Goal: Task Accomplishment & Management: Manage account settings

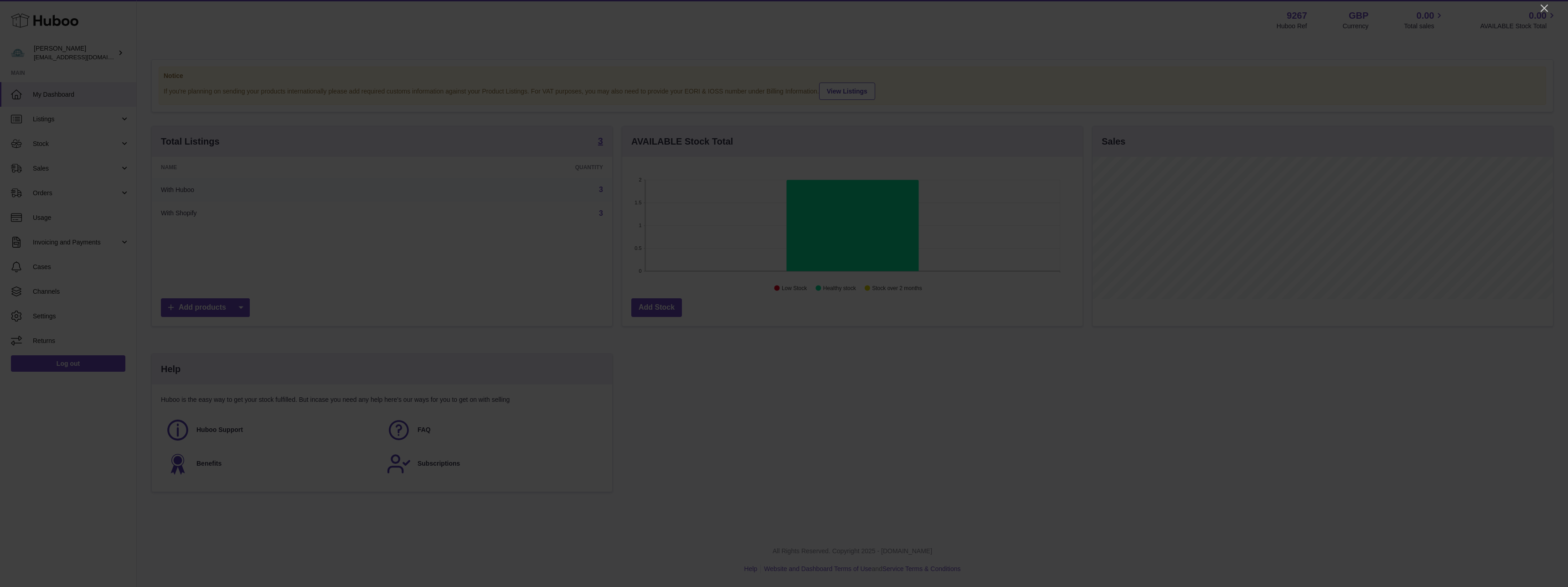
scroll to position [142, 460]
click at [1549, 7] on icon "Close" at bounding box center [1544, 8] width 11 height 11
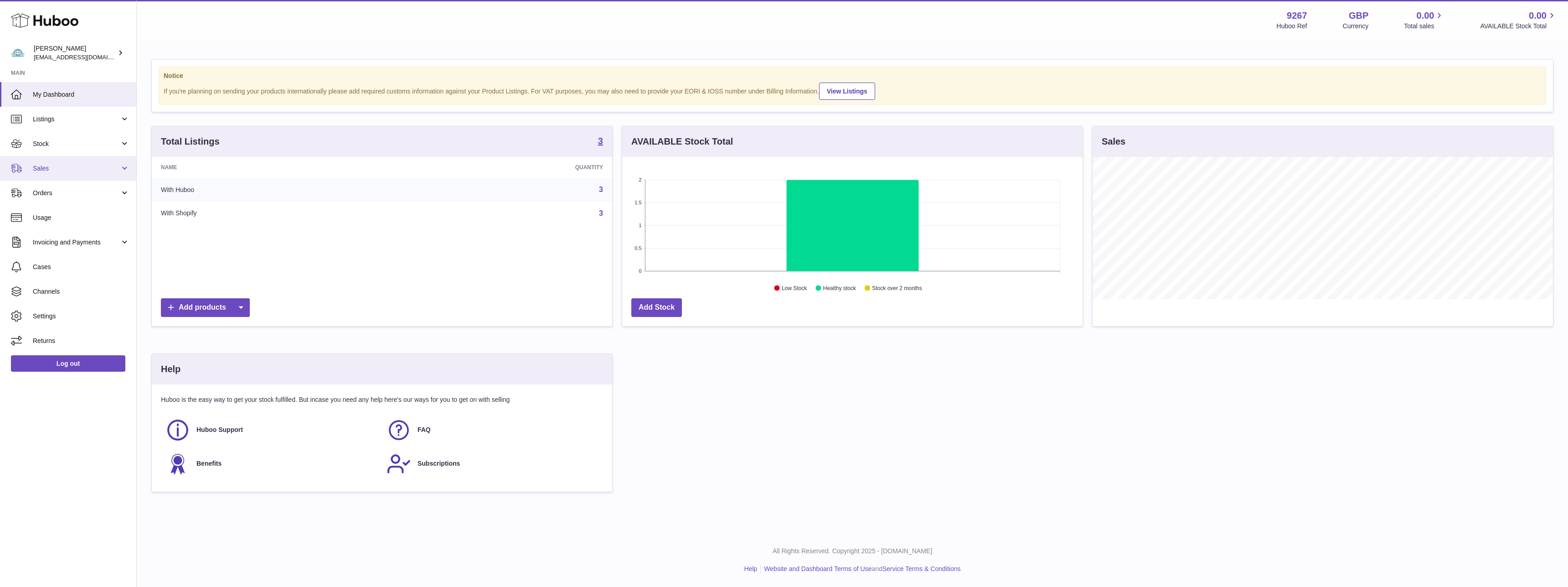
click at [74, 164] on span "Sales" at bounding box center [76, 169] width 87 height 9
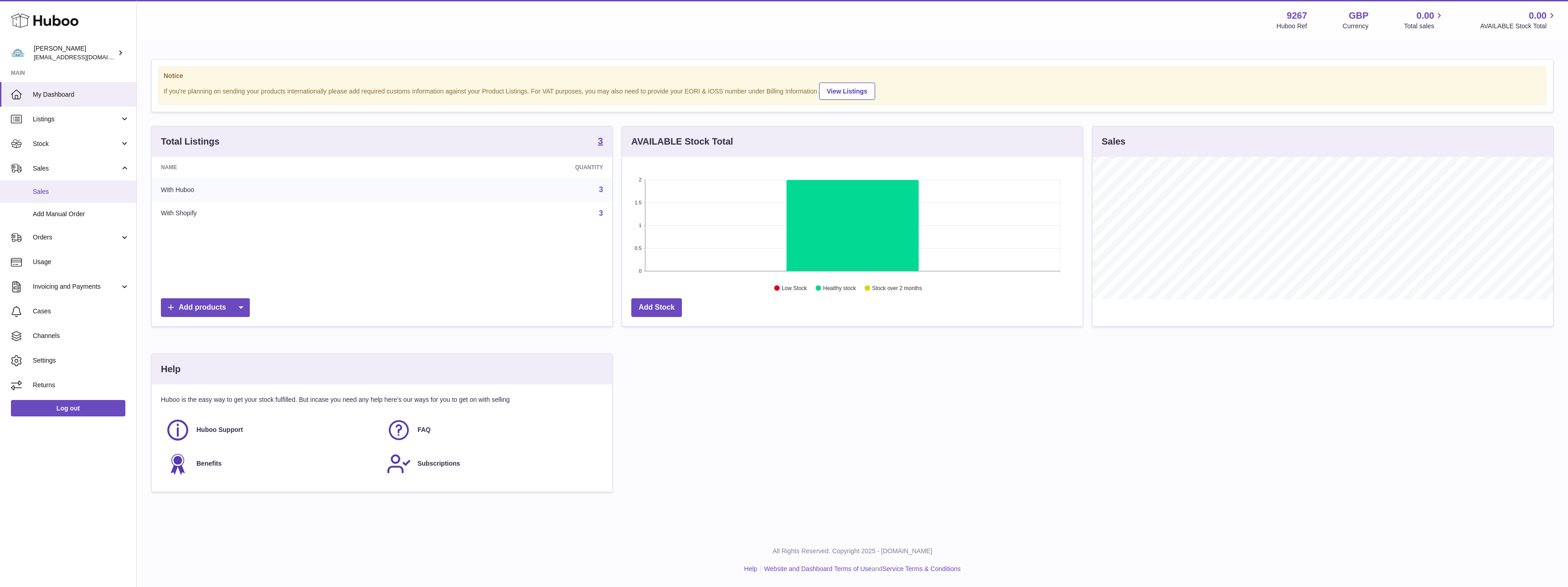
click at [52, 181] on link "Sales" at bounding box center [68, 192] width 136 height 23
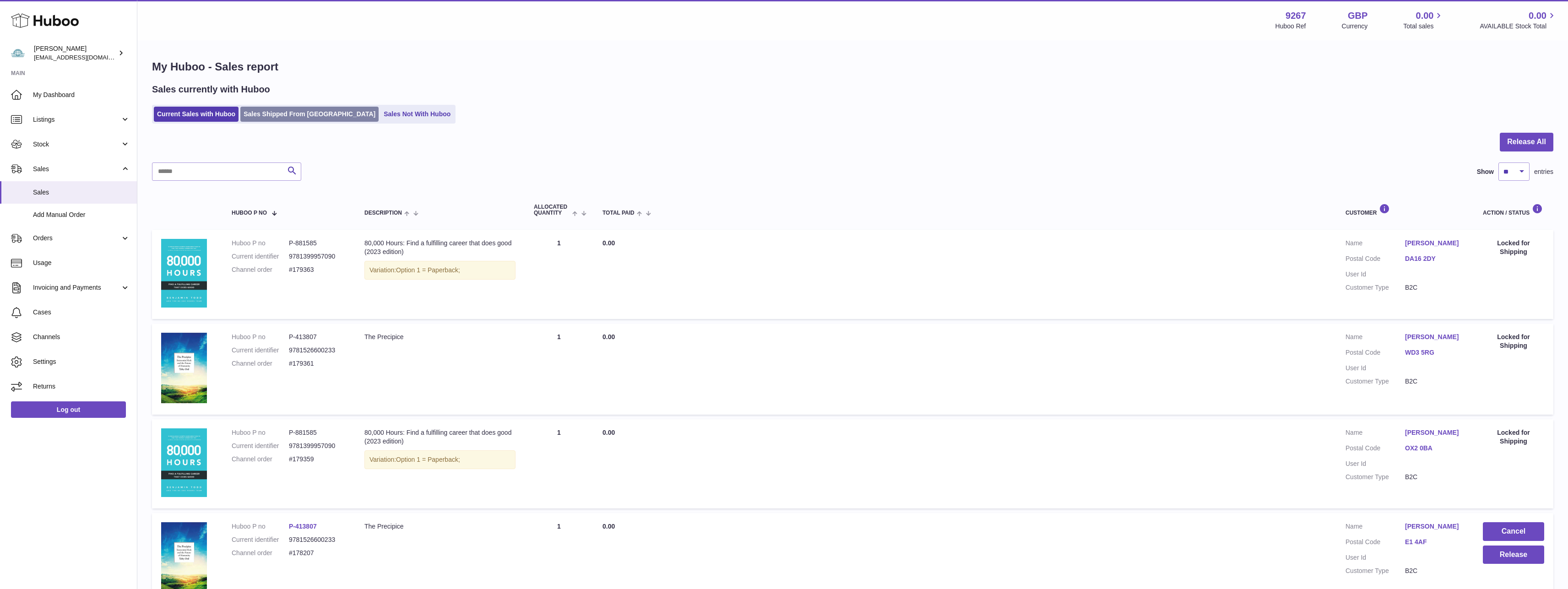
click at [295, 112] on link "Sales Shipped From [GEOGRAPHIC_DATA]" at bounding box center [309, 114] width 138 height 15
click at [380, 114] on link "Sales Not With Huboo" at bounding box center [417, 114] width 73 height 15
click at [385, 108] on link "Sales Not With Huboo" at bounding box center [417, 114] width 73 height 15
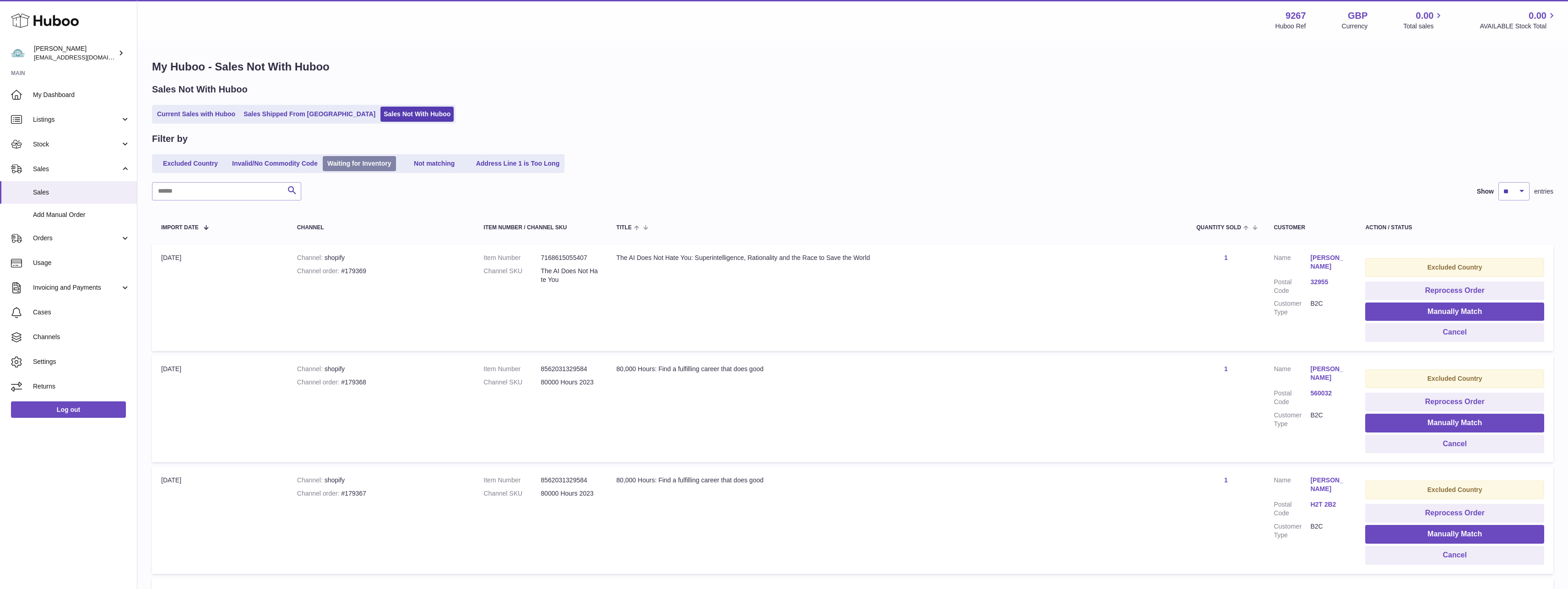
click at [366, 163] on link "Waiting for Inventory" at bounding box center [359, 163] width 73 height 15
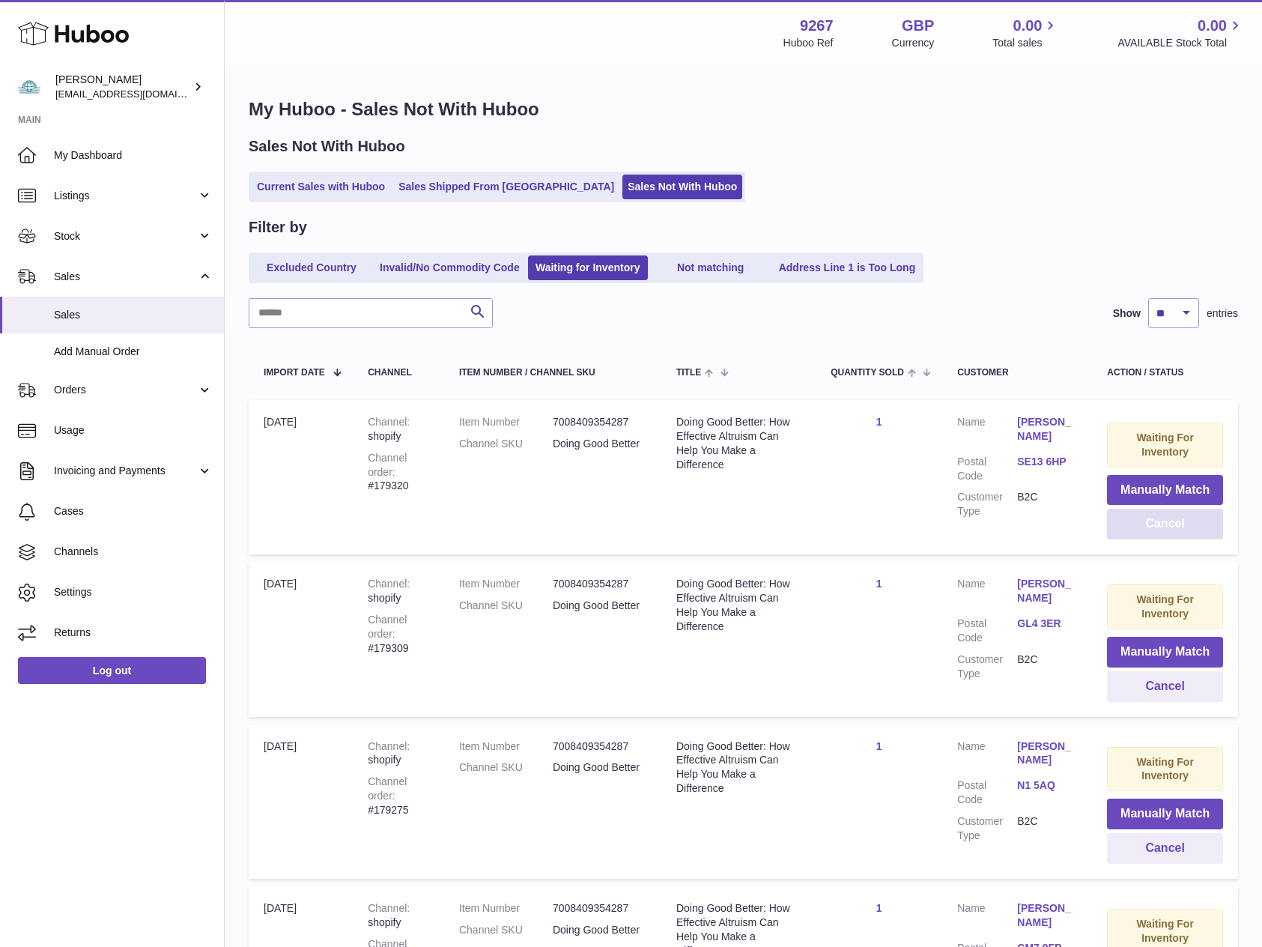
click at [1170, 526] on button "Cancel" at bounding box center [1165, 523] width 116 height 31
click at [889, 478] on td "Quantity Sold 1" at bounding box center [878, 477] width 127 height 154
click at [1148, 298] on select "** ** ** ***" at bounding box center [1173, 313] width 51 height 30
click at [1155, 524] on button "Cancel" at bounding box center [1165, 523] width 116 height 31
click at [1163, 521] on button "Cancel" at bounding box center [1165, 523] width 116 height 31
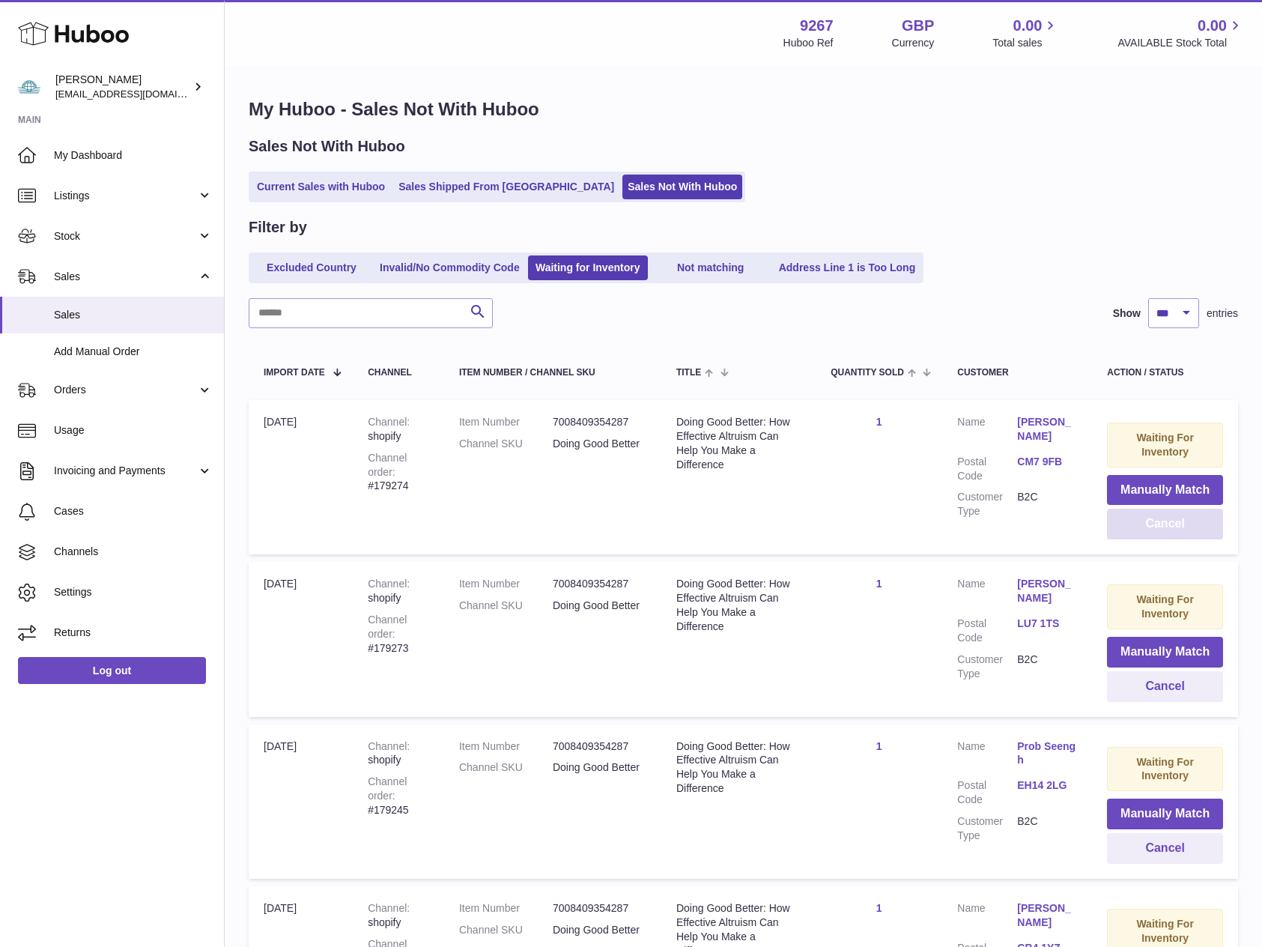
click at [1180, 525] on button "Cancel" at bounding box center [1165, 523] width 116 height 31
click at [1183, 525] on button "Cancel" at bounding box center [1165, 523] width 116 height 31
click at [1150, 523] on button "Cancel" at bounding box center [1165, 523] width 116 height 31
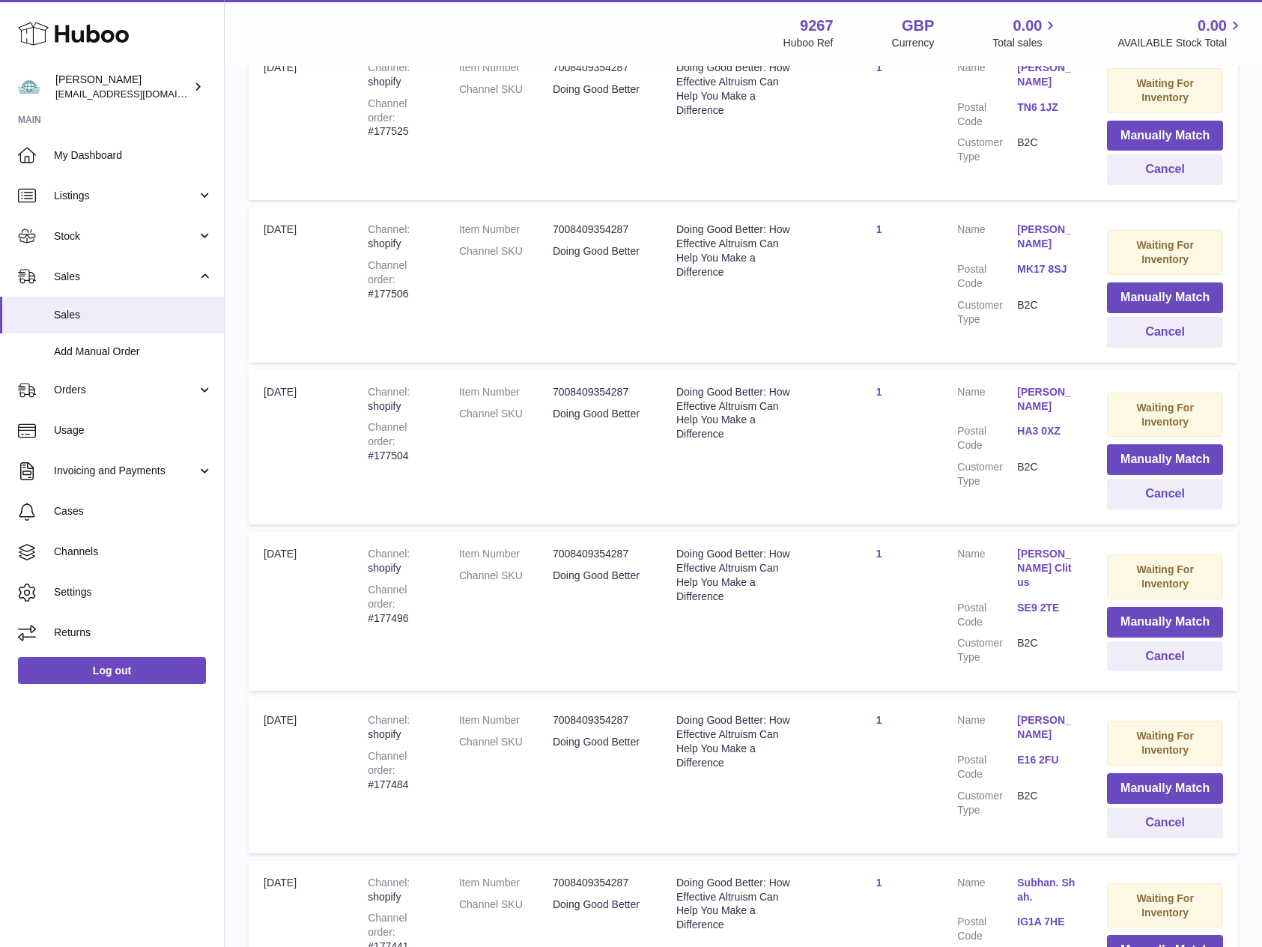
scroll to position [15830, 0]
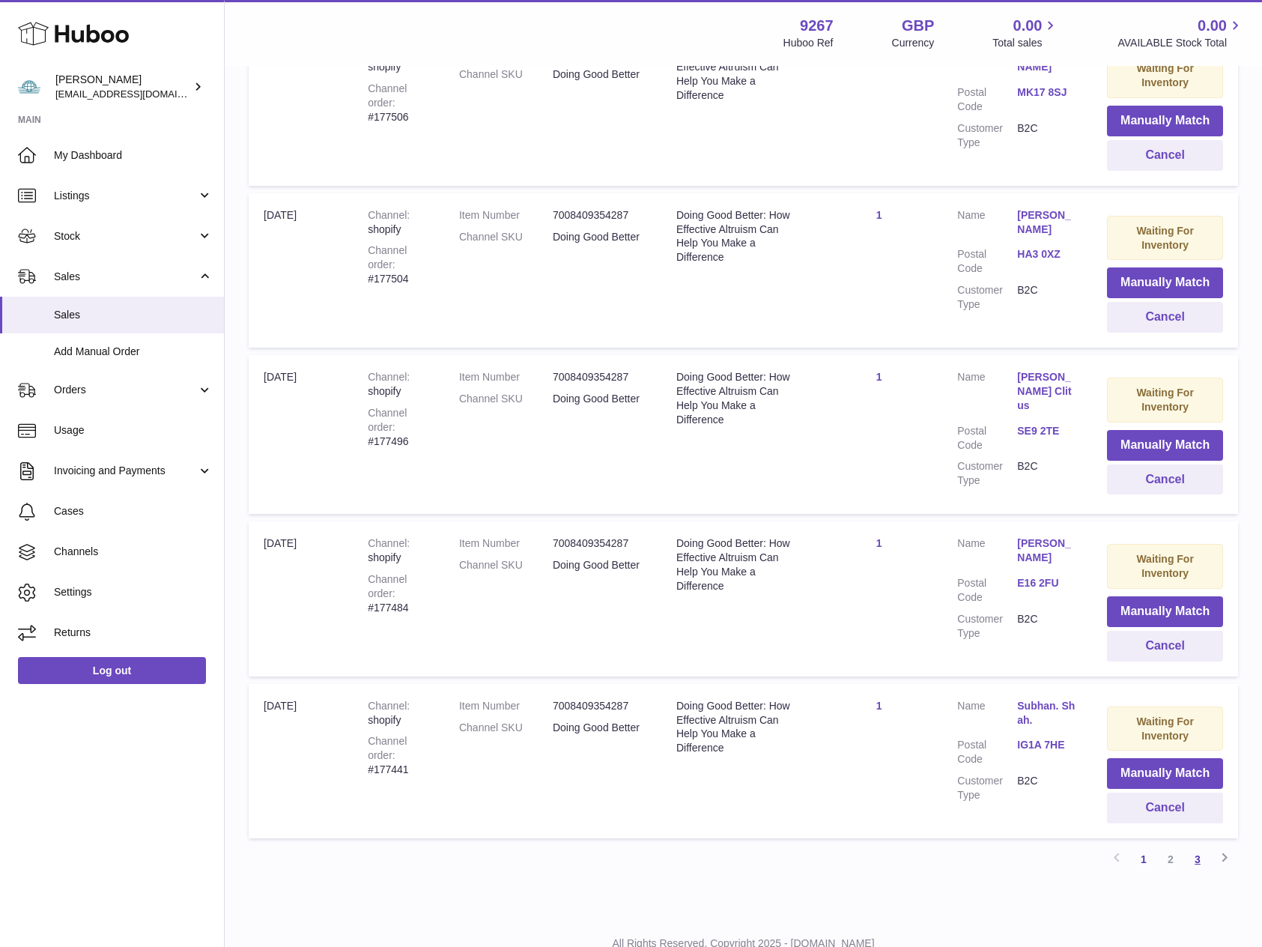
click at [1198, 845] on link "3" at bounding box center [1197, 858] width 27 height 27
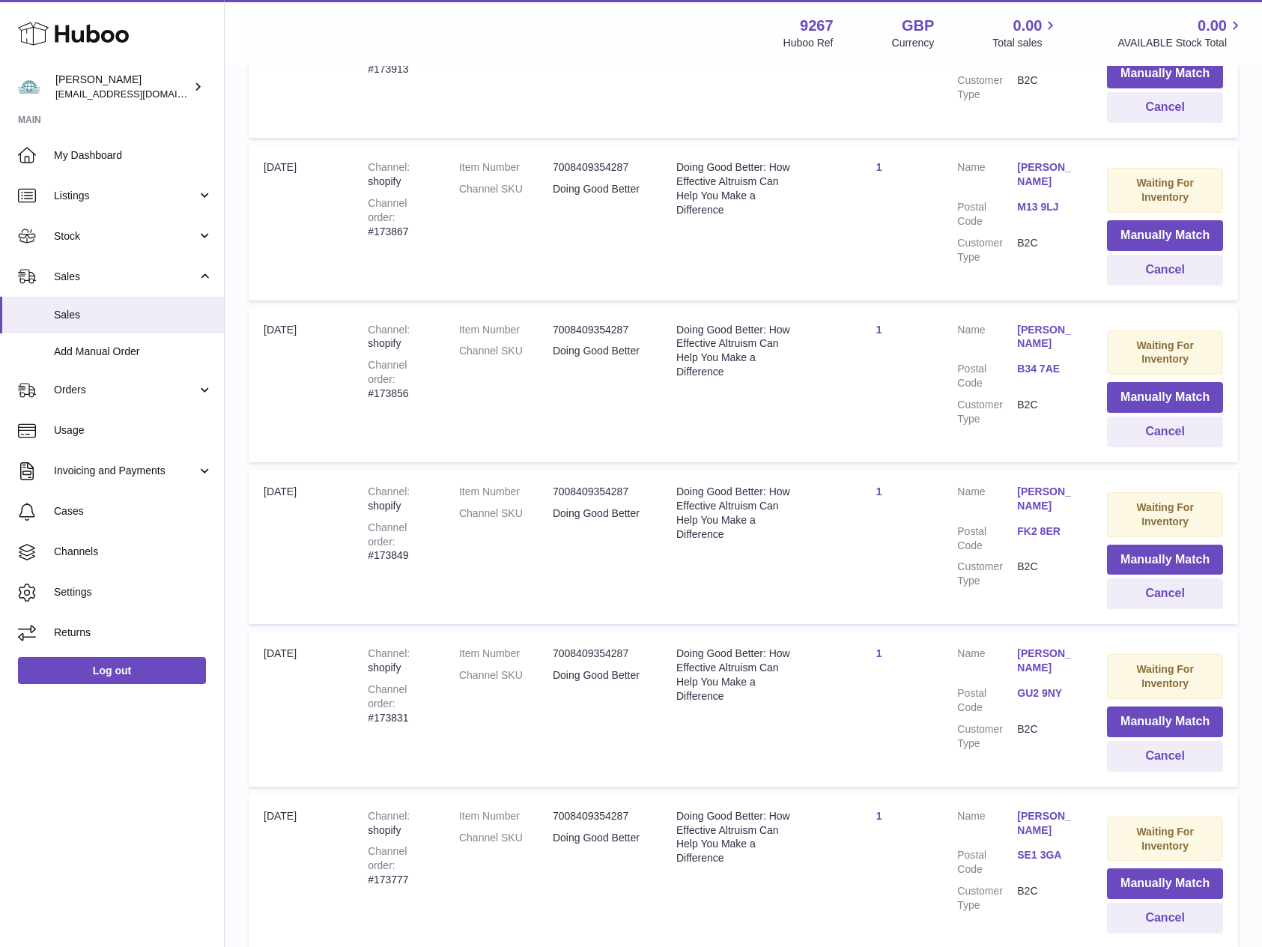
scroll to position [8044, 0]
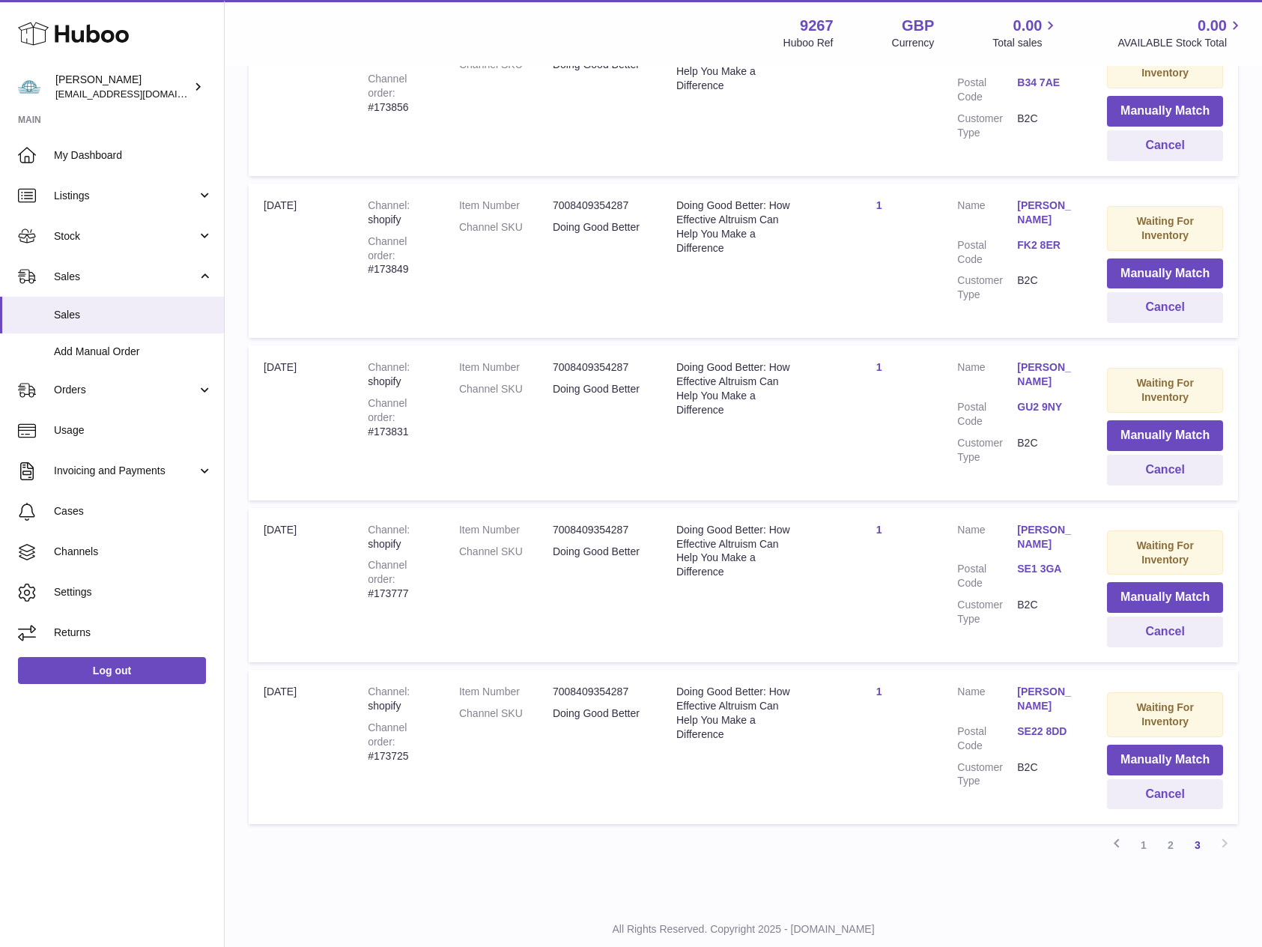
click at [1220, 831] on div "Previous 1 2 3 Next" at bounding box center [743, 844] width 989 height 27
click at [1183, 455] on button "Cancel" at bounding box center [1165, 470] width 116 height 31
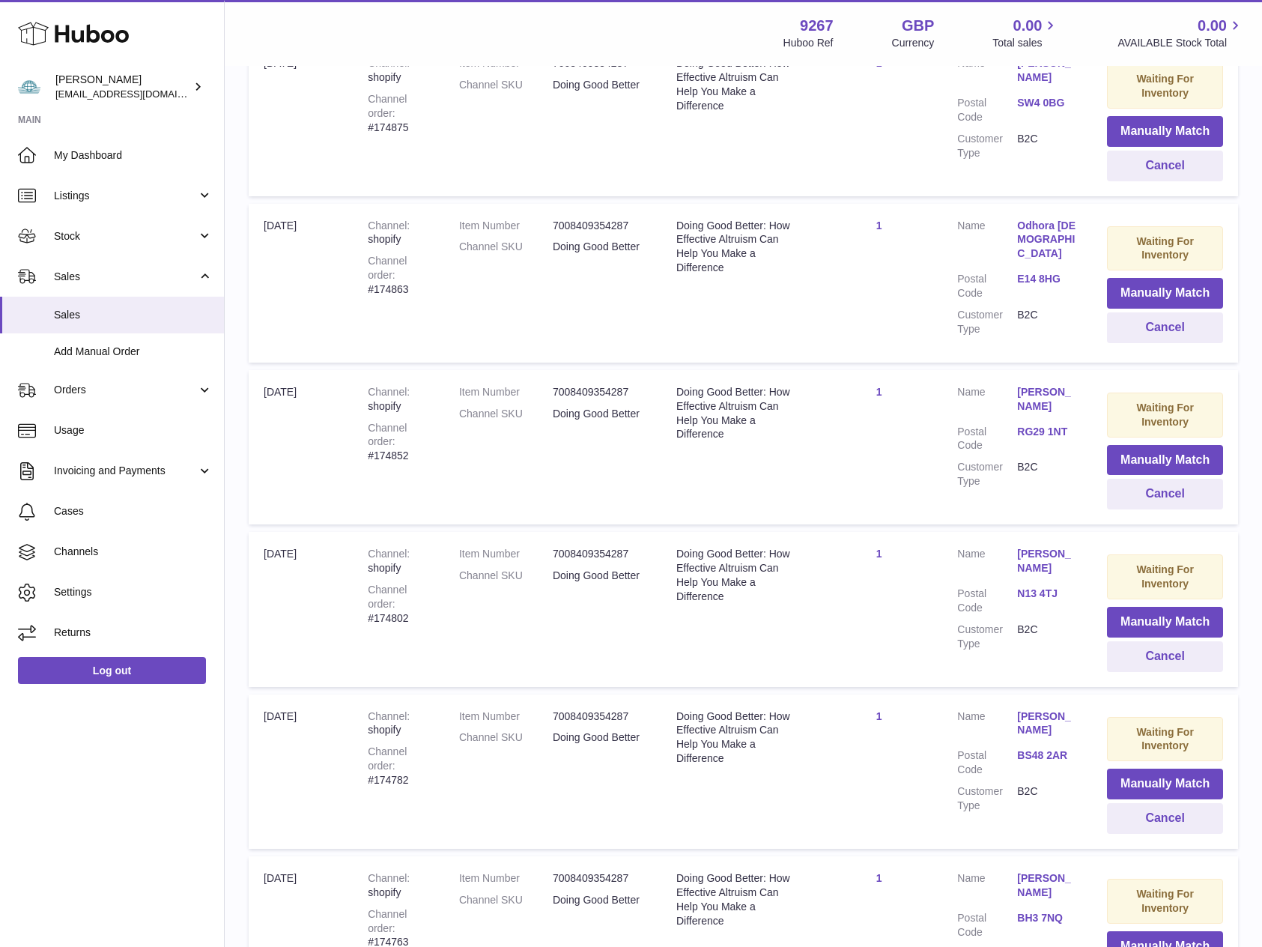
scroll to position [198, 0]
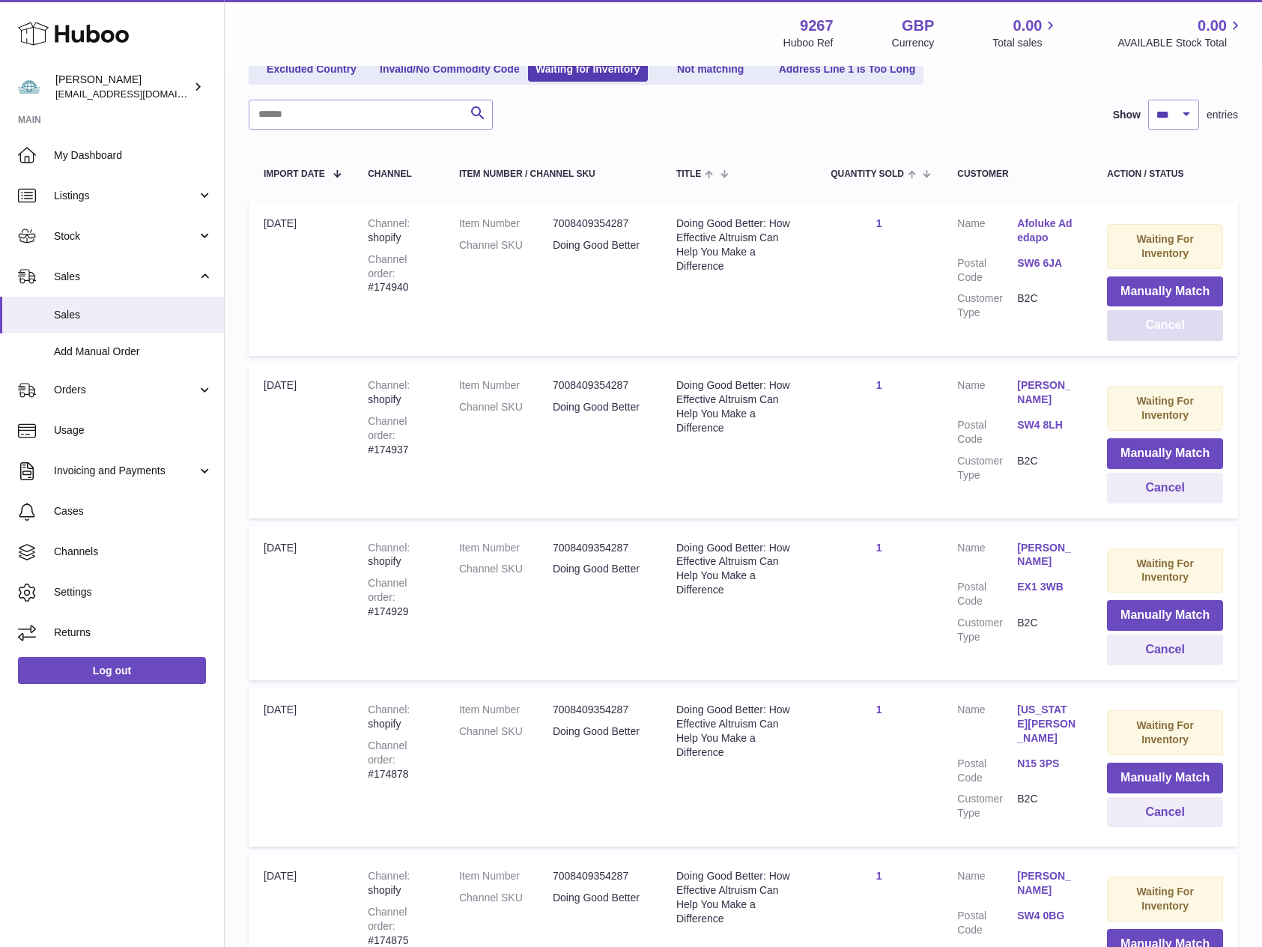
click at [1188, 326] on button "Cancel" at bounding box center [1165, 325] width 116 height 31
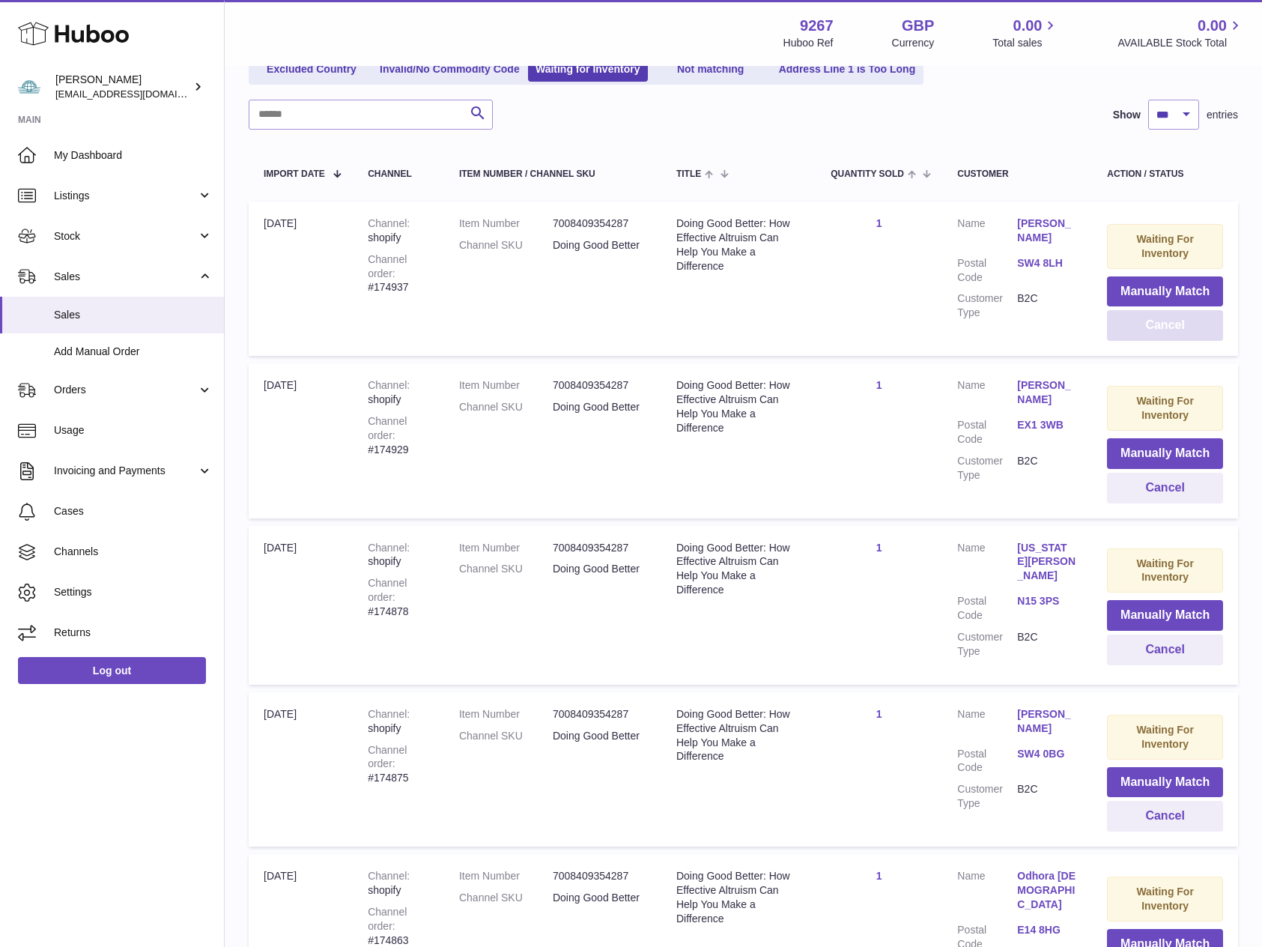
click at [1188, 326] on button "Cancel" at bounding box center [1165, 325] width 116 height 31
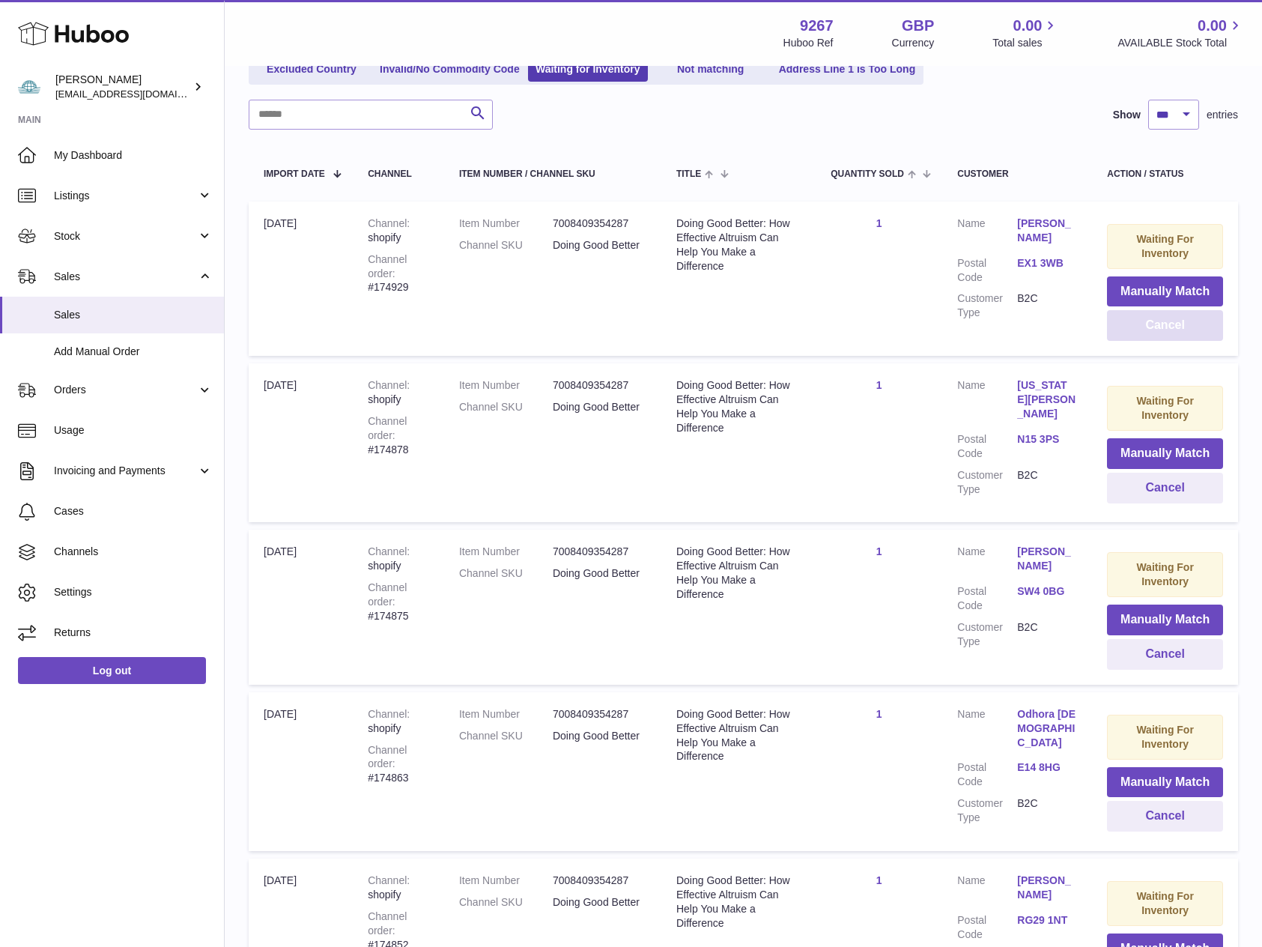
click at [1188, 326] on button "Cancel" at bounding box center [1165, 325] width 116 height 31
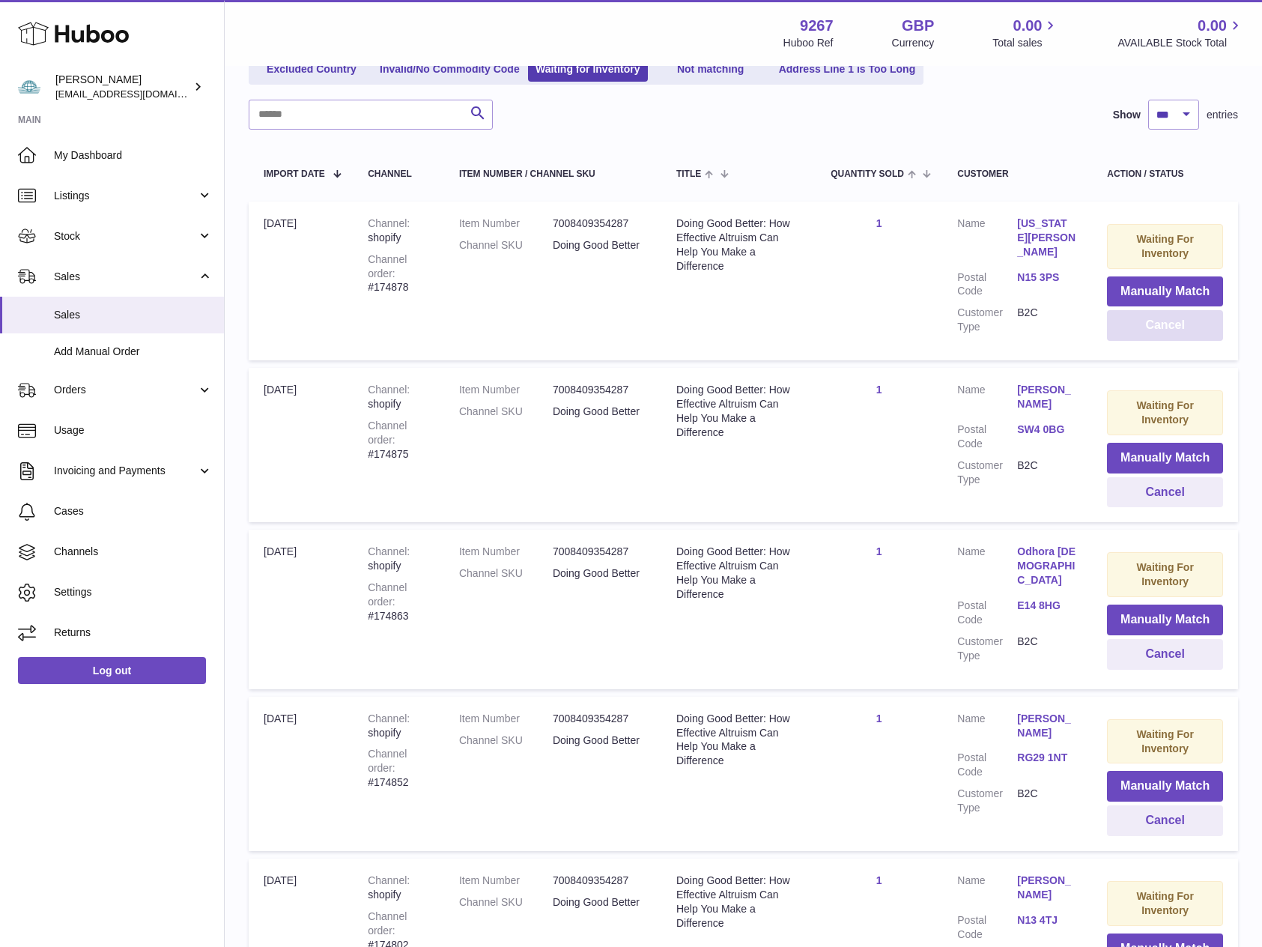
click at [1188, 326] on button "Cancel" at bounding box center [1165, 325] width 116 height 31
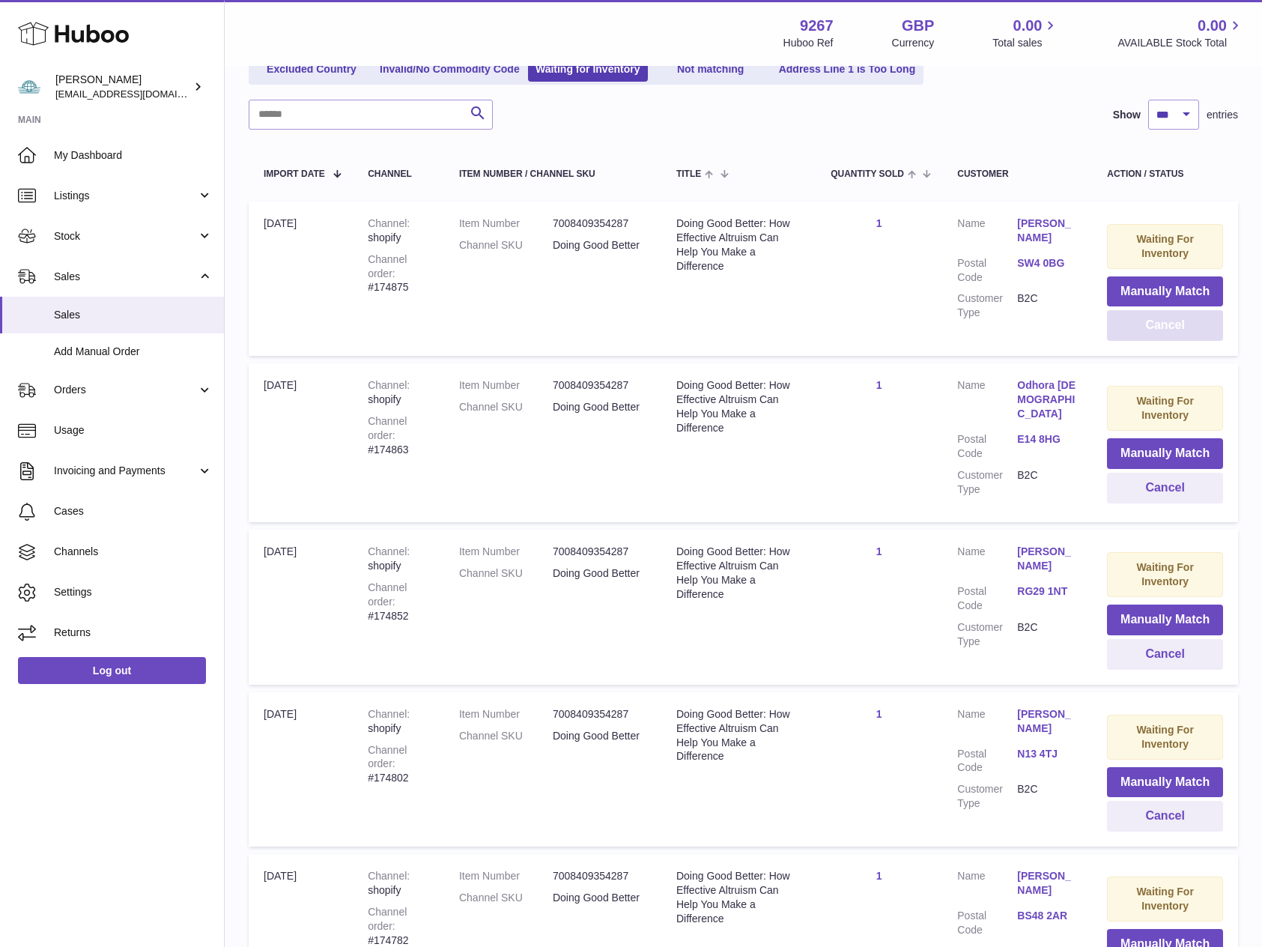
click at [1188, 326] on button "Cancel" at bounding box center [1165, 325] width 116 height 31
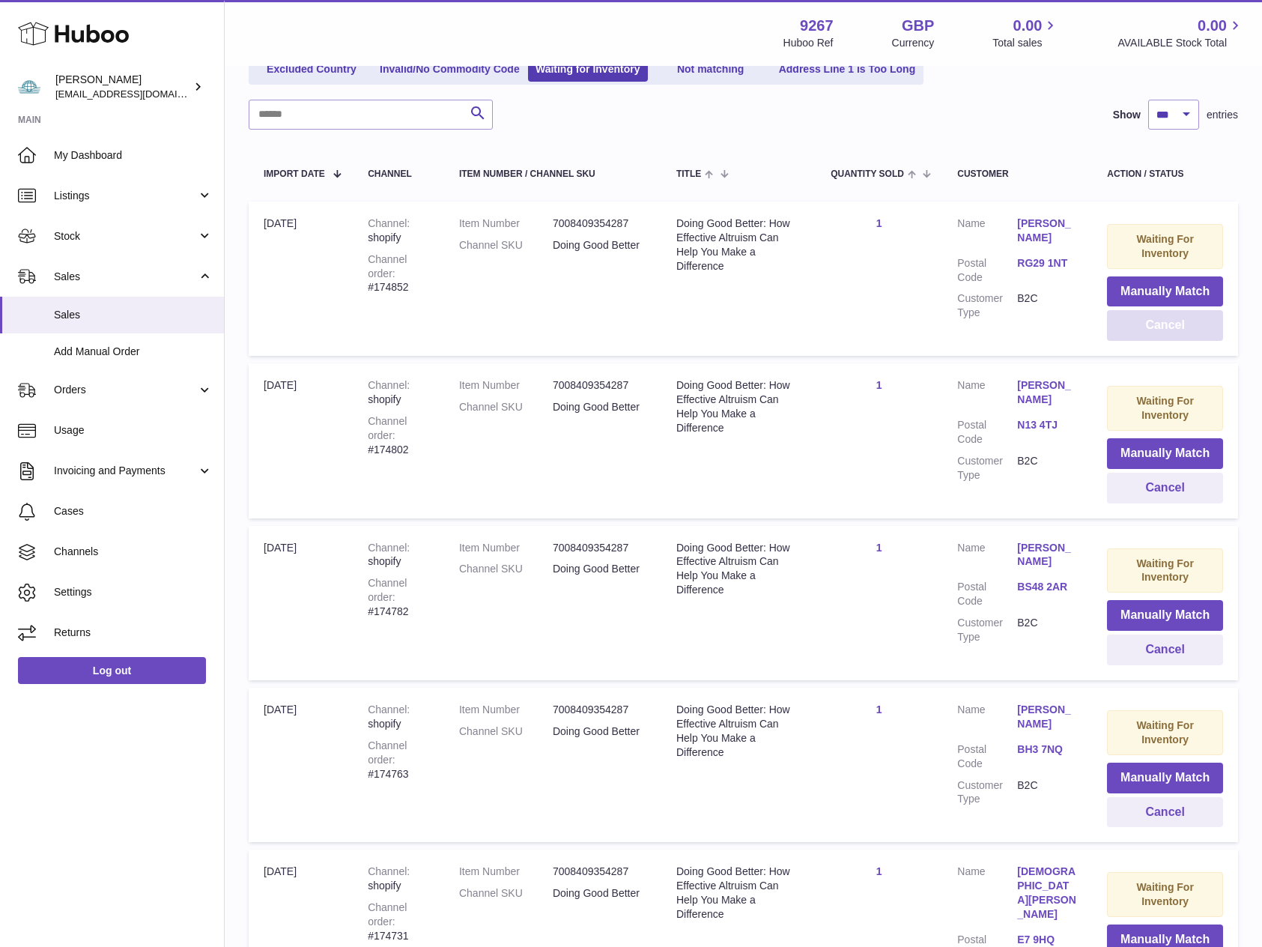
click at [1188, 326] on button "Cancel" at bounding box center [1165, 325] width 116 height 31
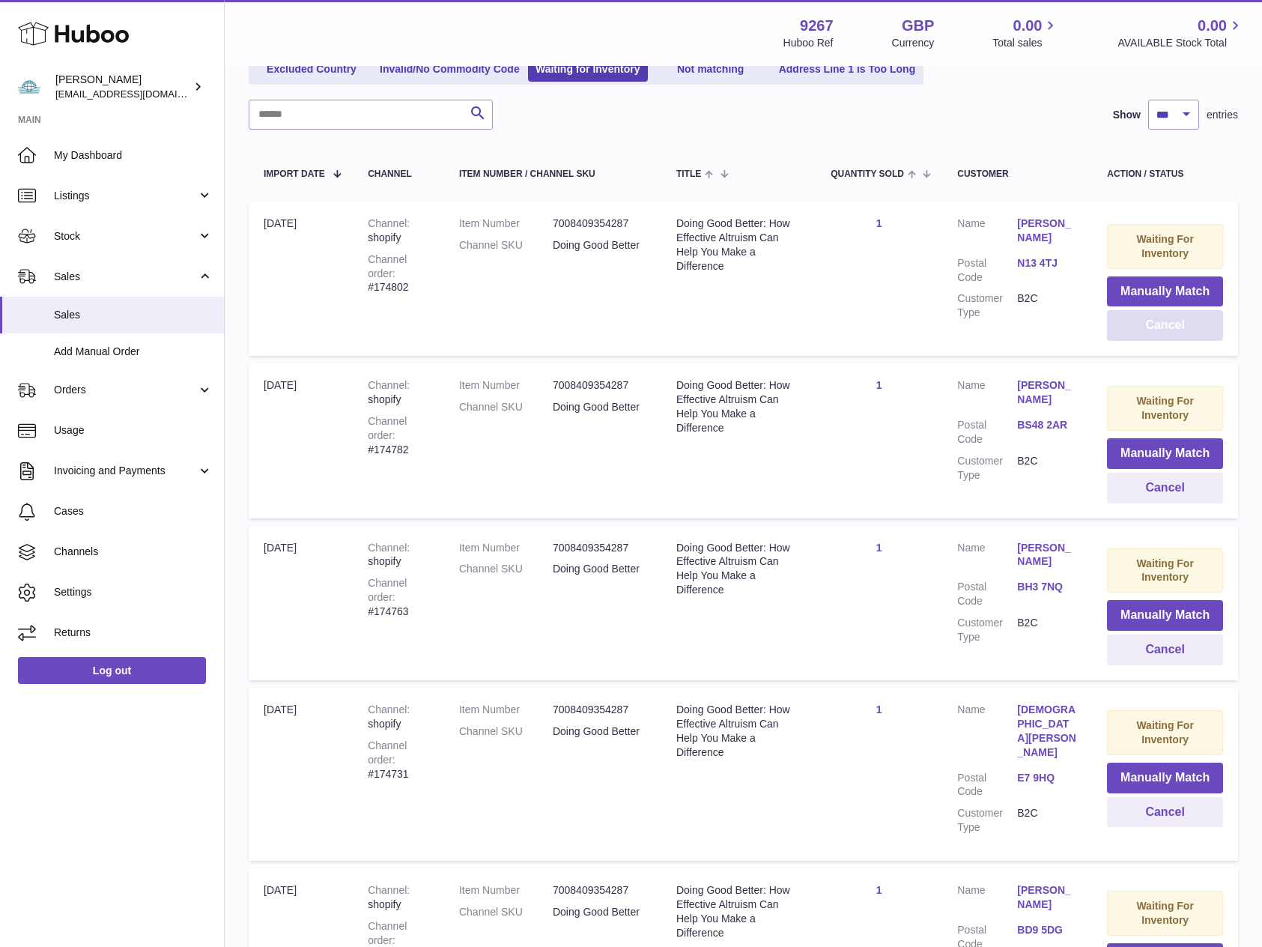
click at [1188, 326] on button "Cancel" at bounding box center [1165, 325] width 116 height 31
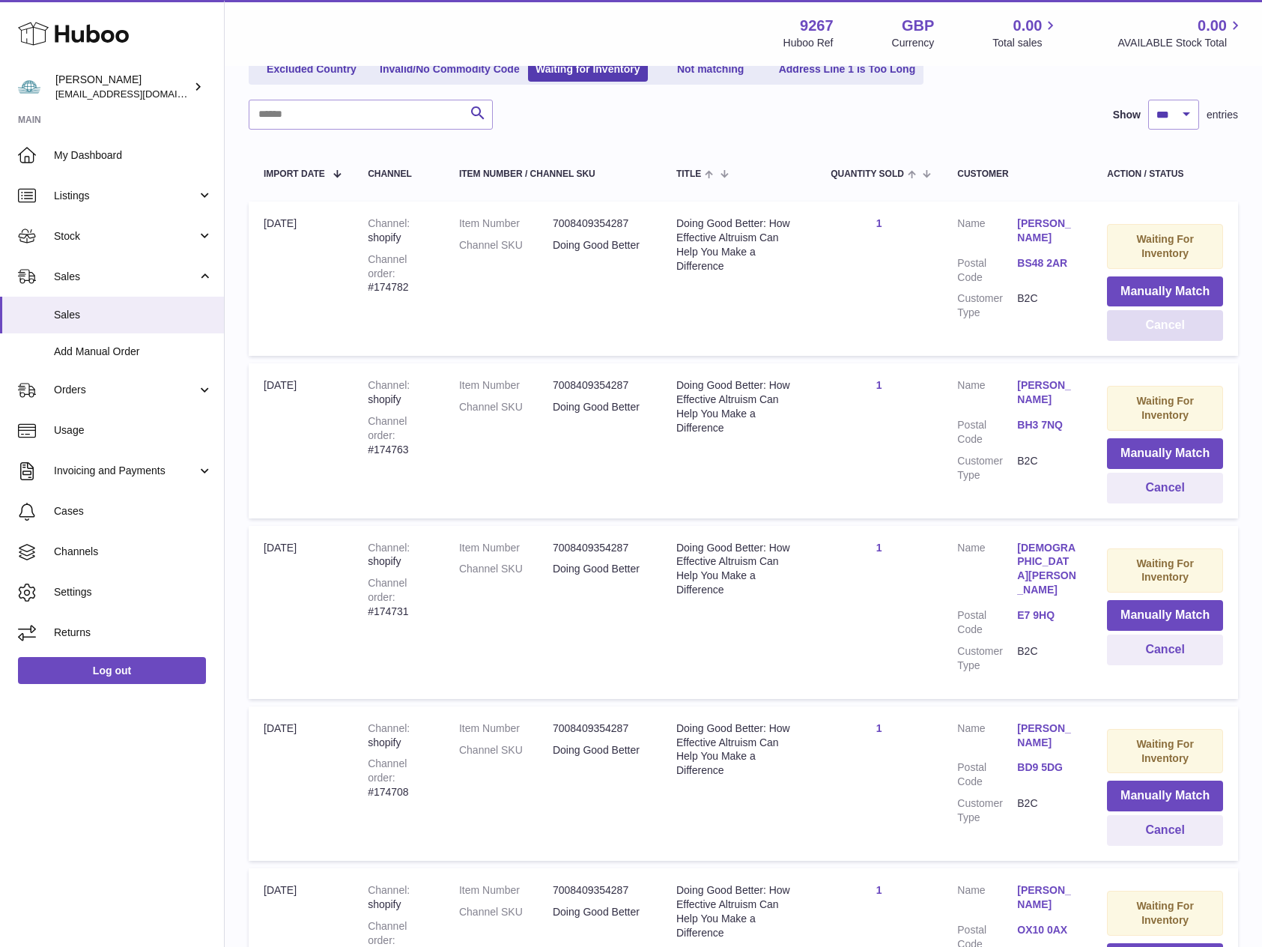
click at [1188, 326] on button "Cancel" at bounding box center [1165, 325] width 116 height 31
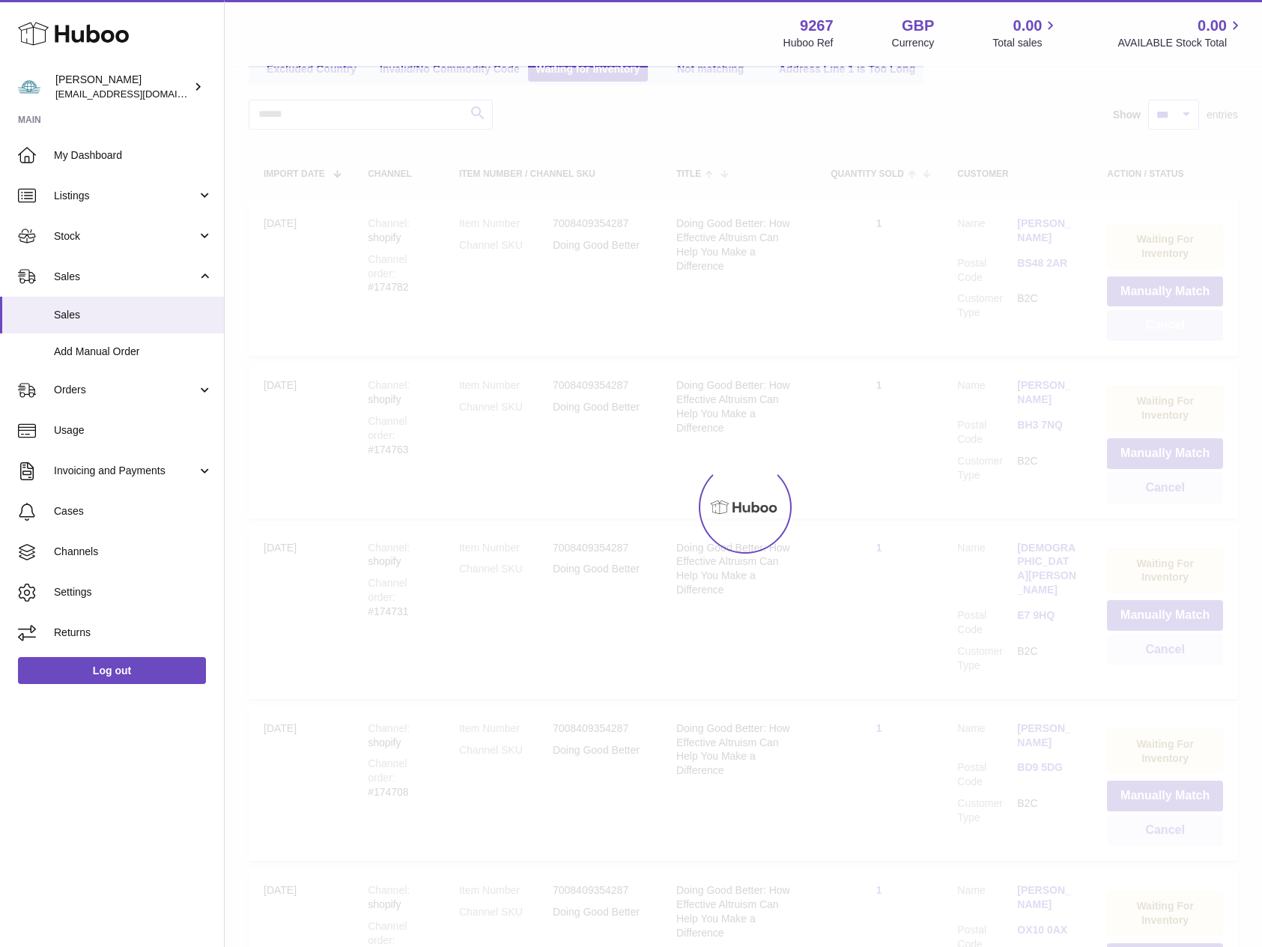
click at [1188, 326] on button "Cancel" at bounding box center [1165, 325] width 116 height 31
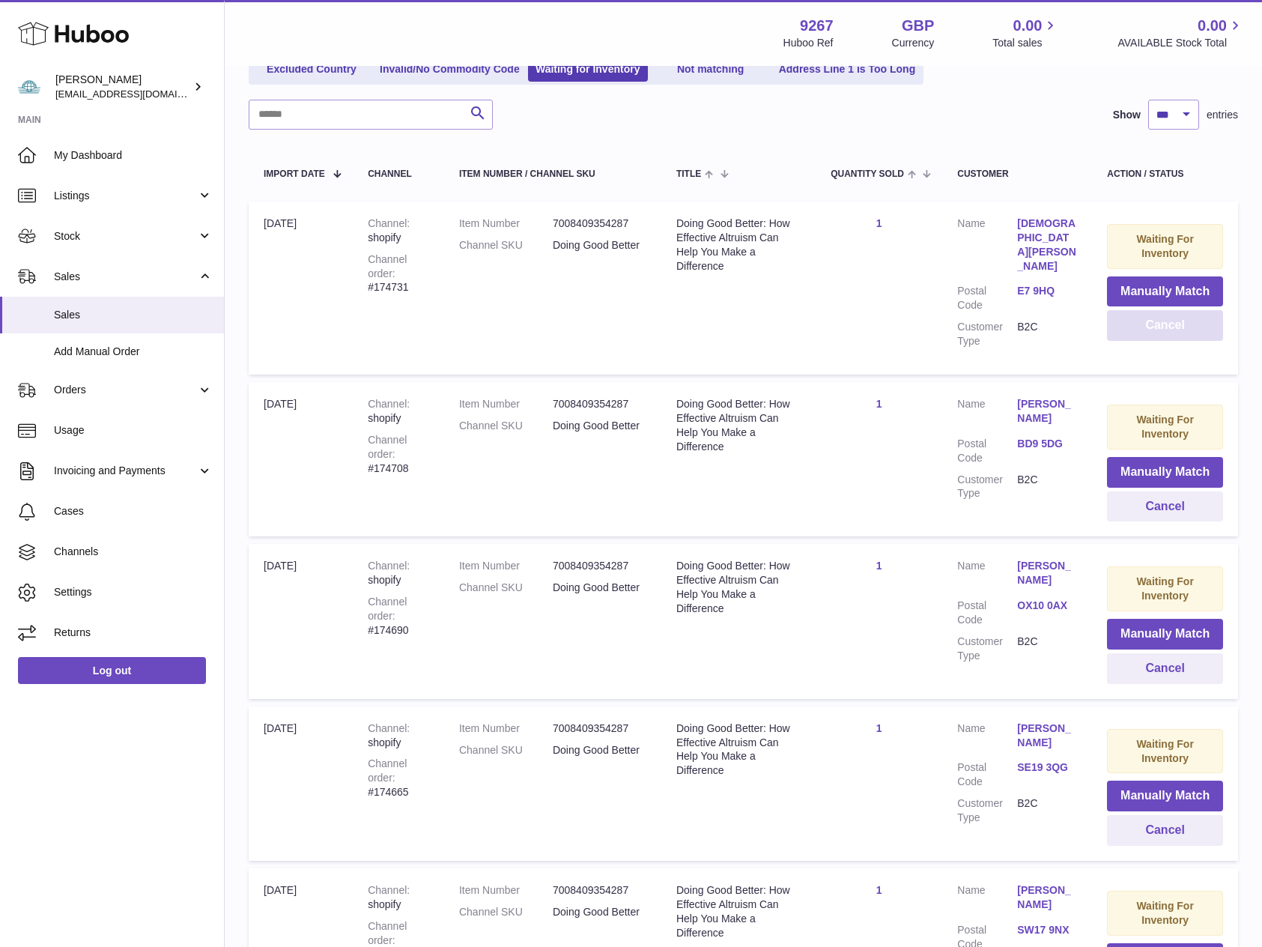
click at [1188, 326] on button "Cancel" at bounding box center [1165, 325] width 116 height 31
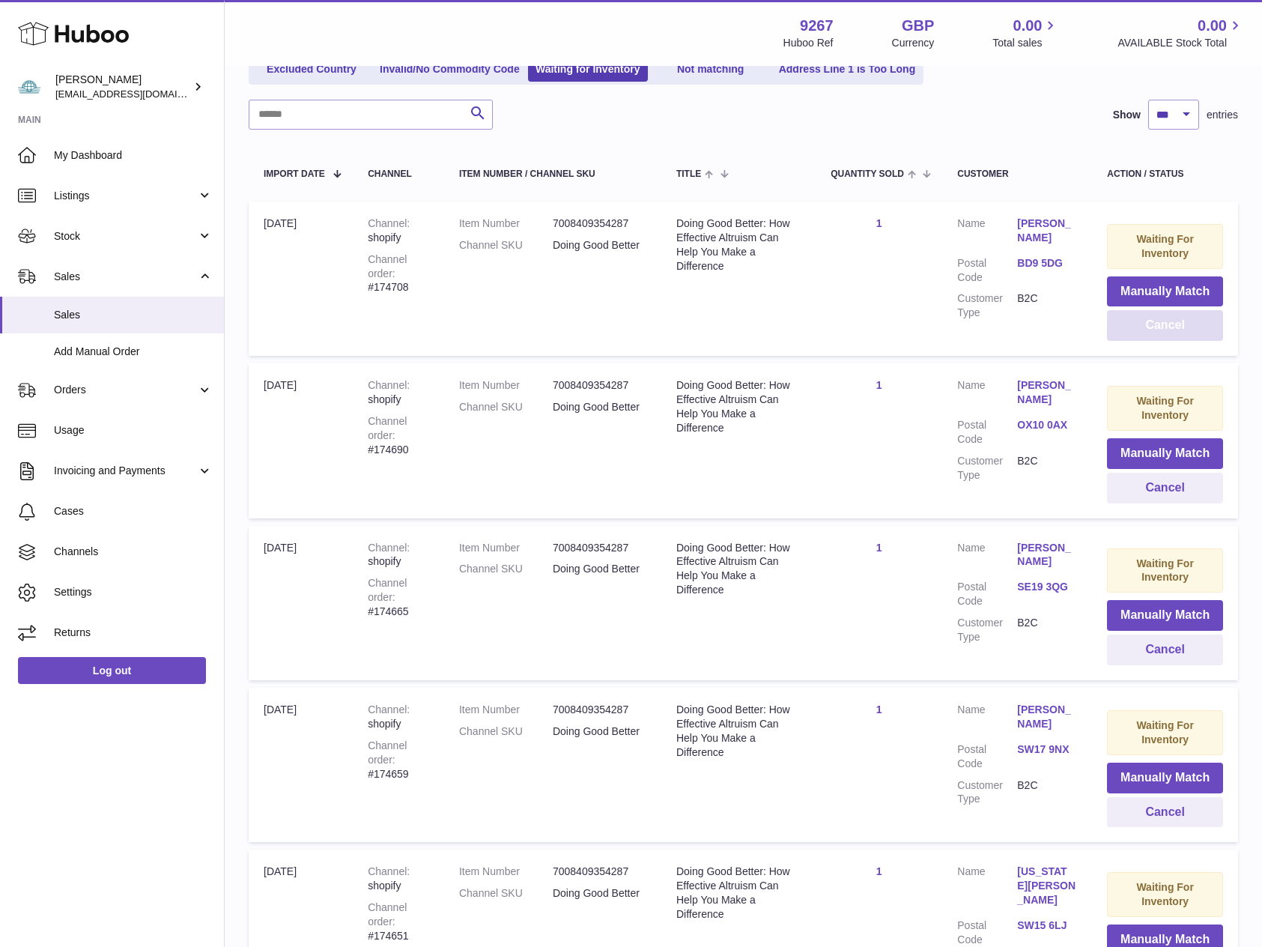
click at [1188, 326] on button "Cancel" at bounding box center [1165, 325] width 116 height 31
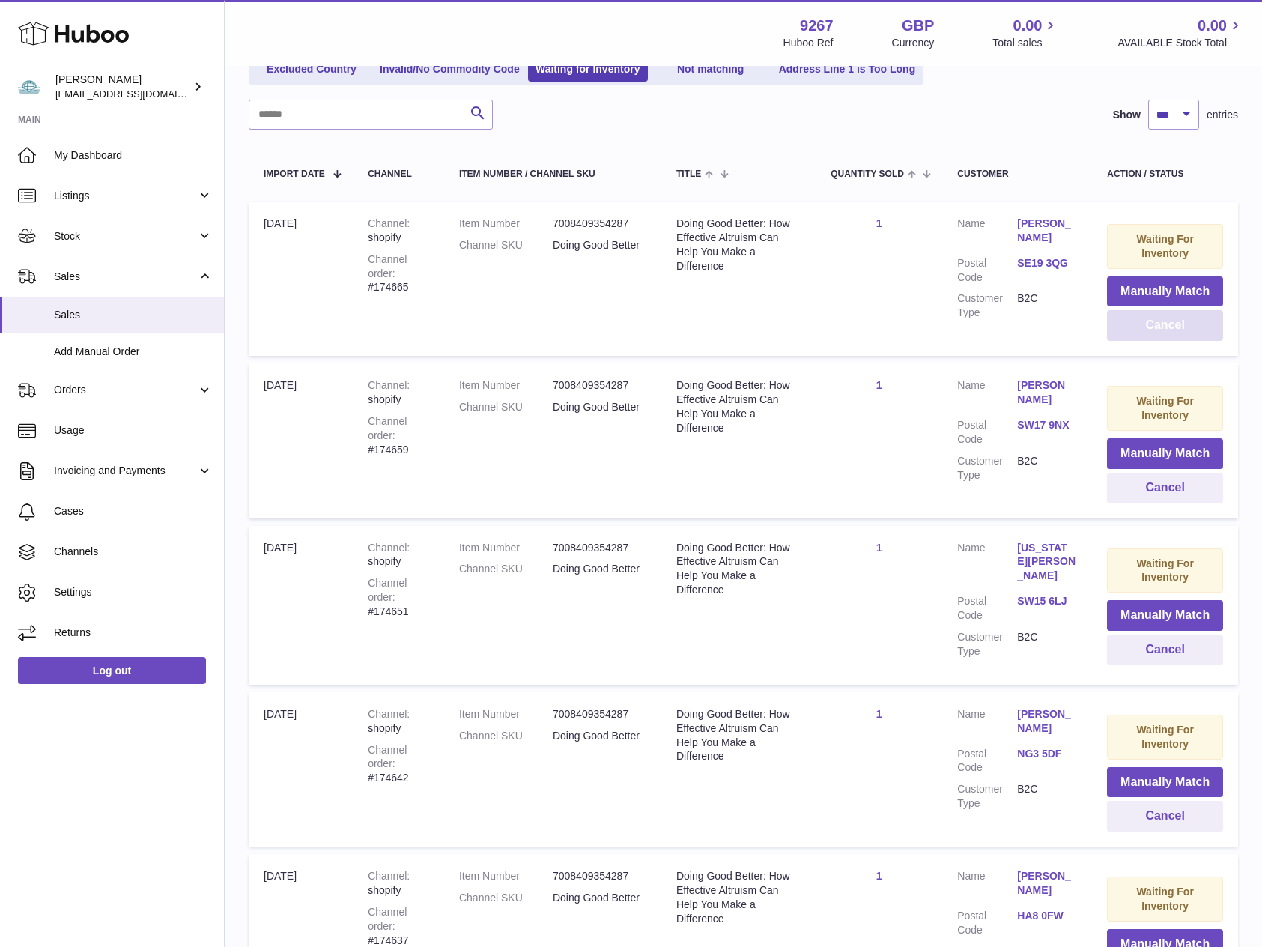
click at [1188, 326] on button "Cancel" at bounding box center [1165, 325] width 116 height 31
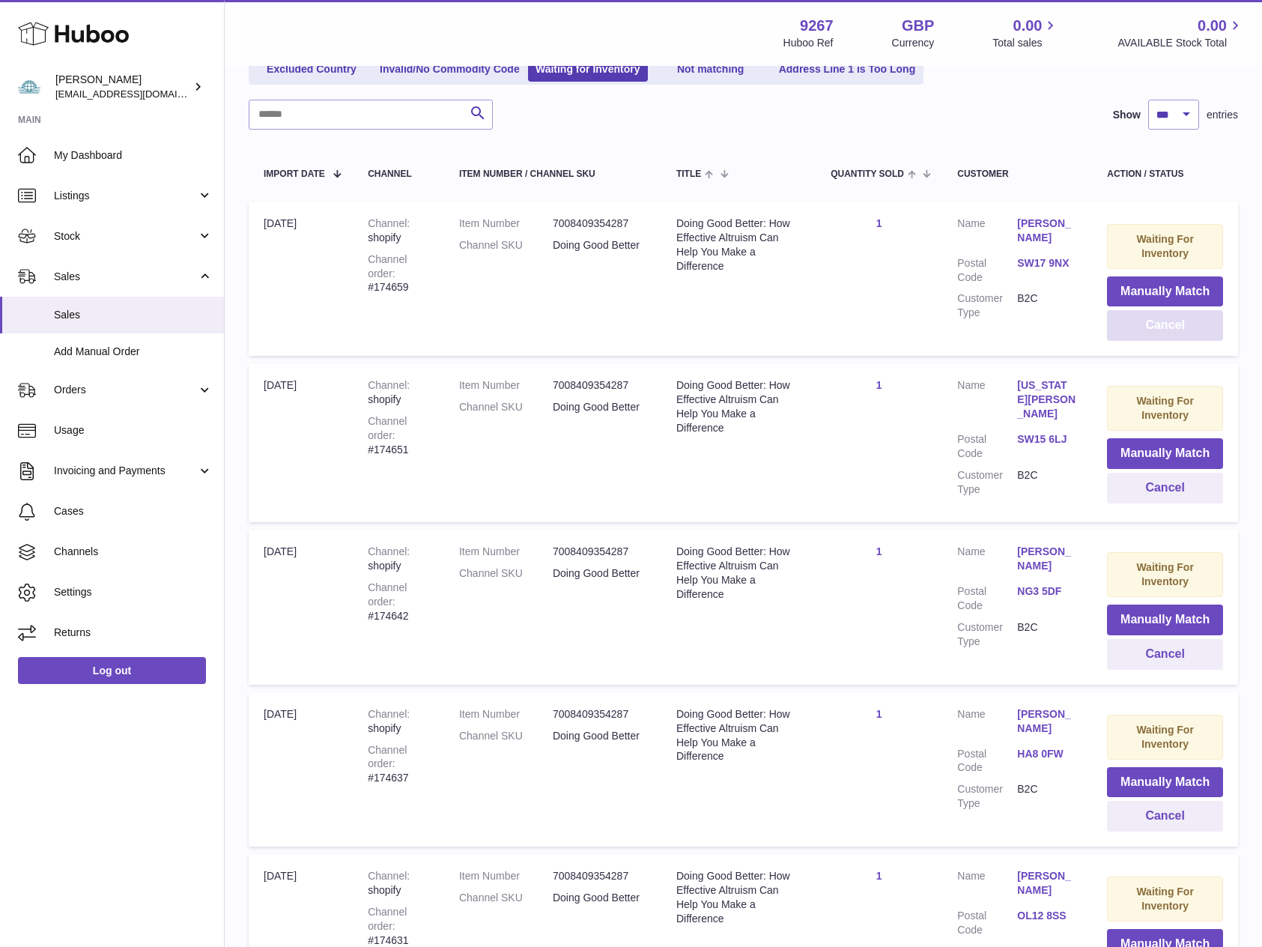
click at [1188, 326] on button "Cancel" at bounding box center [1165, 325] width 116 height 31
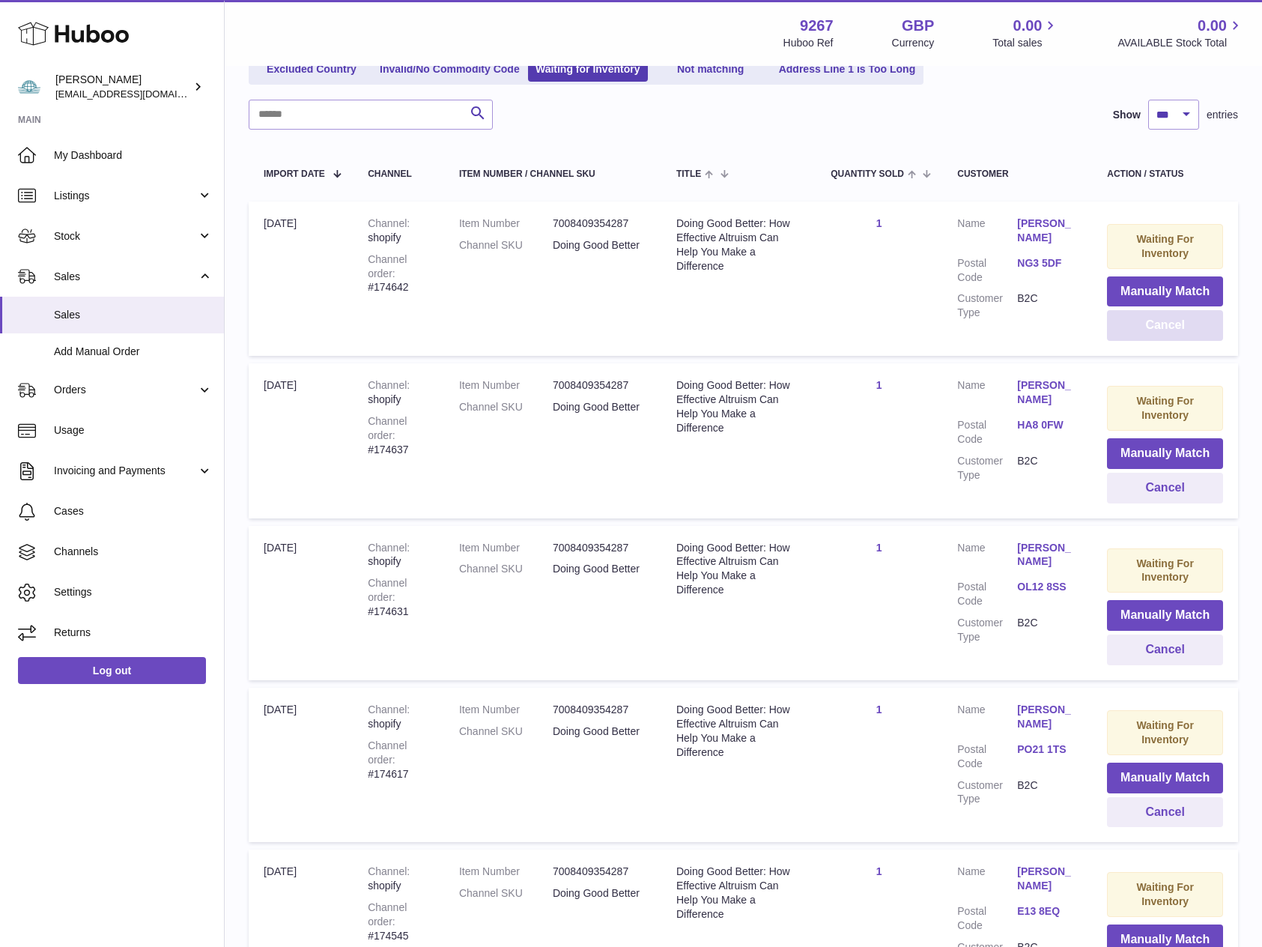
click at [1188, 326] on button "Cancel" at bounding box center [1165, 325] width 116 height 31
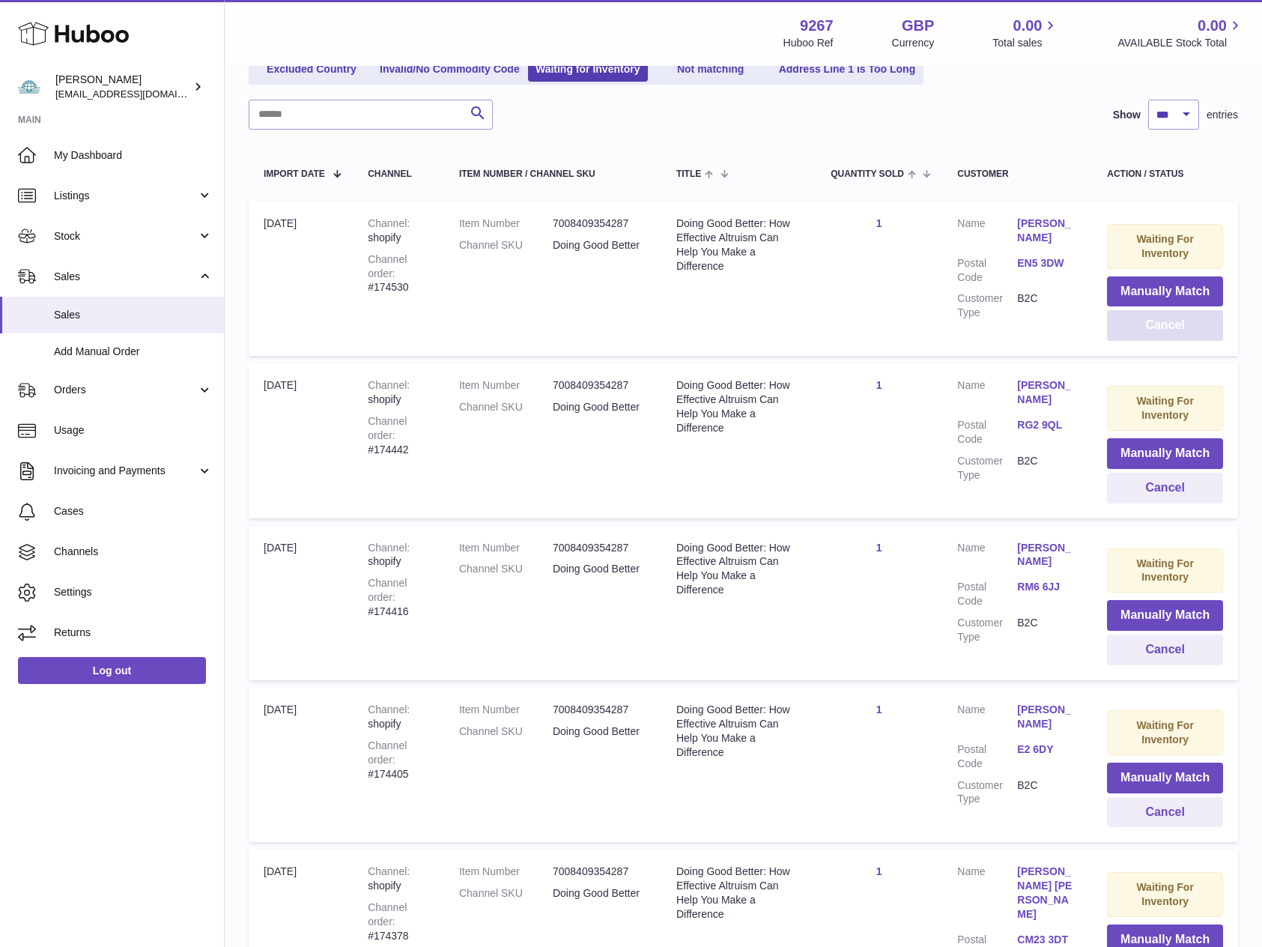
click at [1188, 326] on button "Cancel" at bounding box center [1165, 325] width 116 height 31
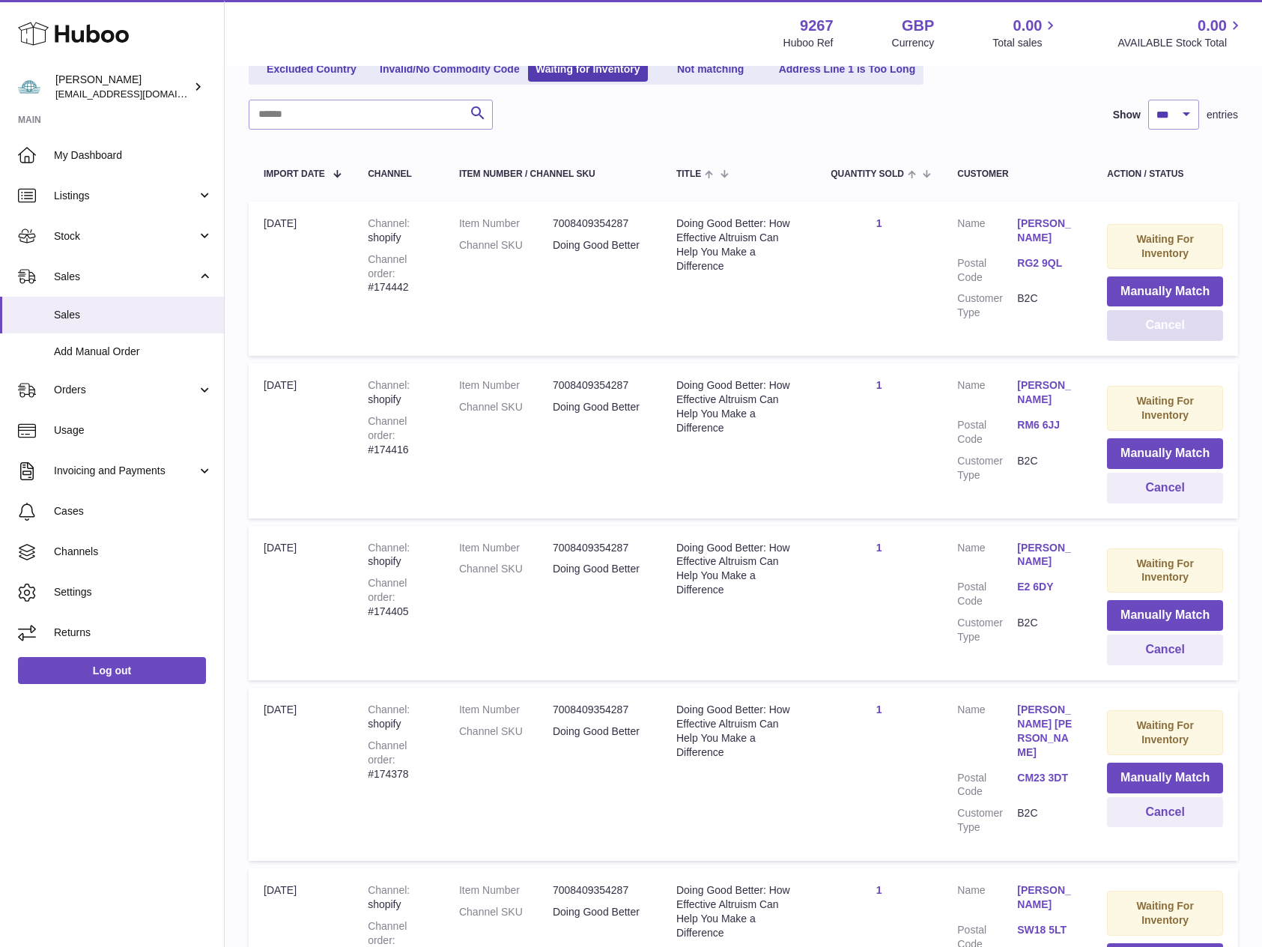
click at [1188, 326] on button "Cancel" at bounding box center [1165, 325] width 116 height 31
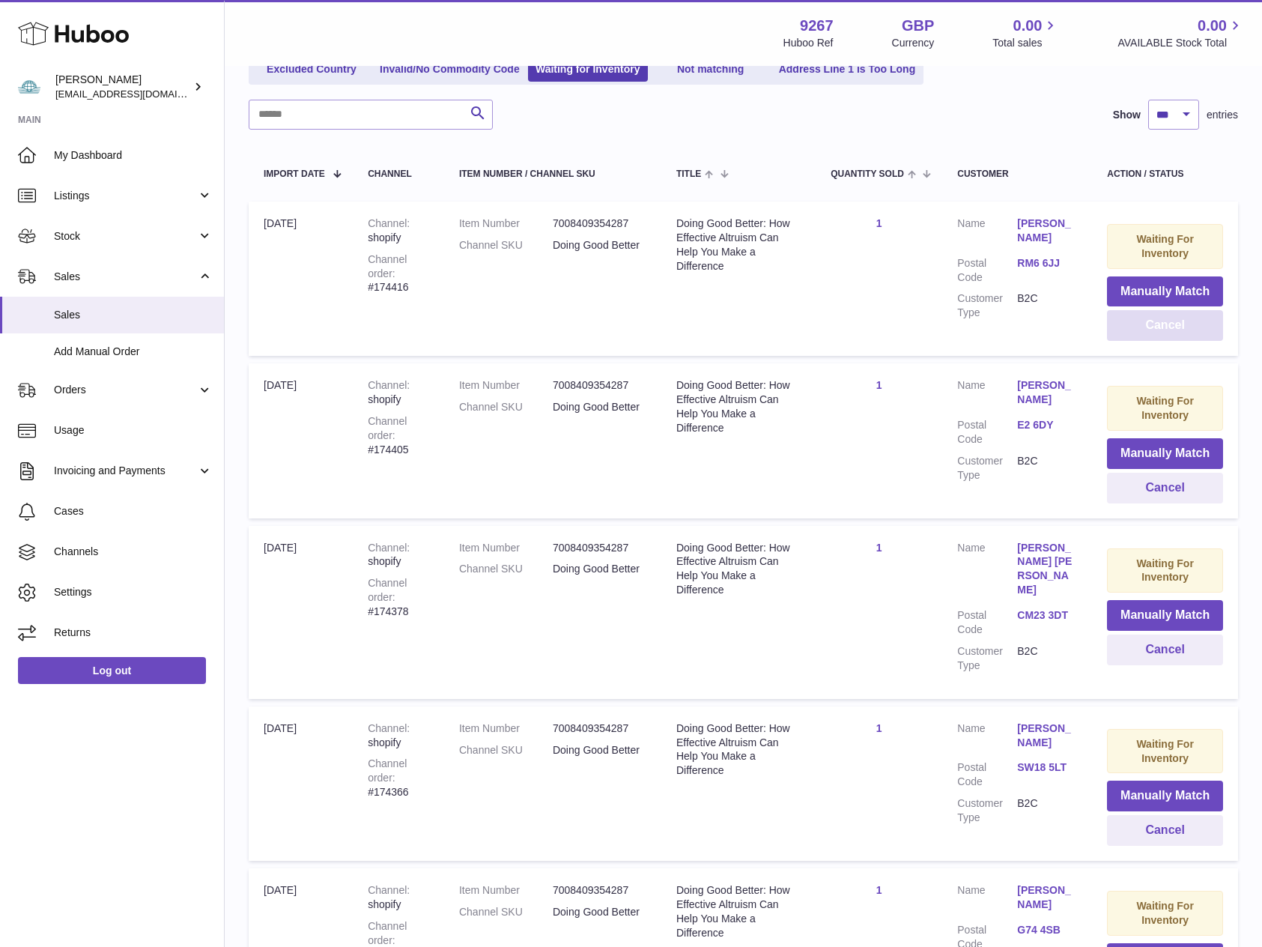
click at [1188, 326] on button "Cancel" at bounding box center [1165, 325] width 116 height 31
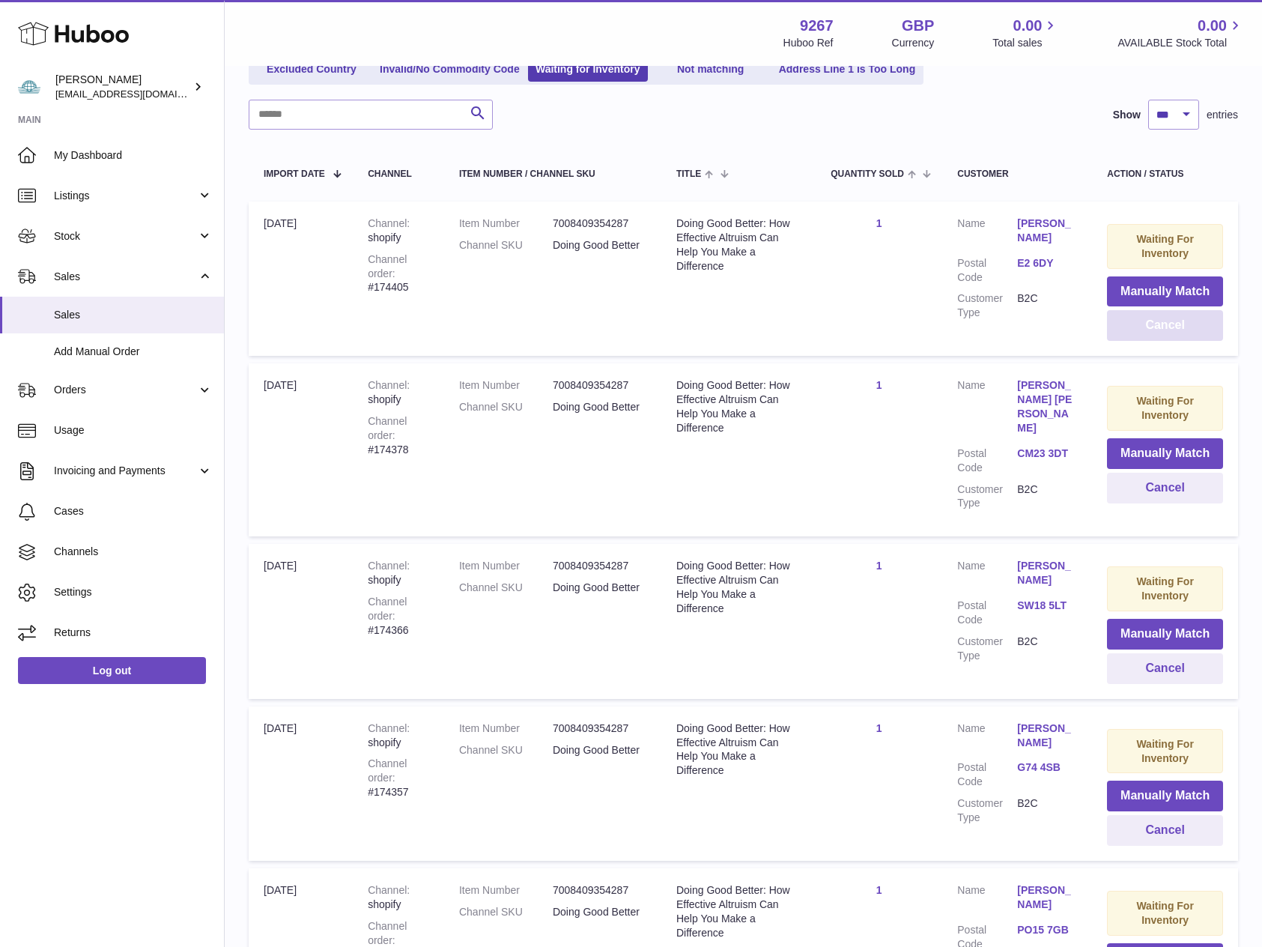
click at [1188, 326] on button "Cancel" at bounding box center [1165, 325] width 116 height 31
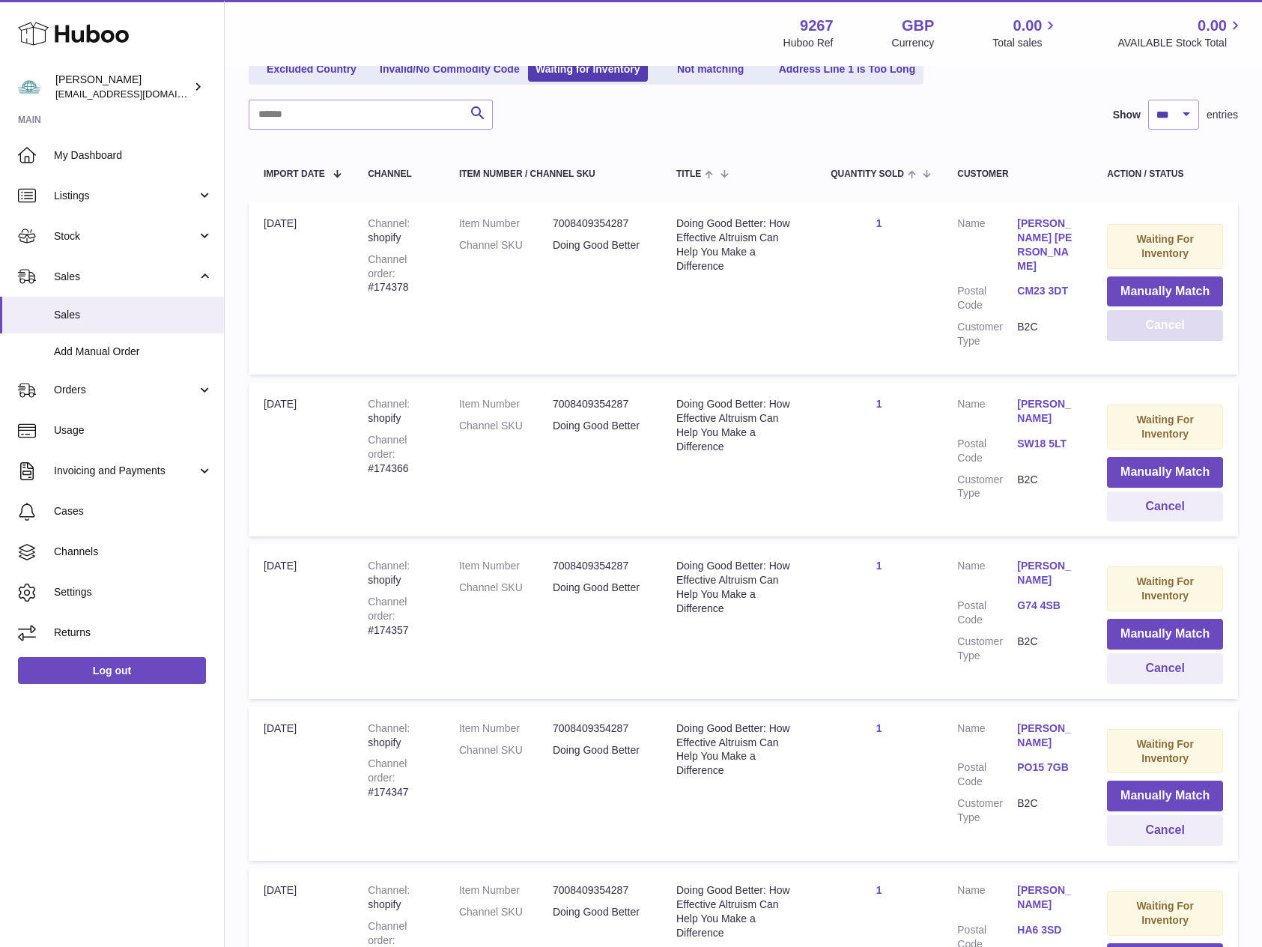
click at [1188, 326] on button "Cancel" at bounding box center [1165, 325] width 116 height 31
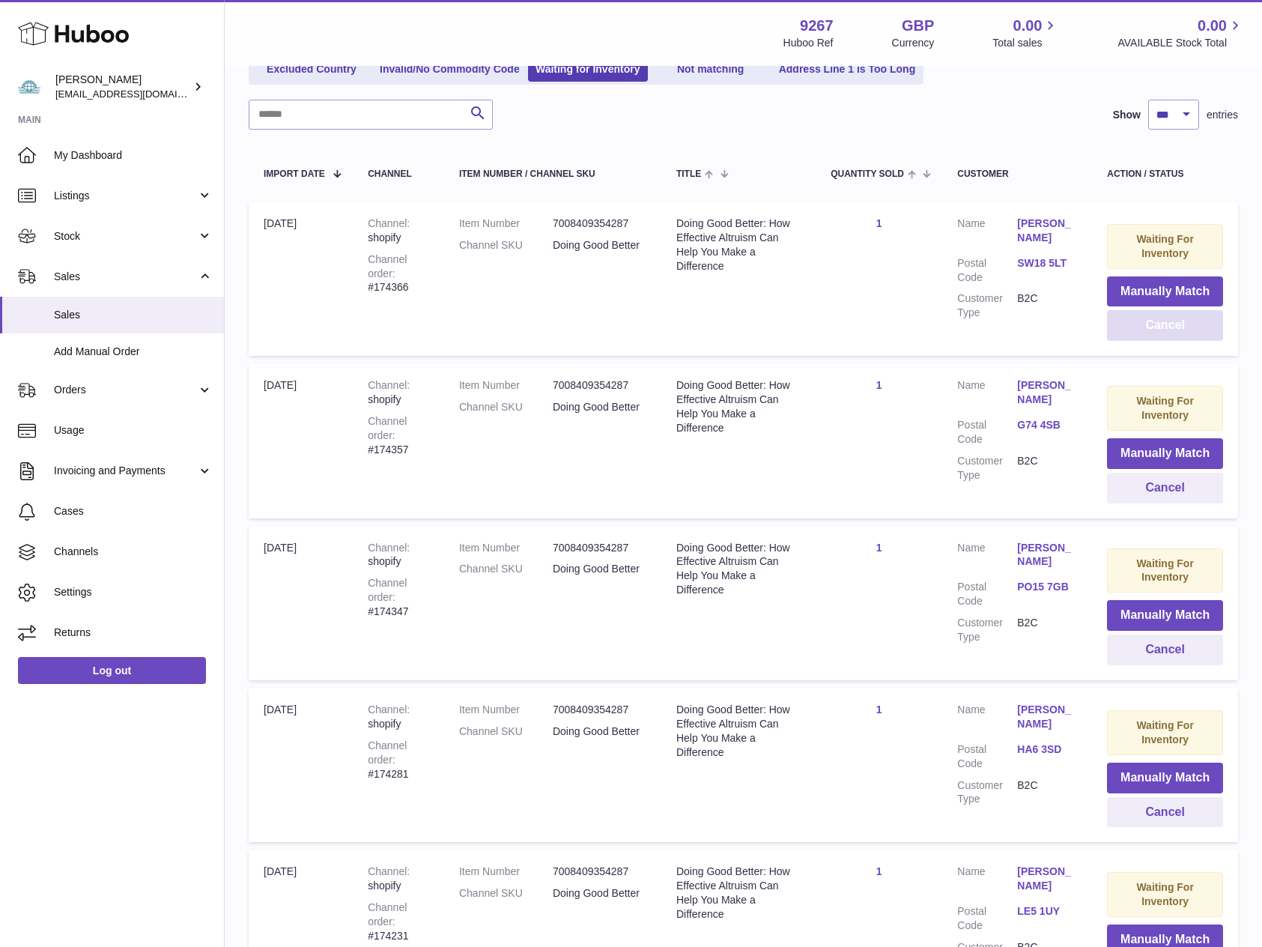
click at [1188, 326] on button "Cancel" at bounding box center [1165, 325] width 116 height 31
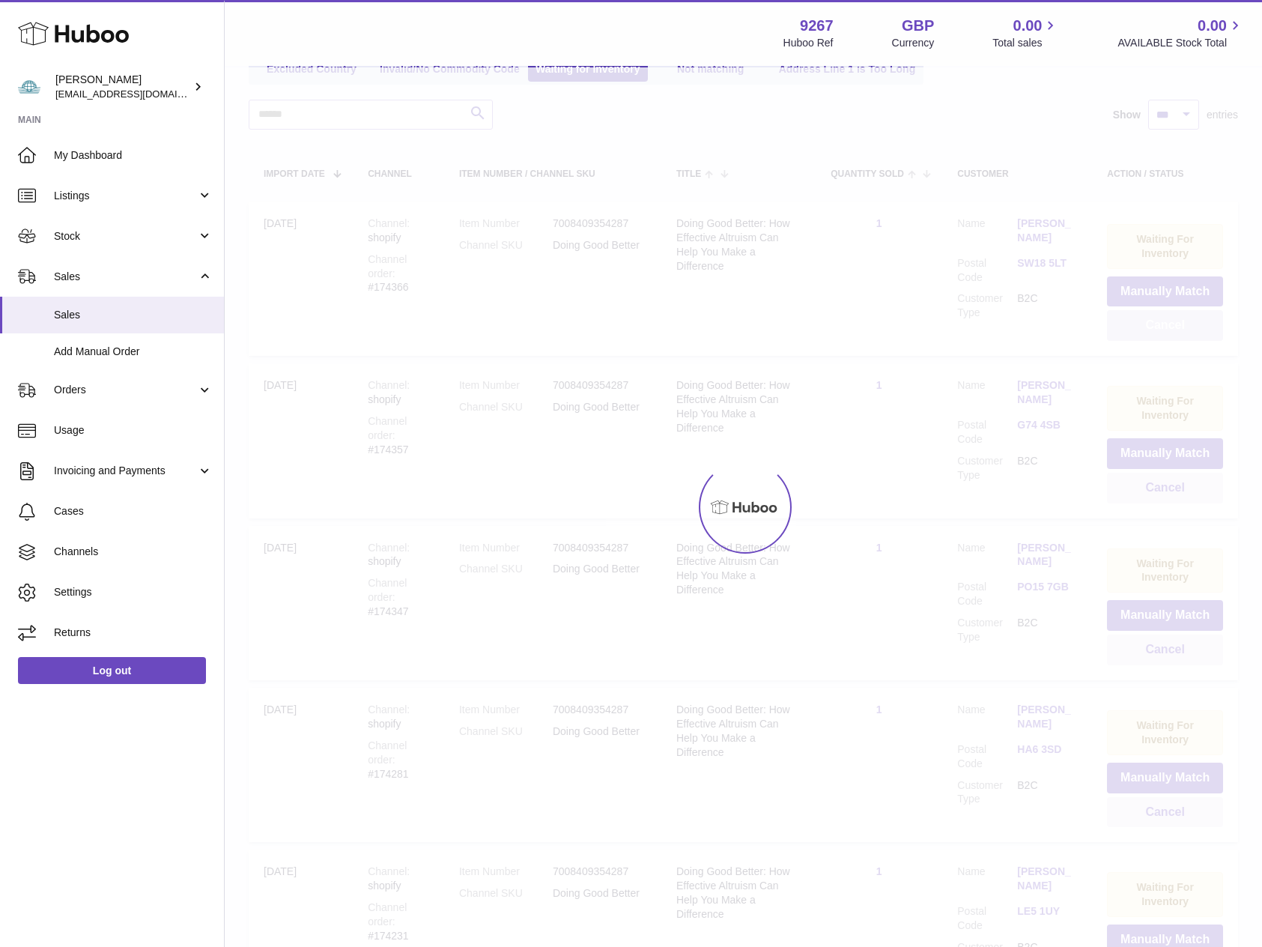
click at [1188, 326] on button "Cancel" at bounding box center [1165, 325] width 116 height 31
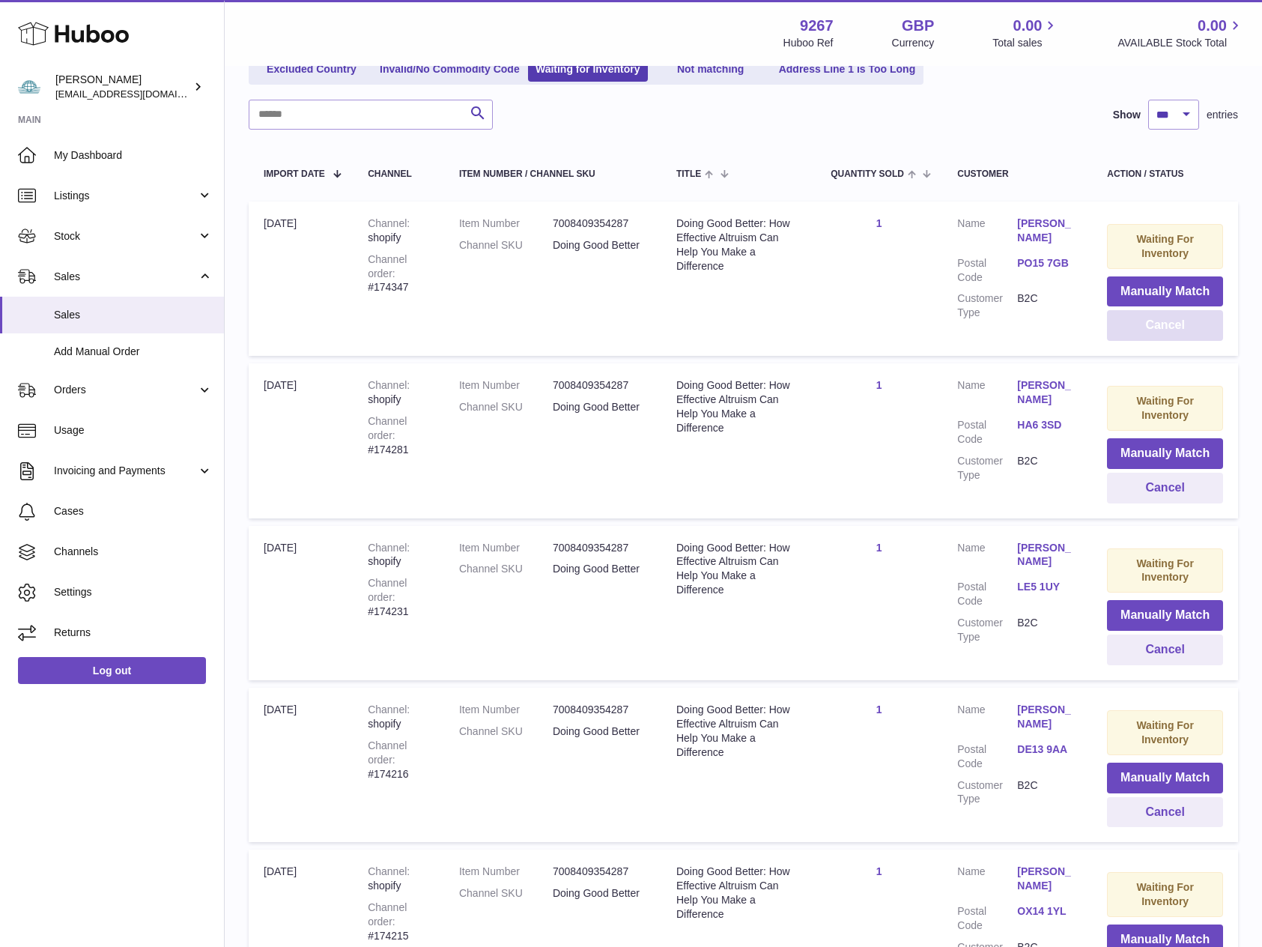
click at [1188, 326] on button "Cancel" at bounding box center [1165, 325] width 116 height 31
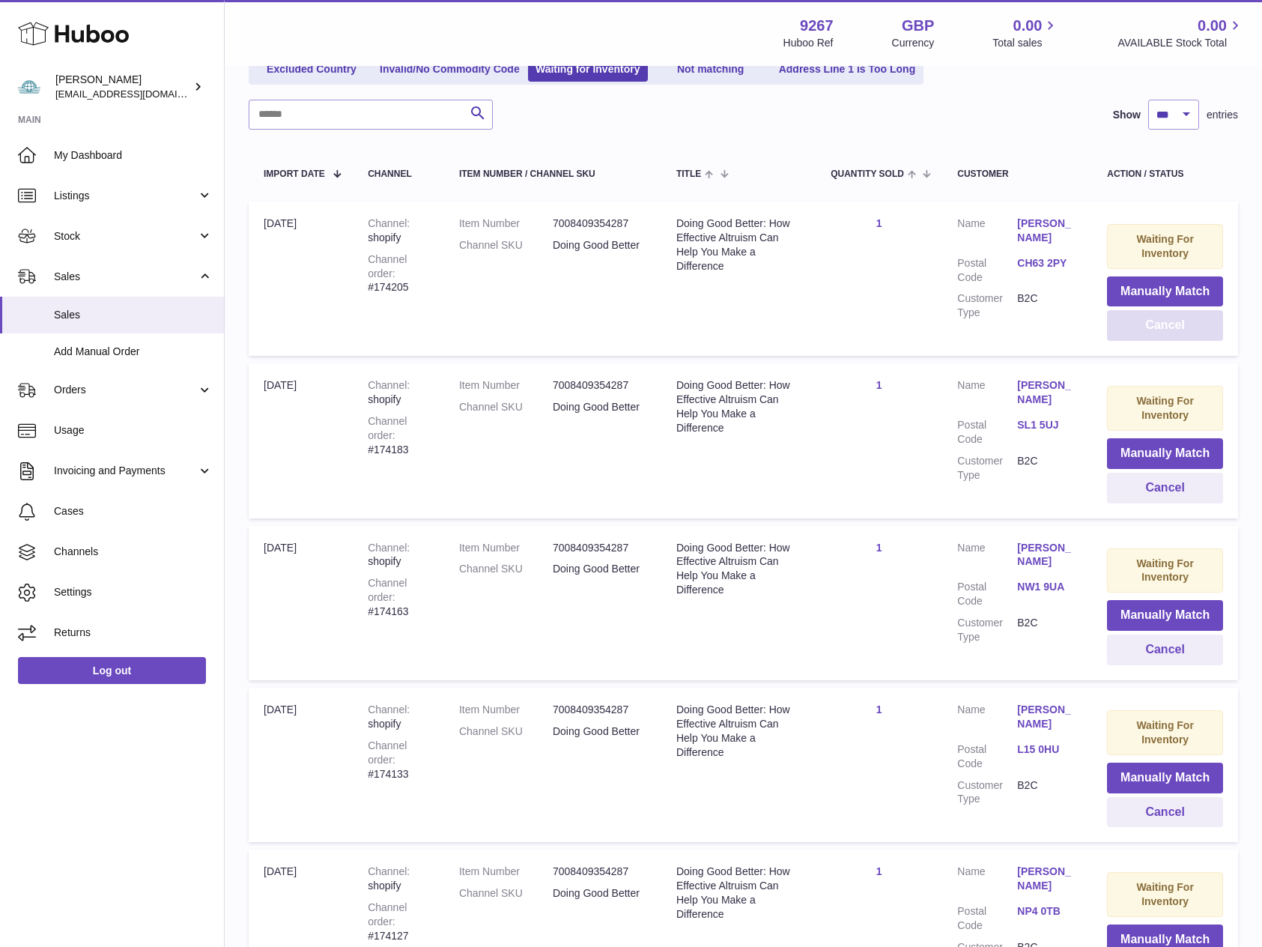
click at [1188, 326] on button "Cancel" at bounding box center [1165, 325] width 116 height 31
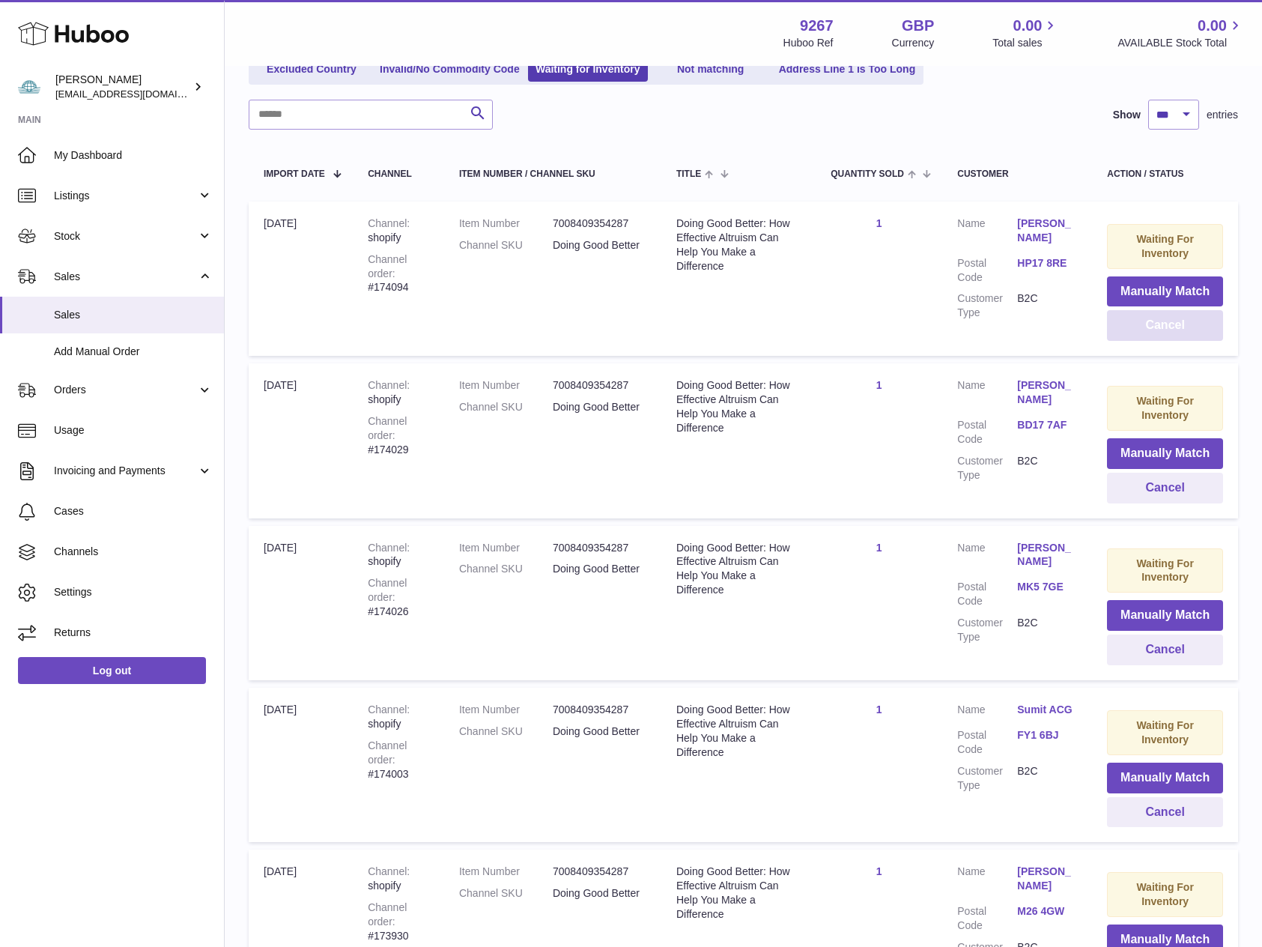
click at [1188, 326] on button "Cancel" at bounding box center [1165, 325] width 116 height 31
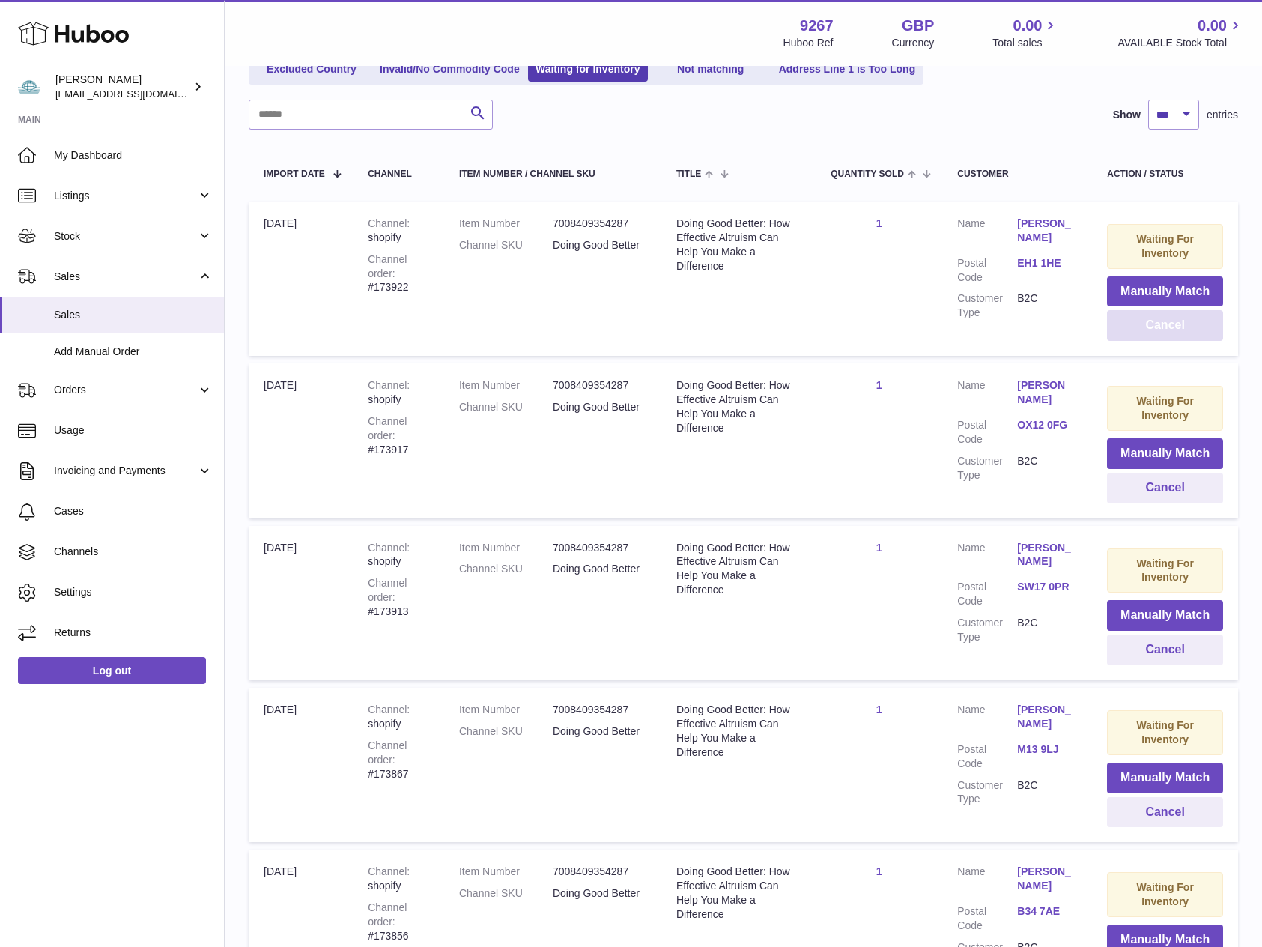
click at [1188, 326] on button "Cancel" at bounding box center [1165, 325] width 116 height 31
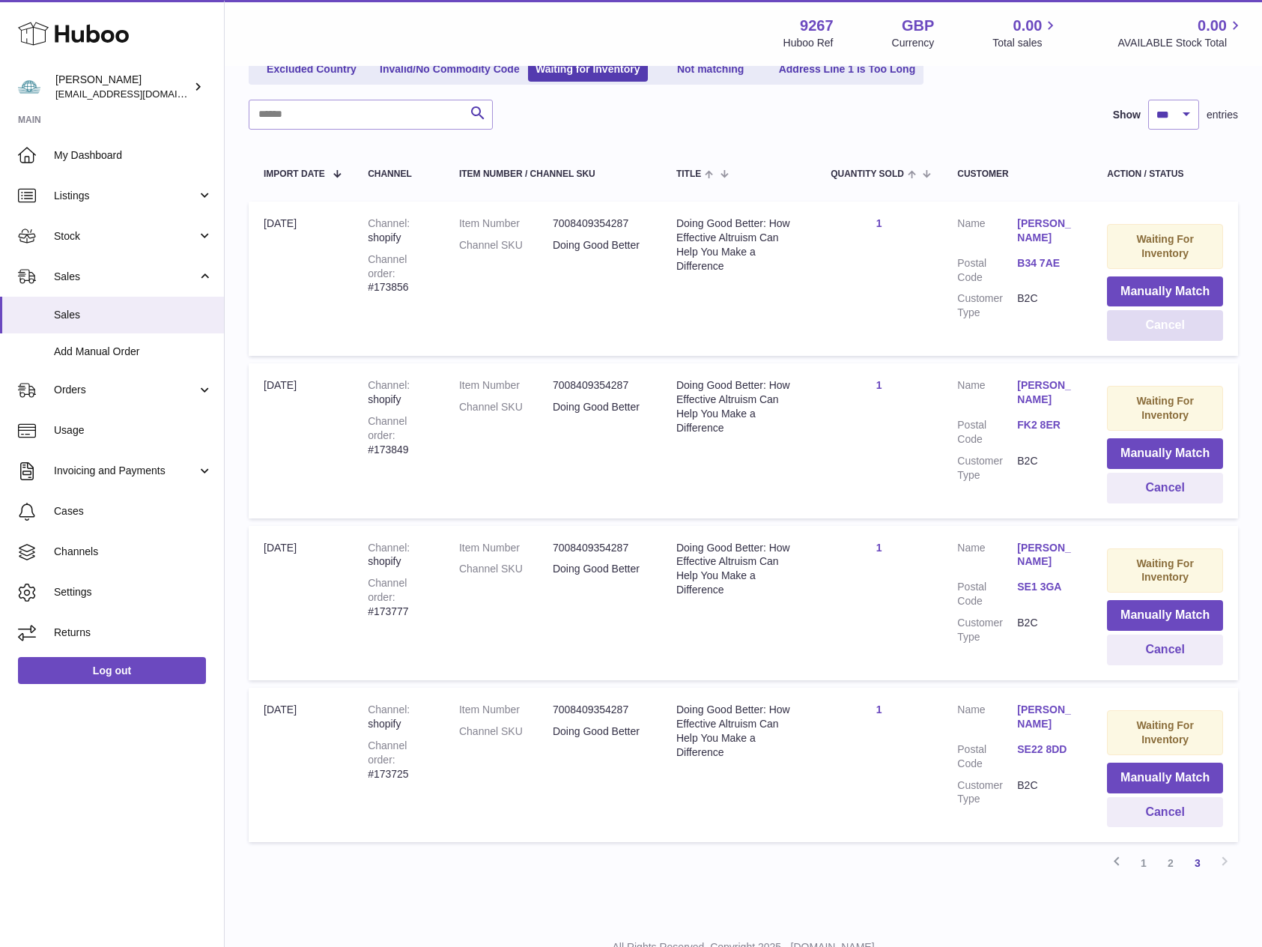
click at [1188, 326] on button "Cancel" at bounding box center [1165, 325] width 116 height 31
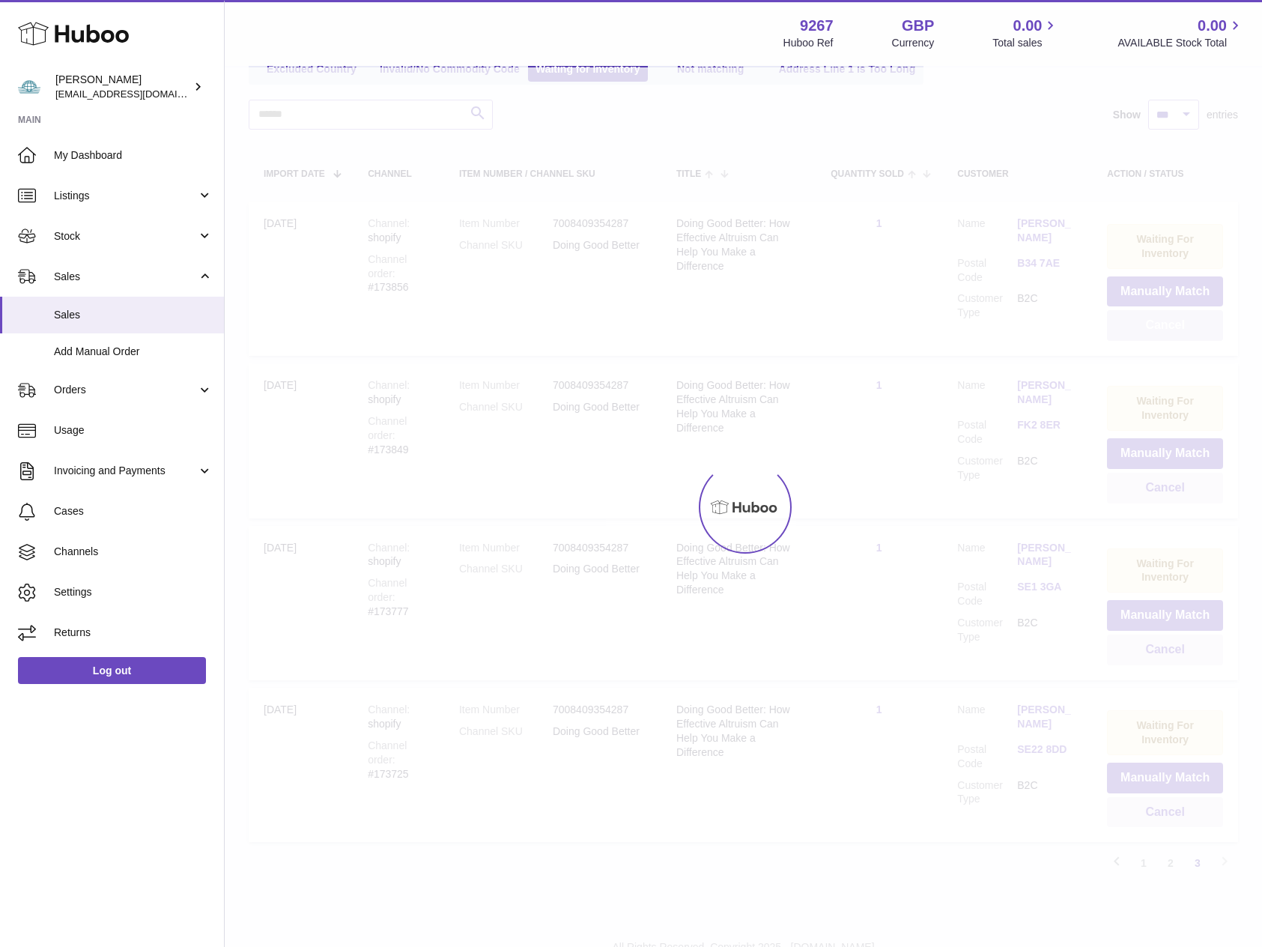
scroll to position [96, 0]
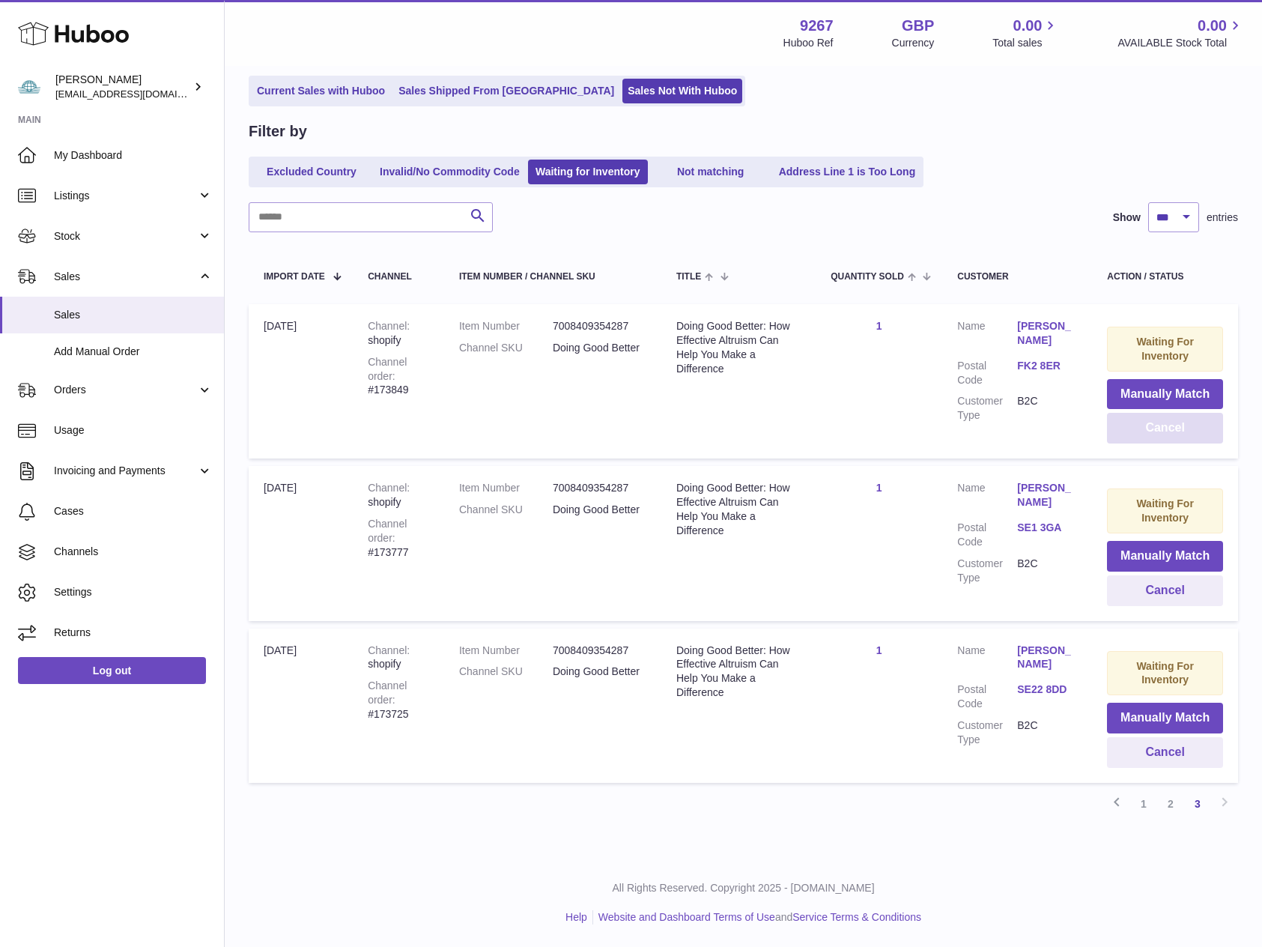
click at [1194, 429] on button "Cancel" at bounding box center [1165, 428] width 116 height 31
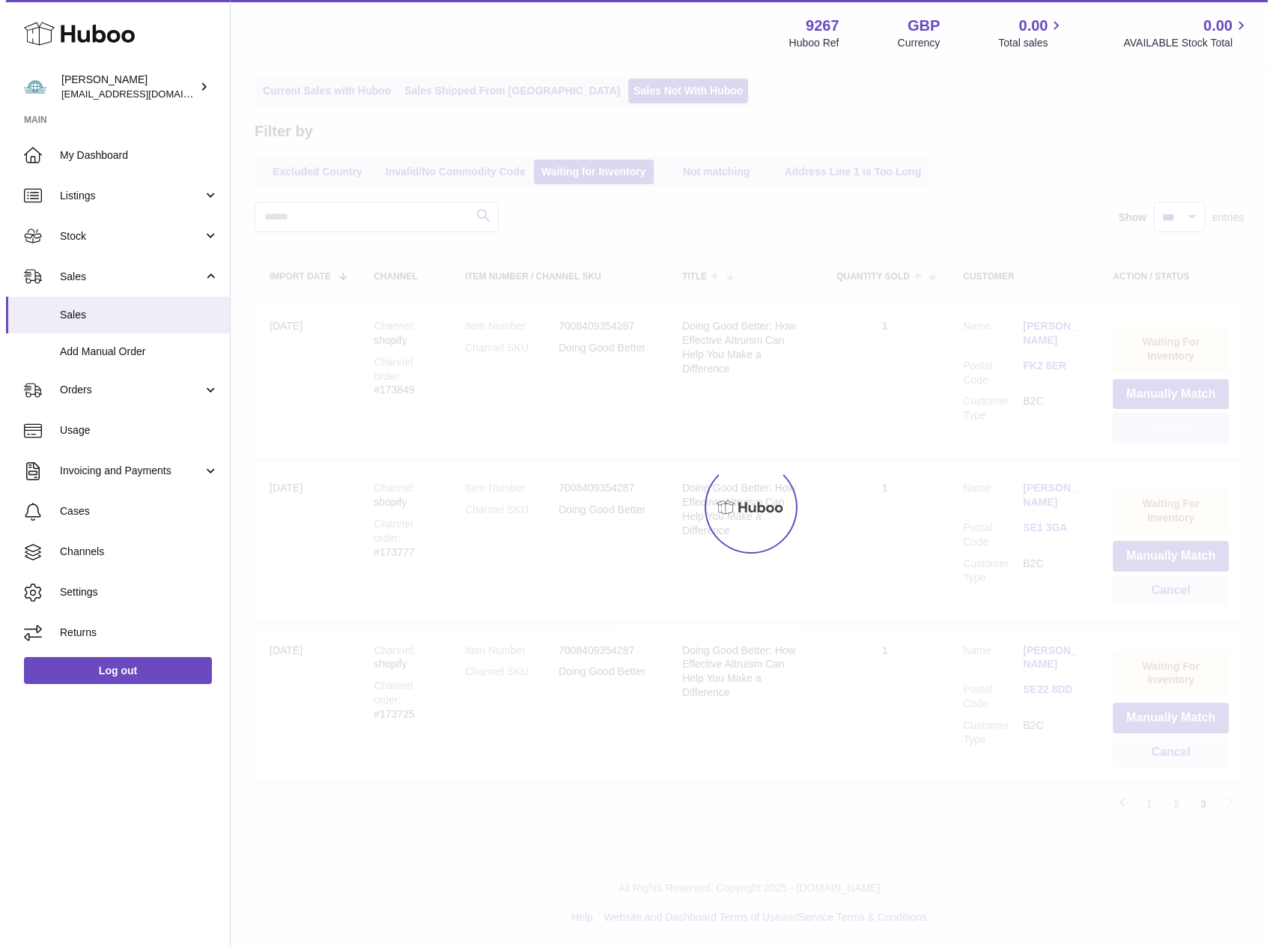
scroll to position [0, 0]
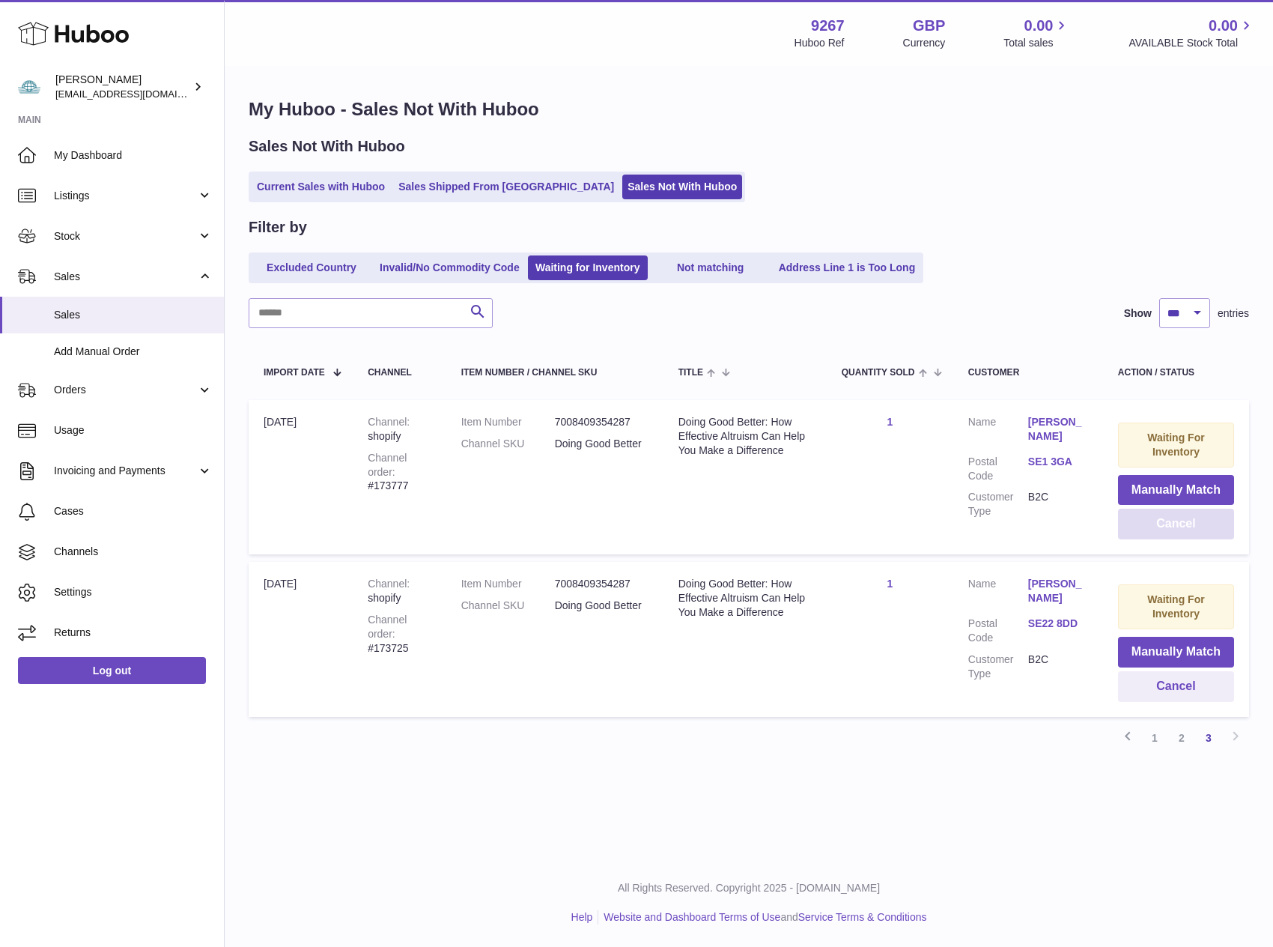
click at [1169, 528] on button "Cancel" at bounding box center [1176, 523] width 116 height 31
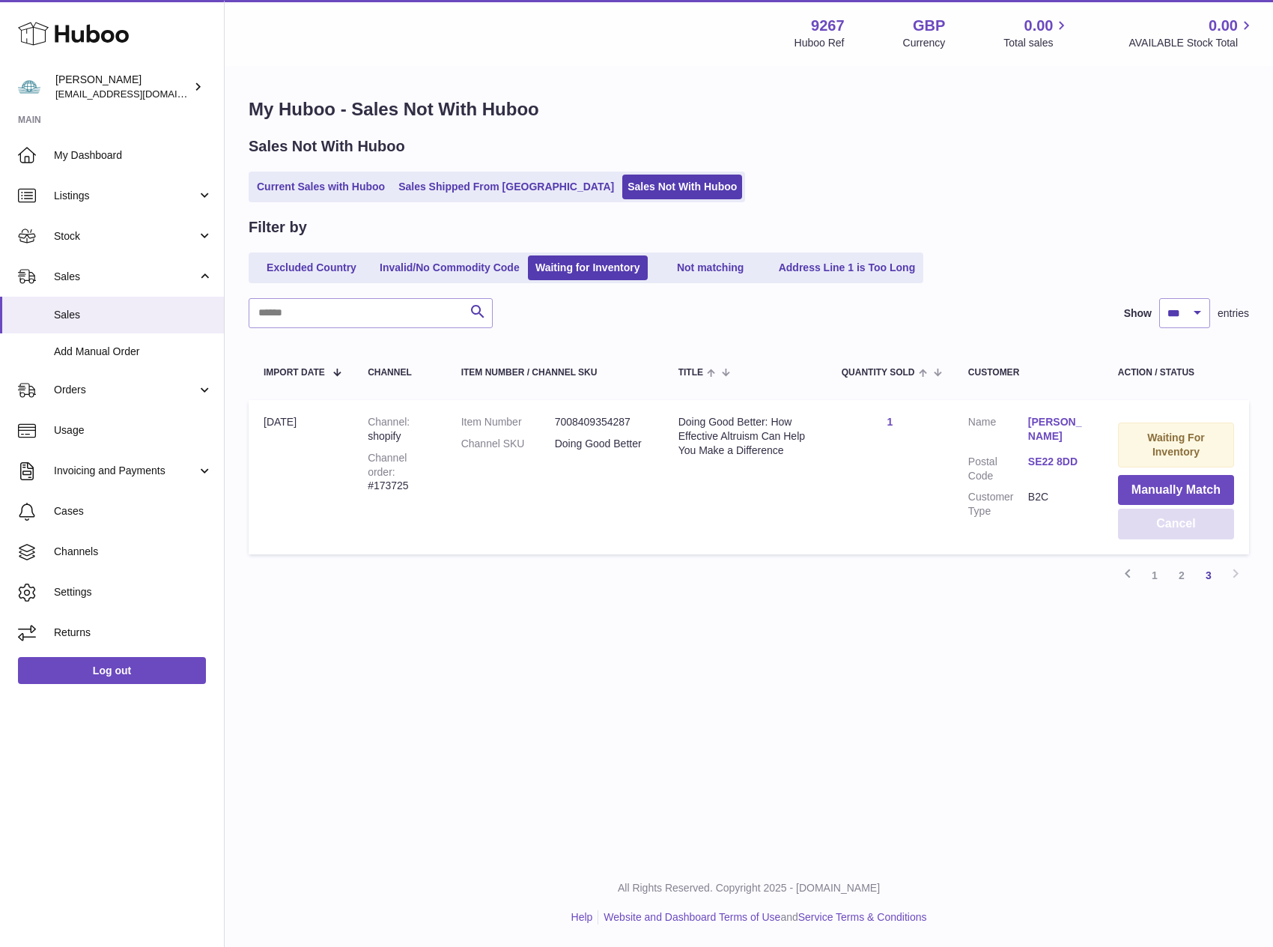
click at [1180, 528] on button "Cancel" at bounding box center [1176, 523] width 116 height 31
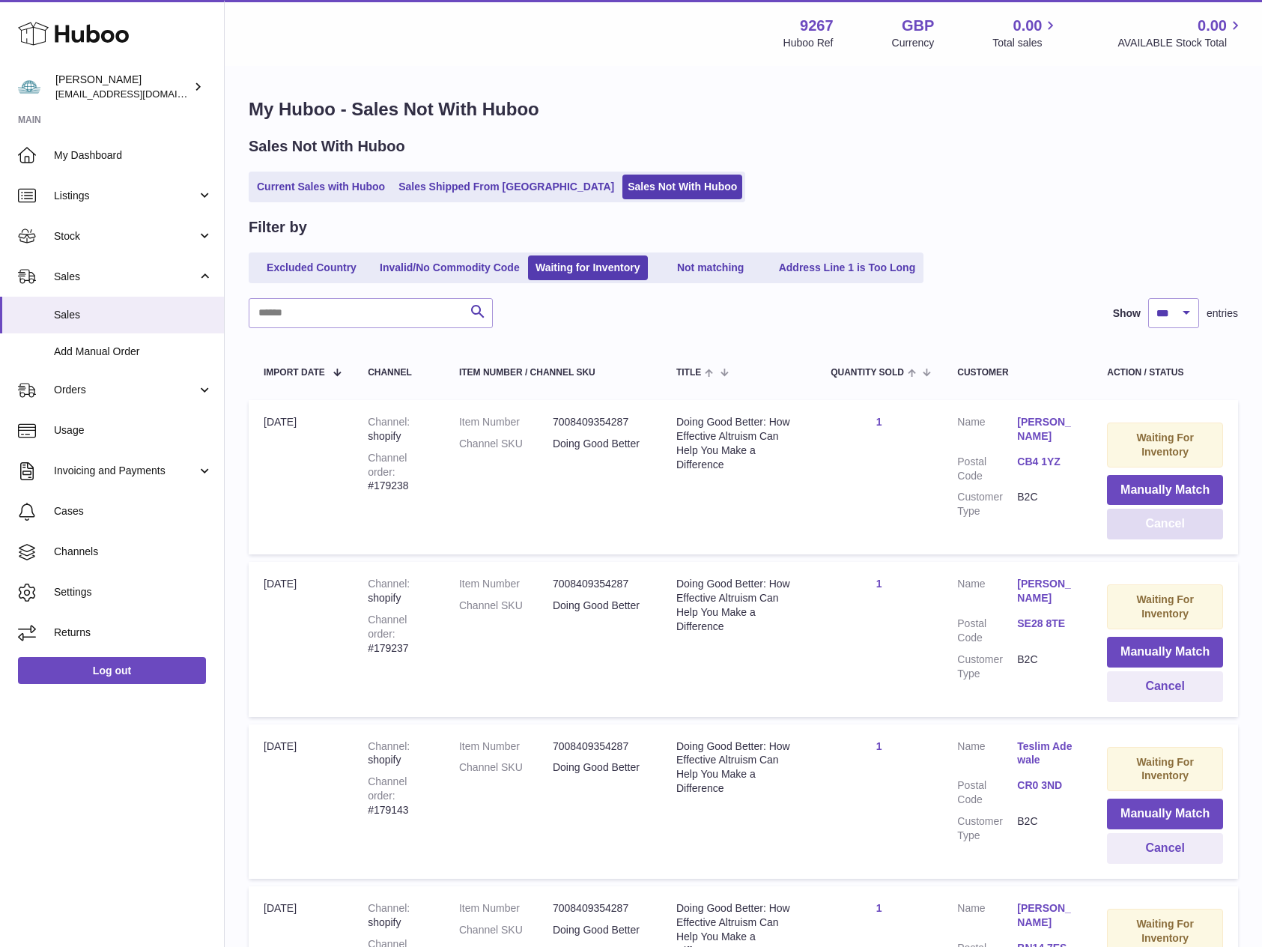
click at [1175, 533] on button "Cancel" at bounding box center [1165, 523] width 116 height 31
click at [1185, 526] on button "Cancel" at bounding box center [1165, 523] width 116 height 31
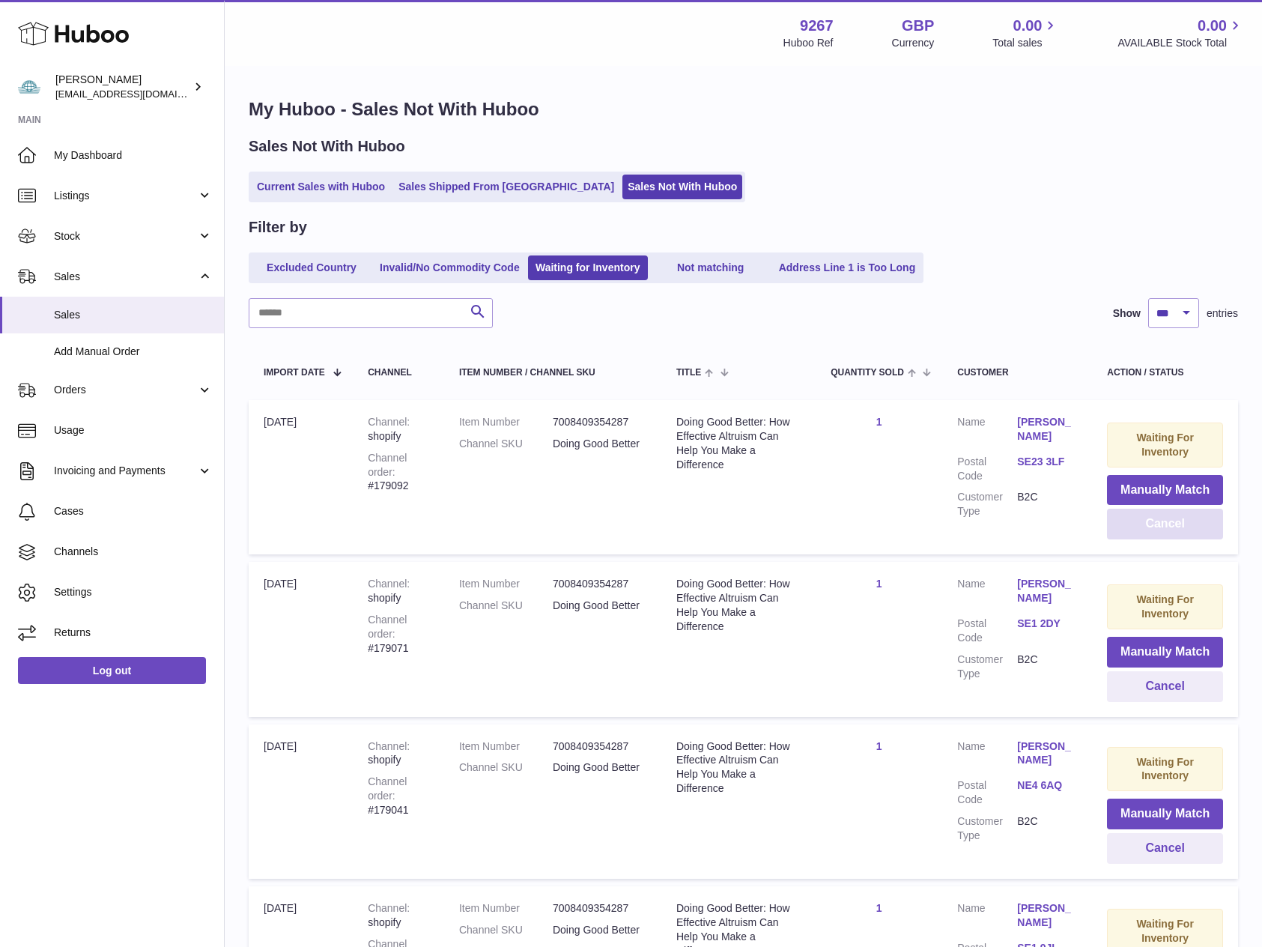
click at [1185, 526] on button "Cancel" at bounding box center [1165, 523] width 116 height 31
click at [1178, 525] on button "Cancel" at bounding box center [1165, 523] width 116 height 31
click at [1186, 526] on button "Cancel" at bounding box center [1165, 523] width 116 height 31
click at [1174, 529] on button "Cancel" at bounding box center [1165, 523] width 116 height 31
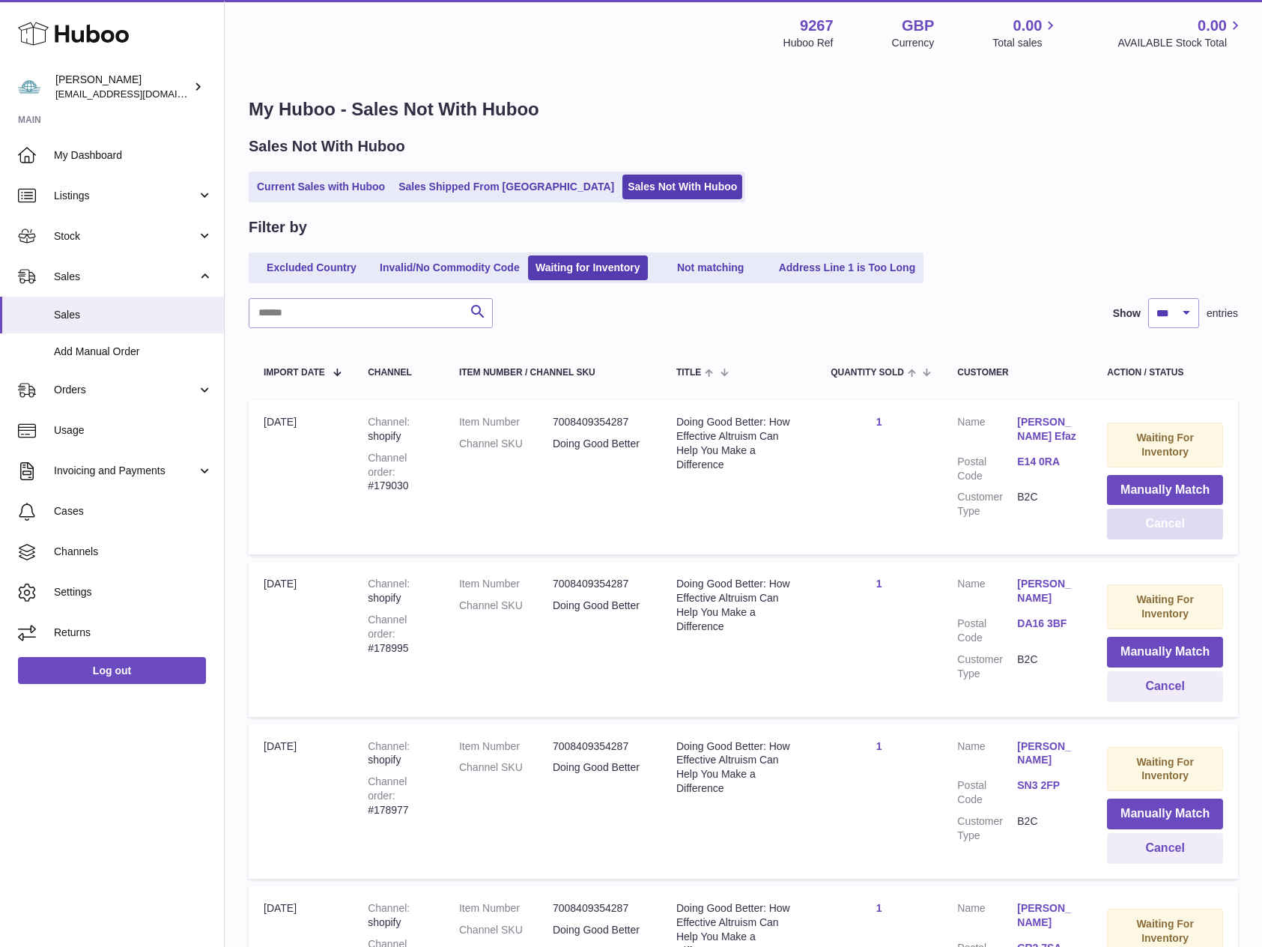
click at [1164, 532] on button "Cancel" at bounding box center [1165, 523] width 116 height 31
click at [1161, 525] on button "Cancel" at bounding box center [1165, 523] width 116 height 31
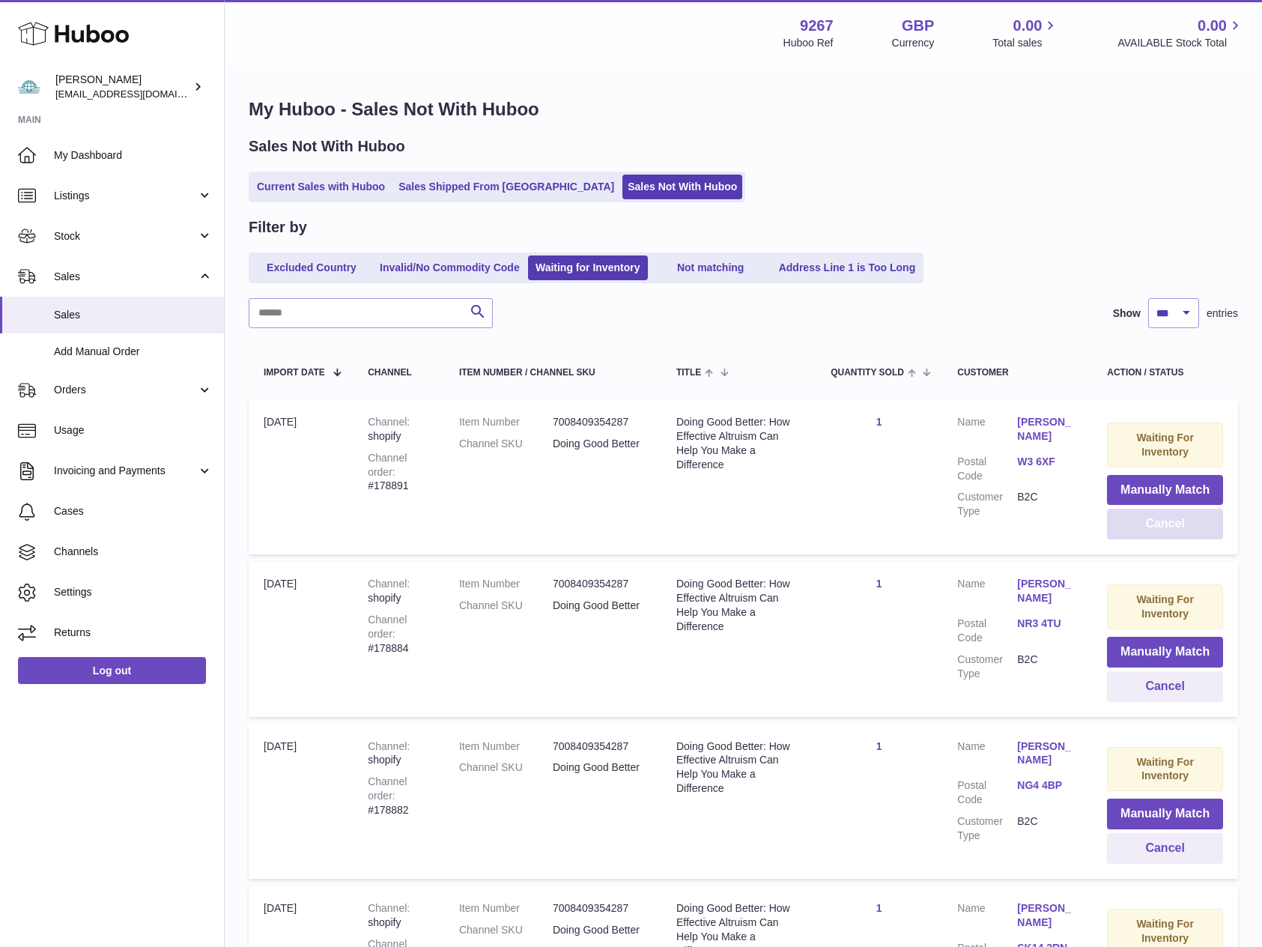
click at [1161, 525] on button "Cancel" at bounding box center [1165, 523] width 116 height 31
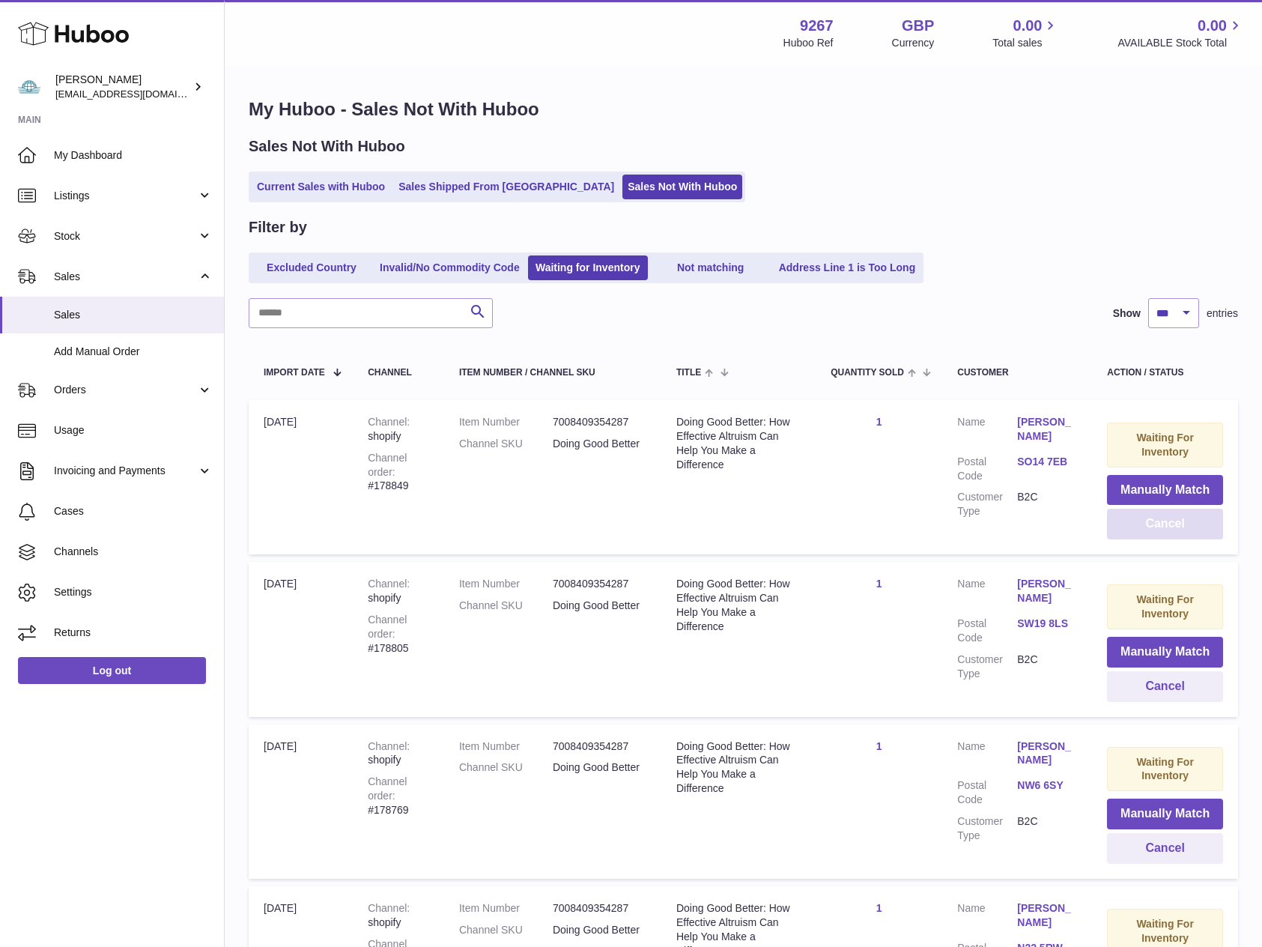
click at [1161, 525] on button "Cancel" at bounding box center [1165, 523] width 116 height 31
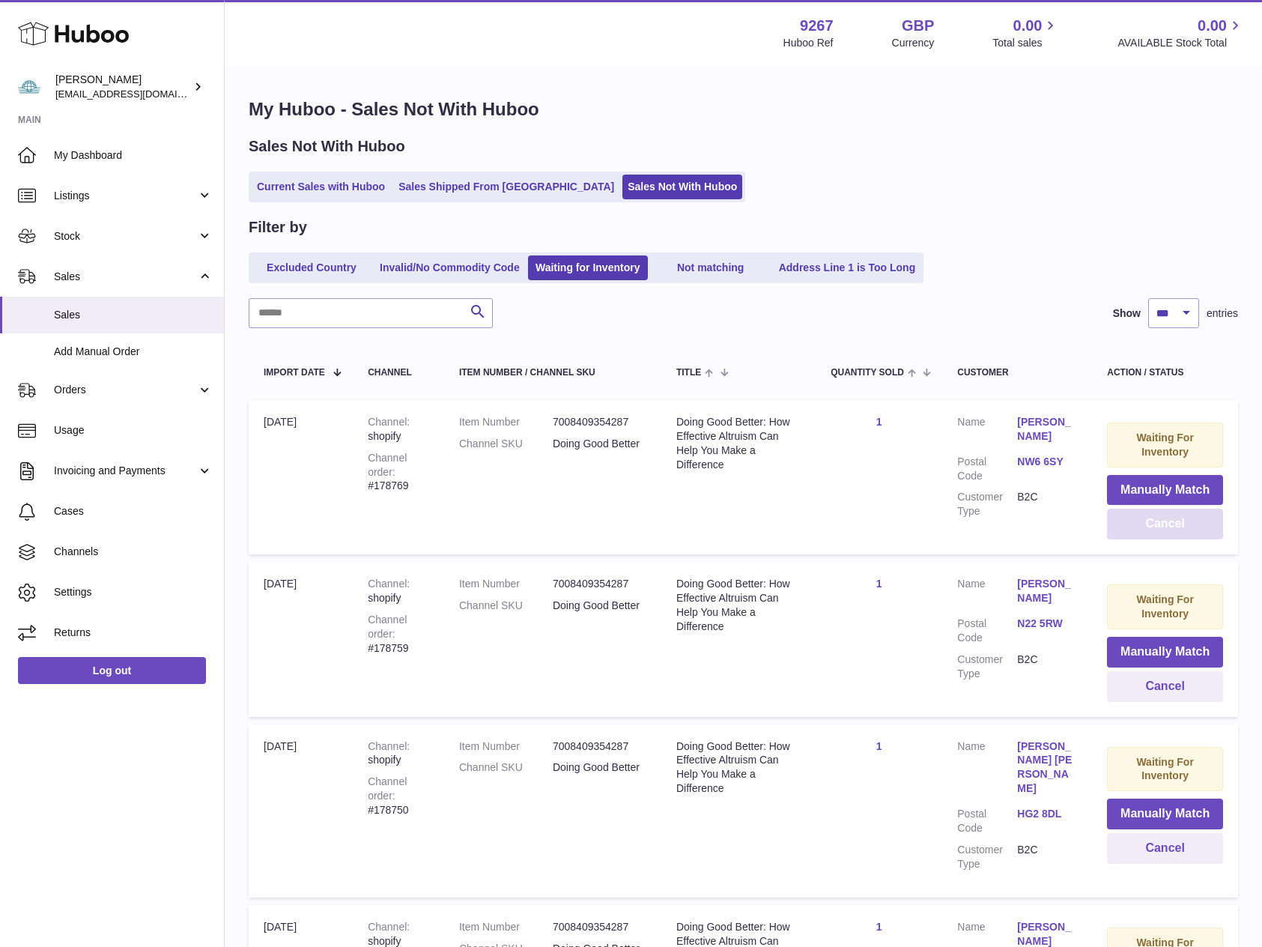
click at [1161, 525] on button "Cancel" at bounding box center [1165, 523] width 116 height 31
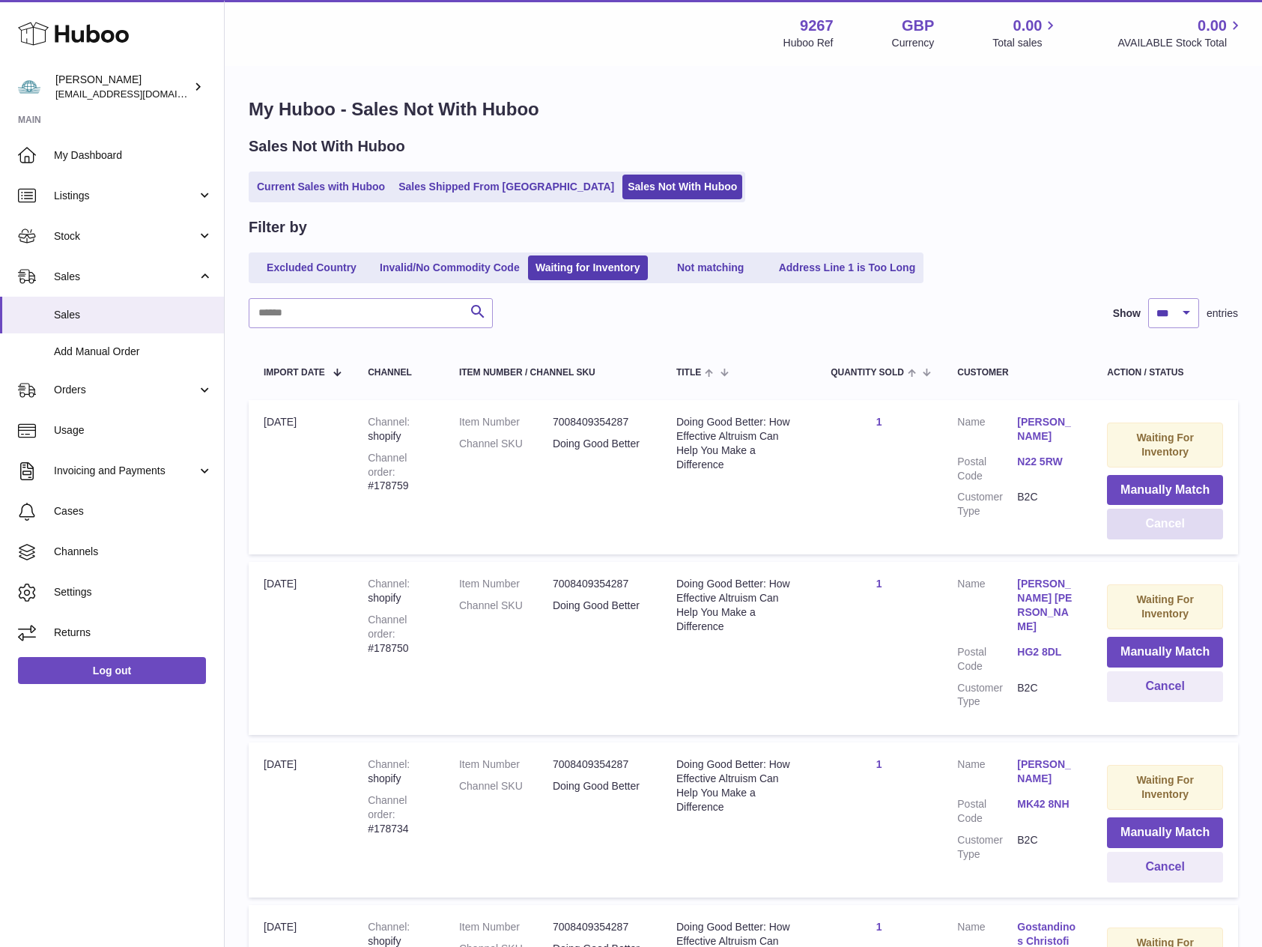
click at [1161, 525] on button "Cancel" at bounding box center [1165, 523] width 116 height 31
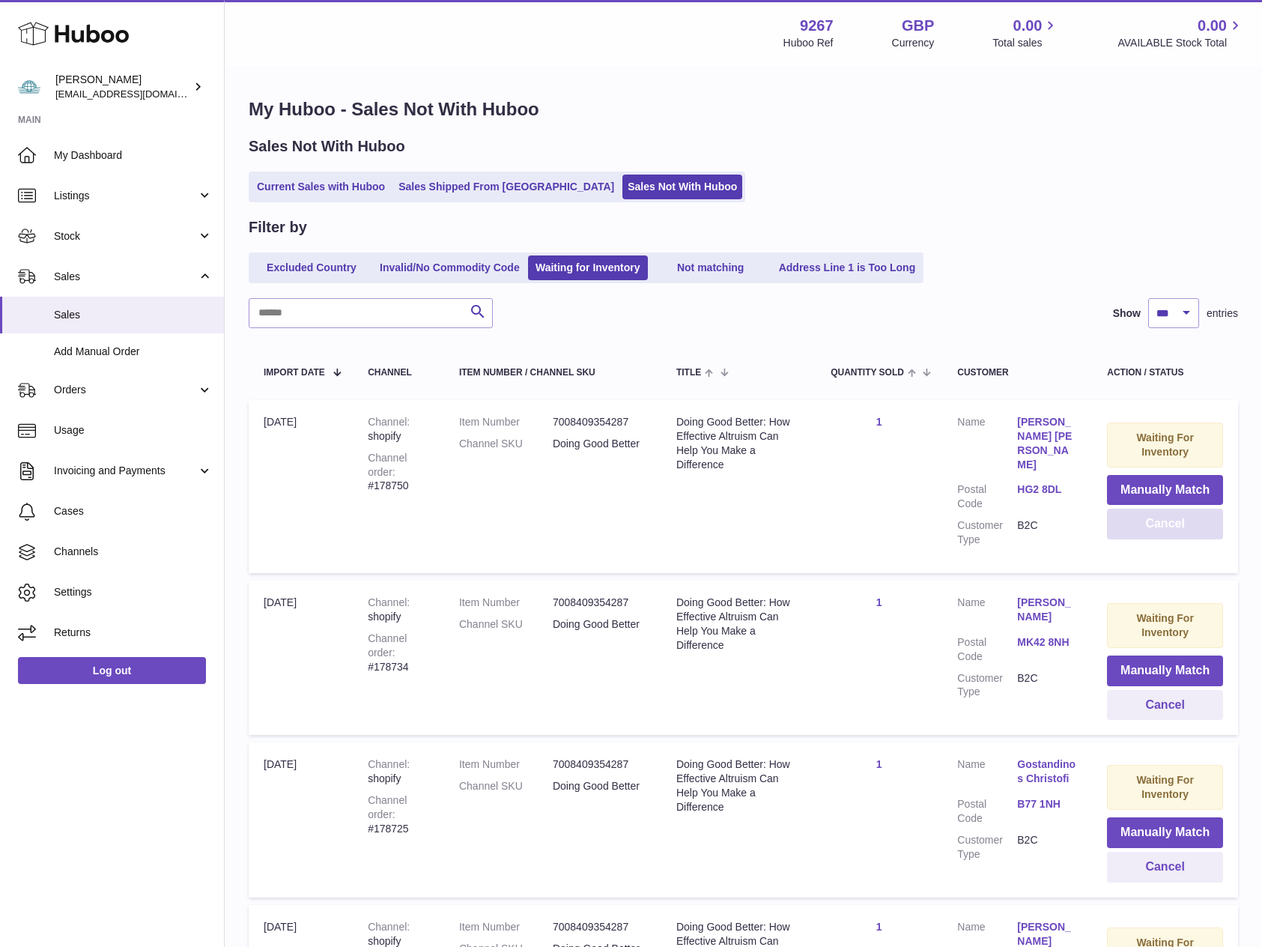
click at [1161, 525] on button "Cancel" at bounding box center [1165, 523] width 116 height 31
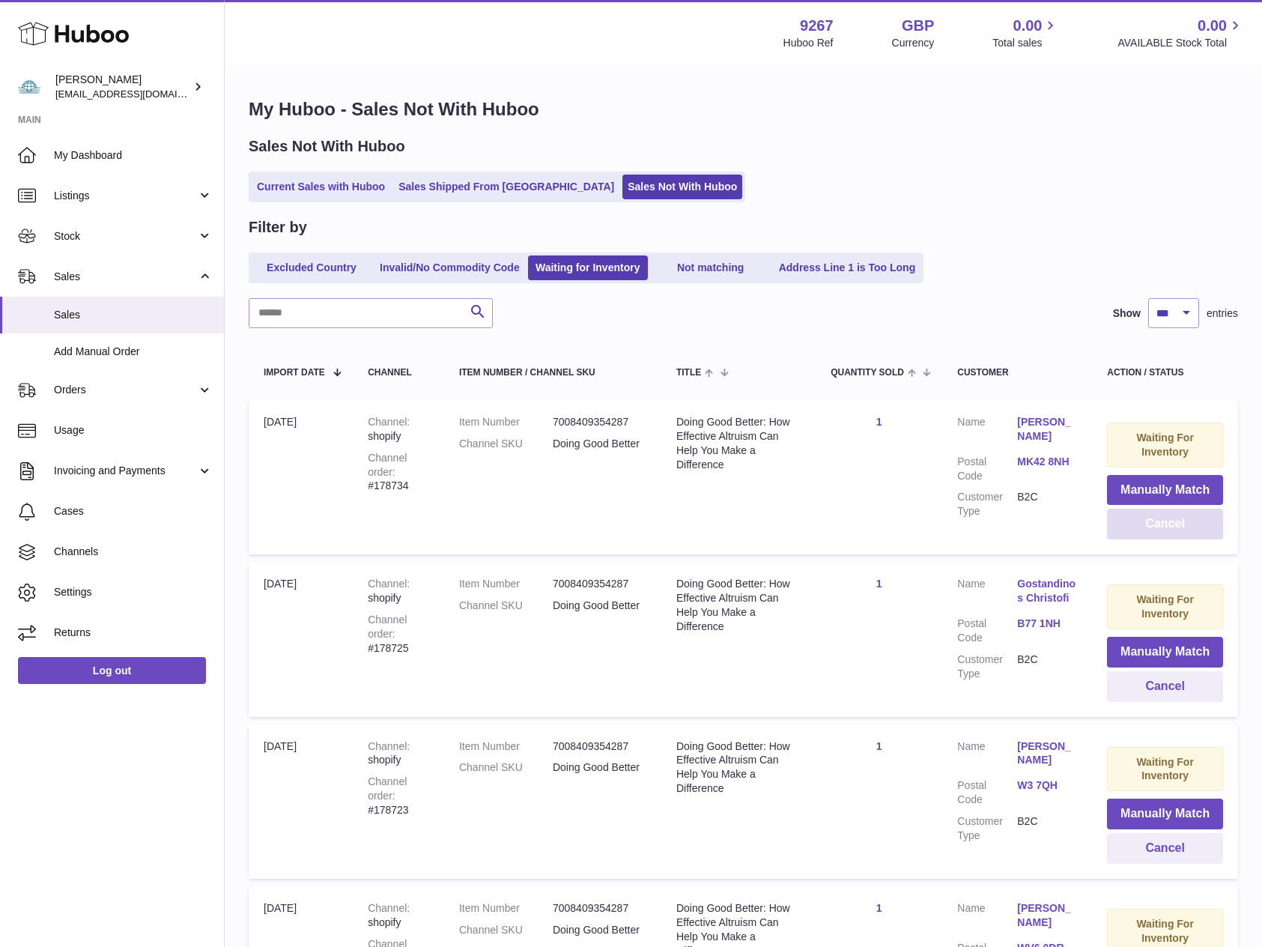
click at [1161, 525] on button "Cancel" at bounding box center [1165, 523] width 116 height 31
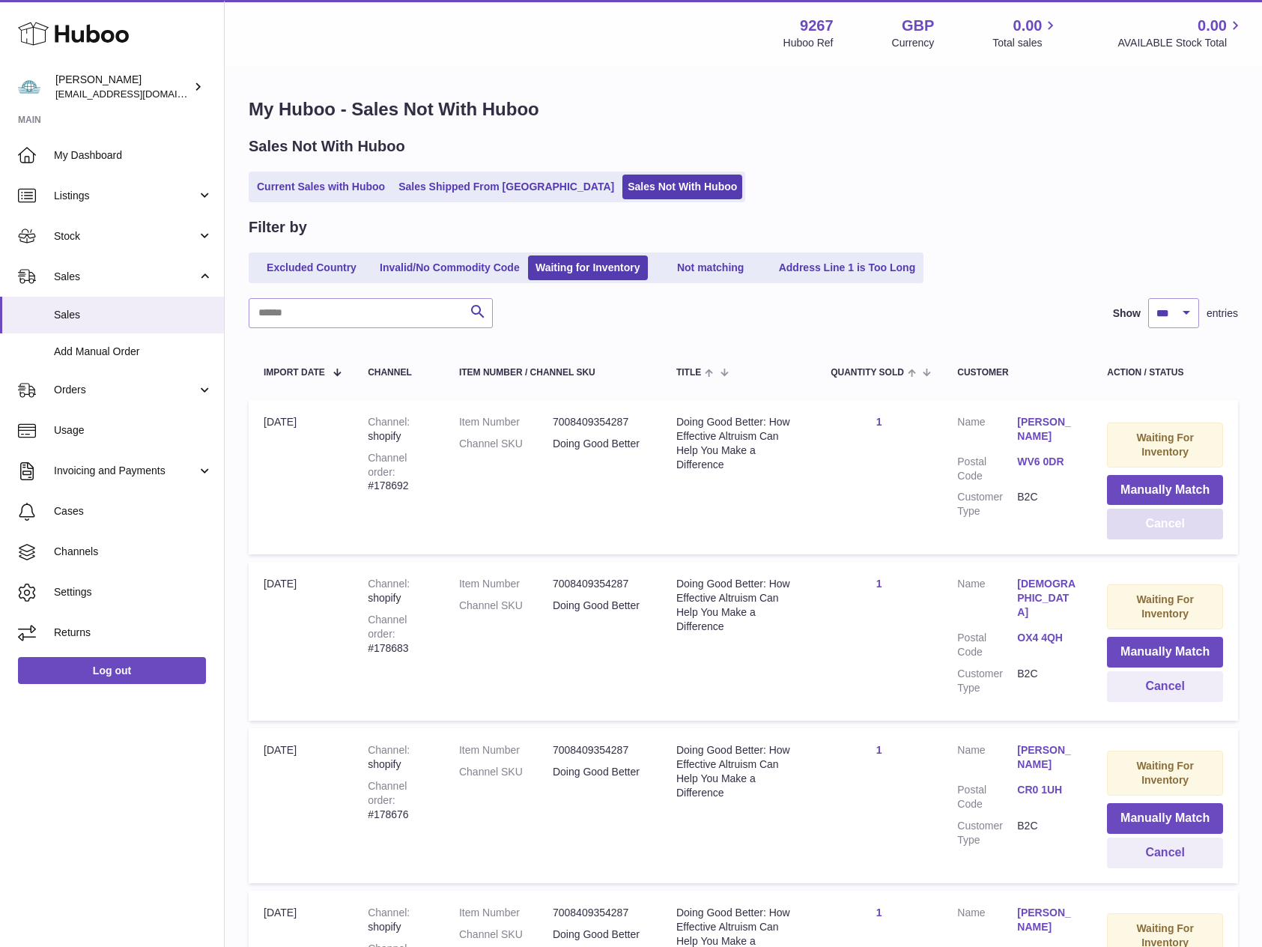
click at [1161, 525] on button "Cancel" at bounding box center [1165, 523] width 116 height 31
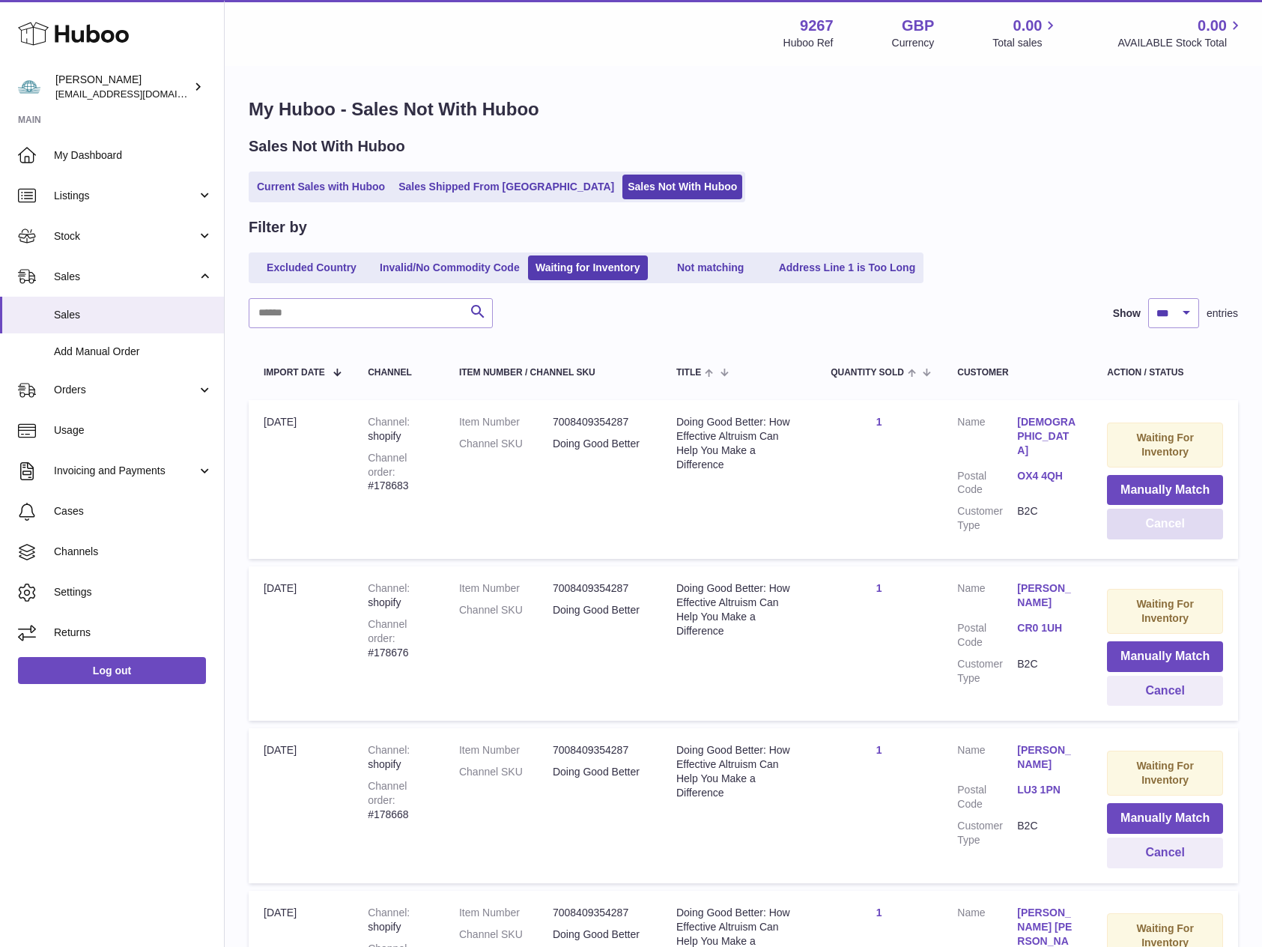
click at [1161, 525] on button "Cancel" at bounding box center [1165, 523] width 116 height 31
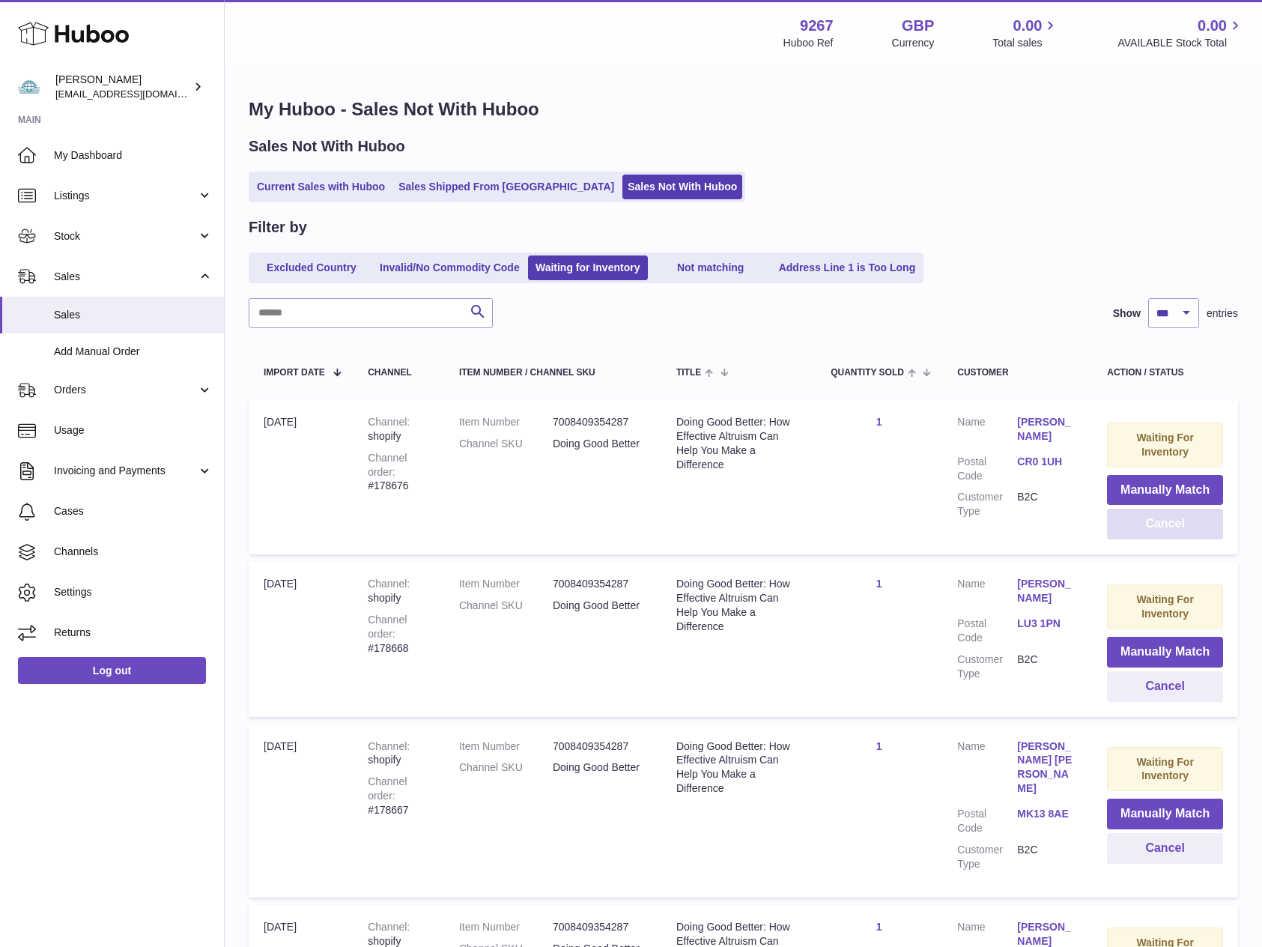
click at [1161, 525] on button "Cancel" at bounding box center [1165, 523] width 116 height 31
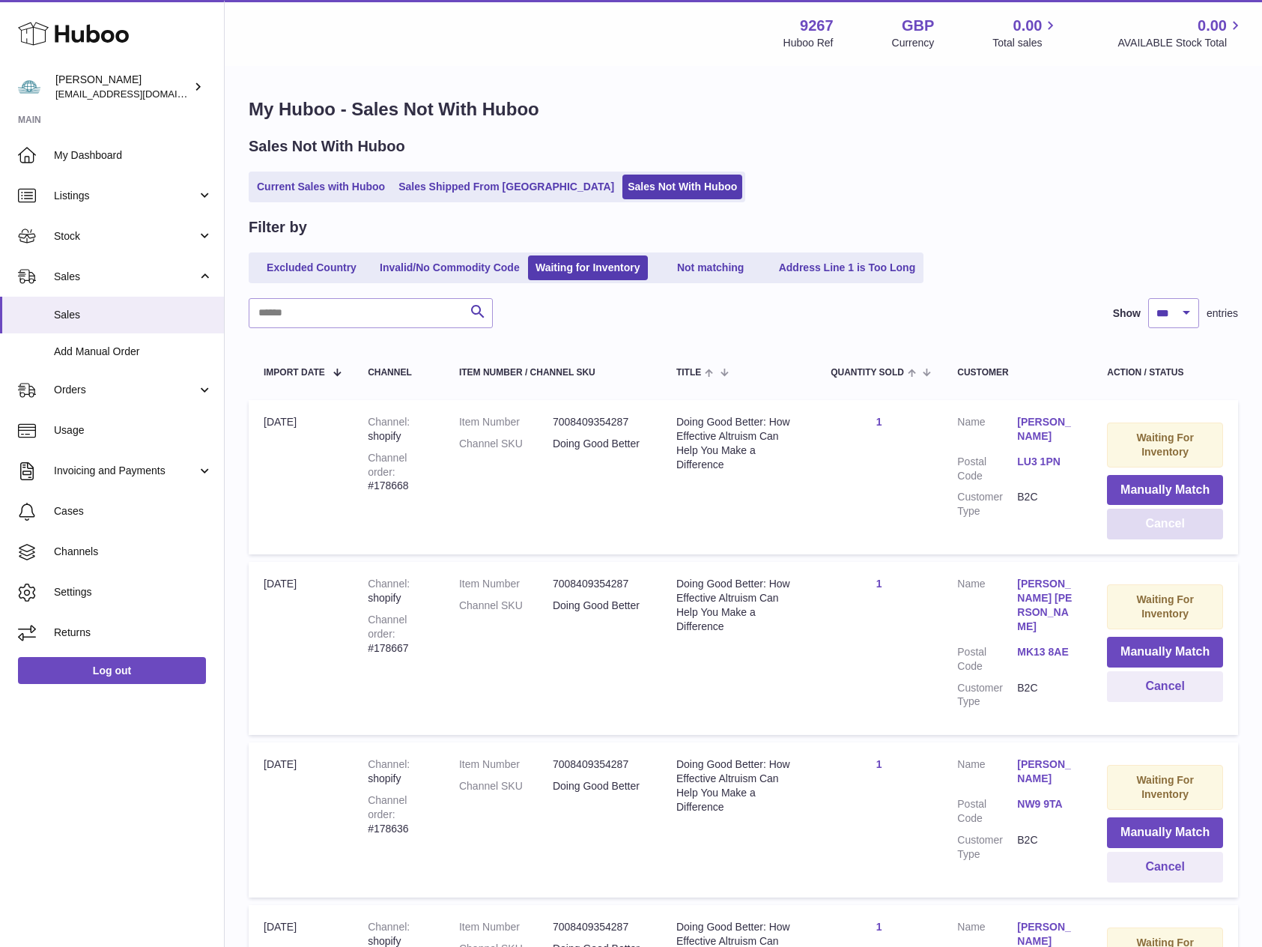
click at [1161, 525] on button "Cancel" at bounding box center [1165, 523] width 116 height 31
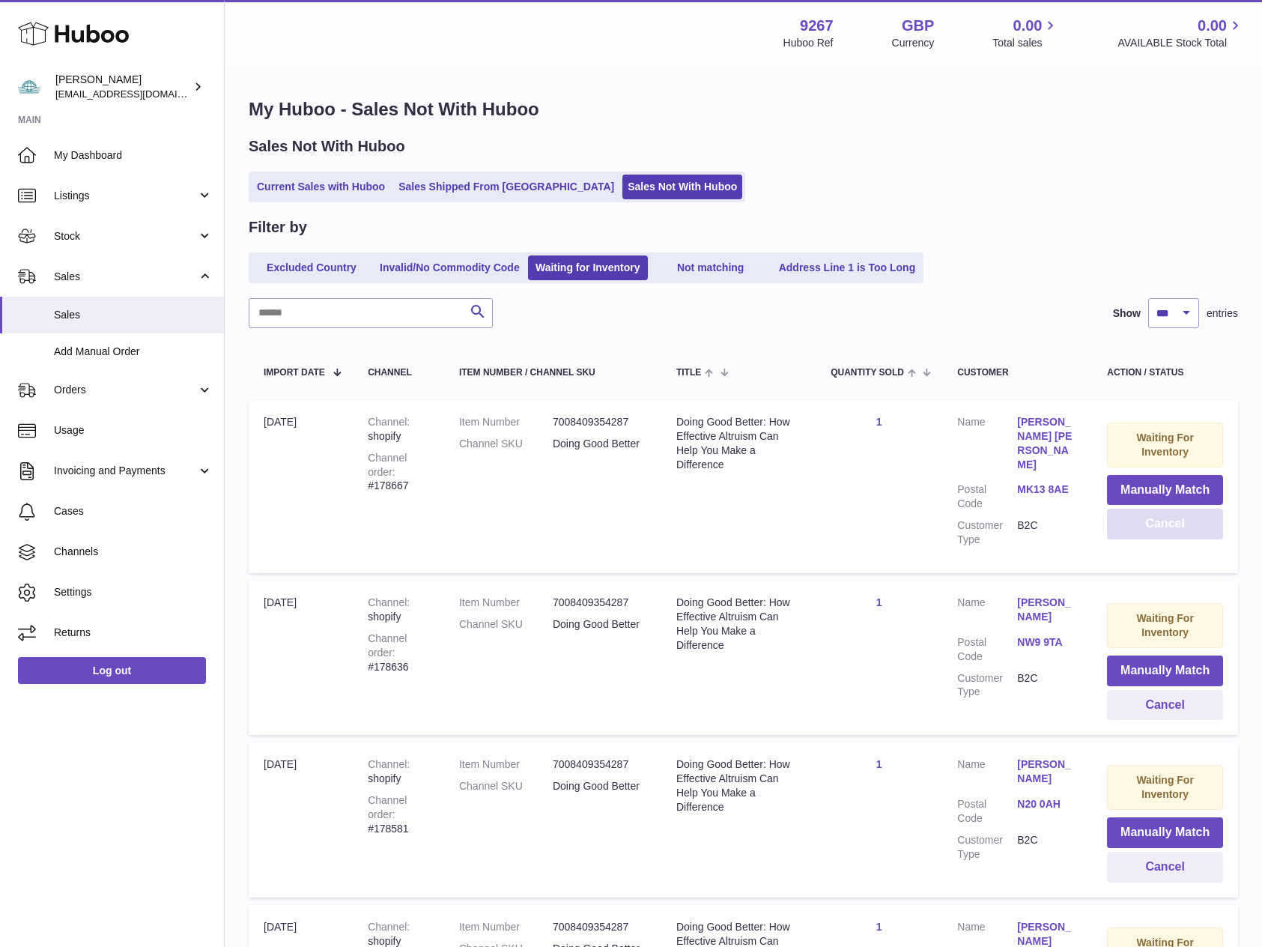
click at [1161, 525] on button "Cancel" at bounding box center [1165, 523] width 116 height 31
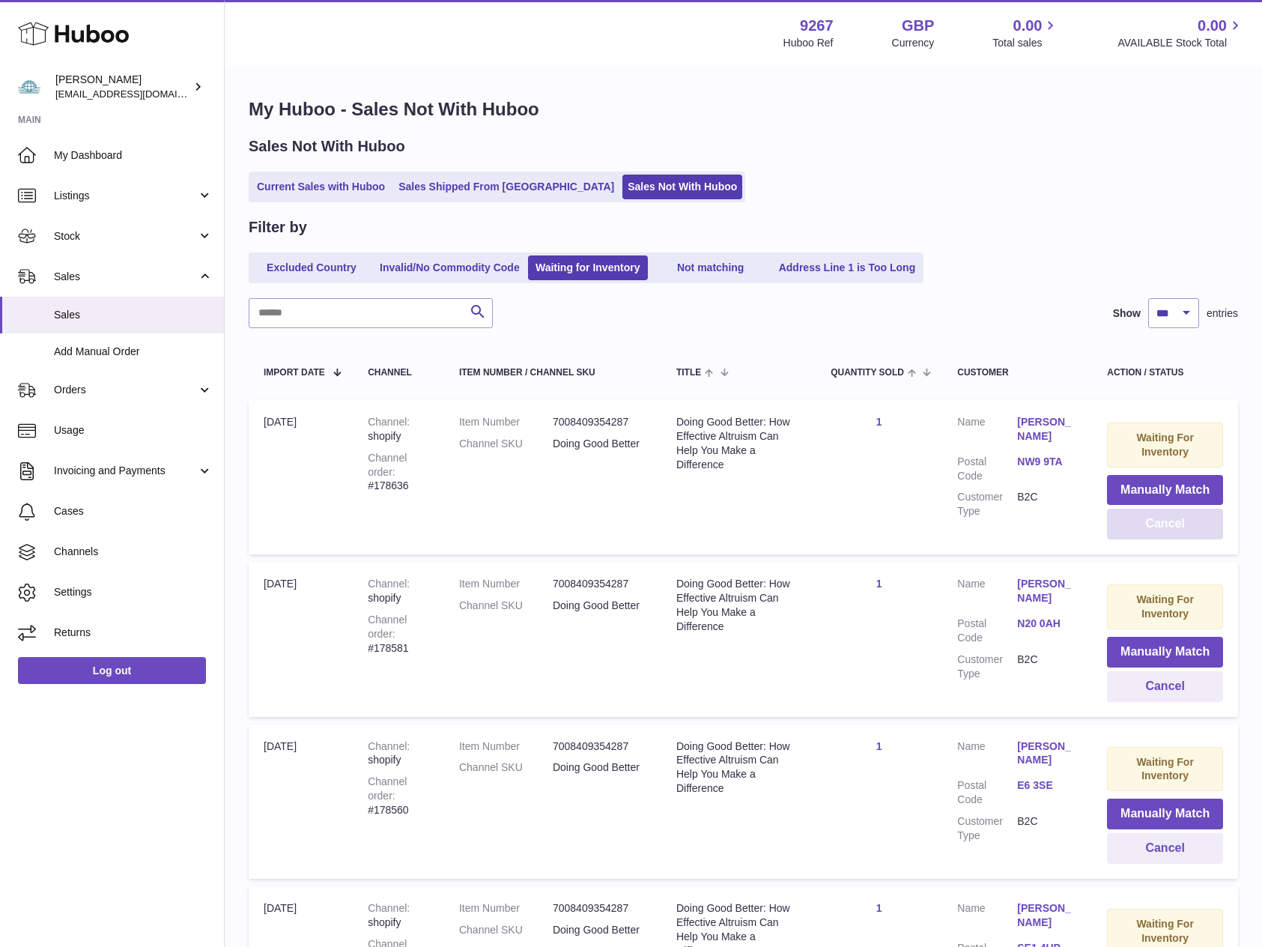
click at [1161, 525] on button "Cancel" at bounding box center [1165, 523] width 116 height 31
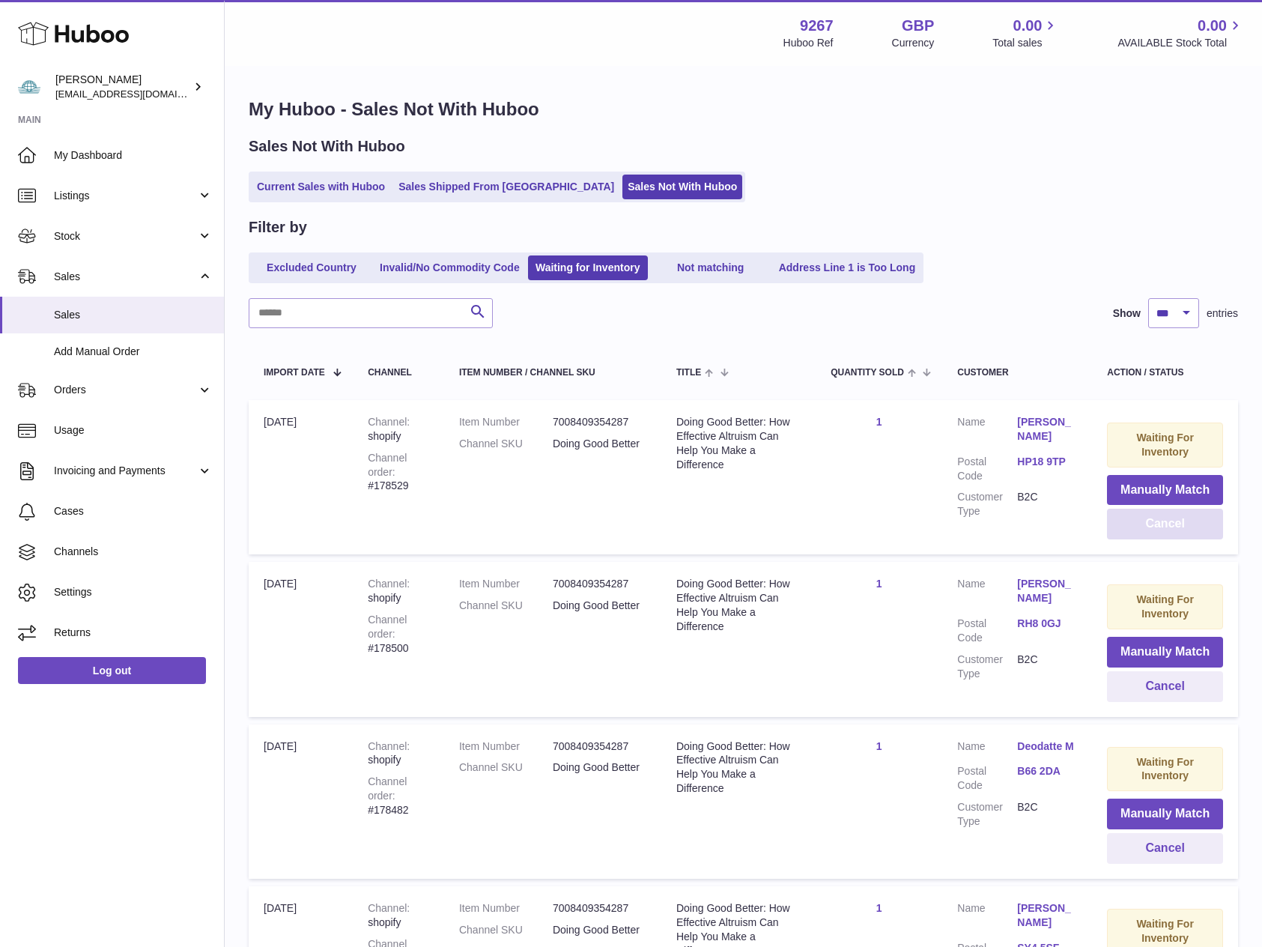
click at [1161, 525] on button "Cancel" at bounding box center [1165, 523] width 116 height 31
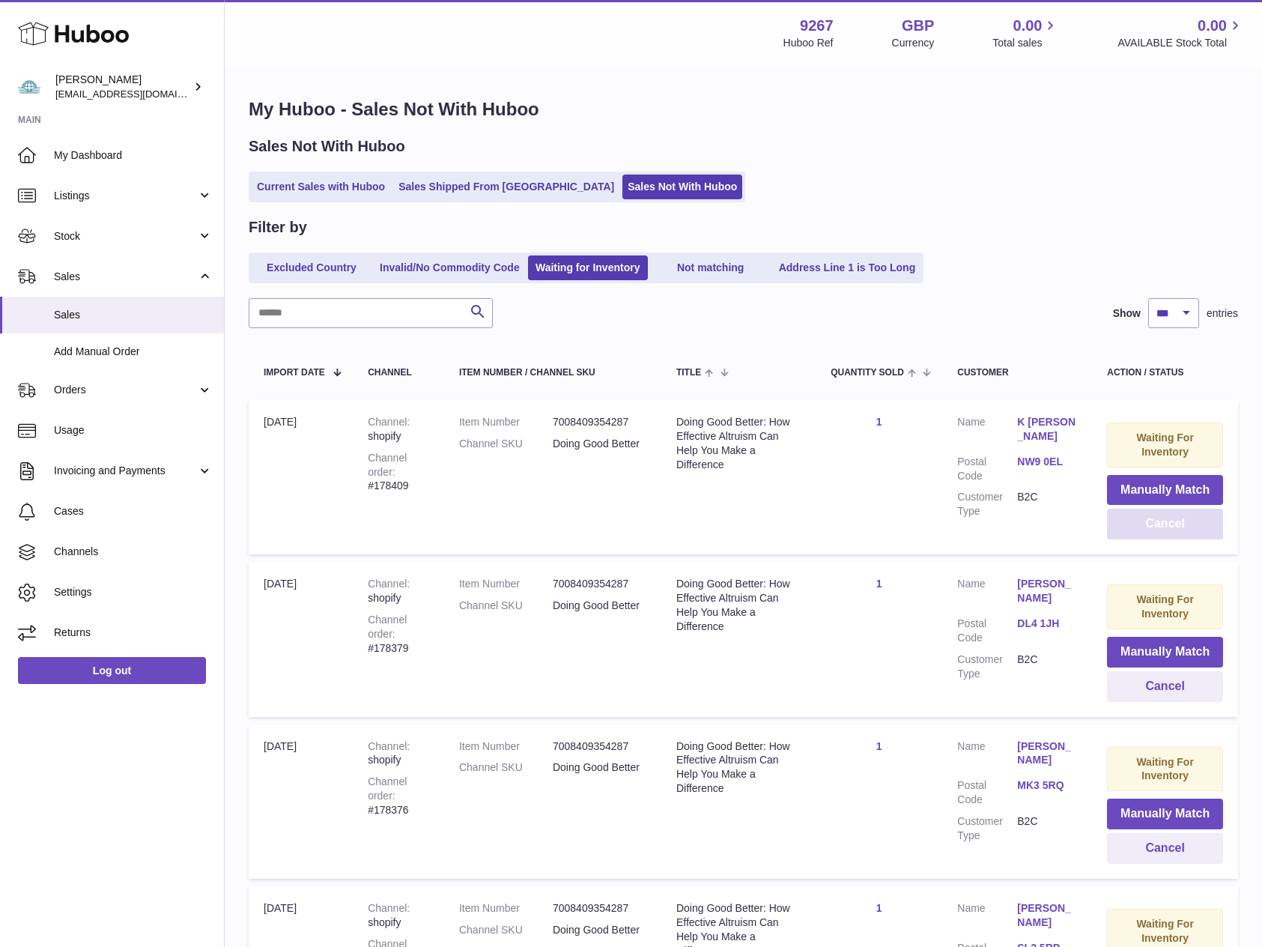
click at [1161, 525] on button "Cancel" at bounding box center [1165, 523] width 116 height 31
click at [1154, 531] on button "Cancel" at bounding box center [1165, 523] width 116 height 31
click at [1156, 523] on button "Cancel" at bounding box center [1165, 523] width 116 height 31
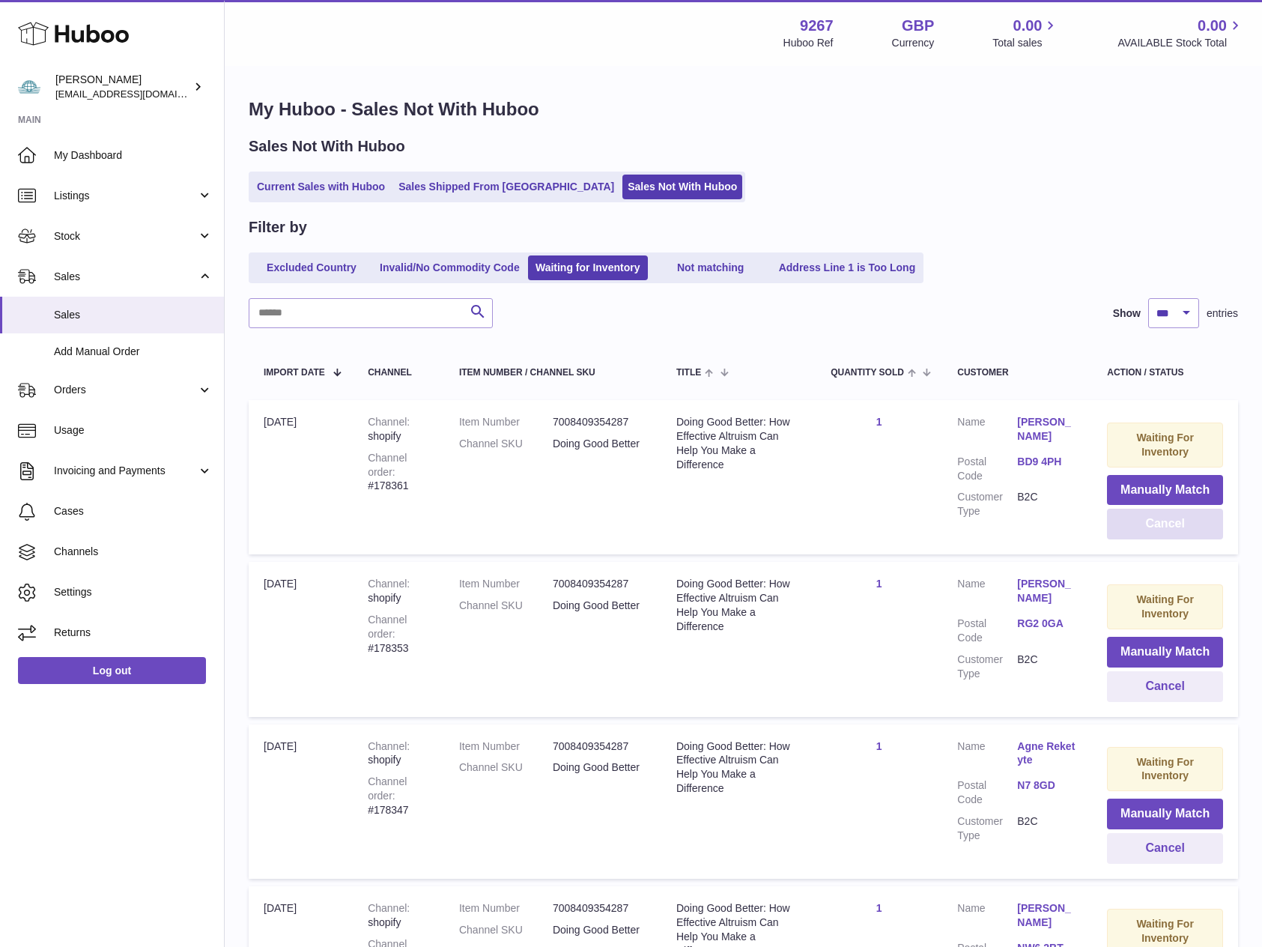
click at [1156, 523] on button "Cancel" at bounding box center [1165, 523] width 116 height 31
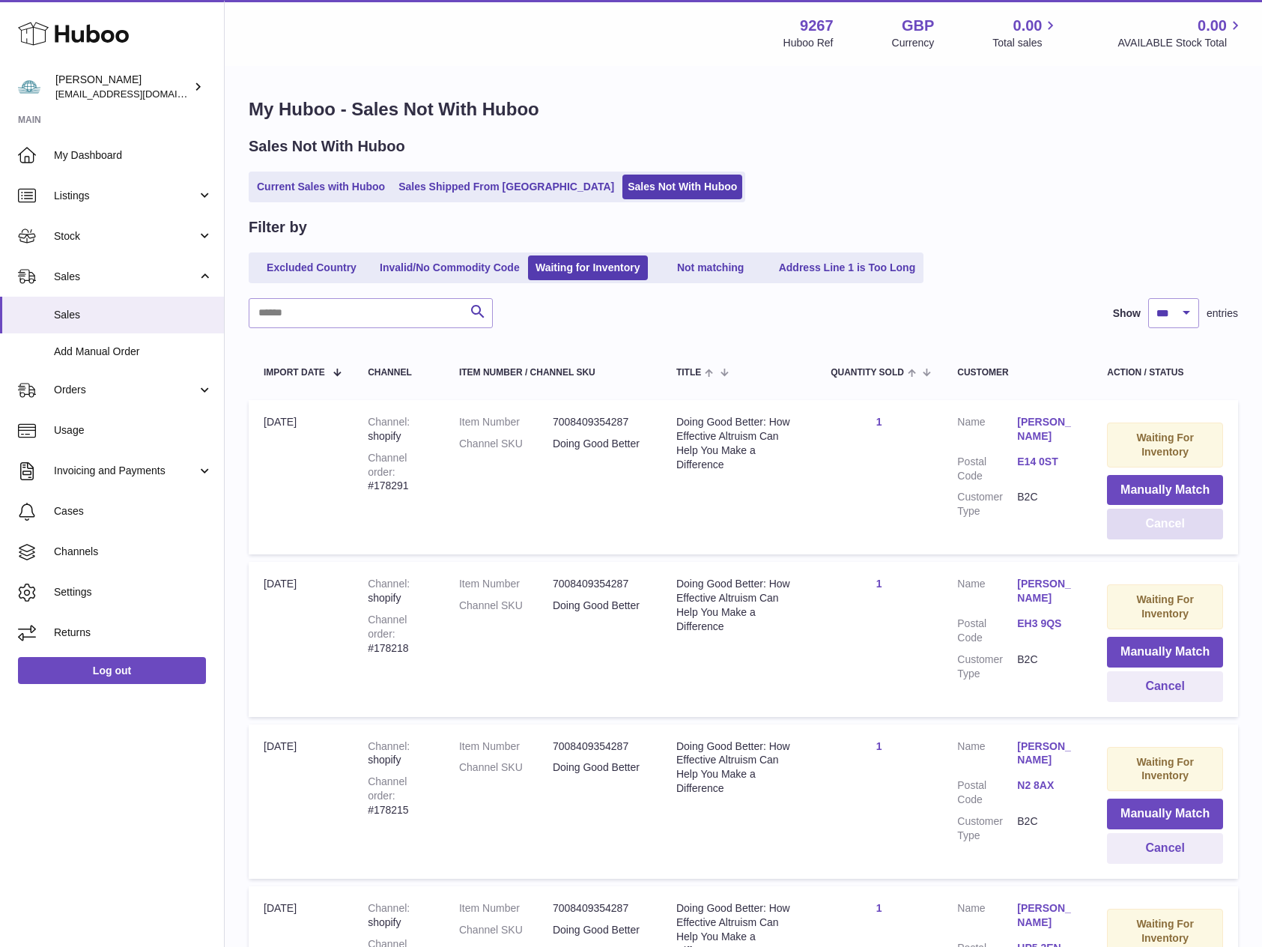
click at [1156, 523] on button "Cancel" at bounding box center [1165, 523] width 116 height 31
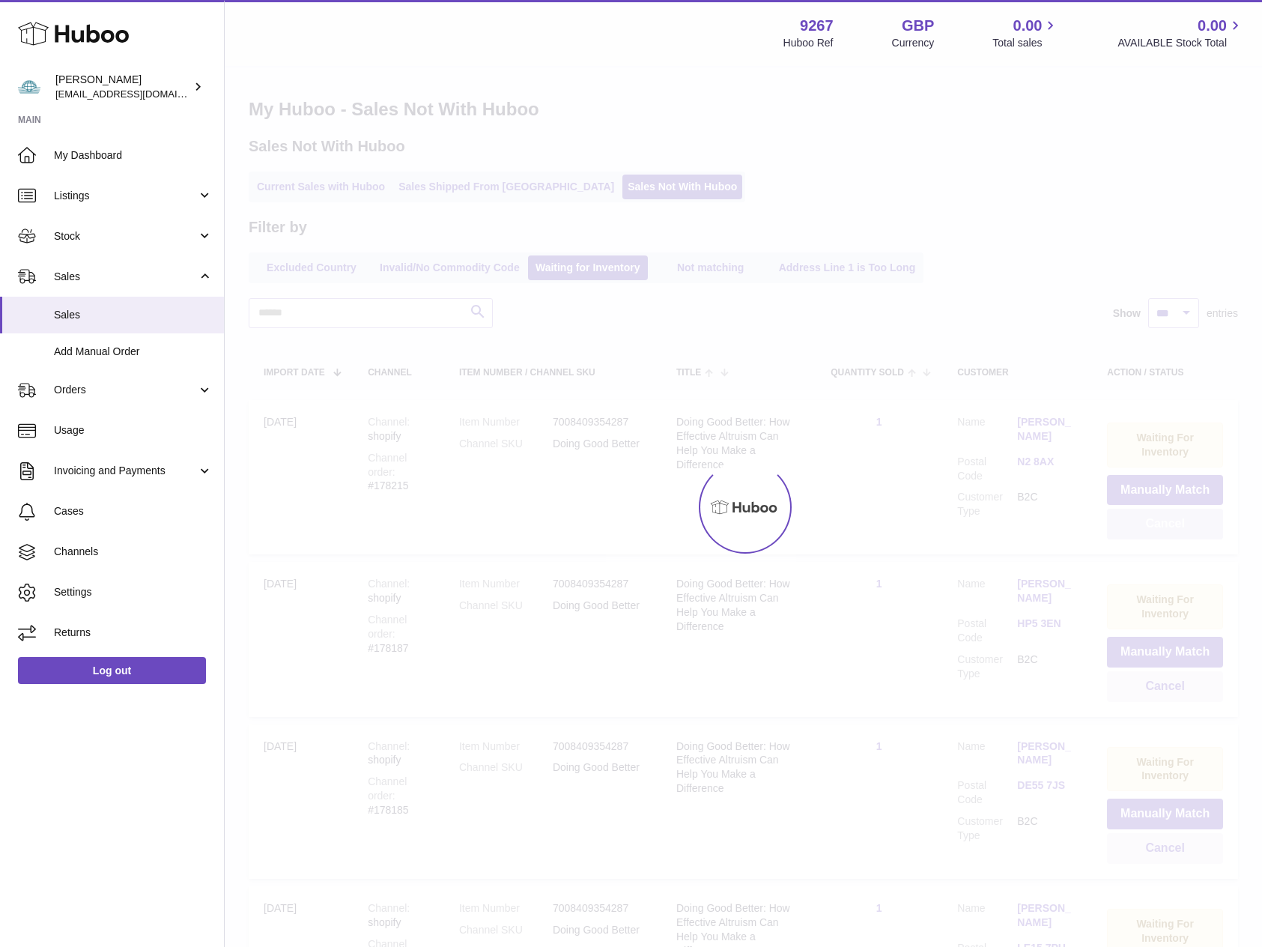
click at [1156, 523] on button "Cancel" at bounding box center [1165, 523] width 116 height 31
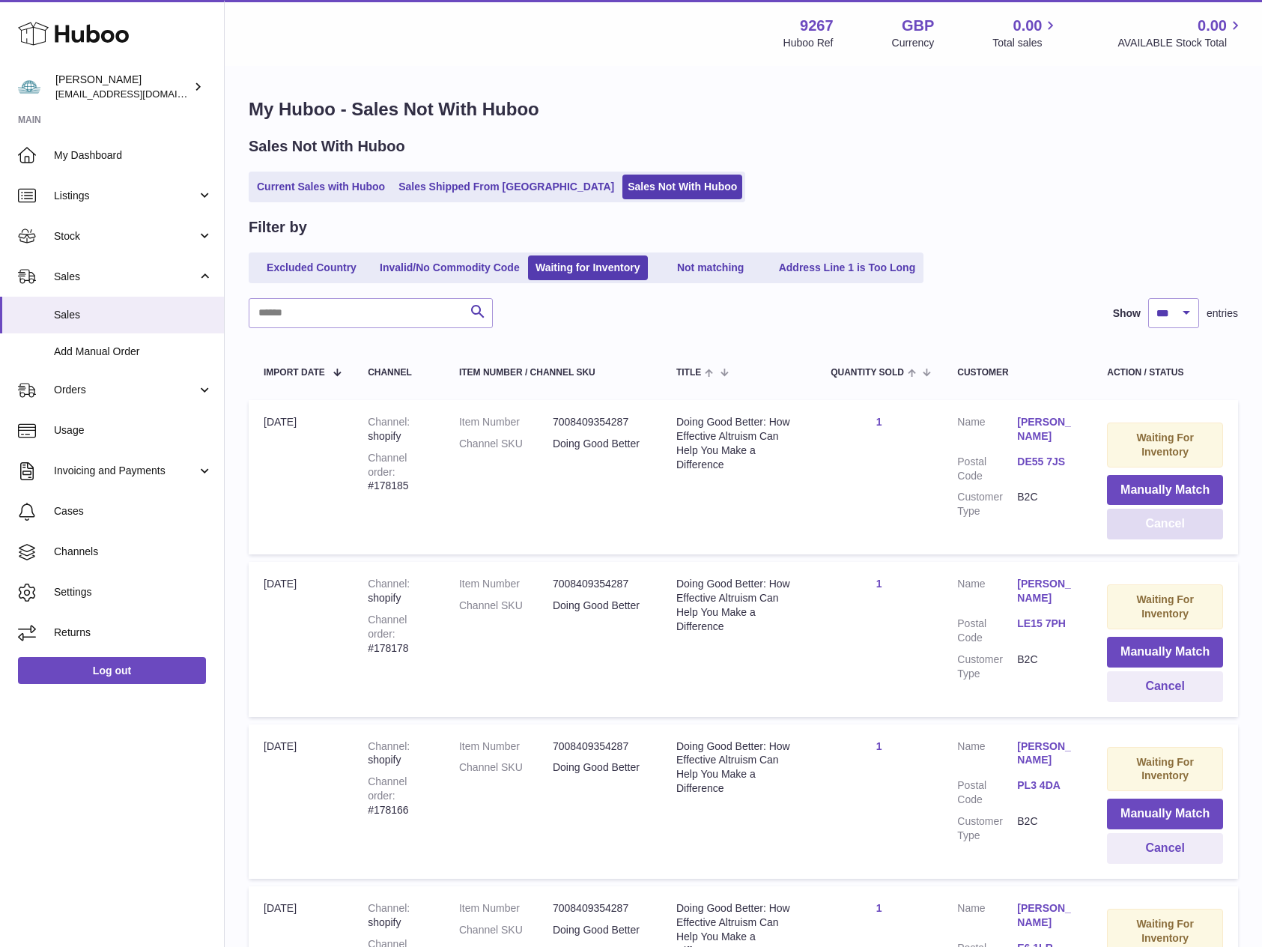
click at [1156, 523] on button "Cancel" at bounding box center [1165, 523] width 116 height 31
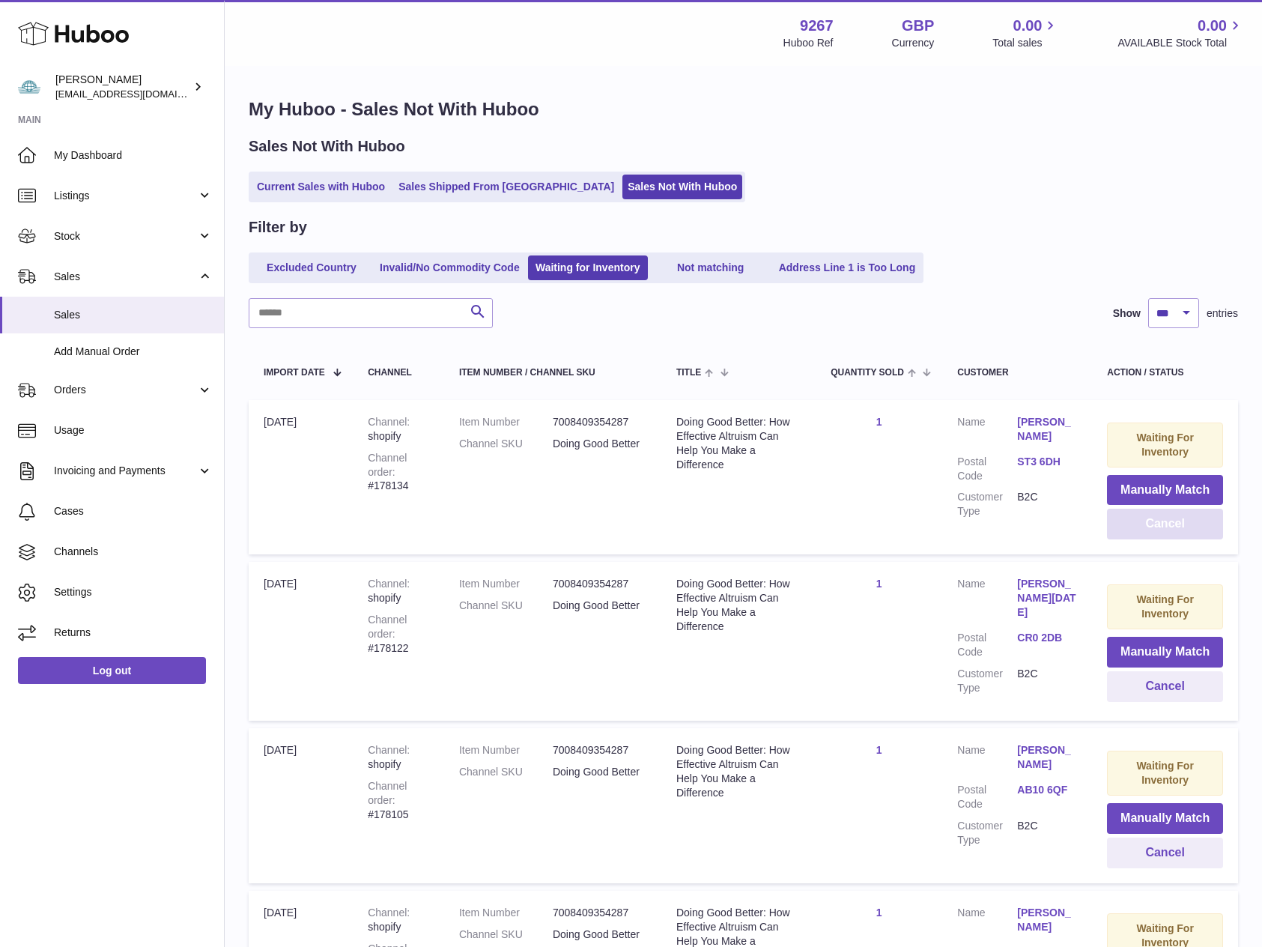
click at [1156, 523] on button "Cancel" at bounding box center [1165, 523] width 116 height 31
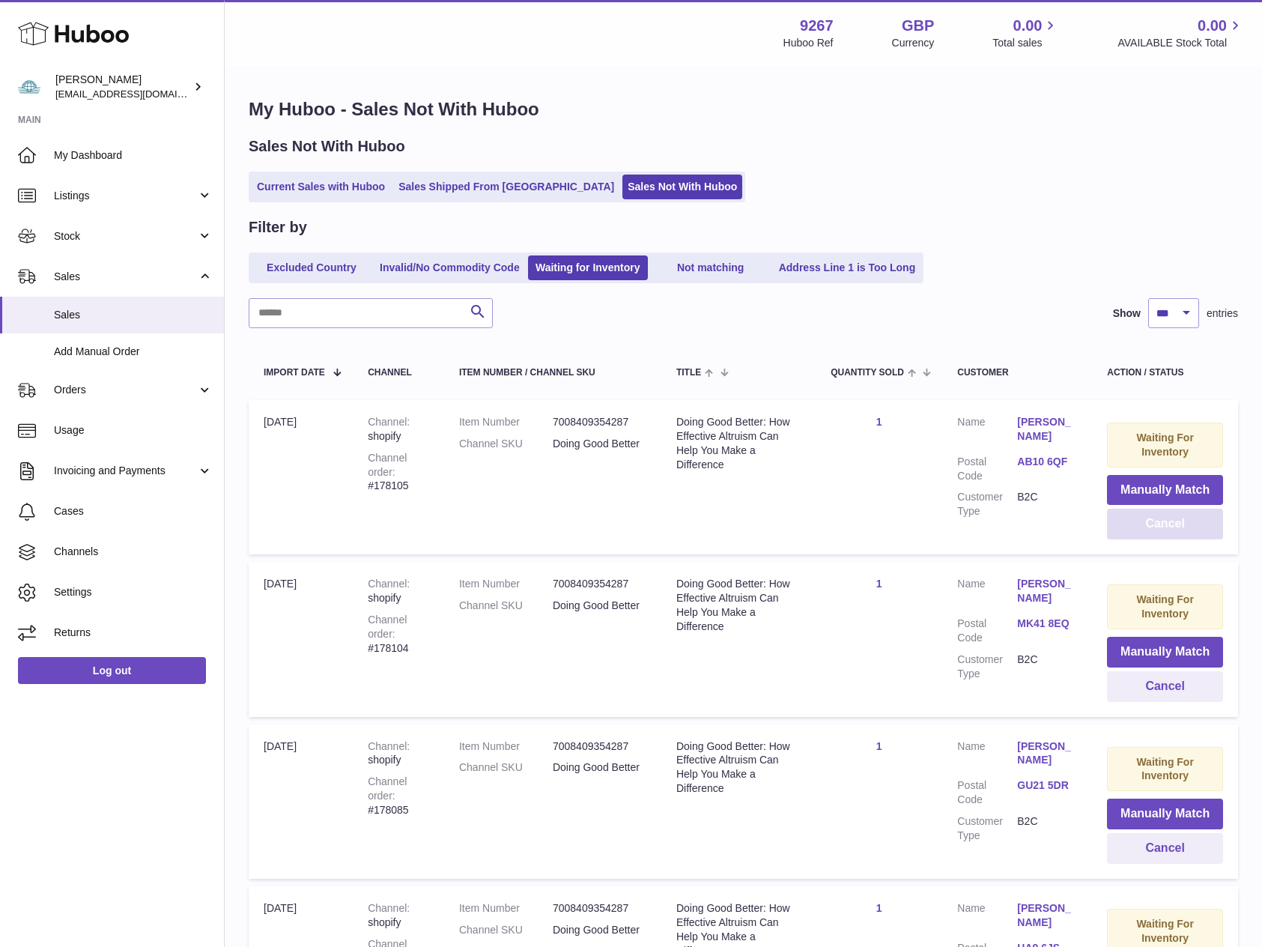
click at [1156, 523] on button "Cancel" at bounding box center [1165, 523] width 116 height 31
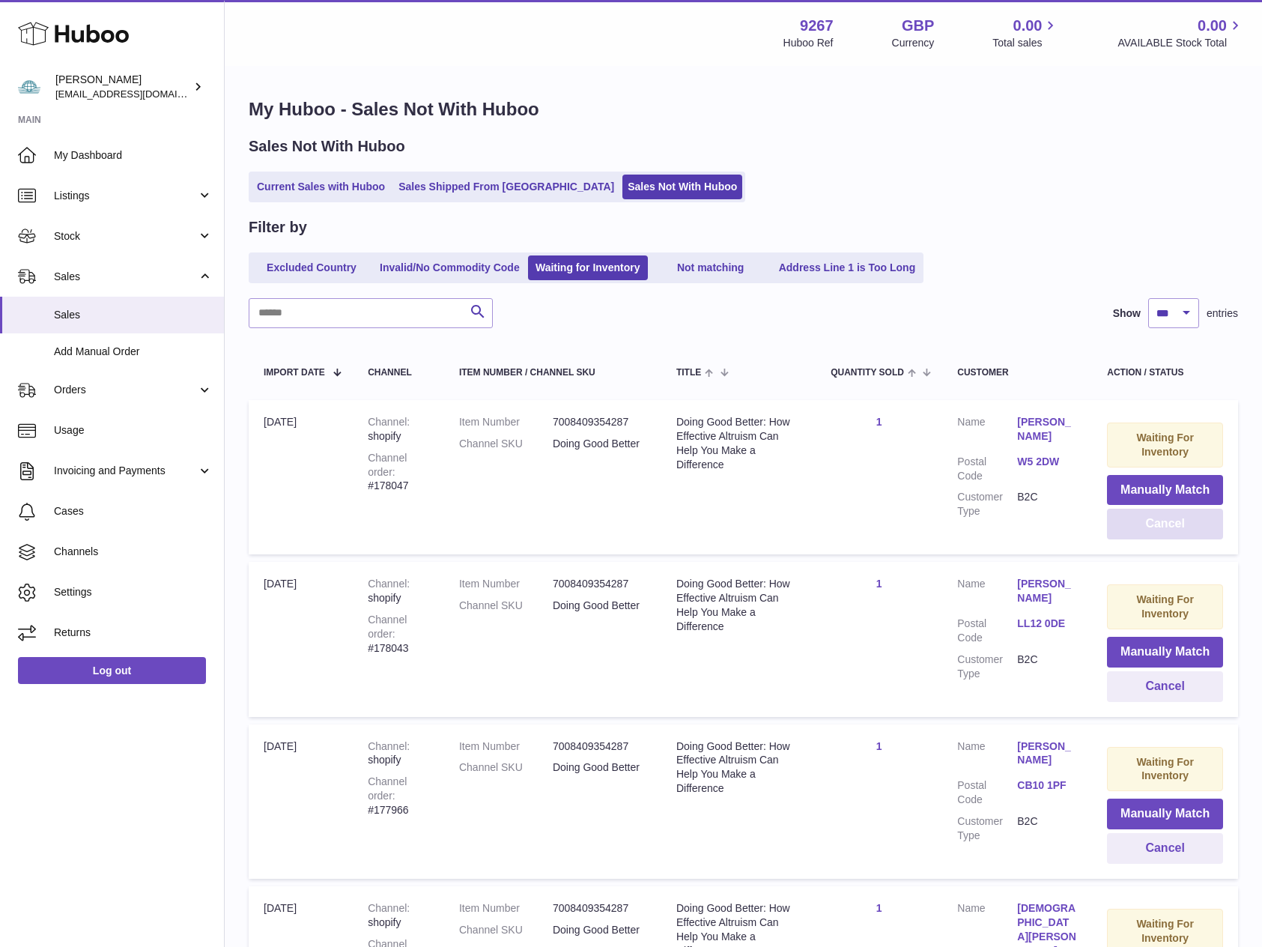
click at [1156, 523] on button "Cancel" at bounding box center [1165, 523] width 116 height 31
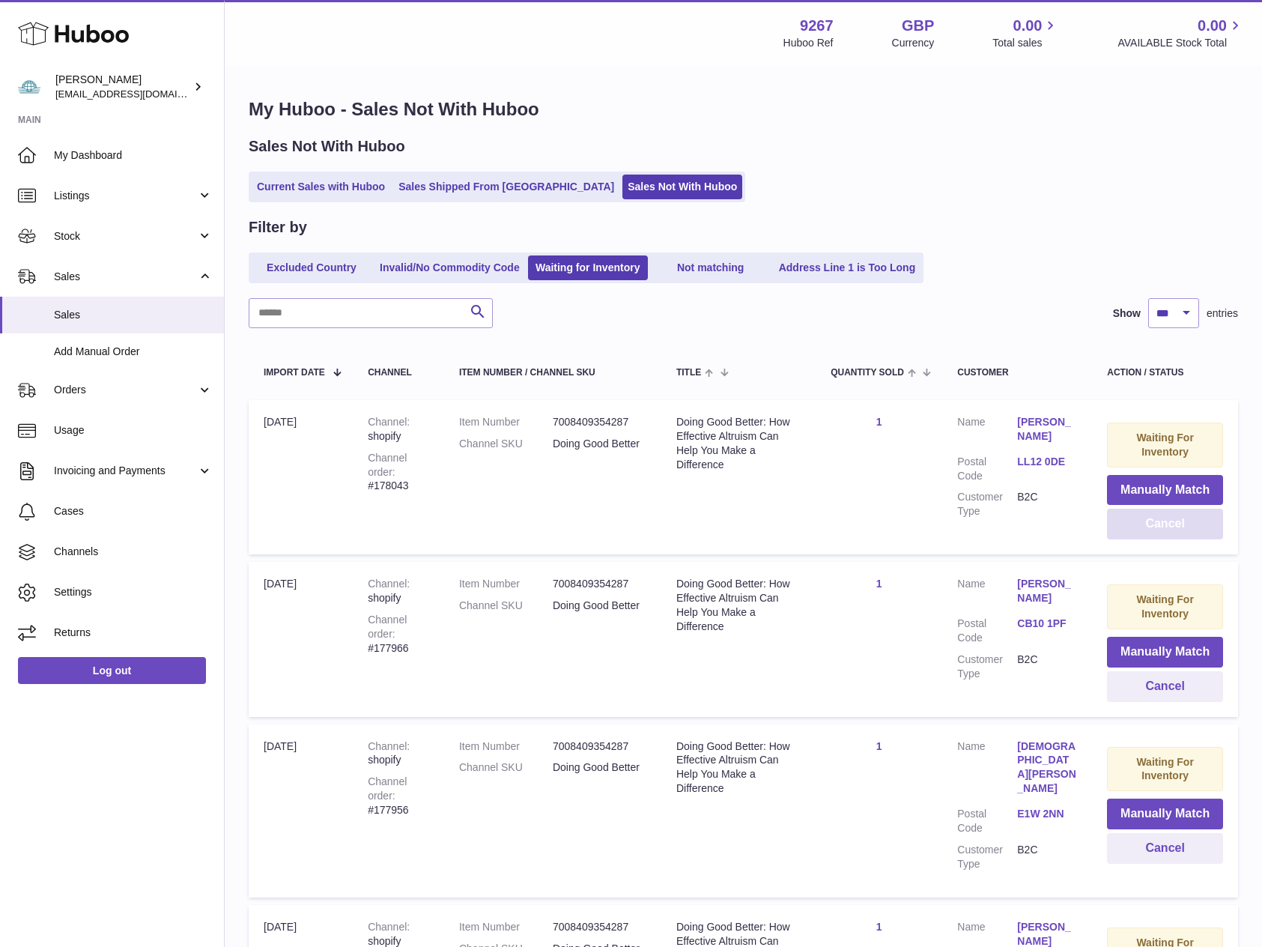
click at [1156, 523] on button "Cancel" at bounding box center [1165, 523] width 116 height 31
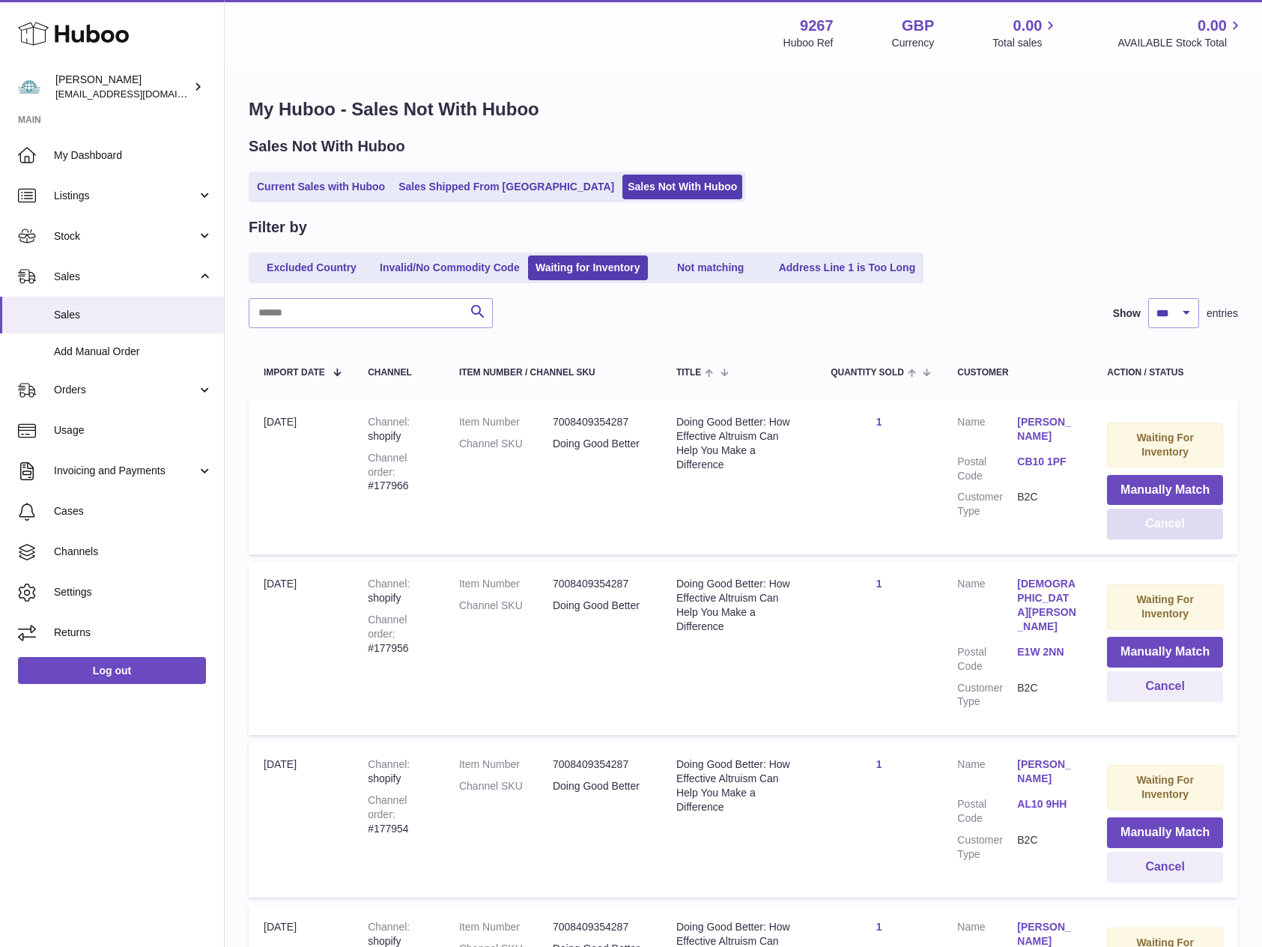
click at [1156, 523] on button "Cancel" at bounding box center [1165, 523] width 116 height 31
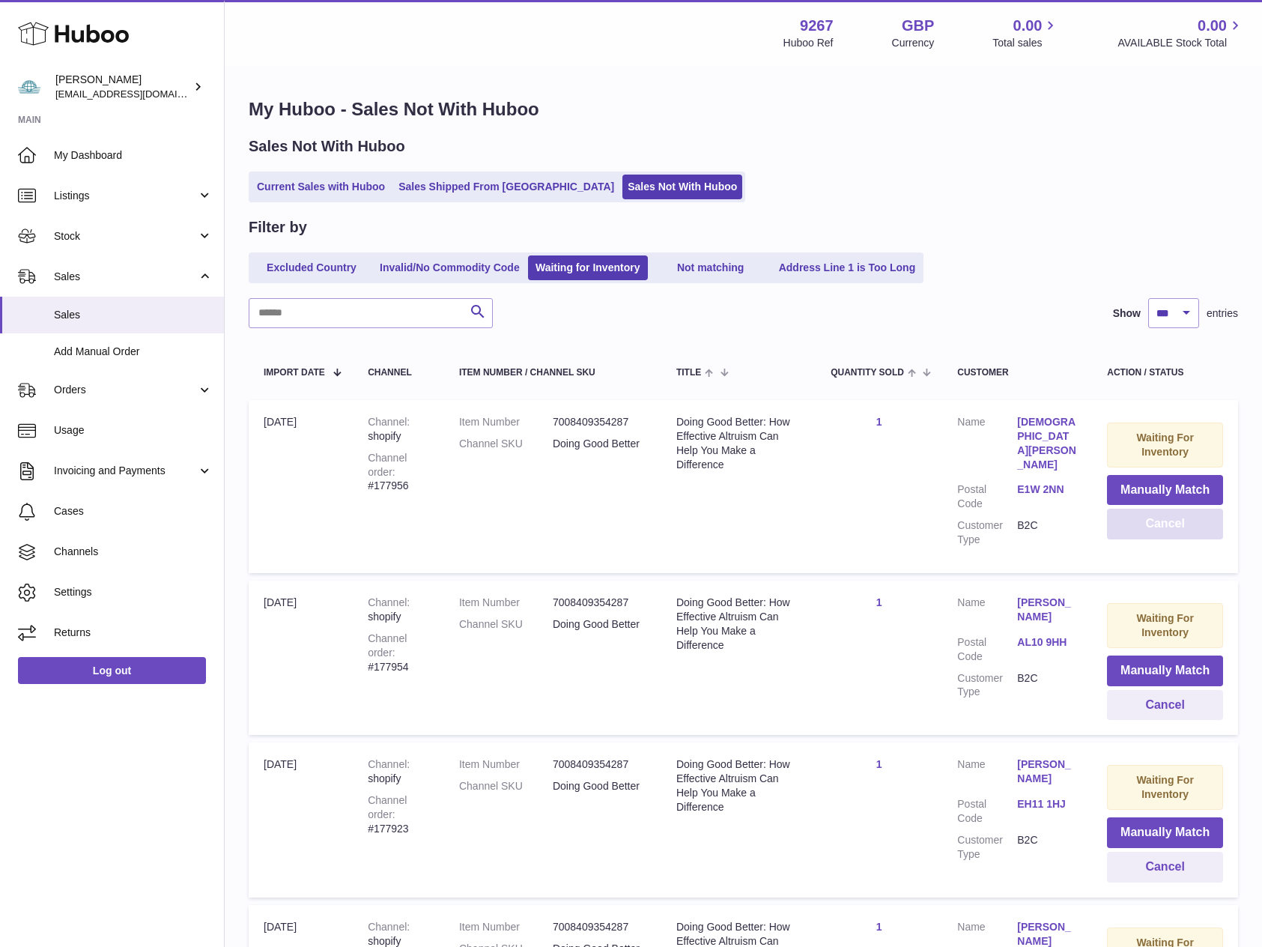
click at [1156, 523] on button "Cancel" at bounding box center [1165, 523] width 116 height 31
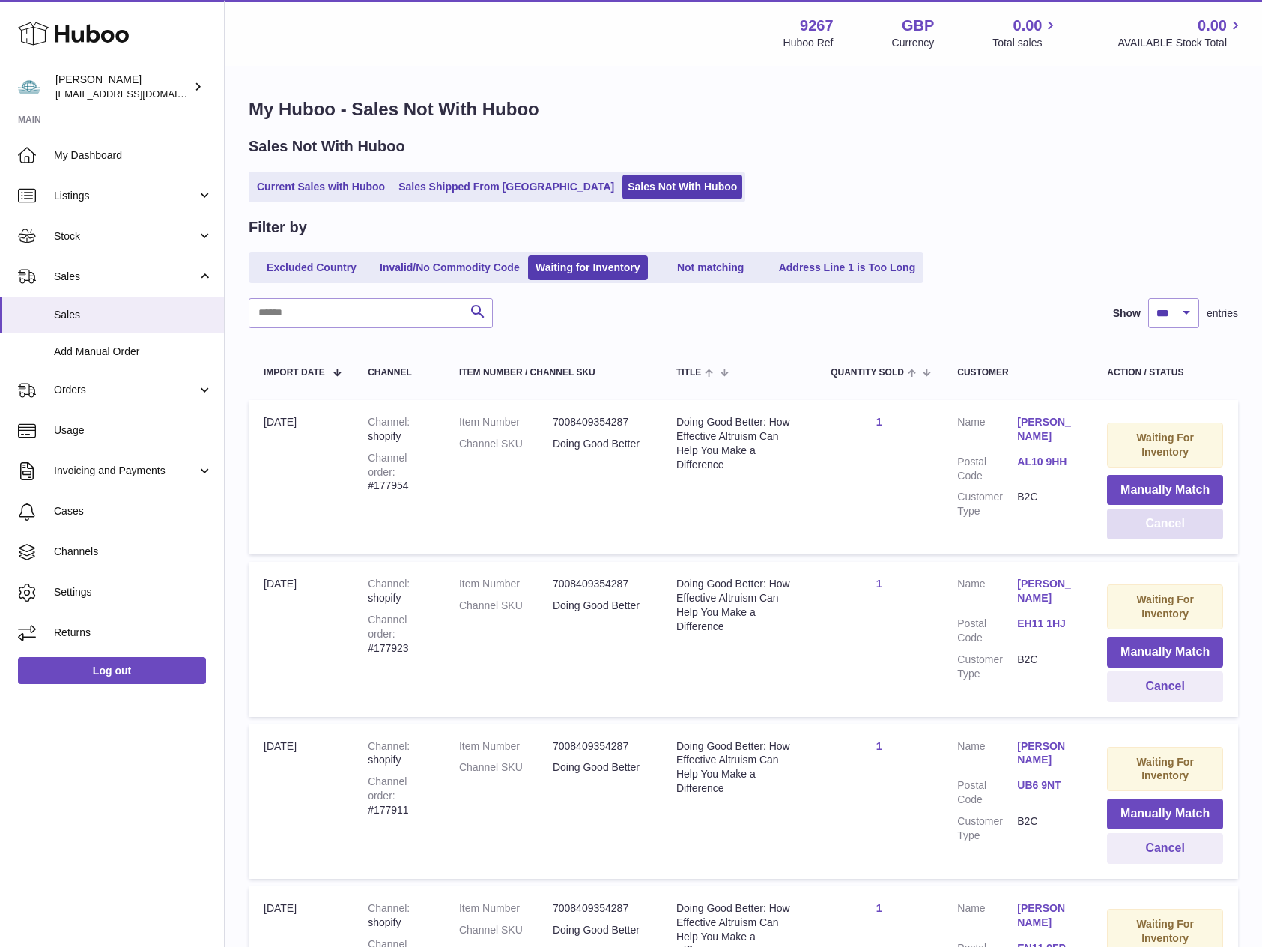
click at [1156, 523] on button "Cancel" at bounding box center [1165, 523] width 116 height 31
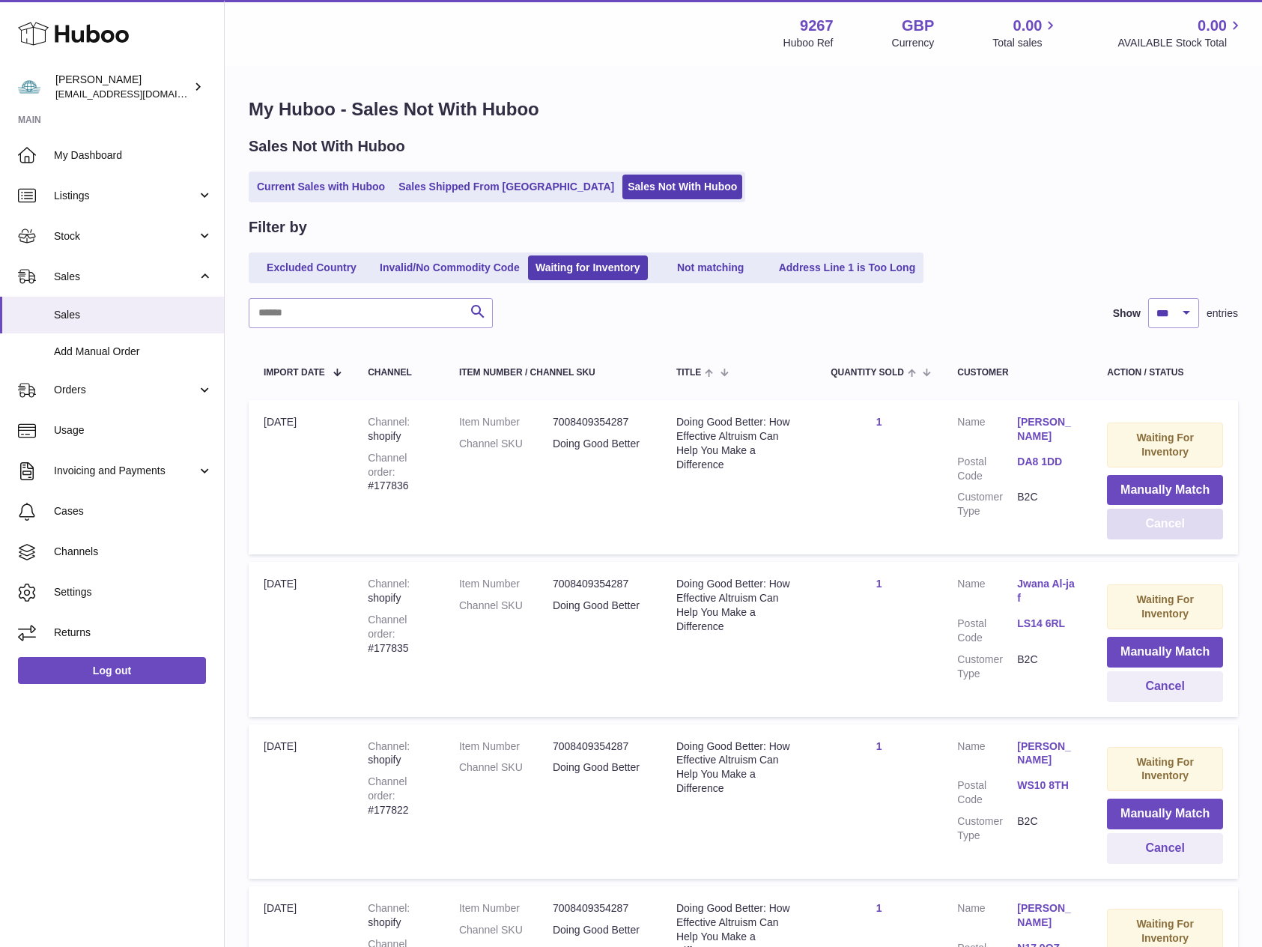
click at [1156, 523] on button "Cancel" at bounding box center [1165, 523] width 116 height 31
click at [1145, 520] on button "Cancel" at bounding box center [1165, 523] width 116 height 31
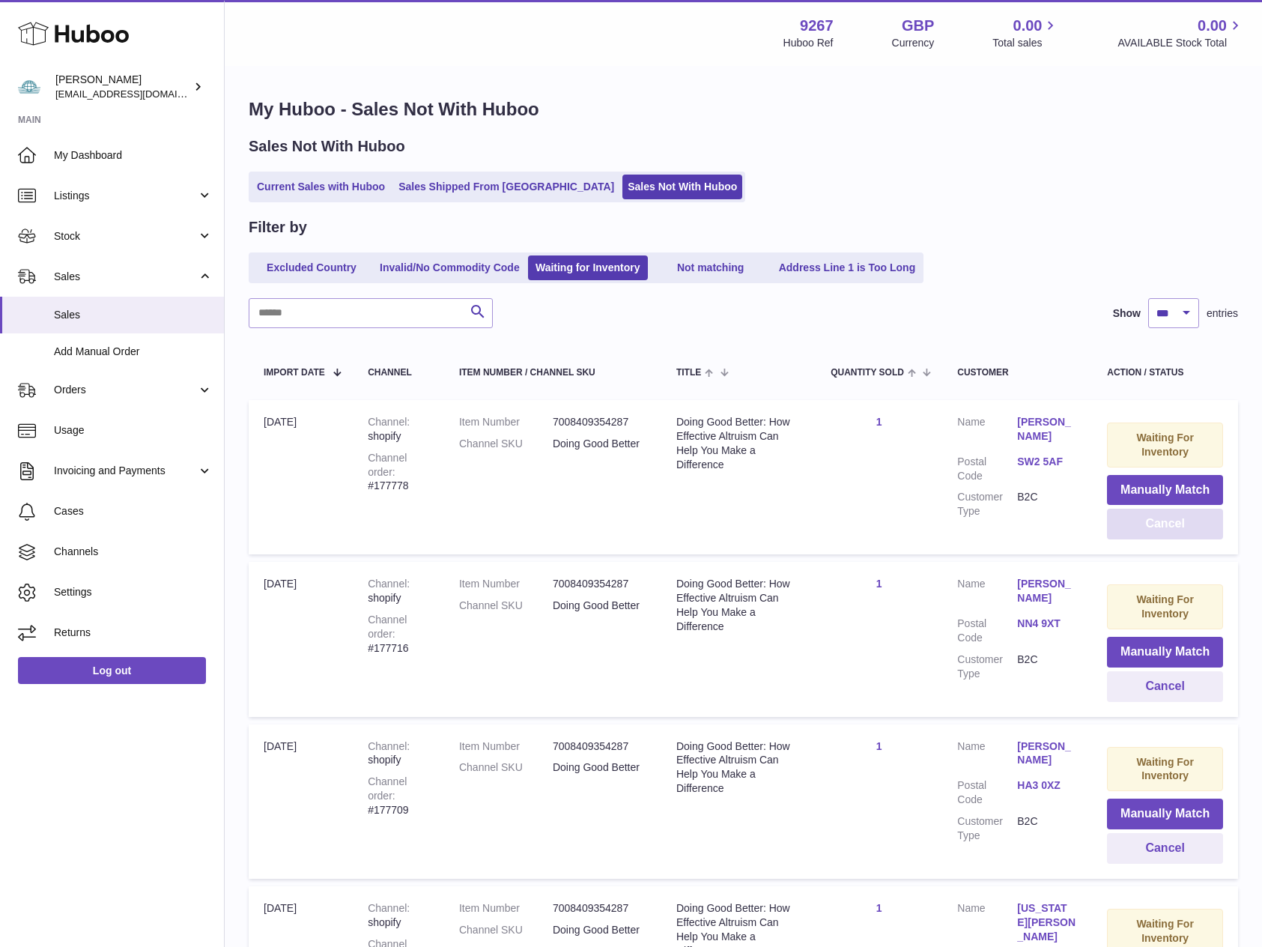
click at [1145, 520] on button "Cancel" at bounding box center [1165, 523] width 116 height 31
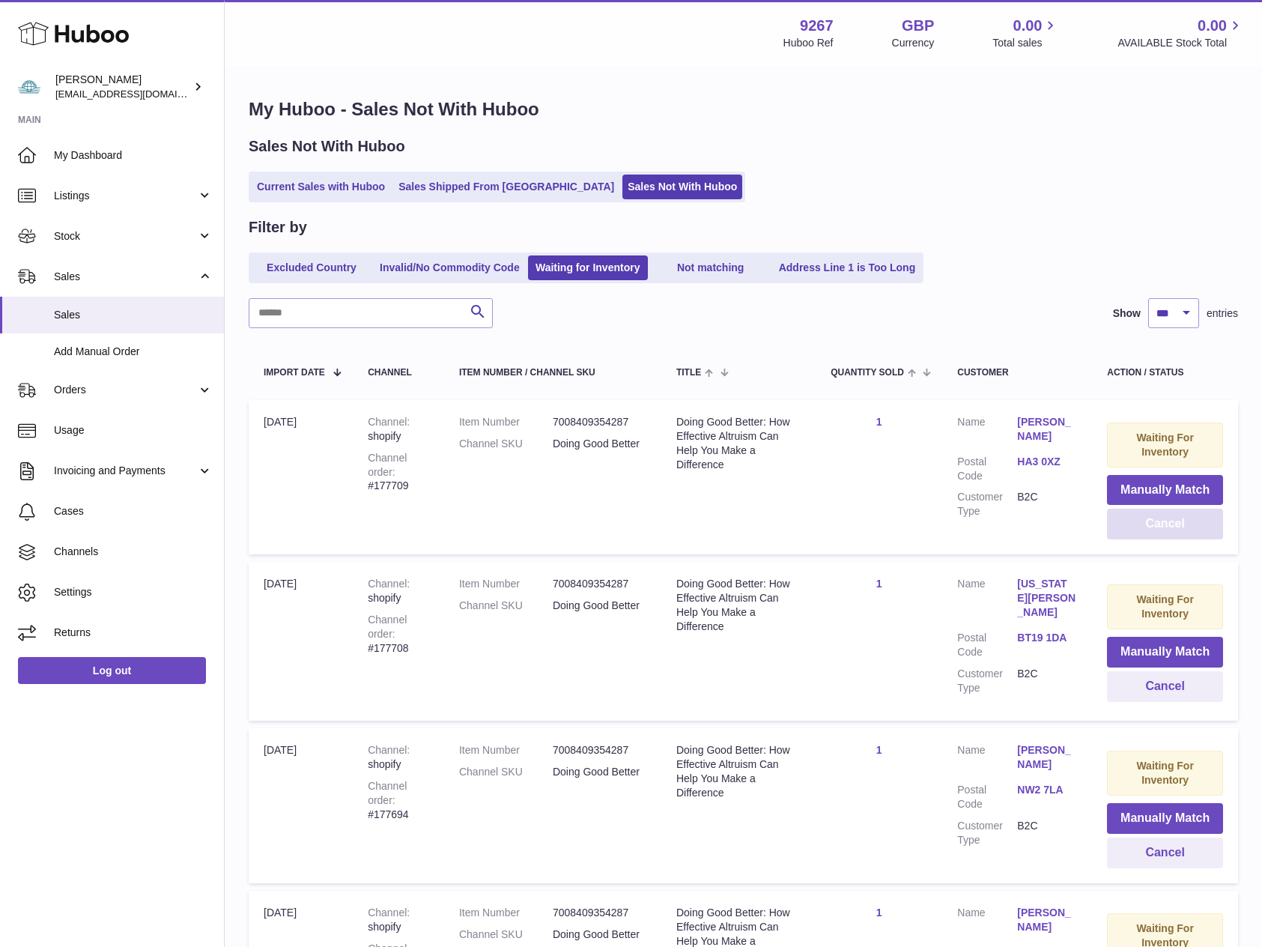
click at [1145, 520] on button "Cancel" at bounding box center [1165, 523] width 116 height 31
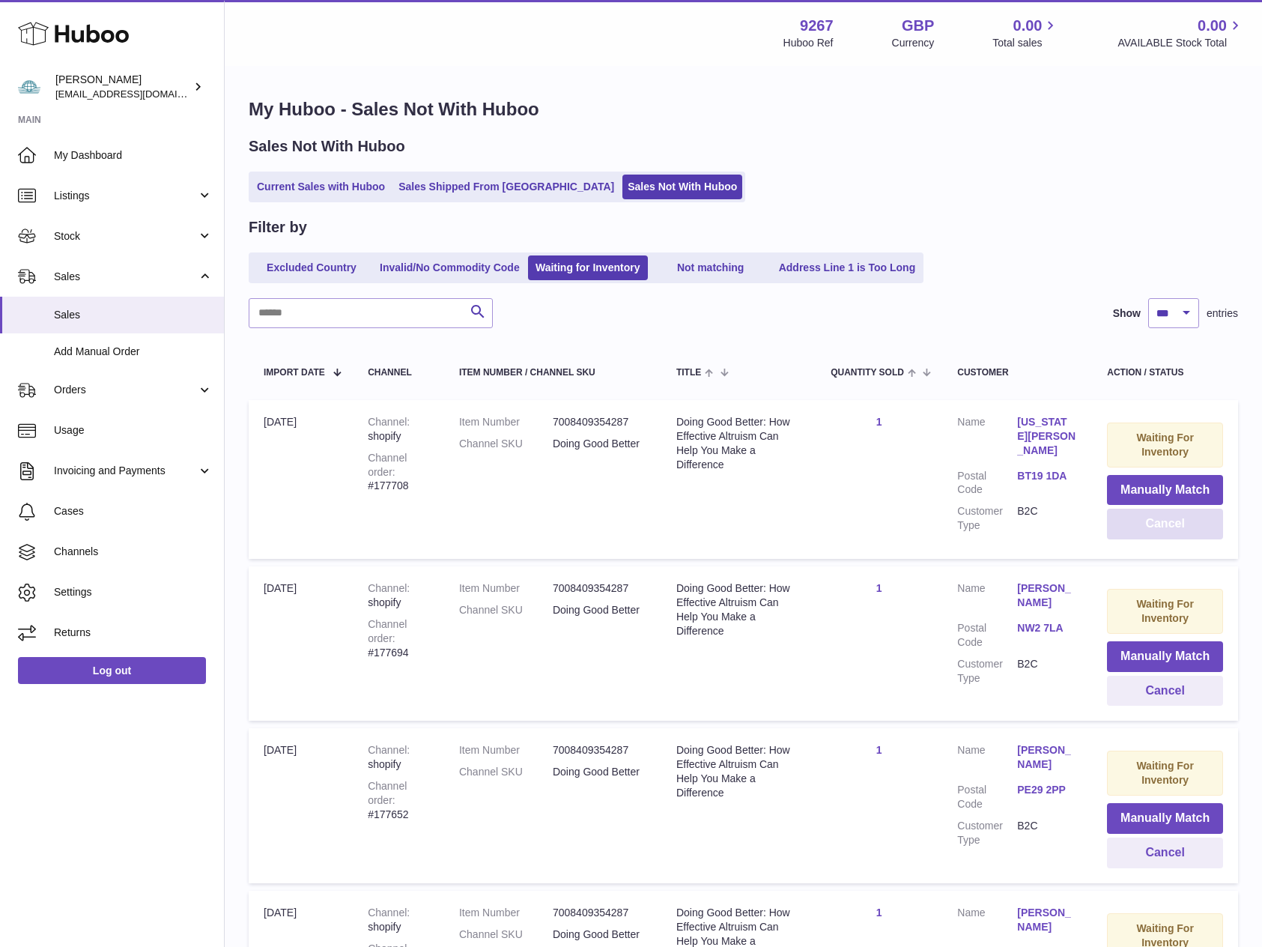
click at [1145, 520] on button "Cancel" at bounding box center [1165, 523] width 116 height 31
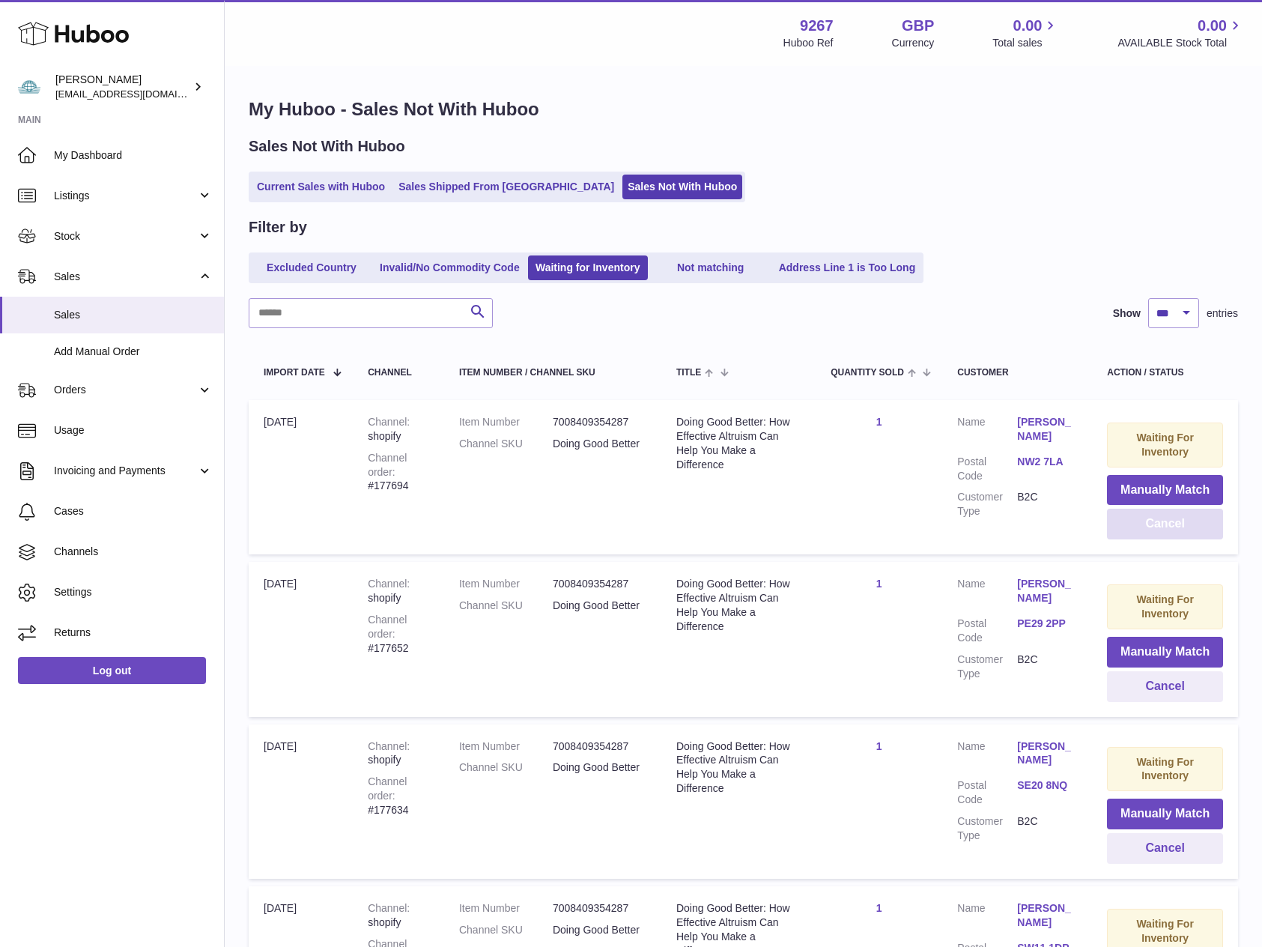
click at [1145, 520] on button "Cancel" at bounding box center [1165, 523] width 116 height 31
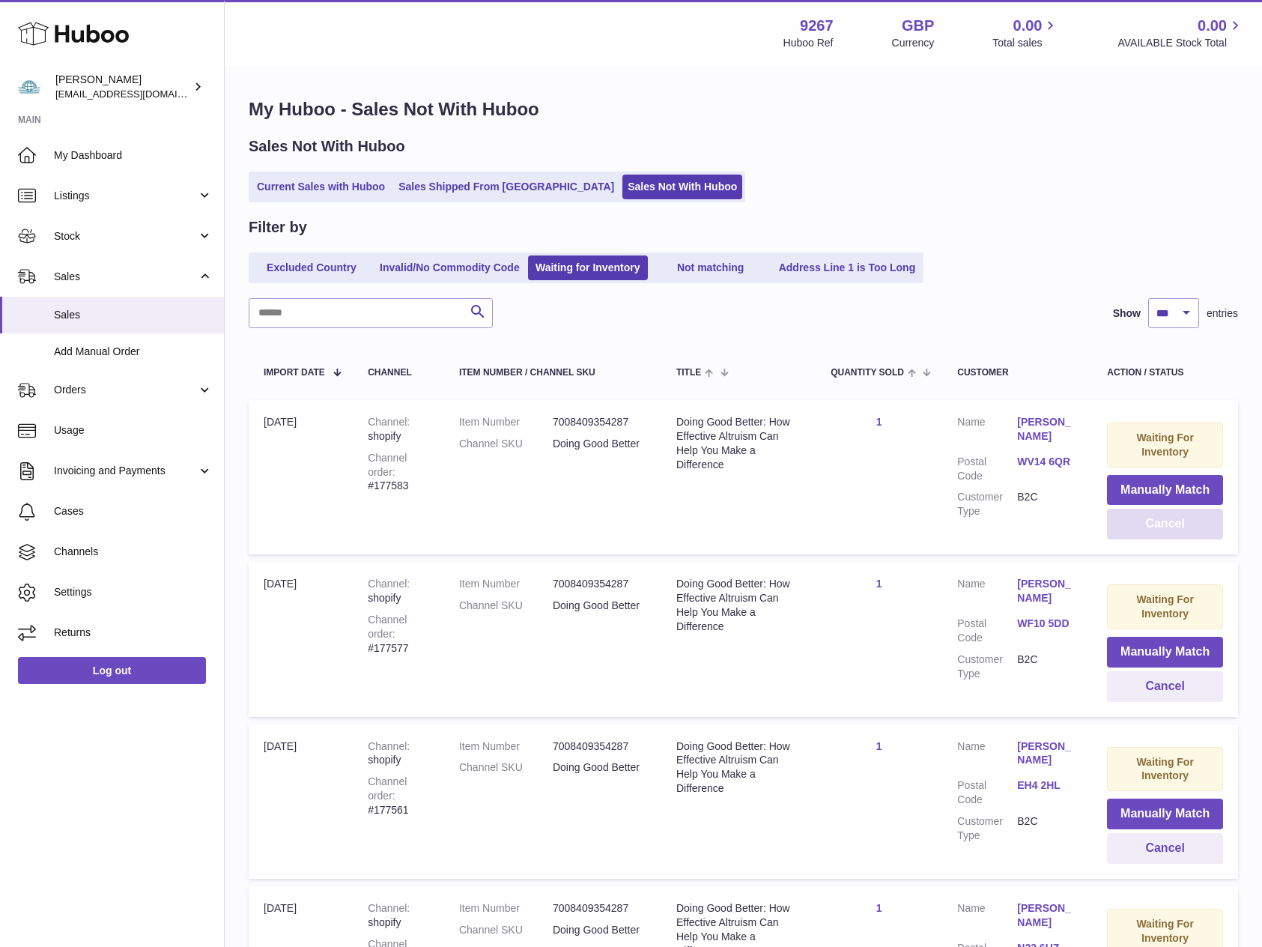
click at [1145, 520] on button "Cancel" at bounding box center [1165, 523] width 116 height 31
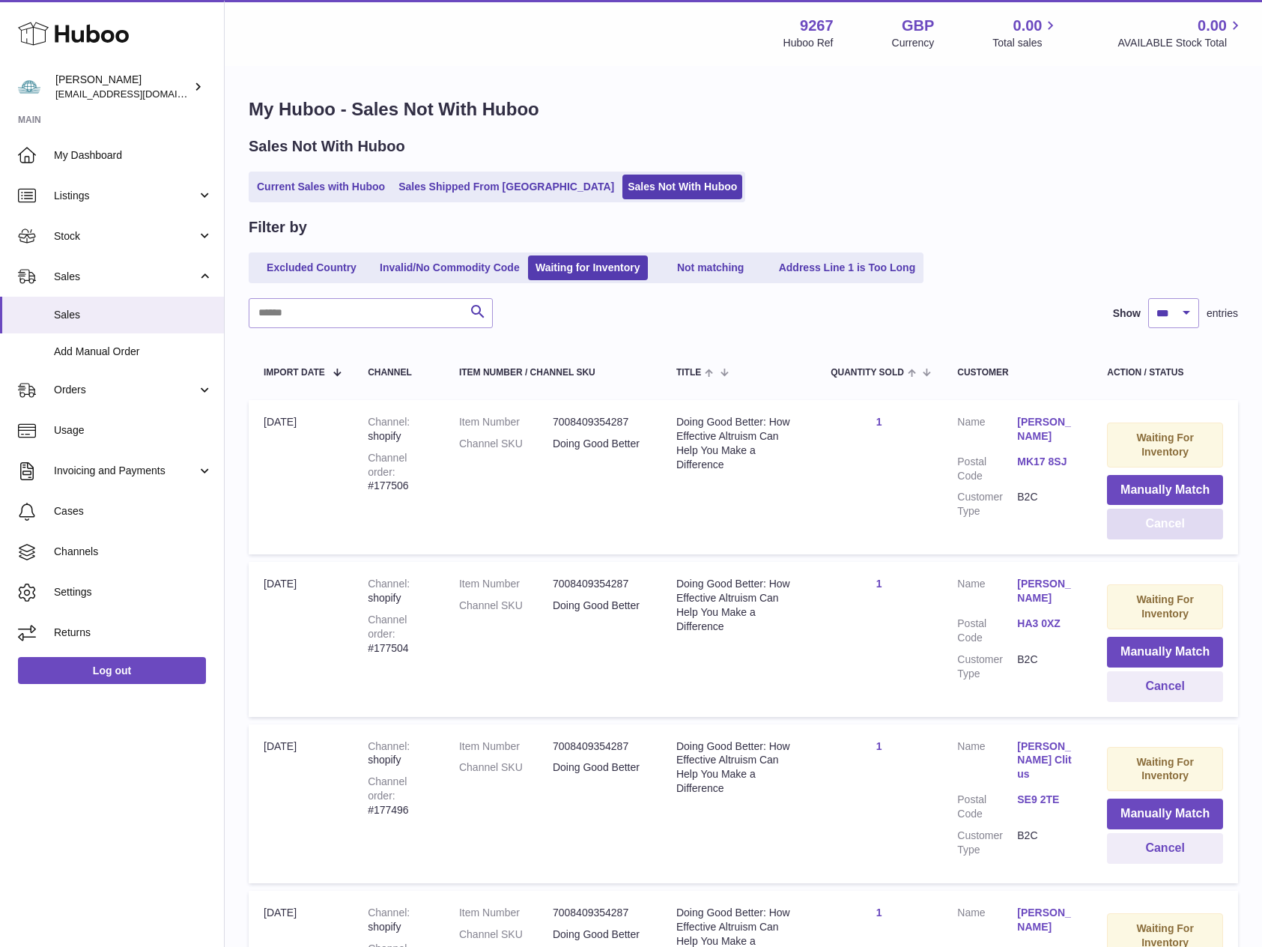
click at [1145, 520] on button "Cancel" at bounding box center [1165, 523] width 116 height 31
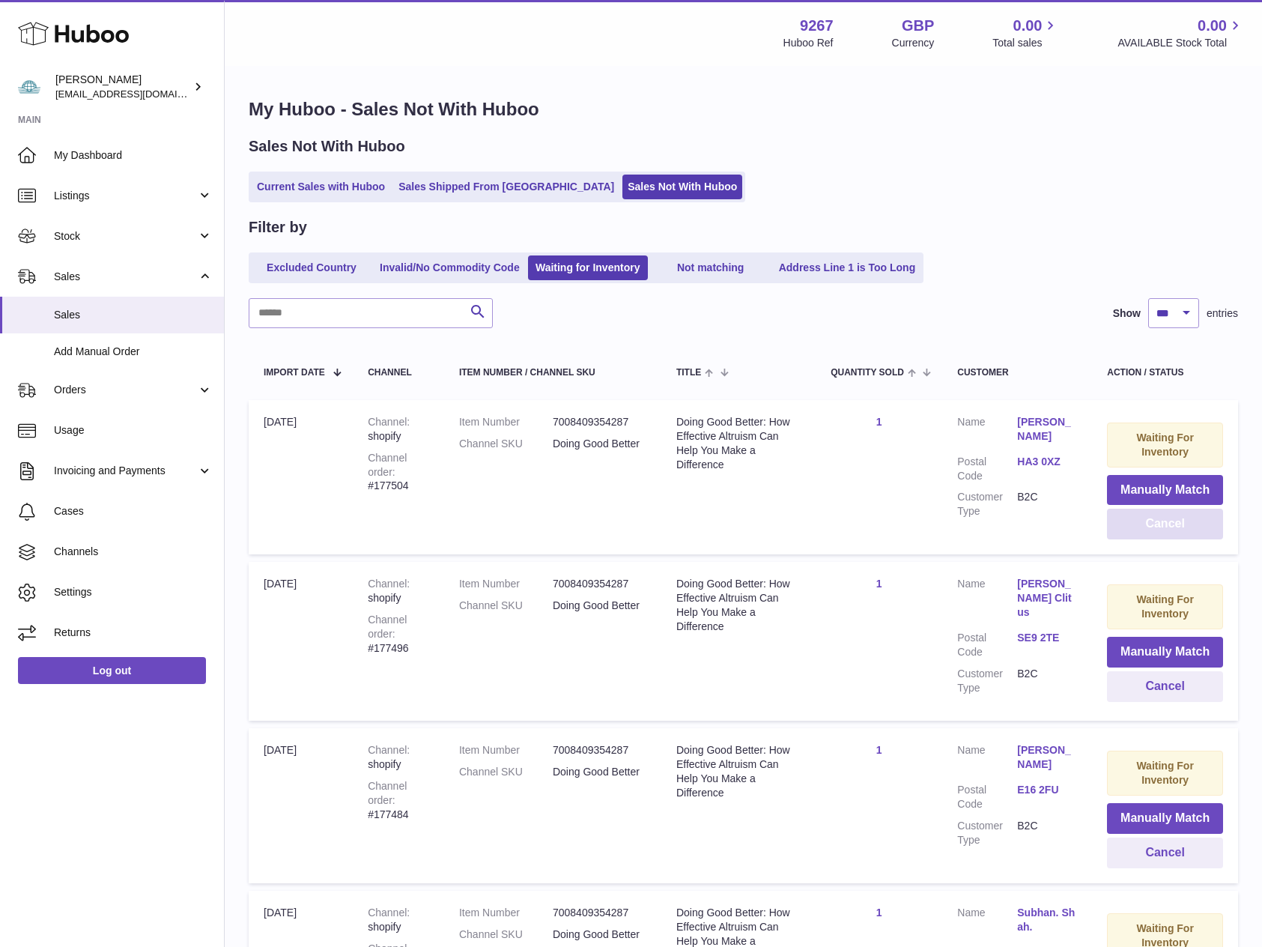
click at [1145, 520] on button "Cancel" at bounding box center [1165, 523] width 116 height 31
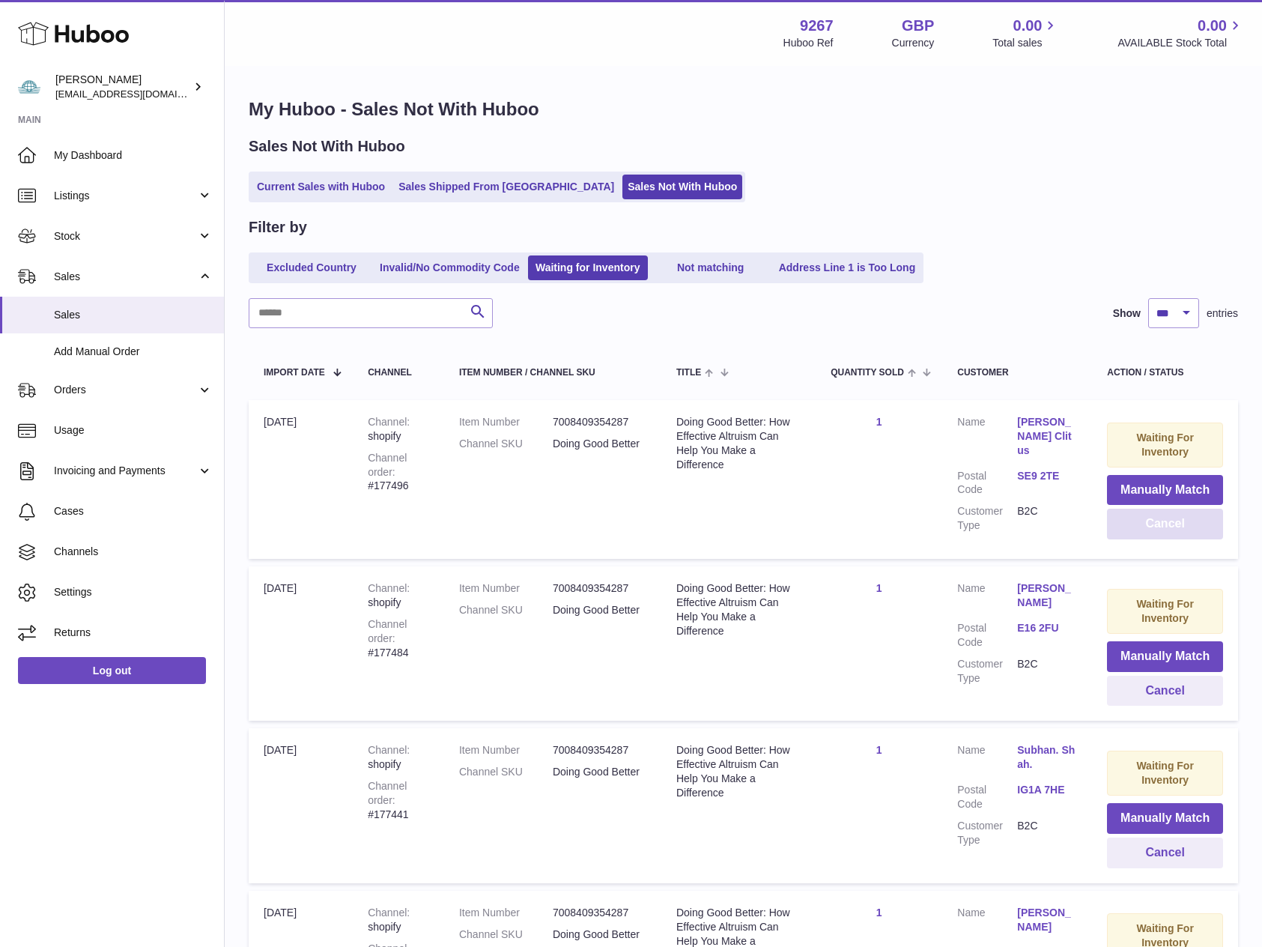
click at [1145, 520] on button "Cancel" at bounding box center [1165, 523] width 116 height 31
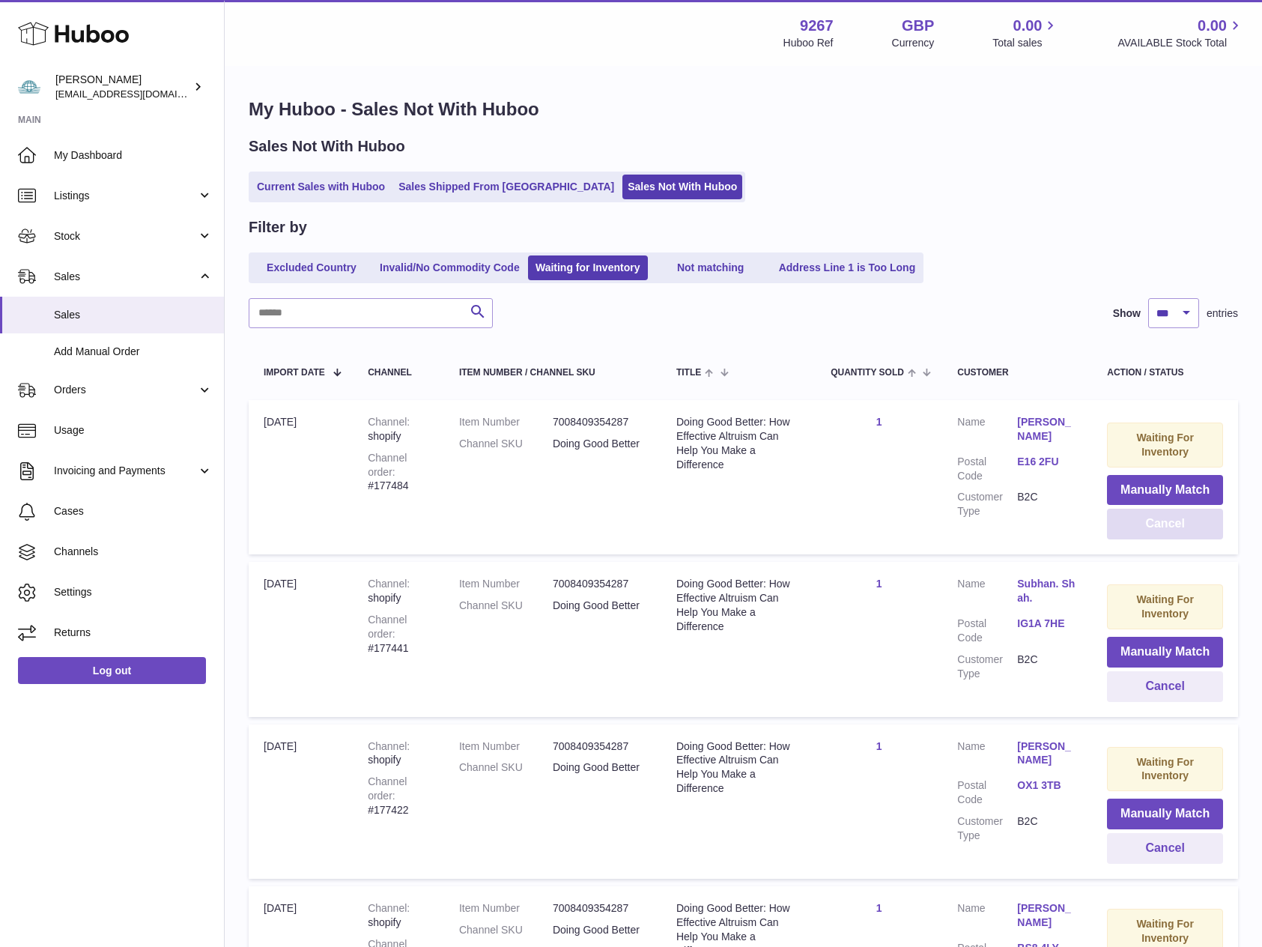
click at [1145, 520] on button "Cancel" at bounding box center [1165, 523] width 116 height 31
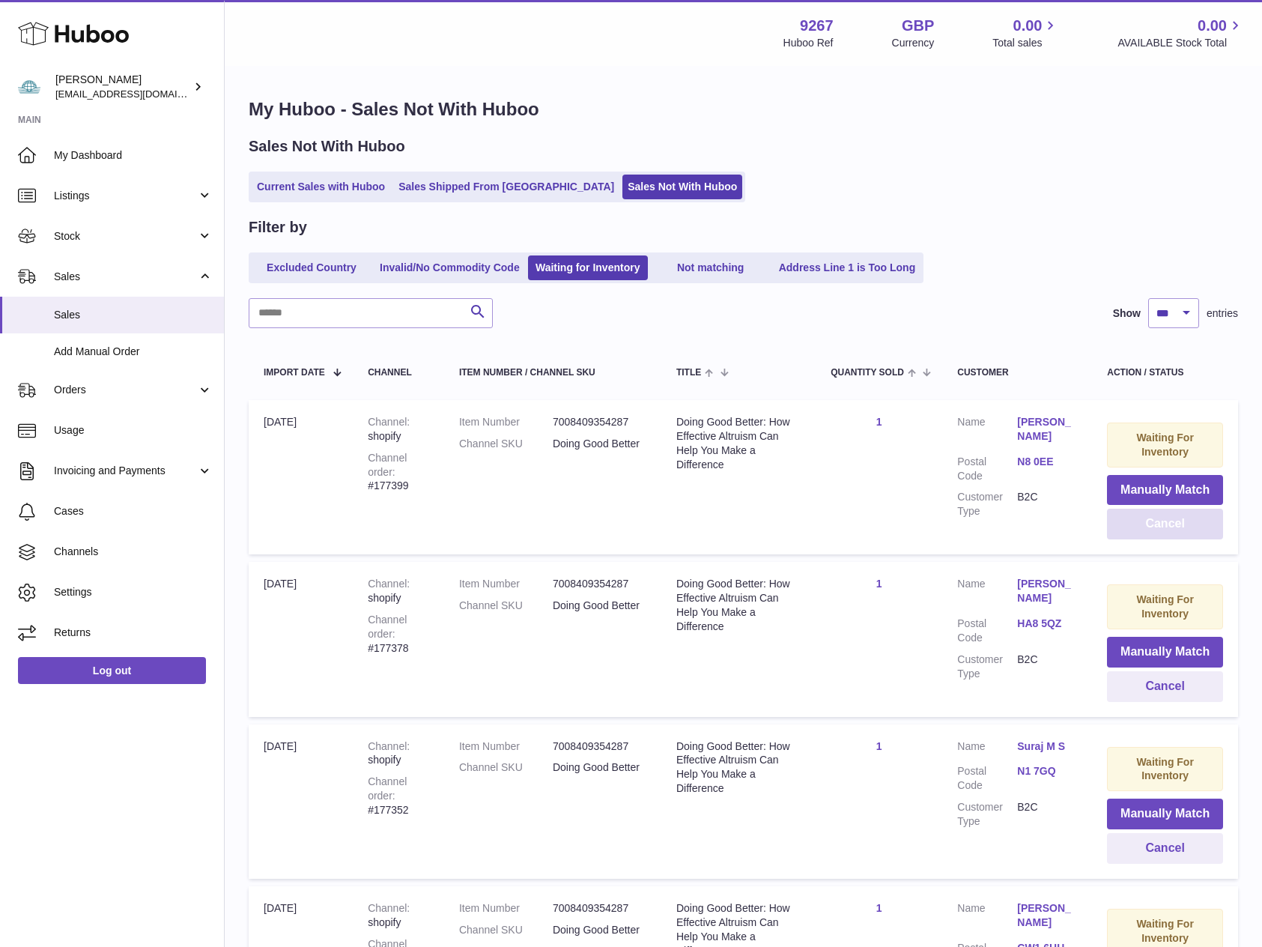
click at [1145, 520] on button "Cancel" at bounding box center [1165, 523] width 116 height 31
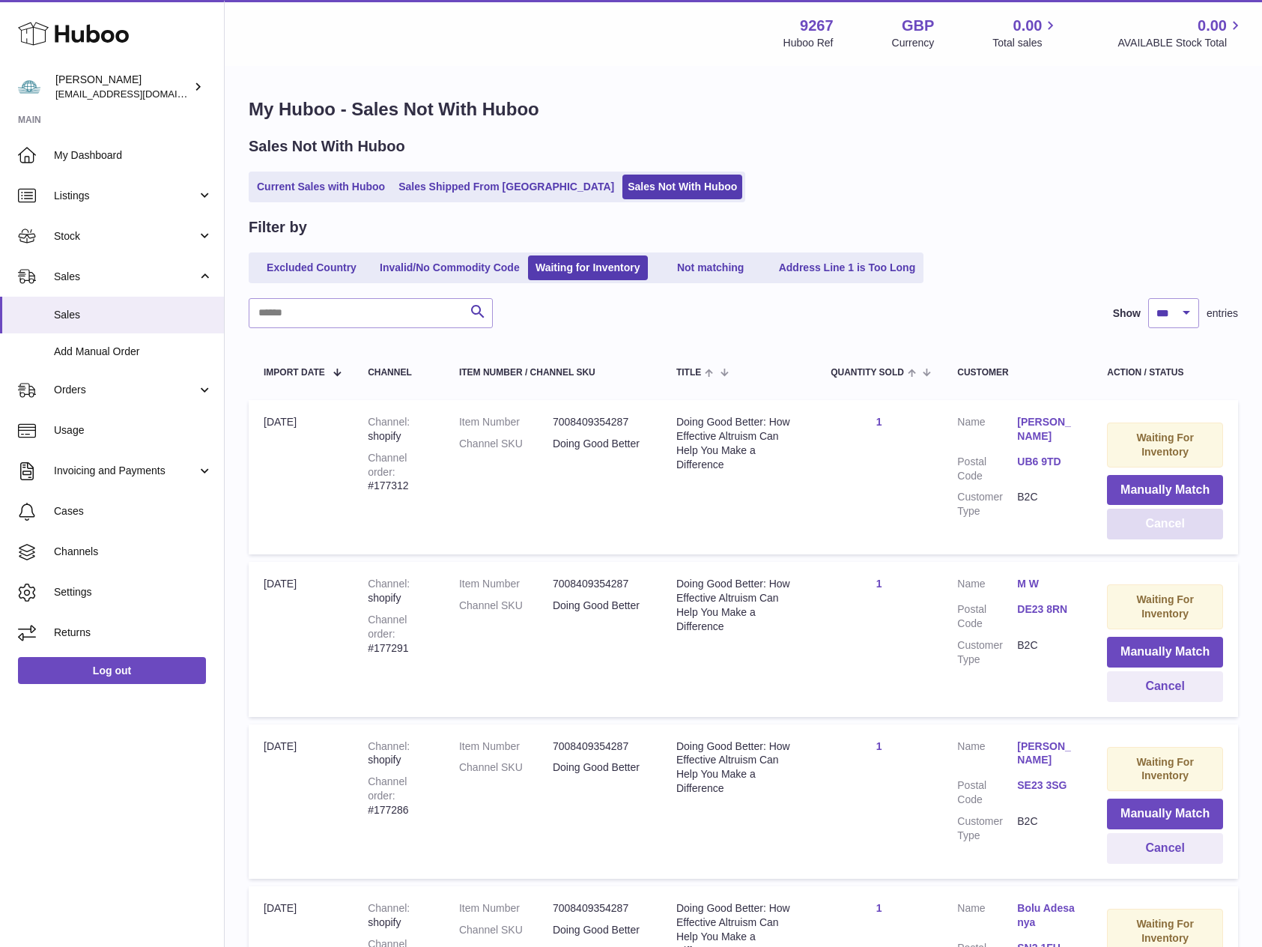
click at [1145, 520] on button "Cancel" at bounding box center [1165, 523] width 116 height 31
click at [1200, 531] on button "Cancel" at bounding box center [1165, 523] width 116 height 31
click at [1184, 525] on button "Cancel" at bounding box center [1165, 523] width 116 height 31
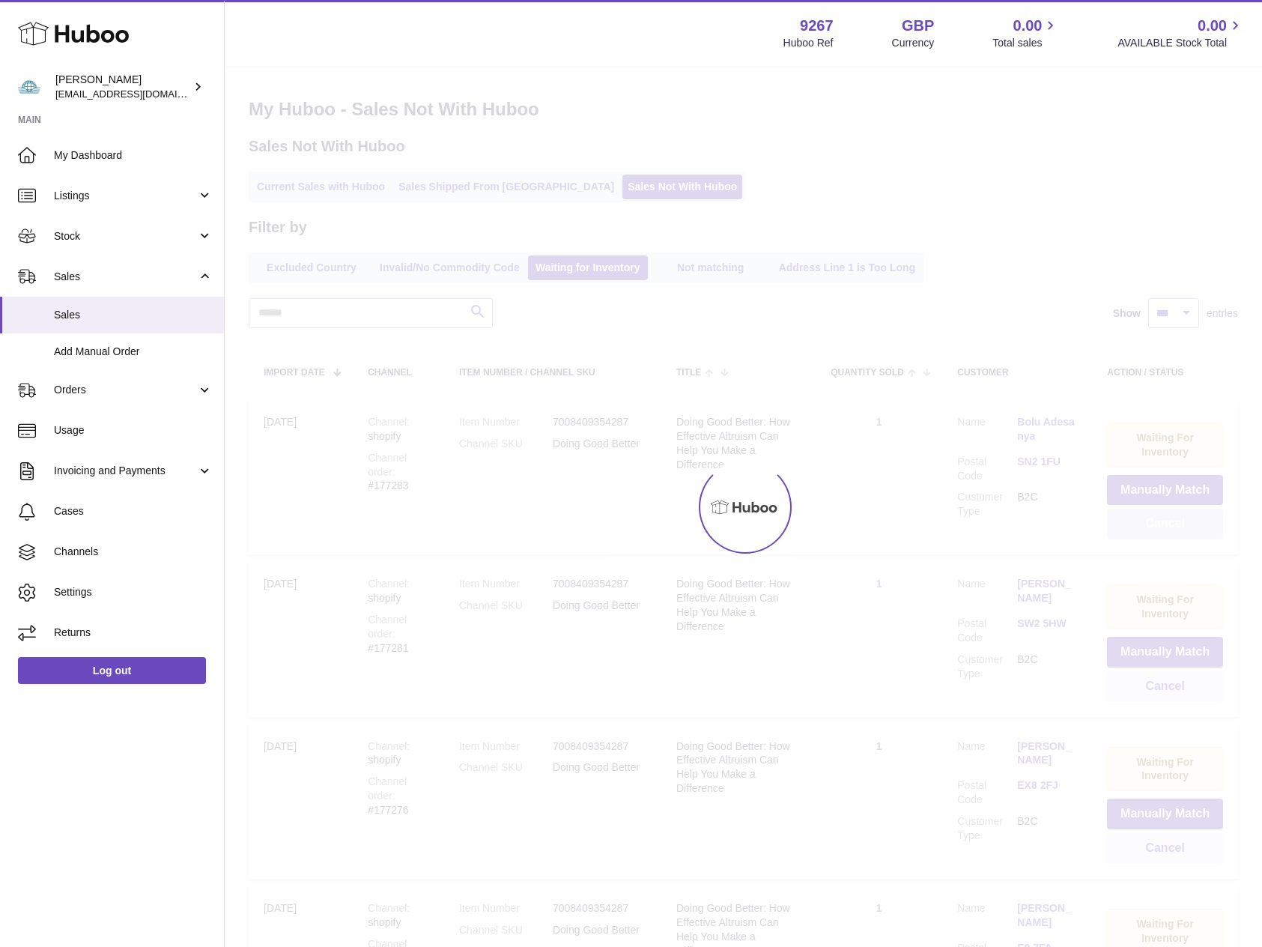
click at [1184, 525] on div at bounding box center [743, 506] width 1037 height 879
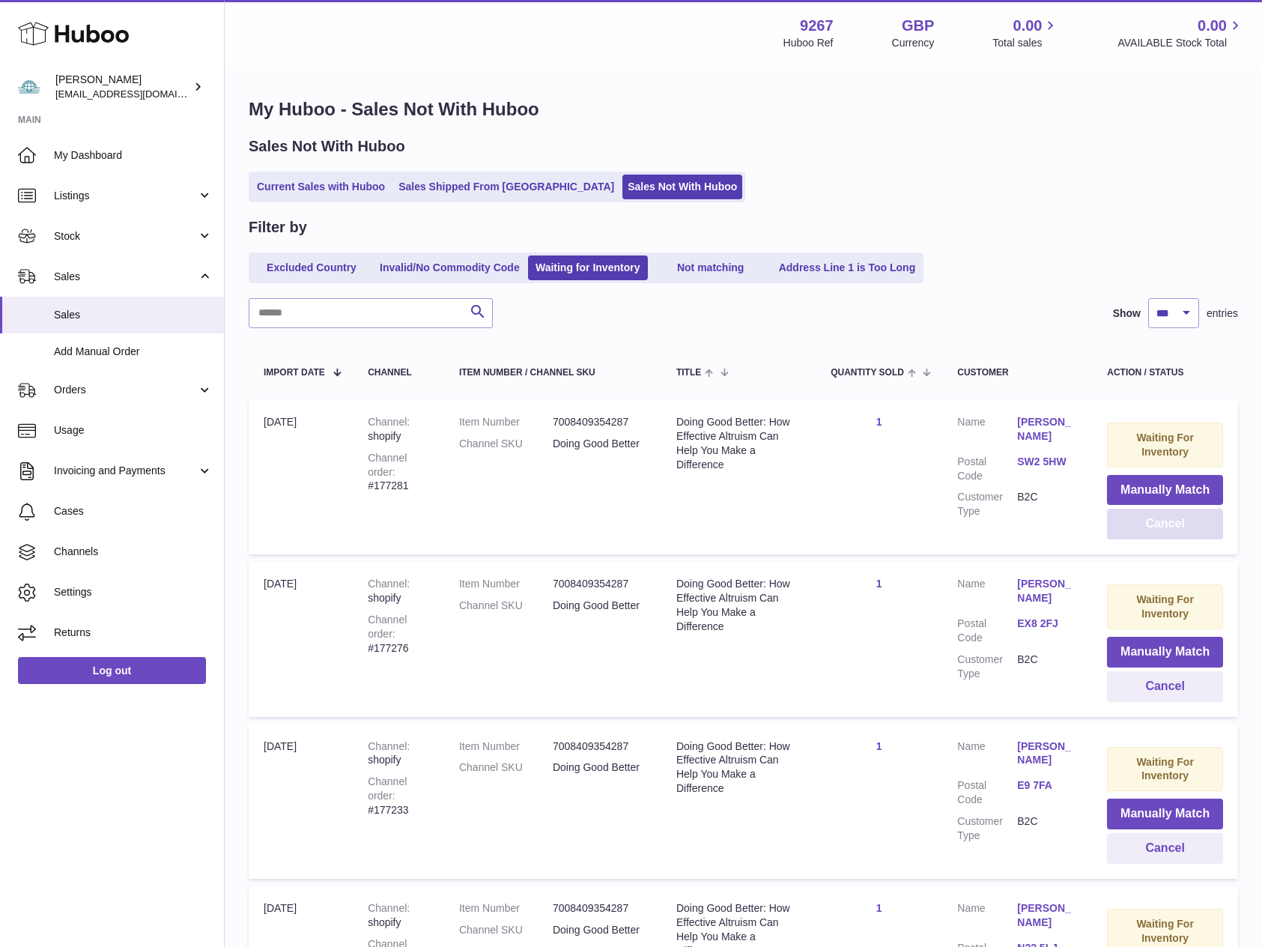
click at [1184, 525] on button "Cancel" at bounding box center [1165, 523] width 116 height 31
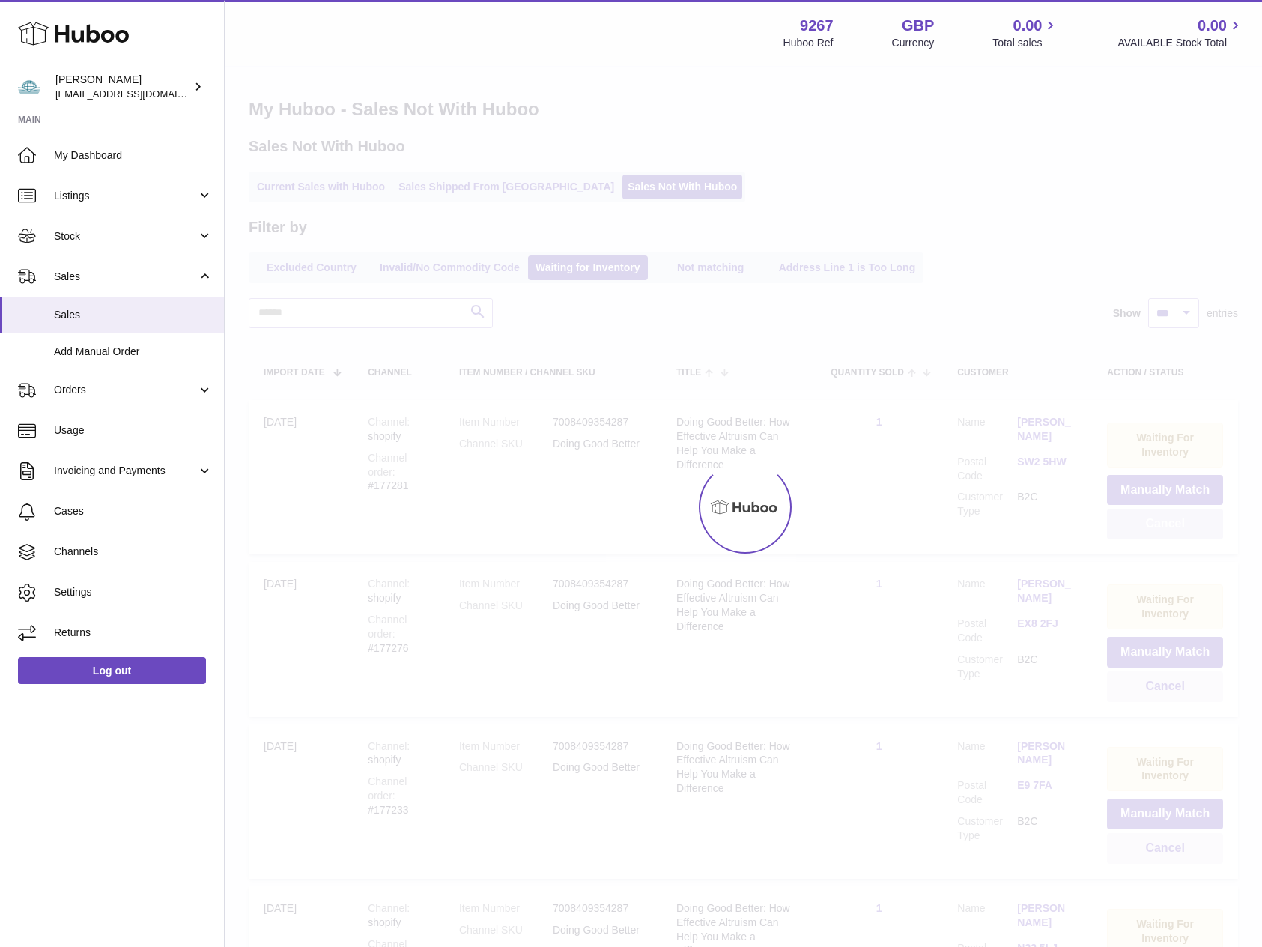
click at [1184, 525] on button "Cancel" at bounding box center [1165, 523] width 116 height 31
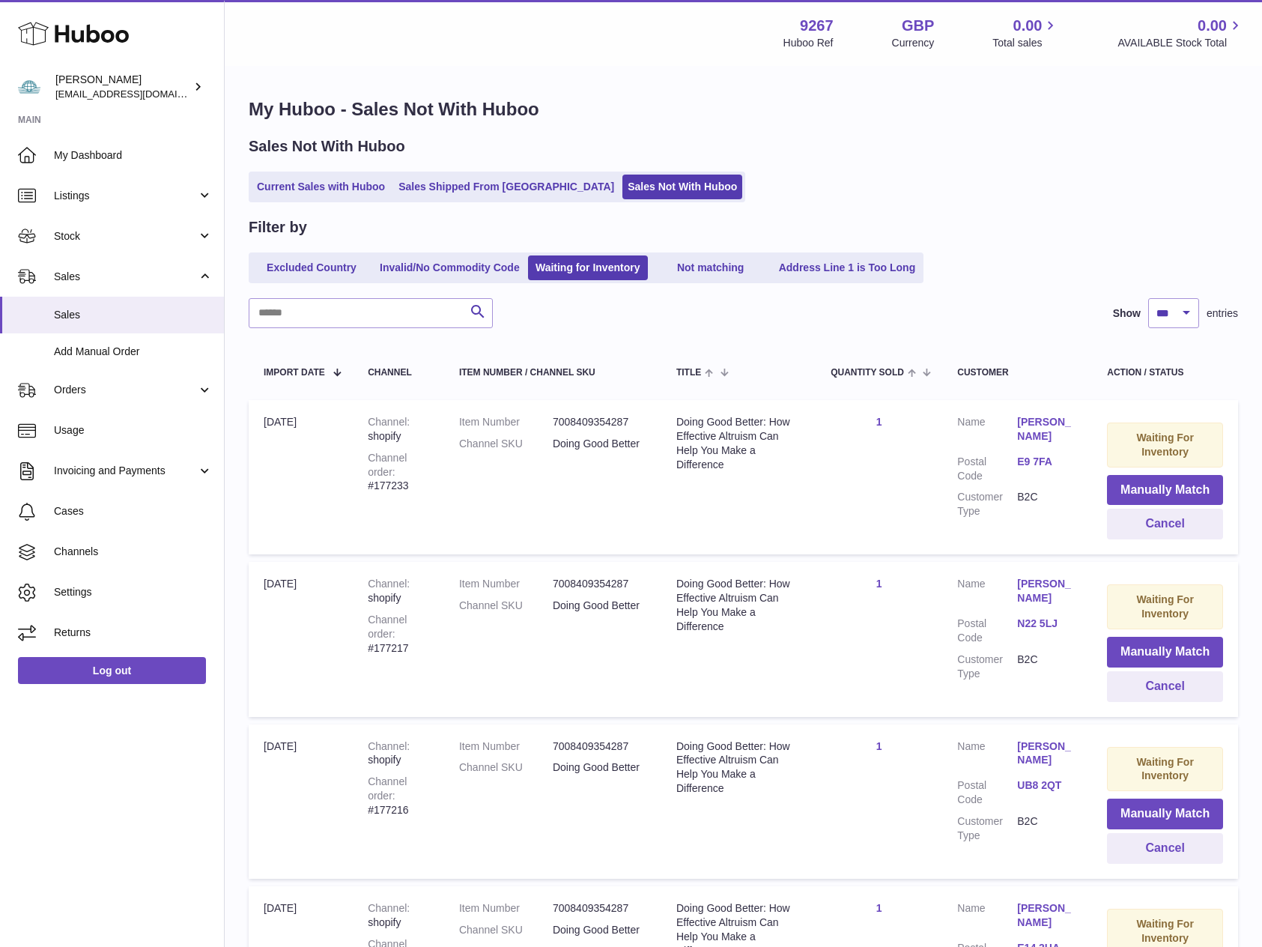
select select "**"
click at [1148, 298] on select "** ** ** ***" at bounding box center [1173, 313] width 51 height 30
click at [1150, 527] on button "Cancel" at bounding box center [1165, 523] width 116 height 31
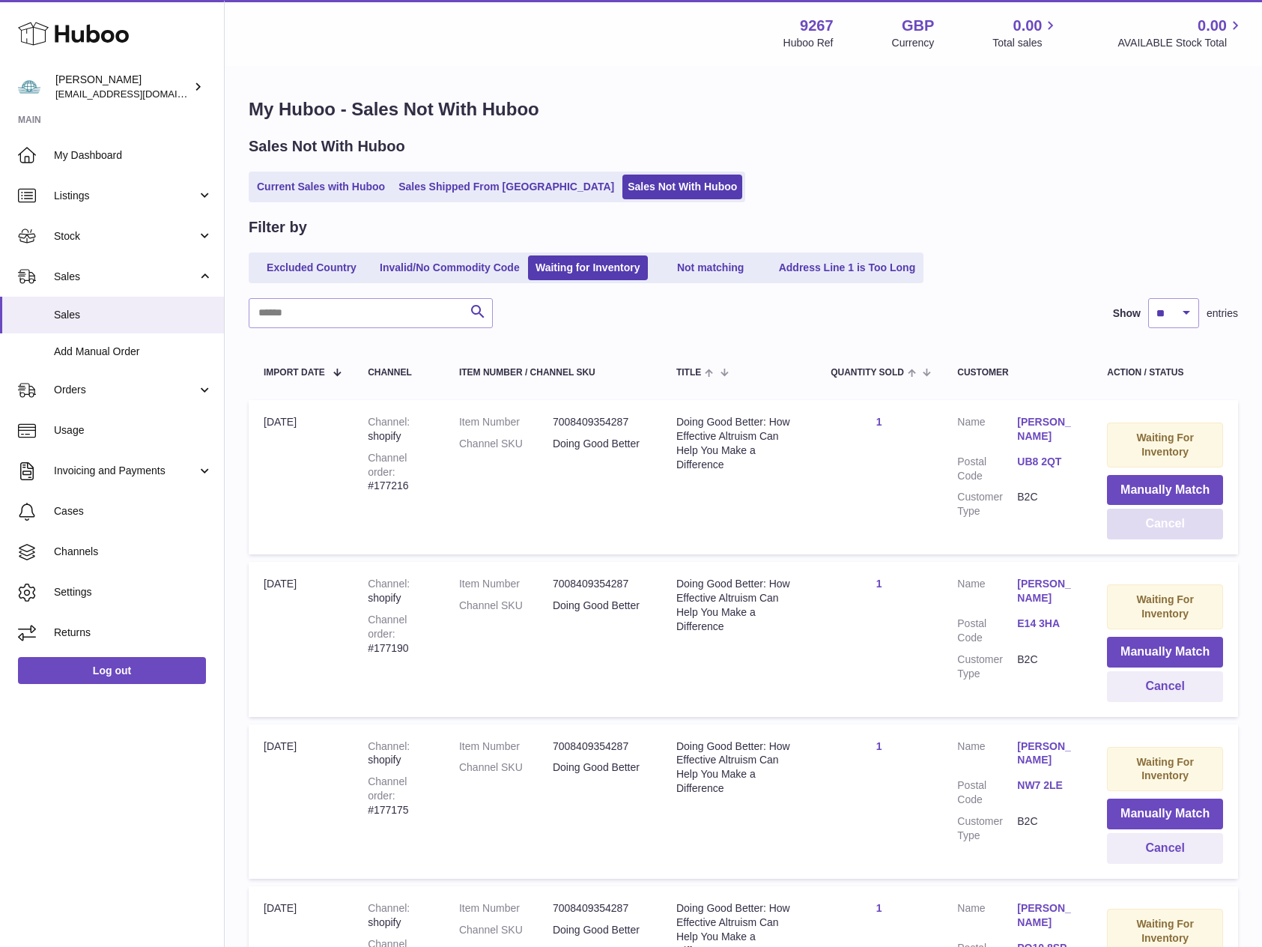
click at [1150, 527] on button "Cancel" at bounding box center [1165, 523] width 116 height 31
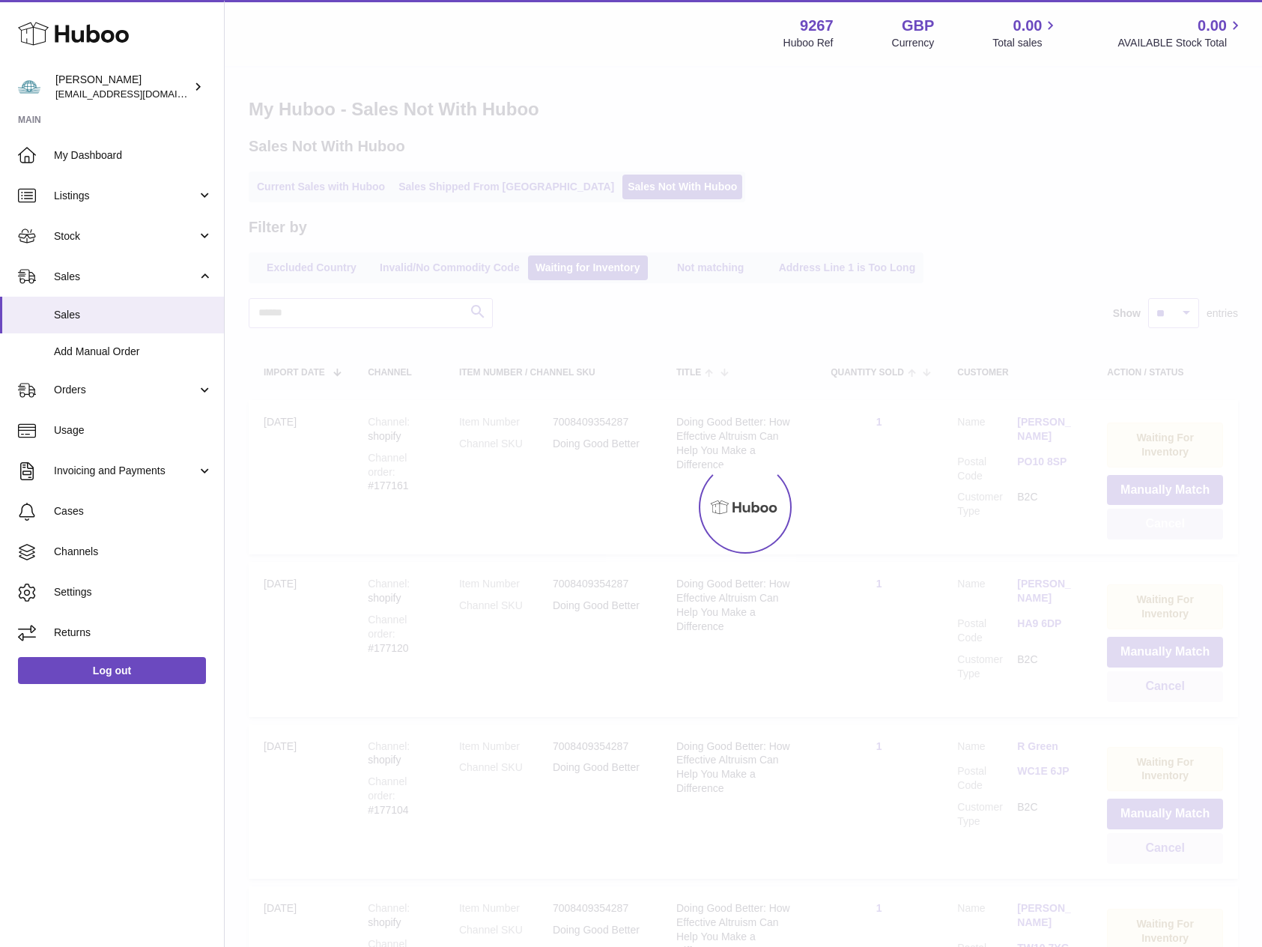
click at [1150, 527] on div at bounding box center [743, 506] width 1037 height 879
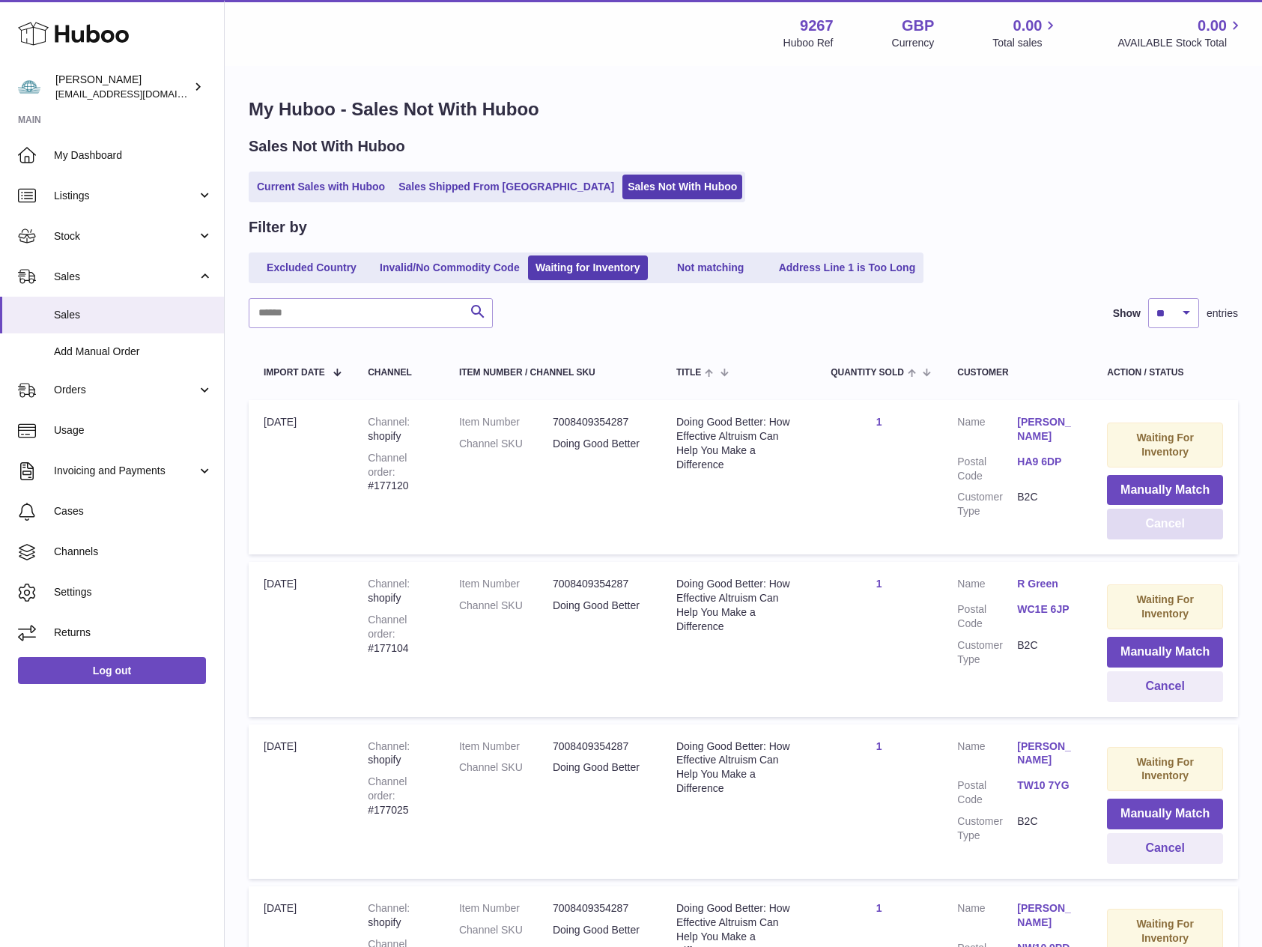
click at [1150, 527] on button "Cancel" at bounding box center [1165, 523] width 116 height 31
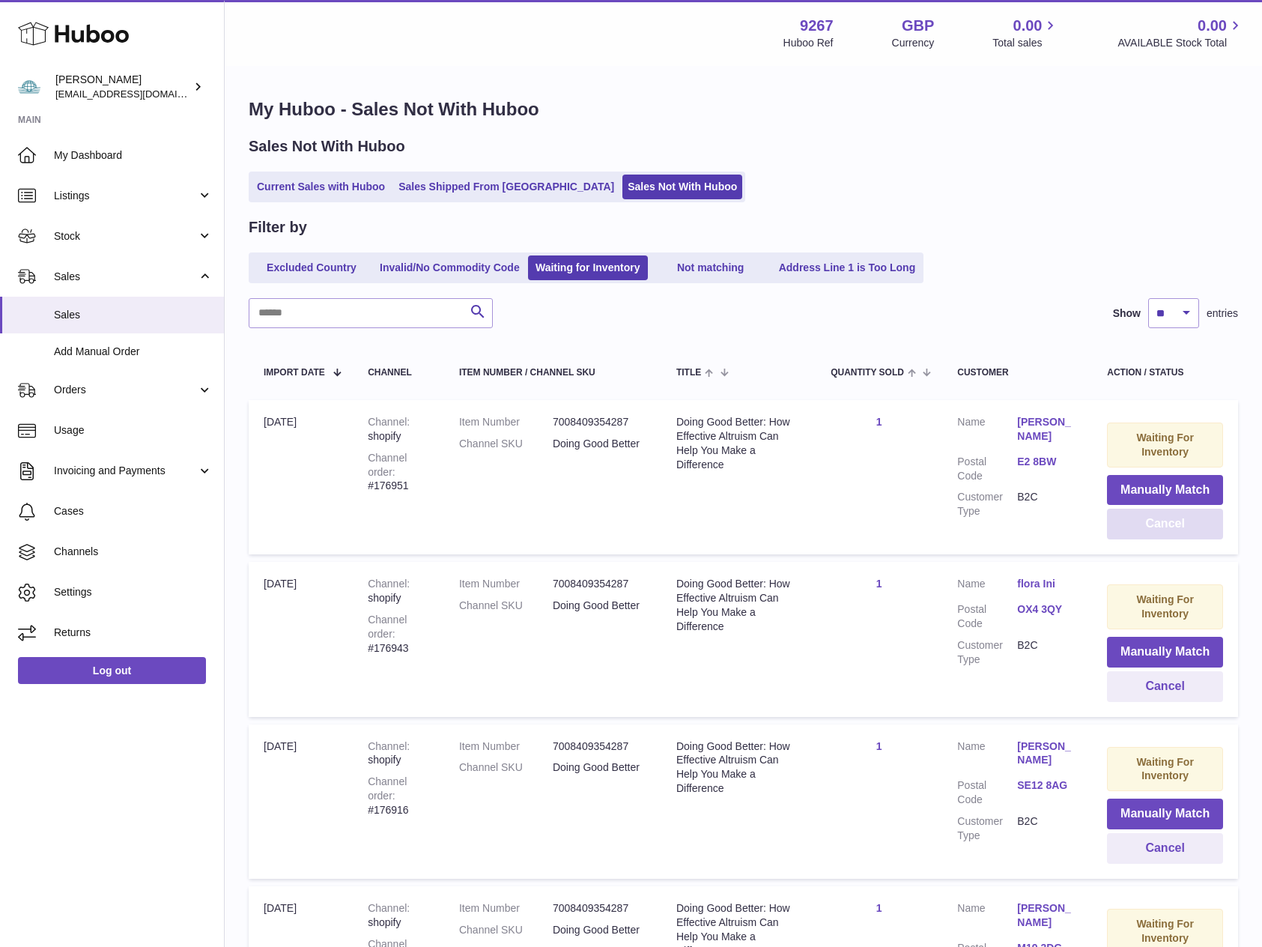
click at [1150, 527] on button "Cancel" at bounding box center [1165, 523] width 116 height 31
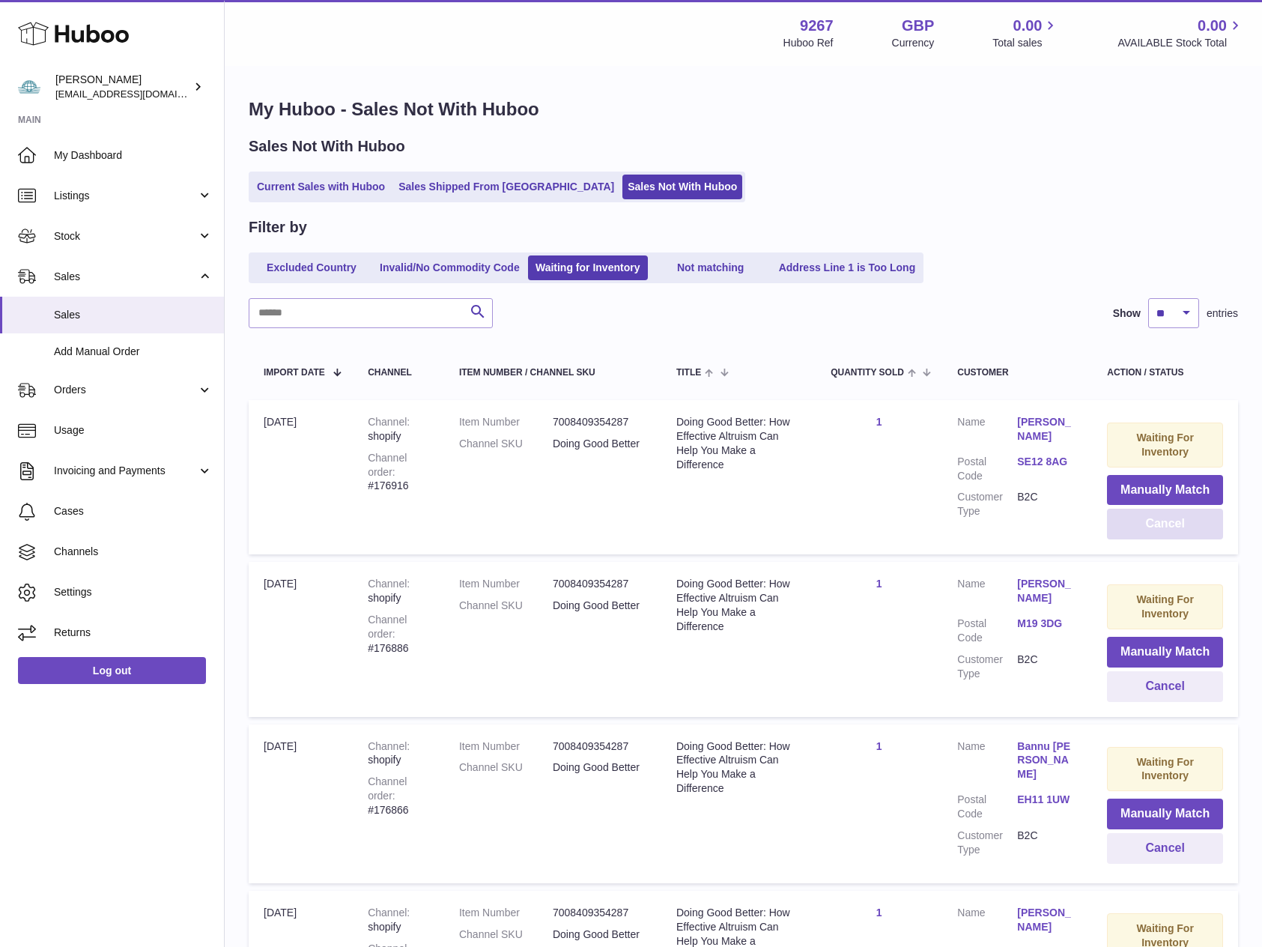
click at [1150, 527] on button "Cancel" at bounding box center [1165, 523] width 116 height 31
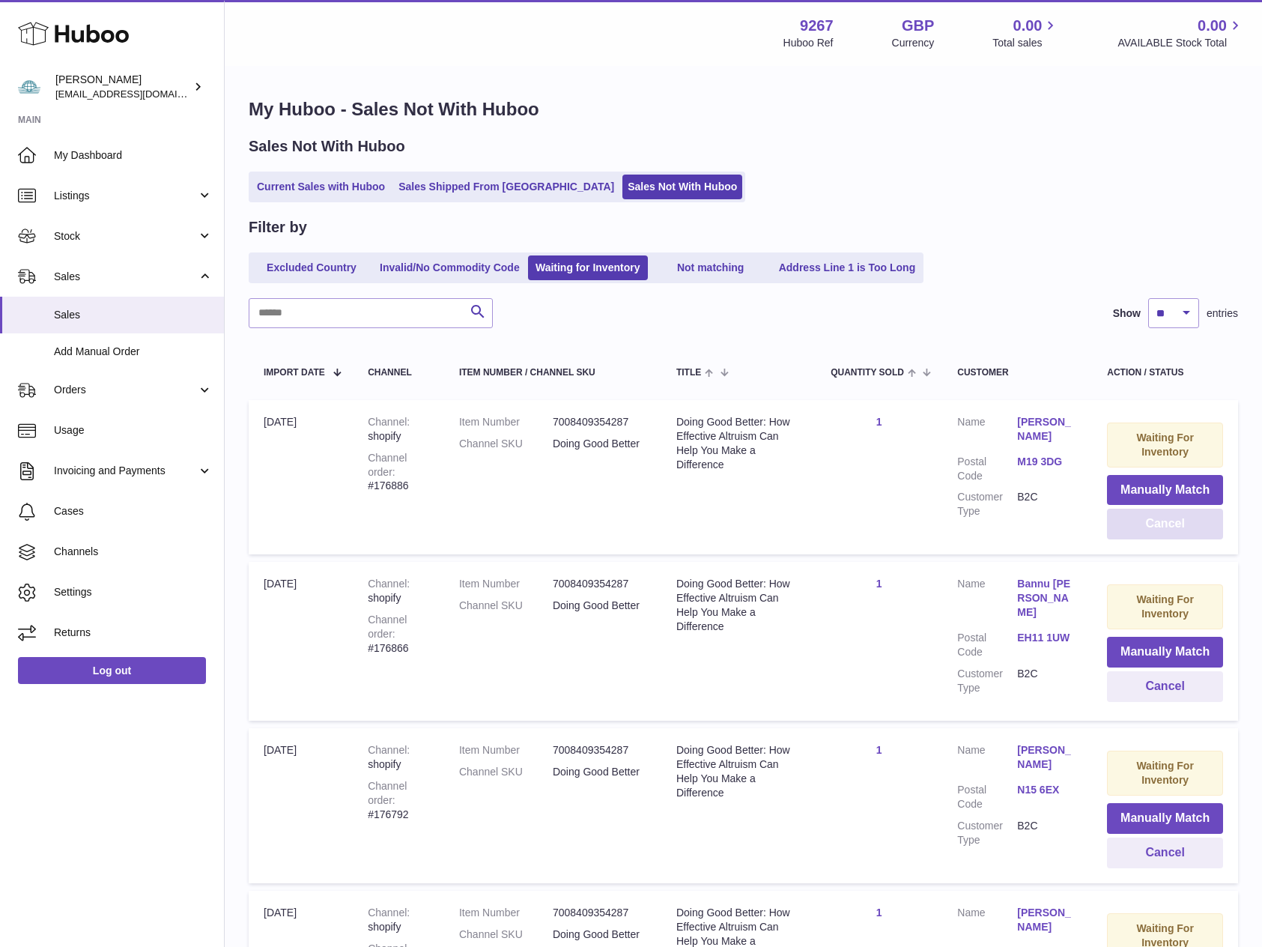
click at [1146, 524] on button "Cancel" at bounding box center [1165, 523] width 116 height 31
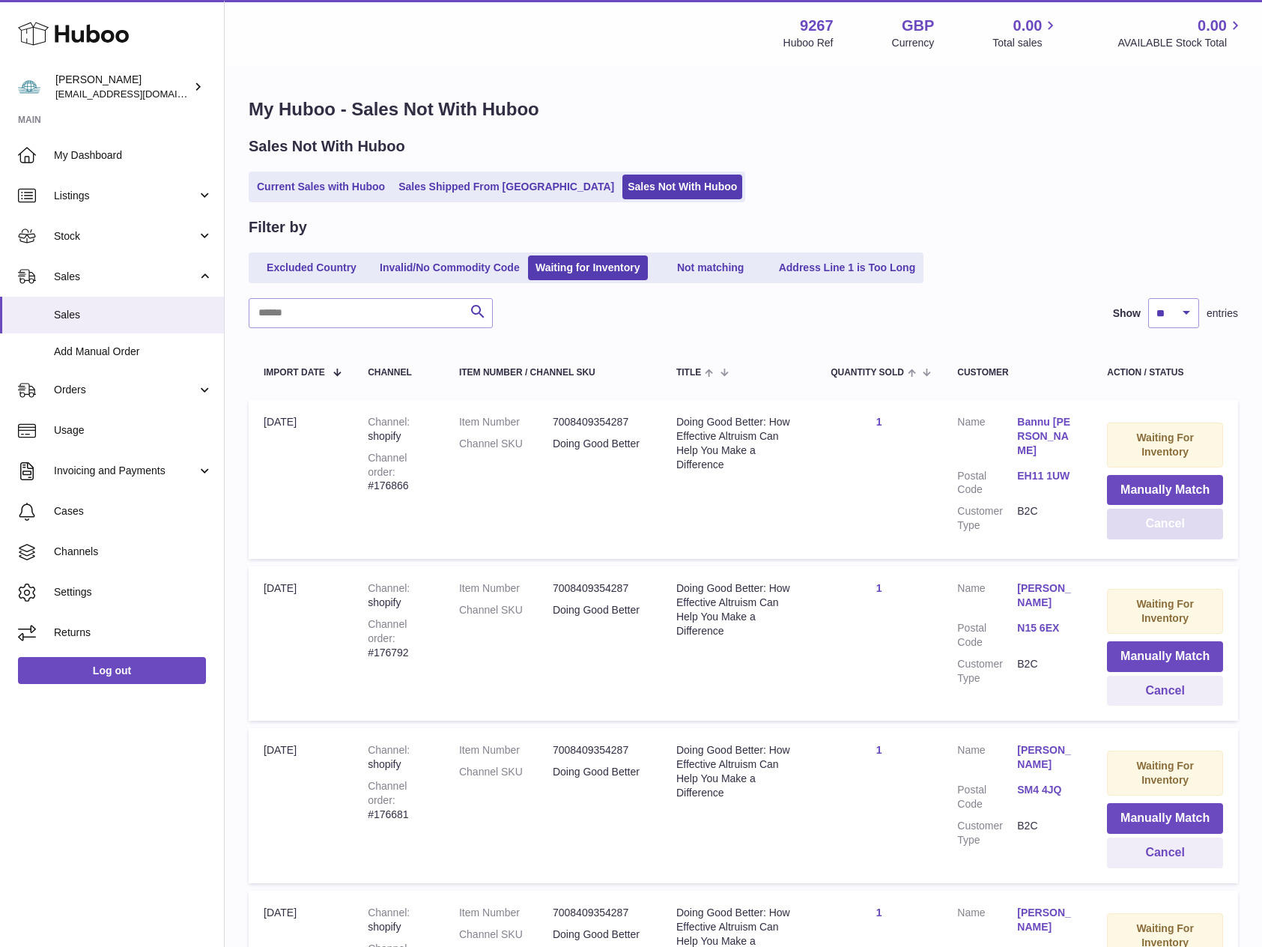
click at [1147, 522] on button "Cancel" at bounding box center [1165, 523] width 116 height 31
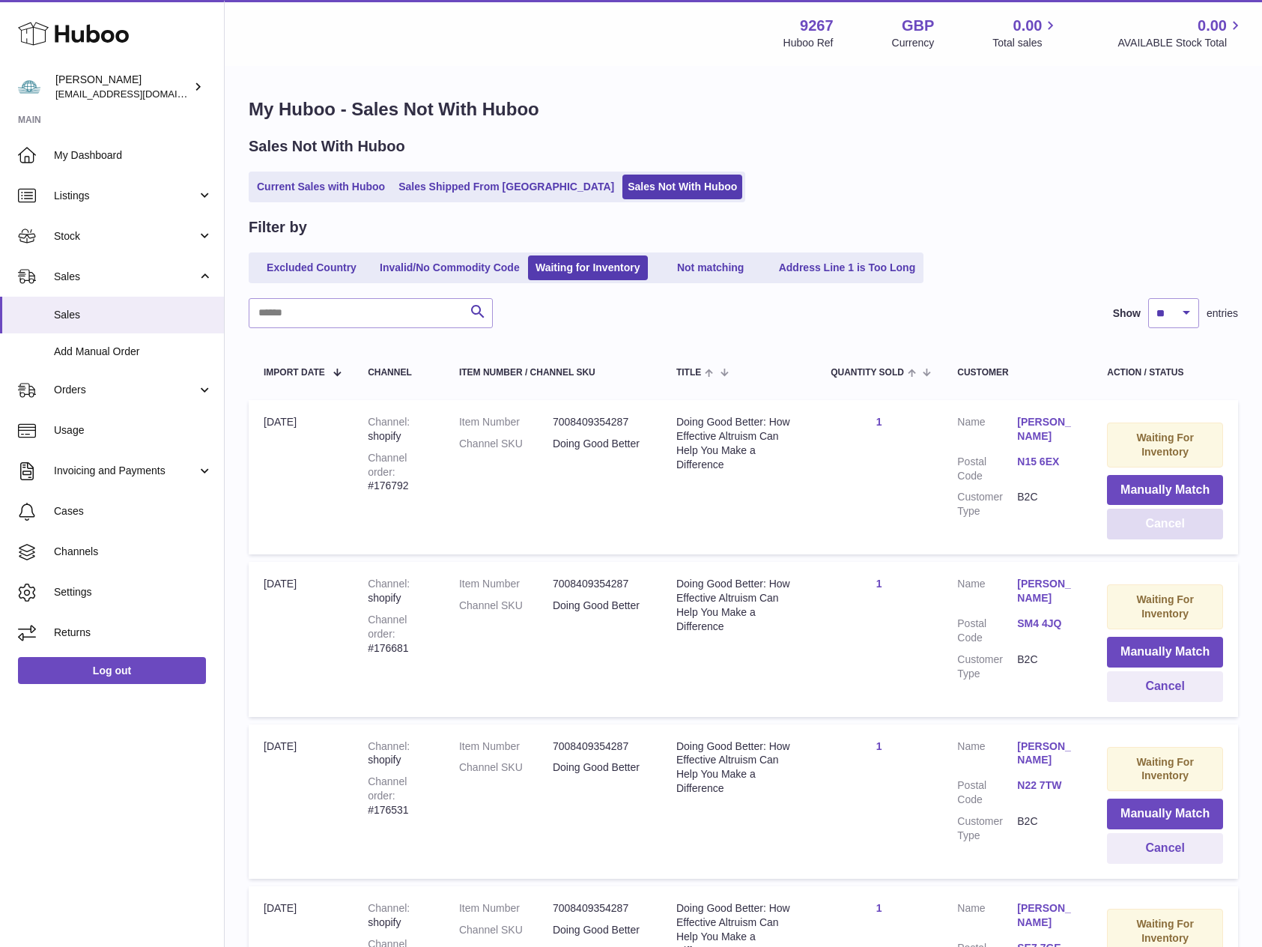
click at [1166, 521] on button "Cancel" at bounding box center [1165, 523] width 116 height 31
click at [1165, 525] on button "Cancel" at bounding box center [1165, 523] width 116 height 31
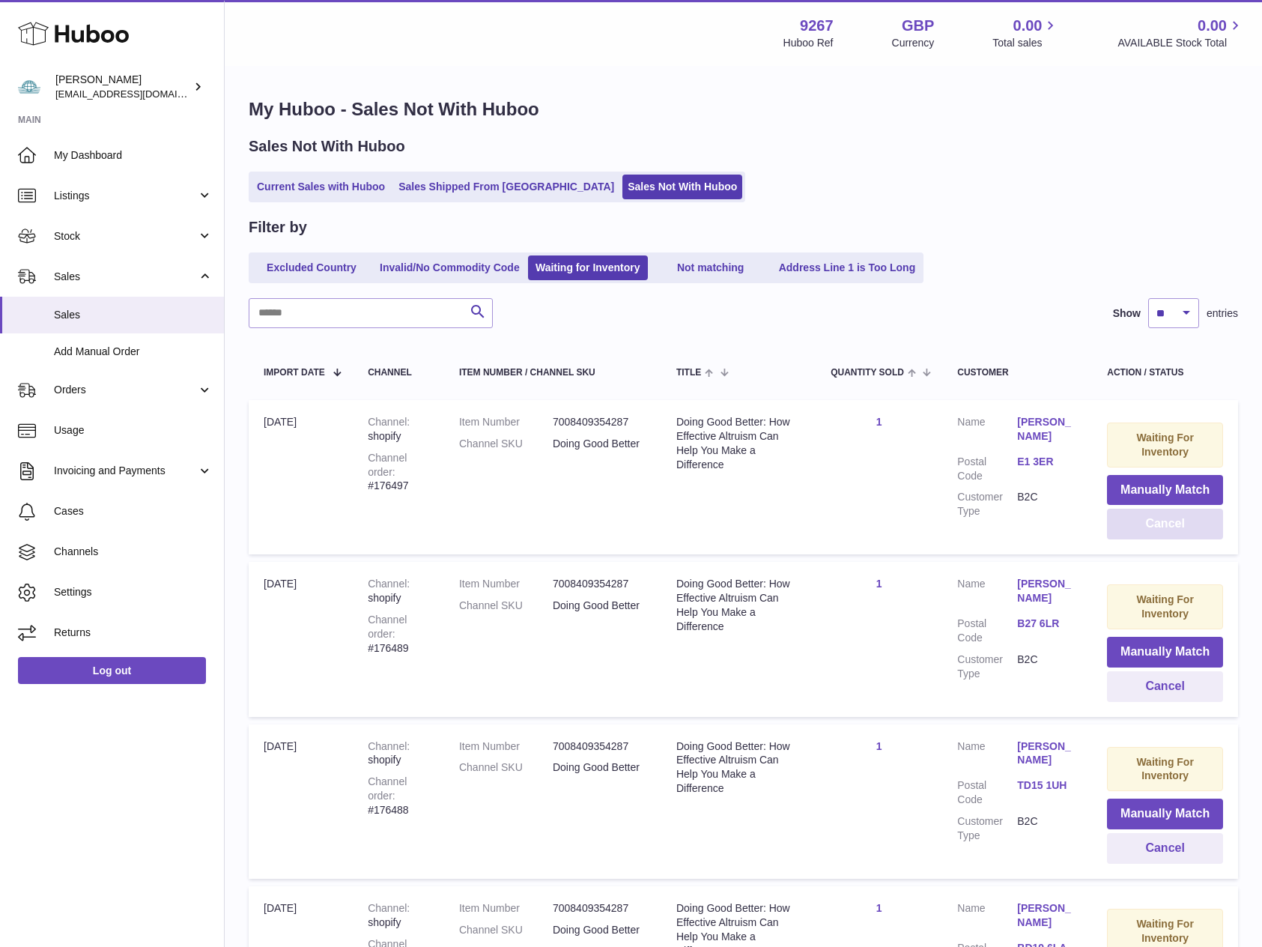
click at [1165, 525] on button "Cancel" at bounding box center [1165, 523] width 116 height 31
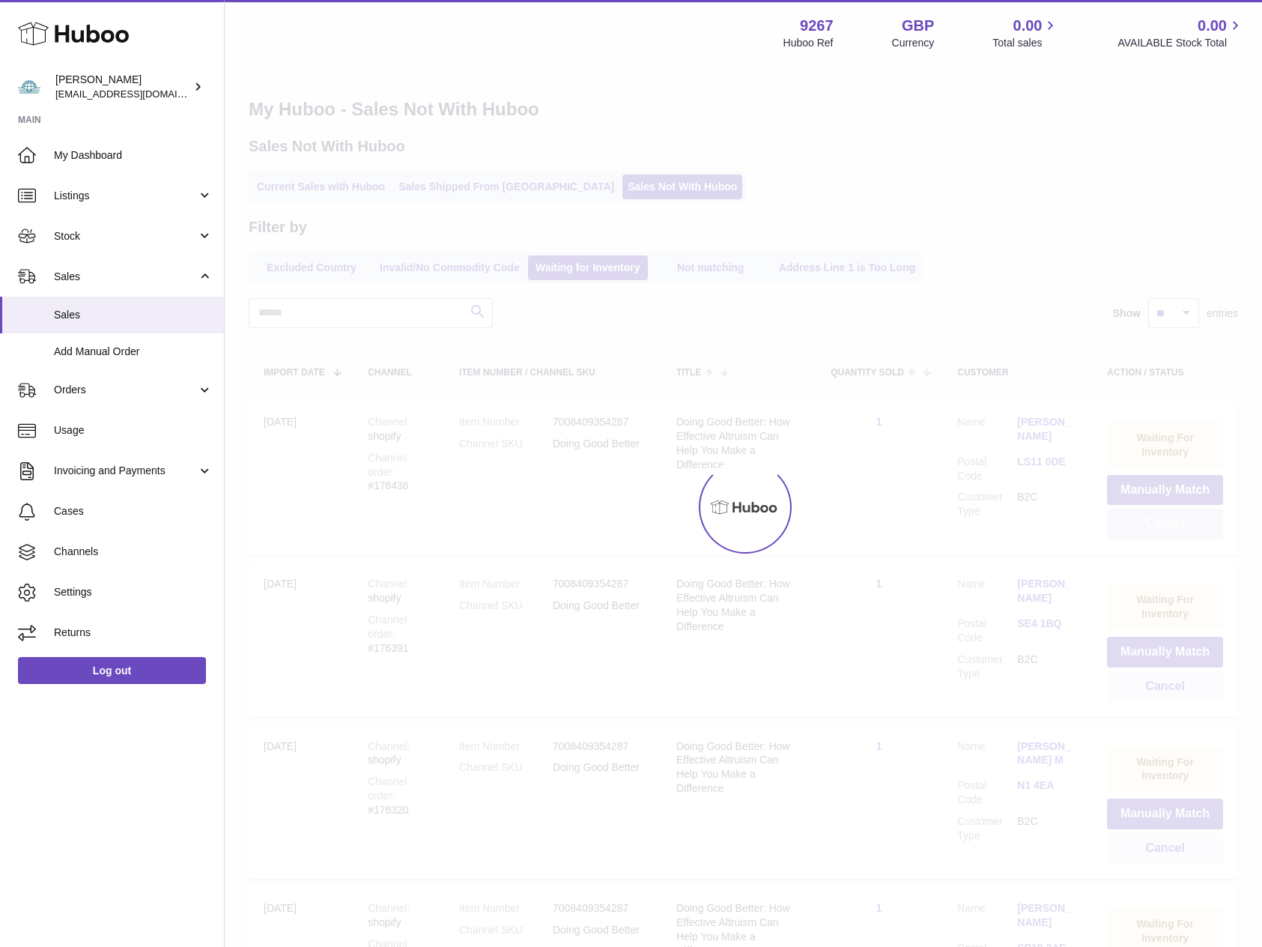
click at [1165, 525] on div at bounding box center [743, 506] width 1037 height 879
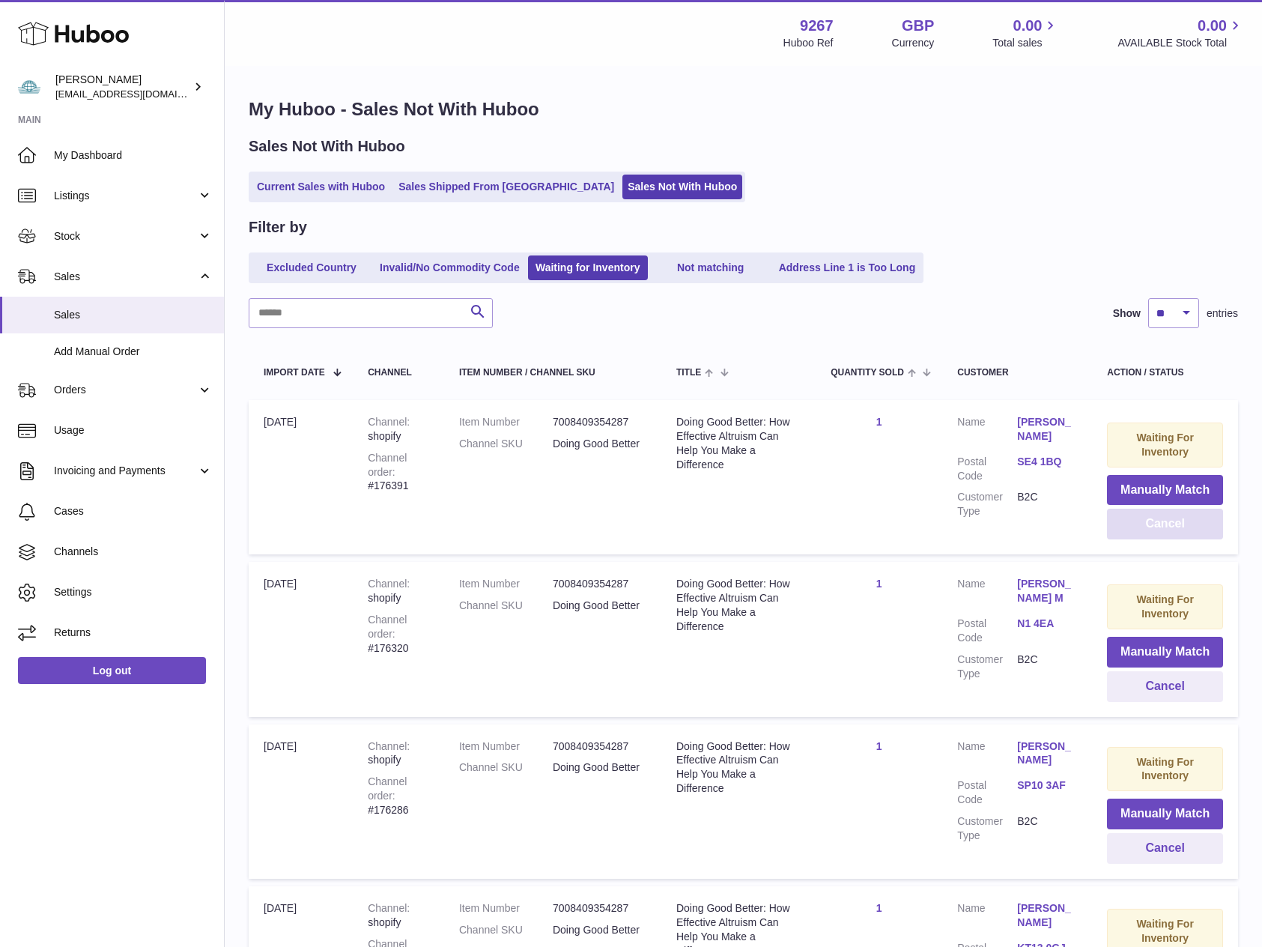
click at [1165, 525] on button "Cancel" at bounding box center [1165, 523] width 116 height 31
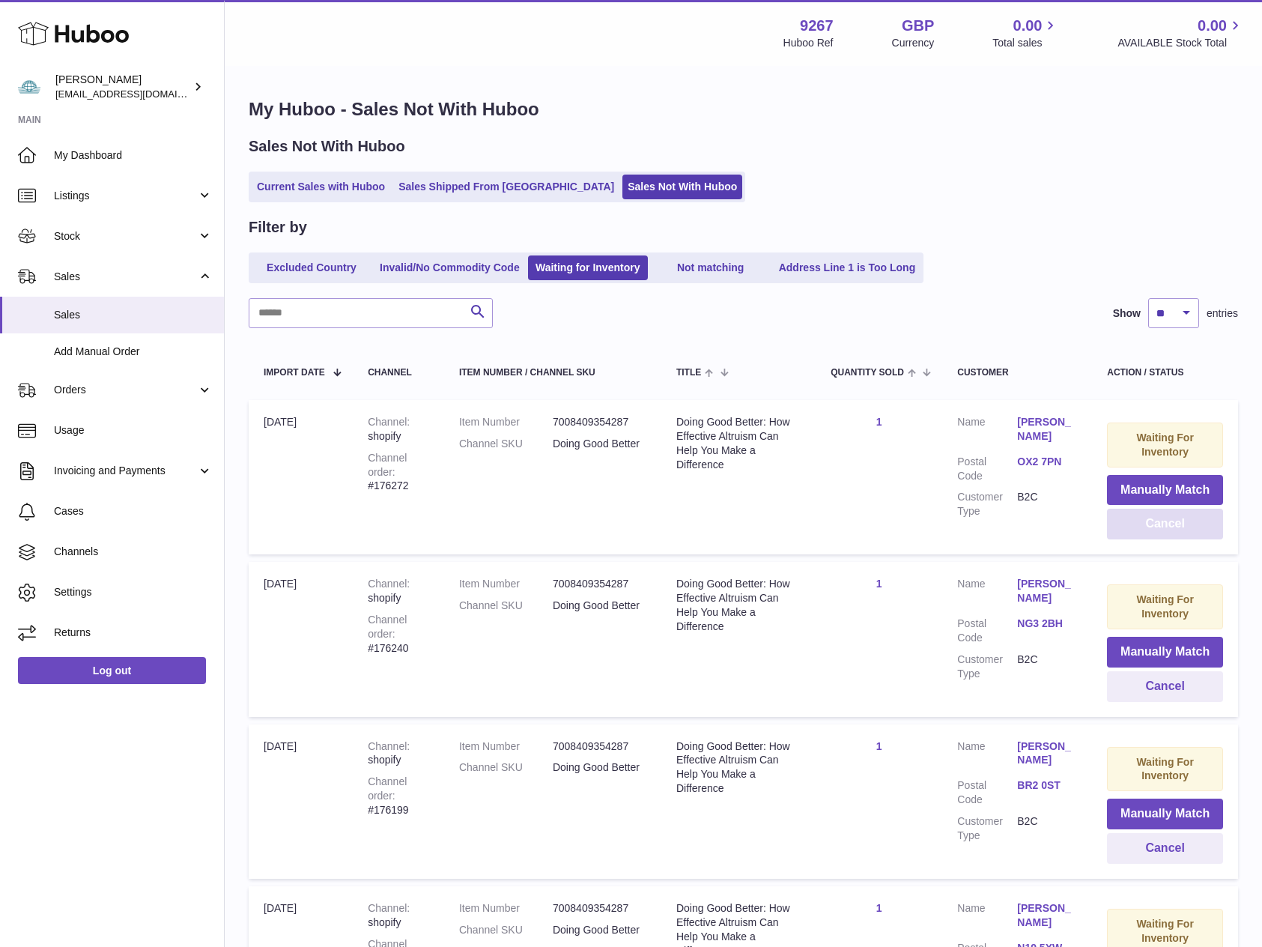
click at [1165, 525] on button "Cancel" at bounding box center [1165, 523] width 116 height 31
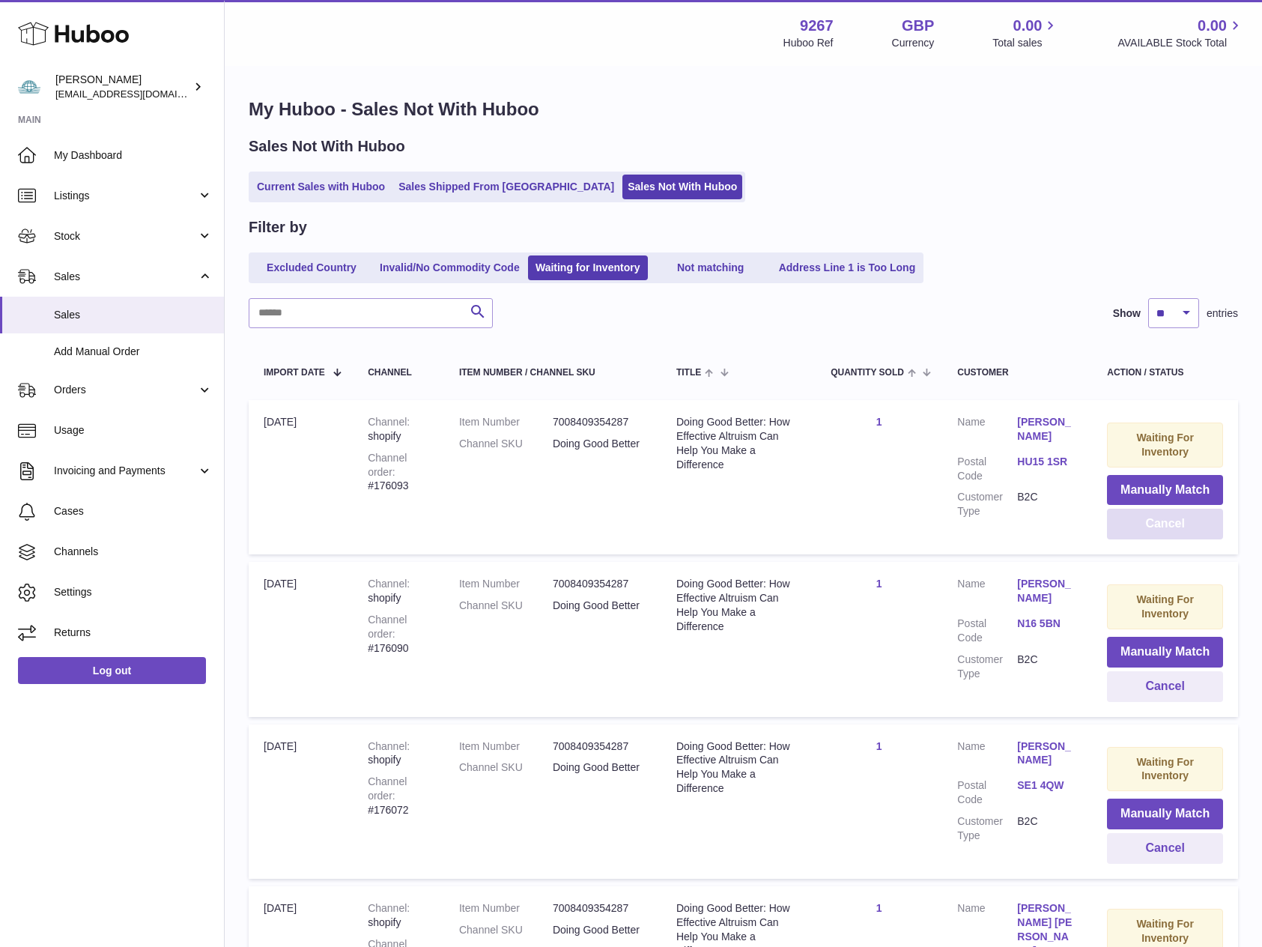
click at [1165, 525] on button "Cancel" at bounding box center [1165, 523] width 116 height 31
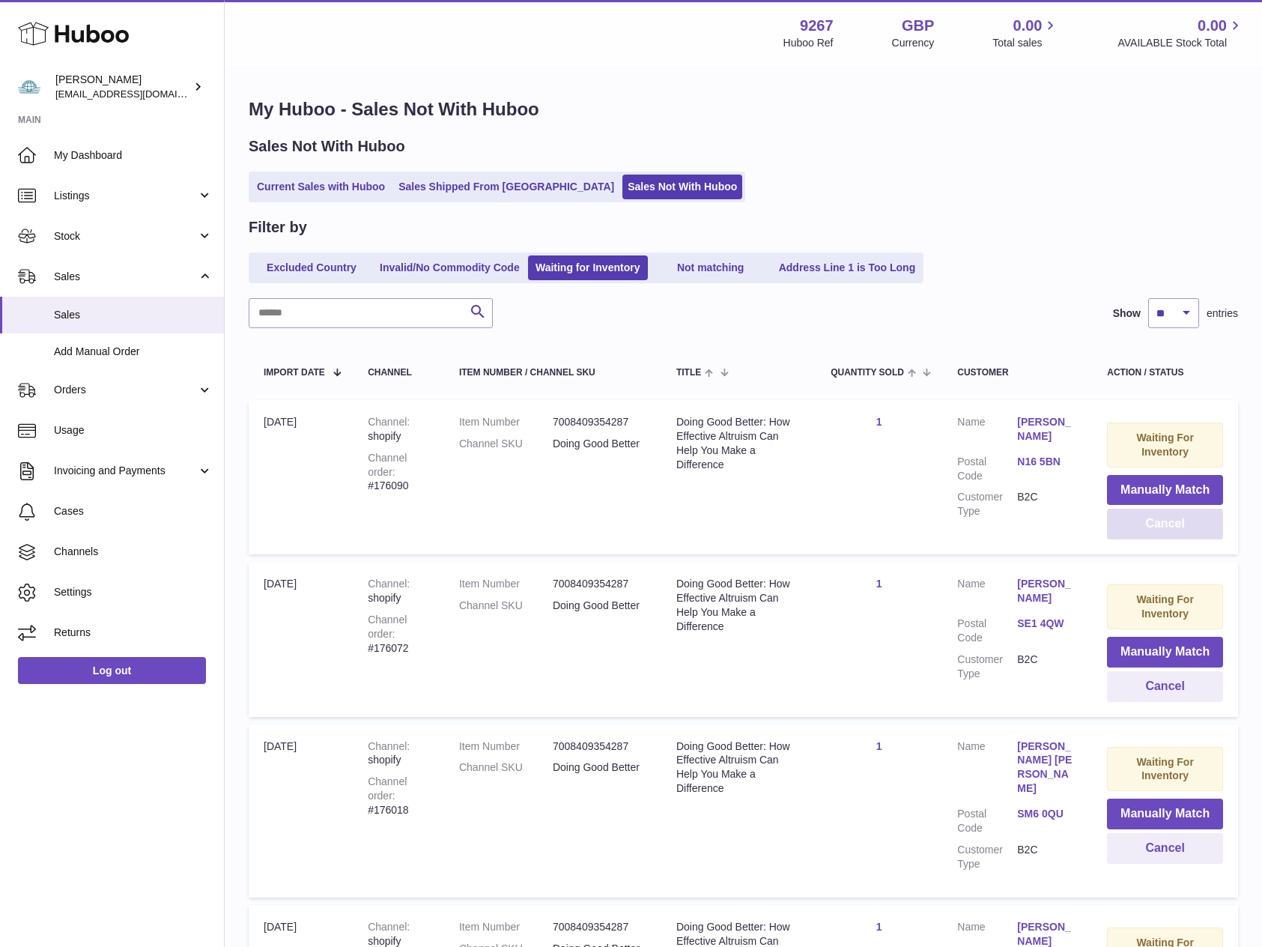
click at [1165, 525] on button "Cancel" at bounding box center [1165, 523] width 116 height 31
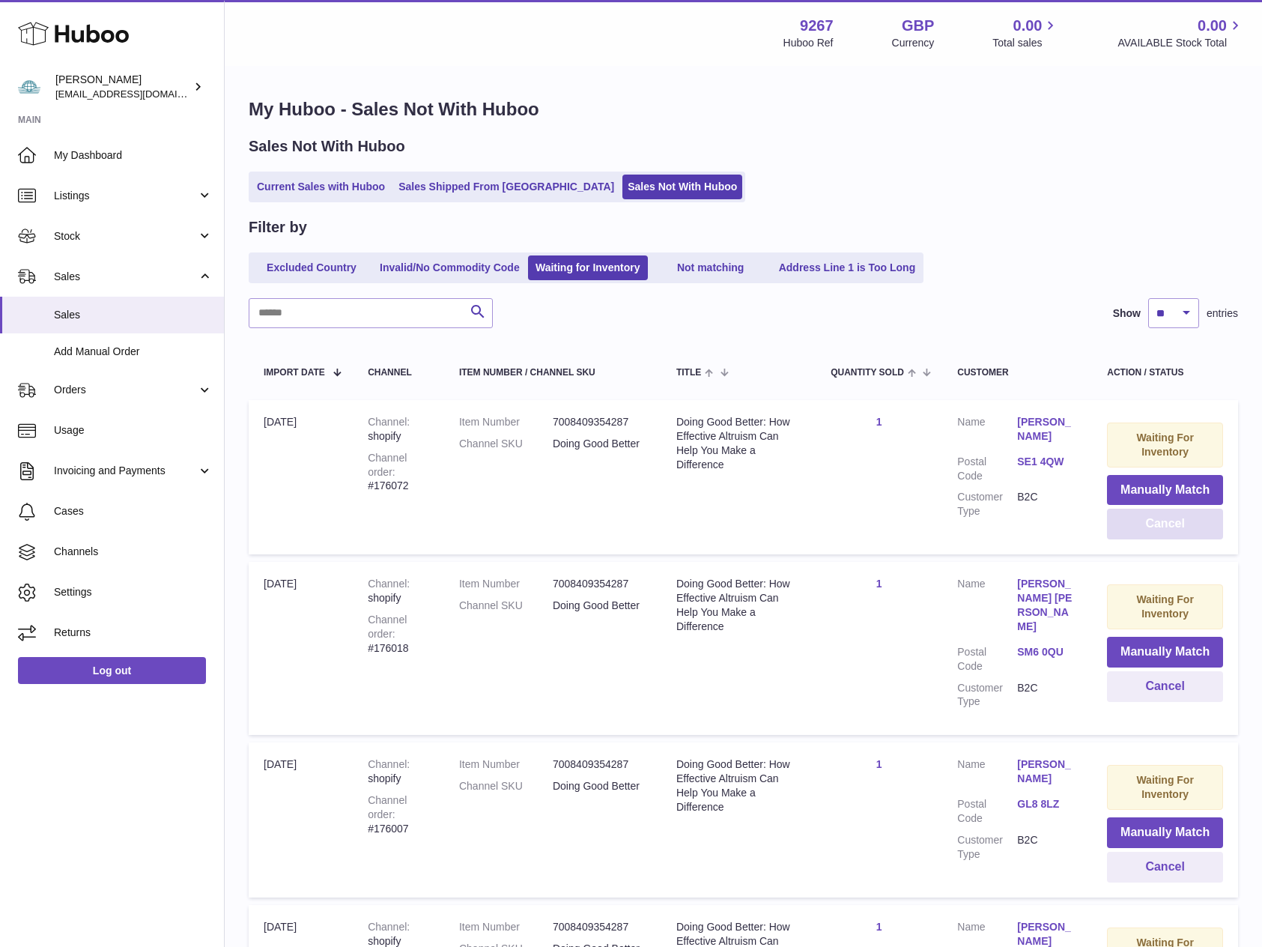
click at [1165, 525] on button "Cancel" at bounding box center [1165, 523] width 116 height 31
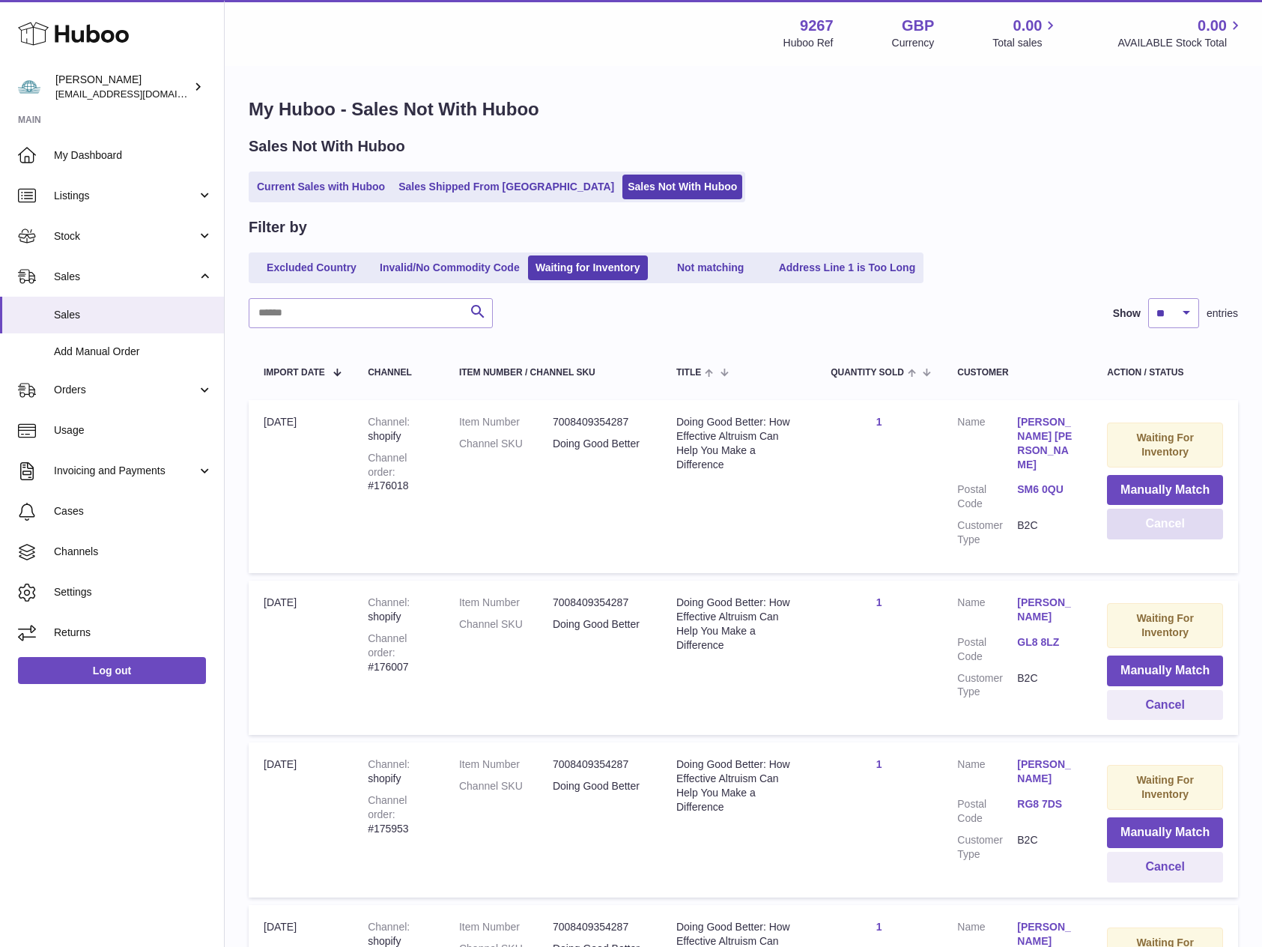
click at [1165, 525] on button "Cancel" at bounding box center [1165, 523] width 116 height 31
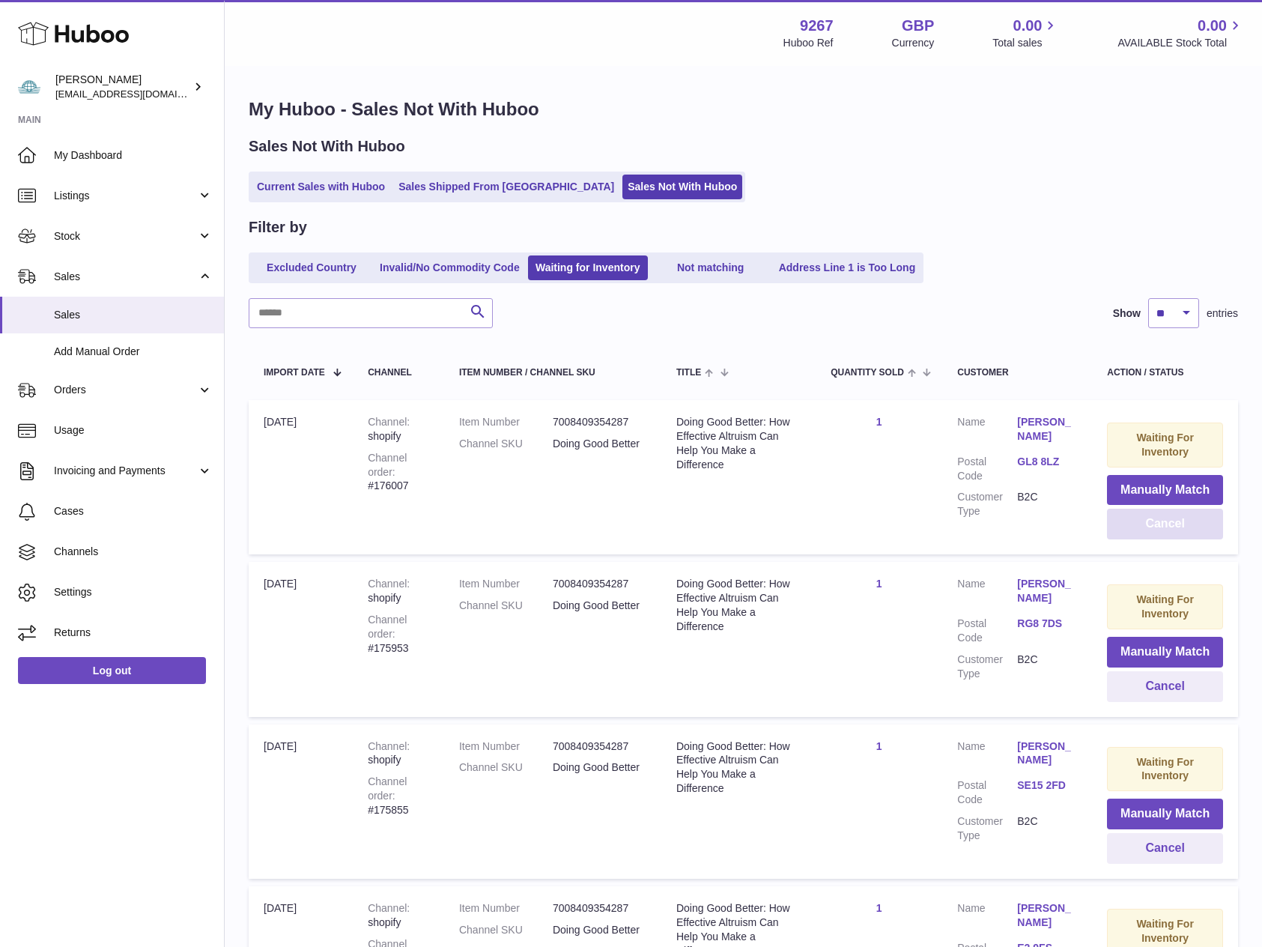
click at [1165, 525] on button "Cancel" at bounding box center [1165, 523] width 116 height 31
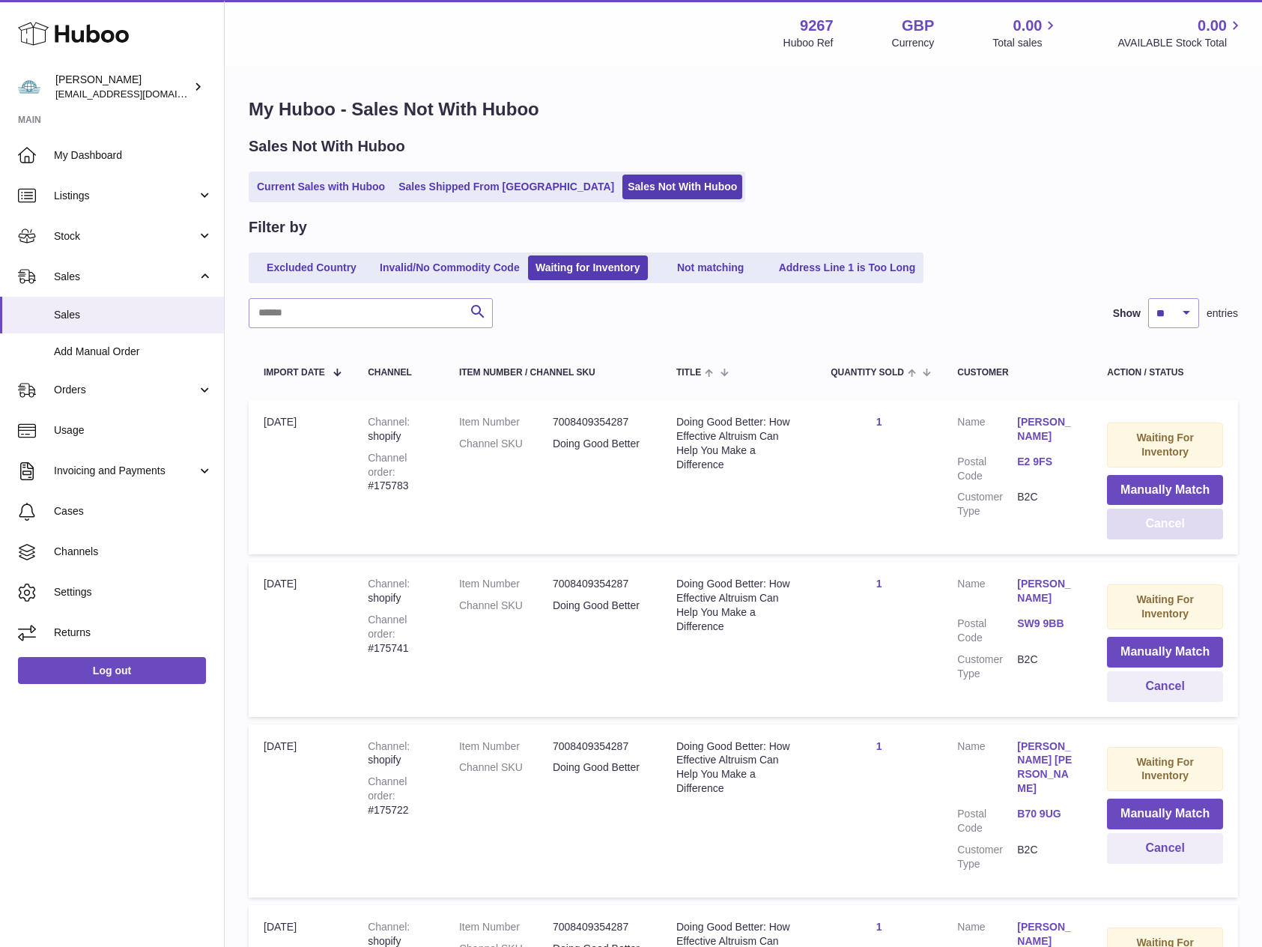
click at [1165, 525] on button "Cancel" at bounding box center [1165, 523] width 116 height 31
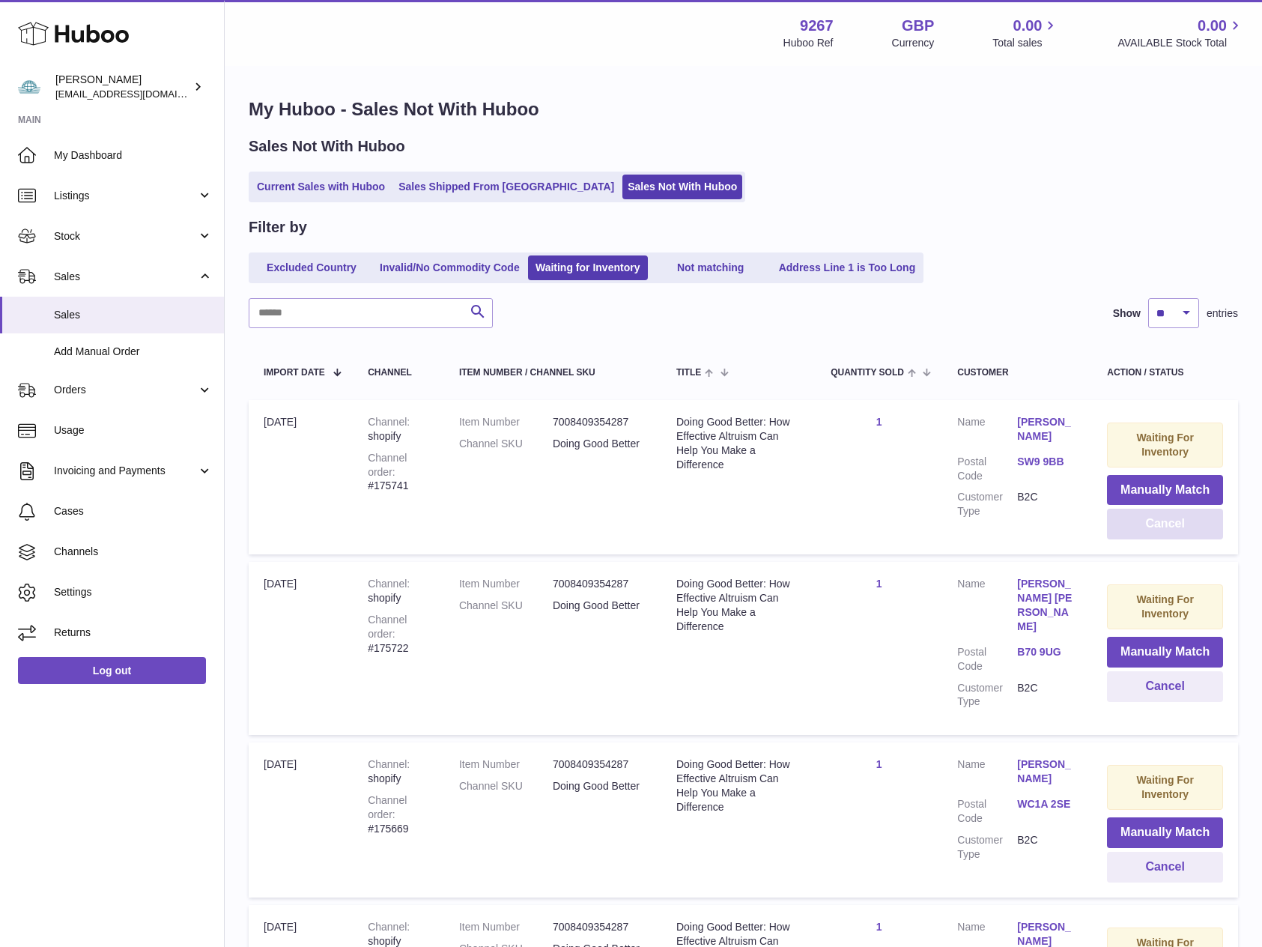
click at [1165, 525] on button "Cancel" at bounding box center [1165, 523] width 116 height 31
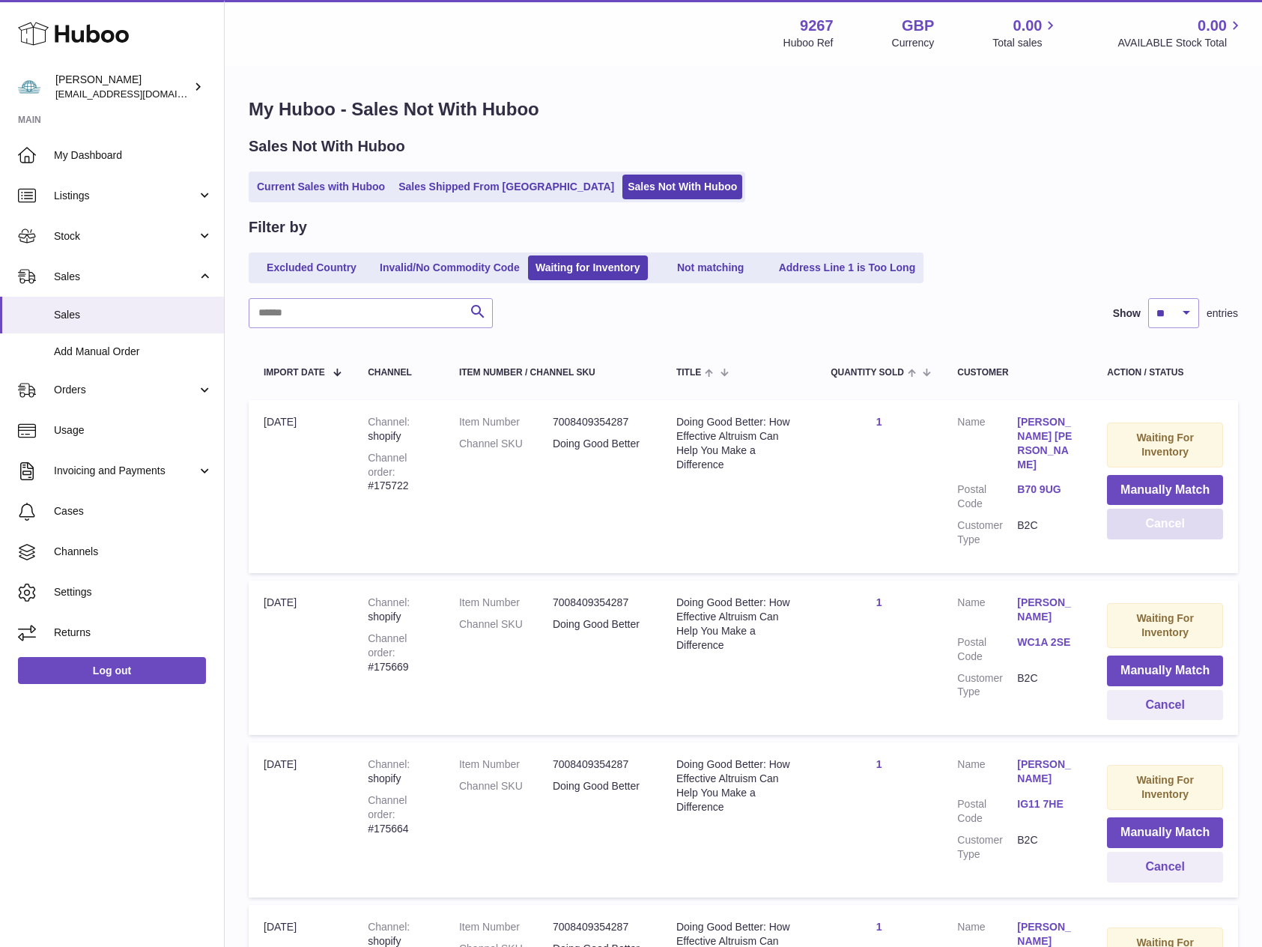
click at [1165, 525] on button "Cancel" at bounding box center [1165, 523] width 116 height 31
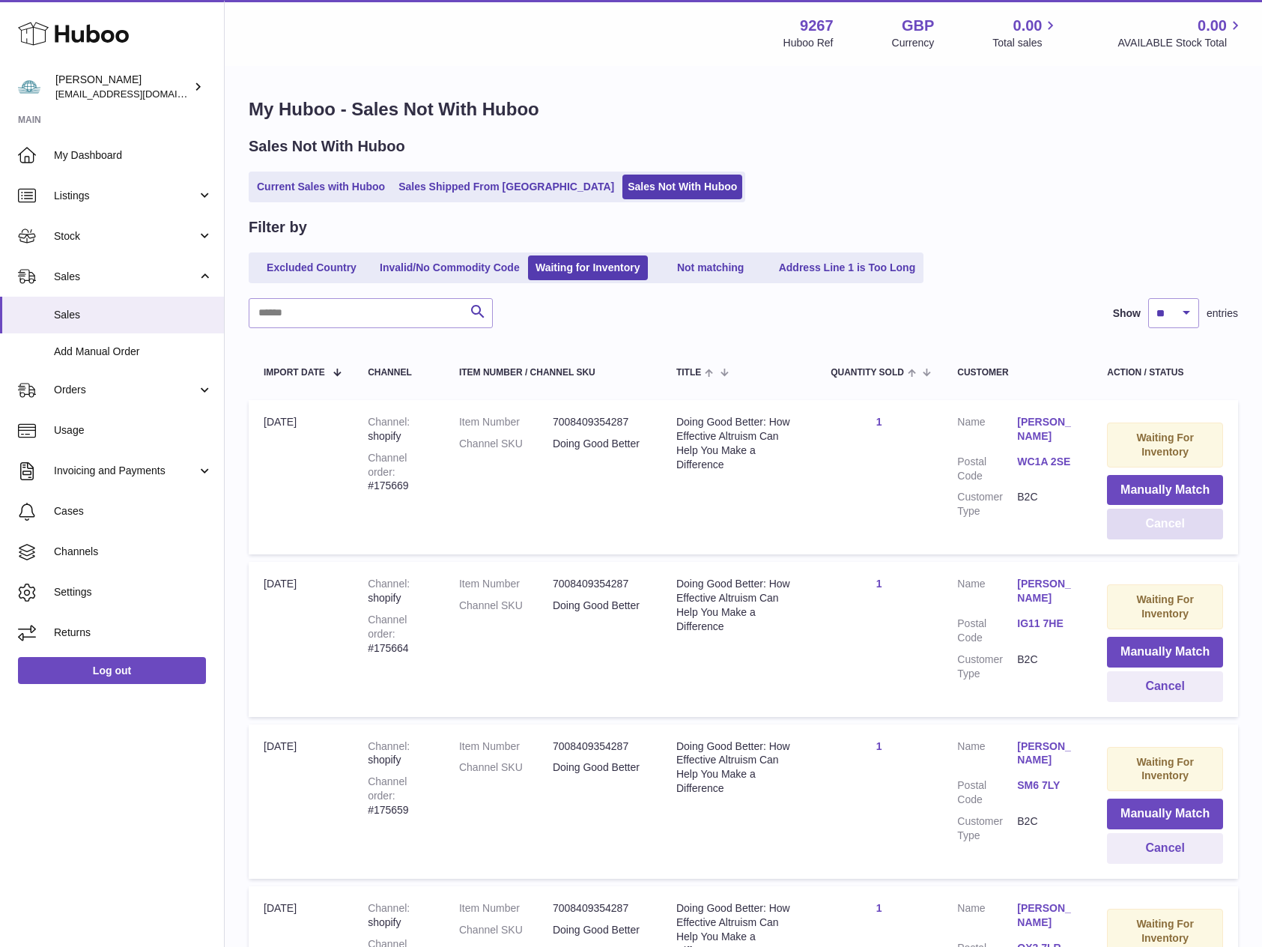
click at [1165, 525] on button "Cancel" at bounding box center [1165, 523] width 116 height 31
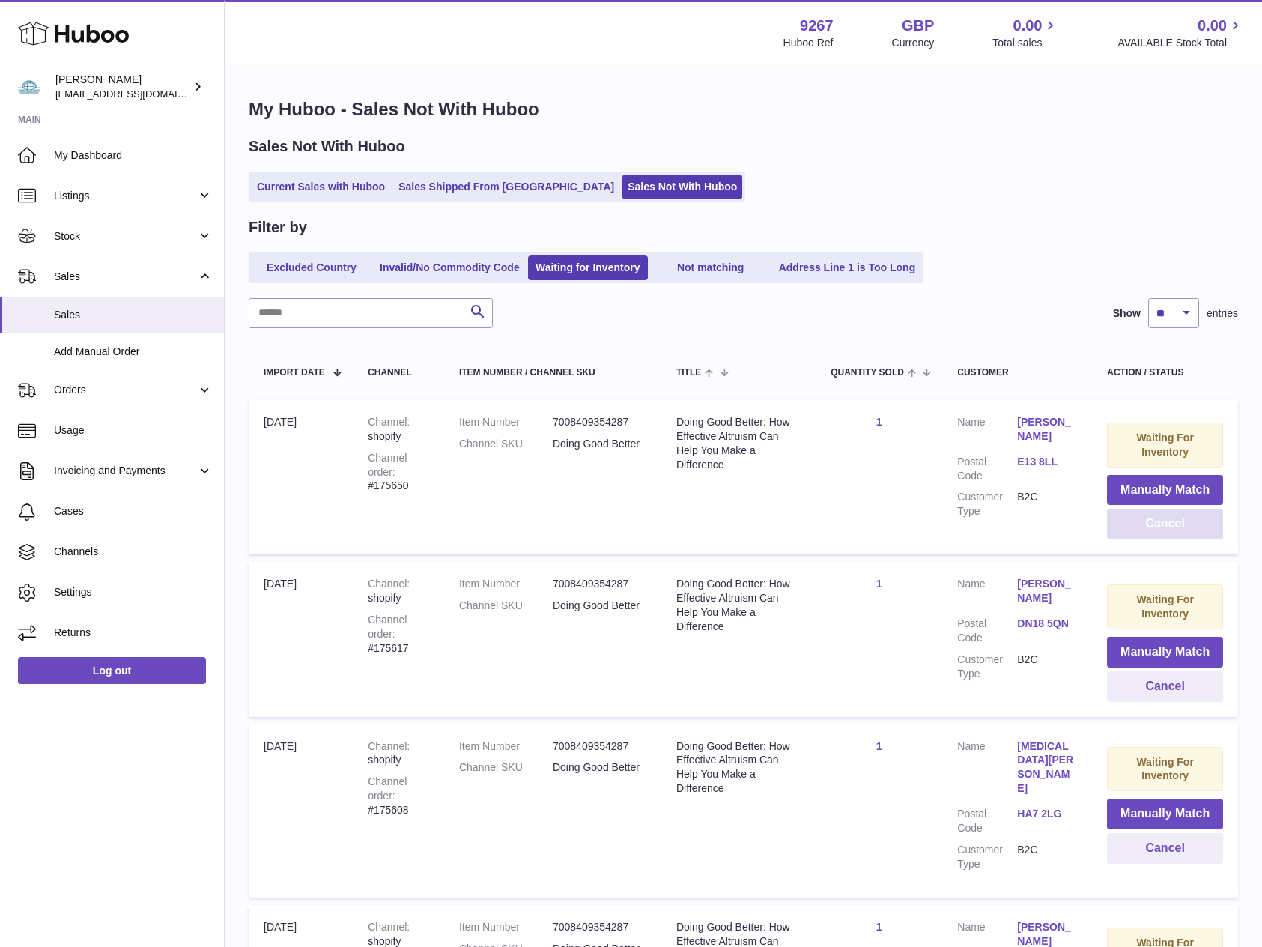
click at [1165, 525] on button "Cancel" at bounding box center [1165, 523] width 116 height 31
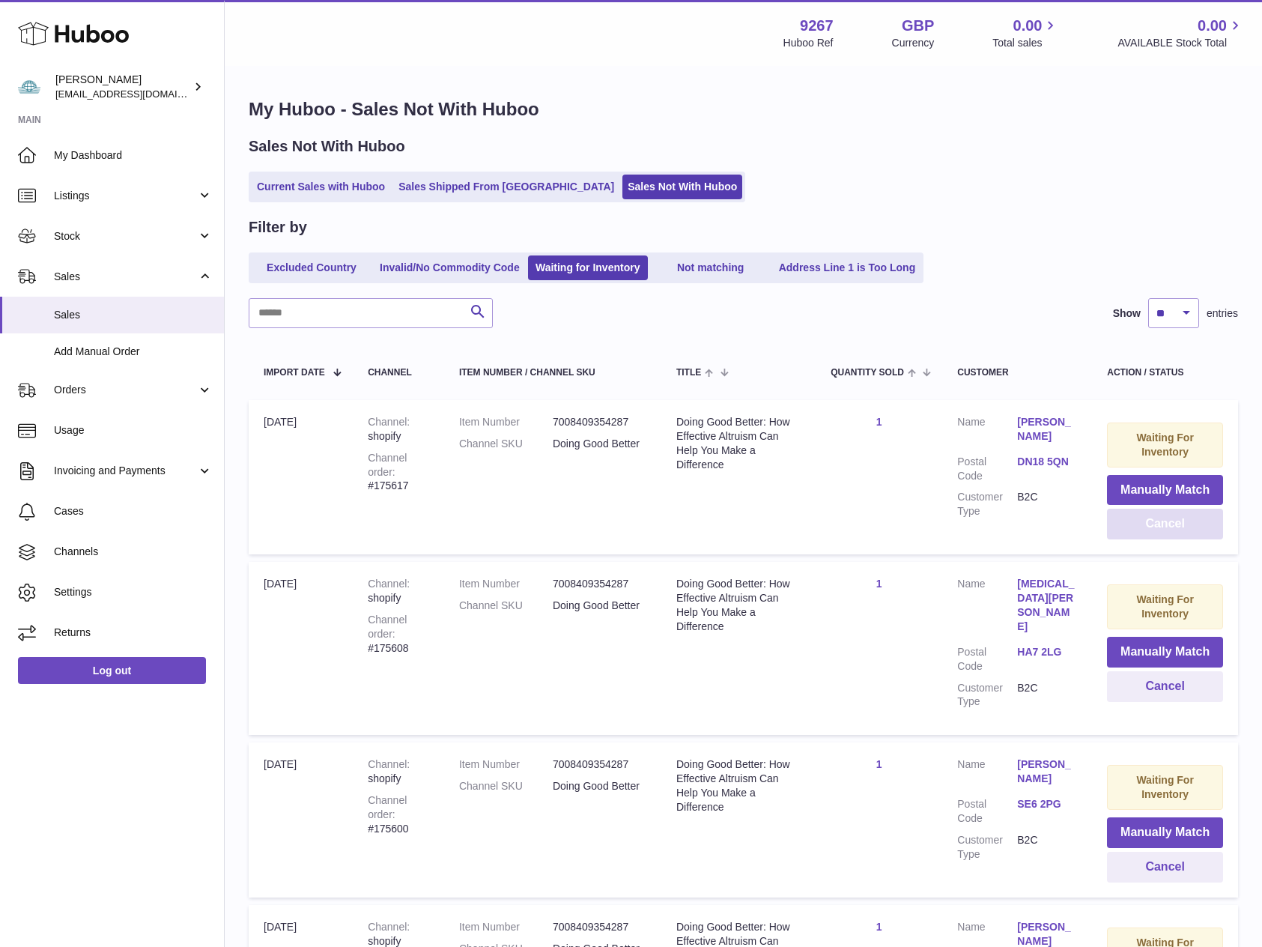
click at [1165, 525] on button "Cancel" at bounding box center [1165, 523] width 116 height 31
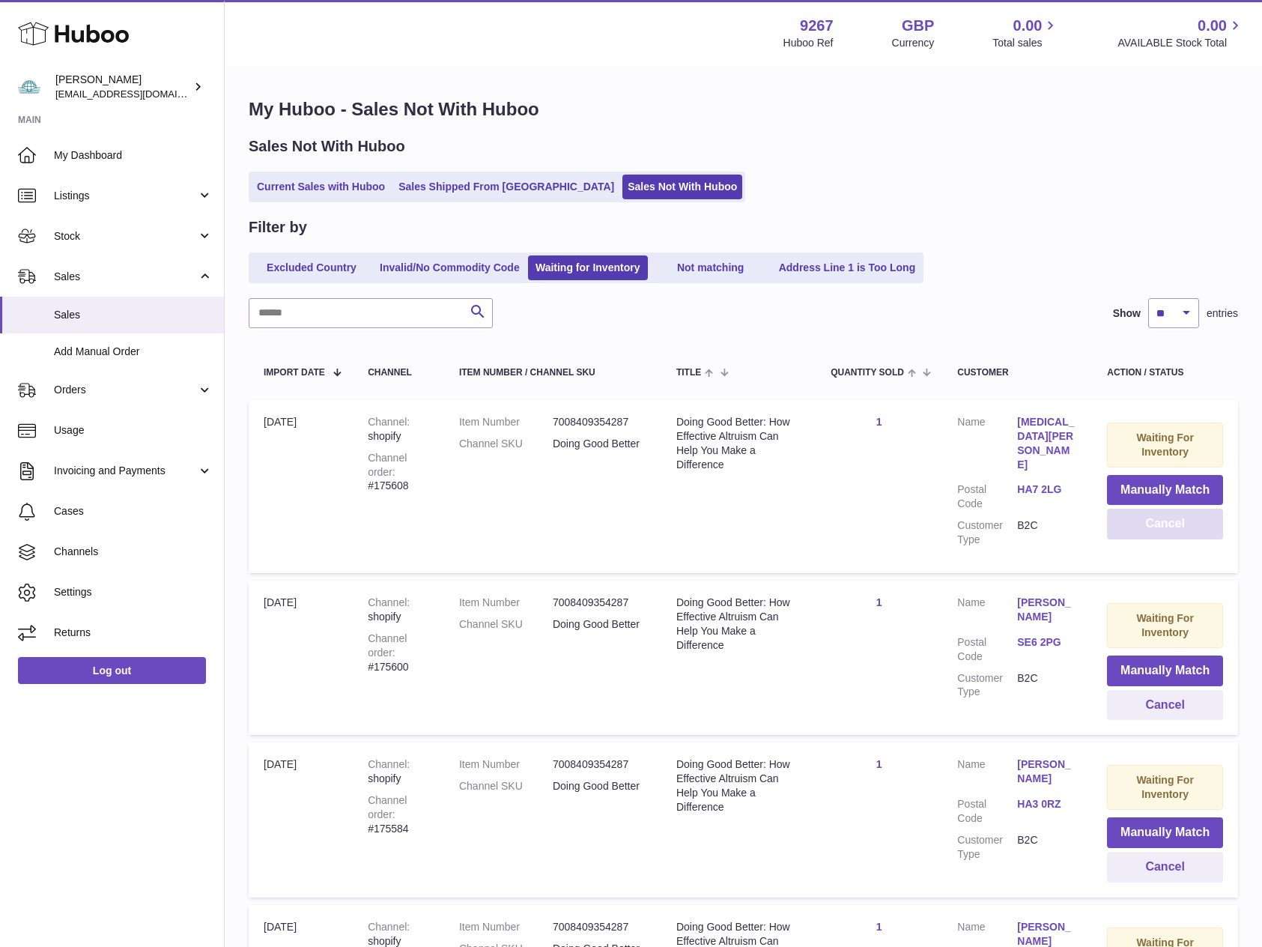
click at [1165, 525] on button "Cancel" at bounding box center [1165, 523] width 116 height 31
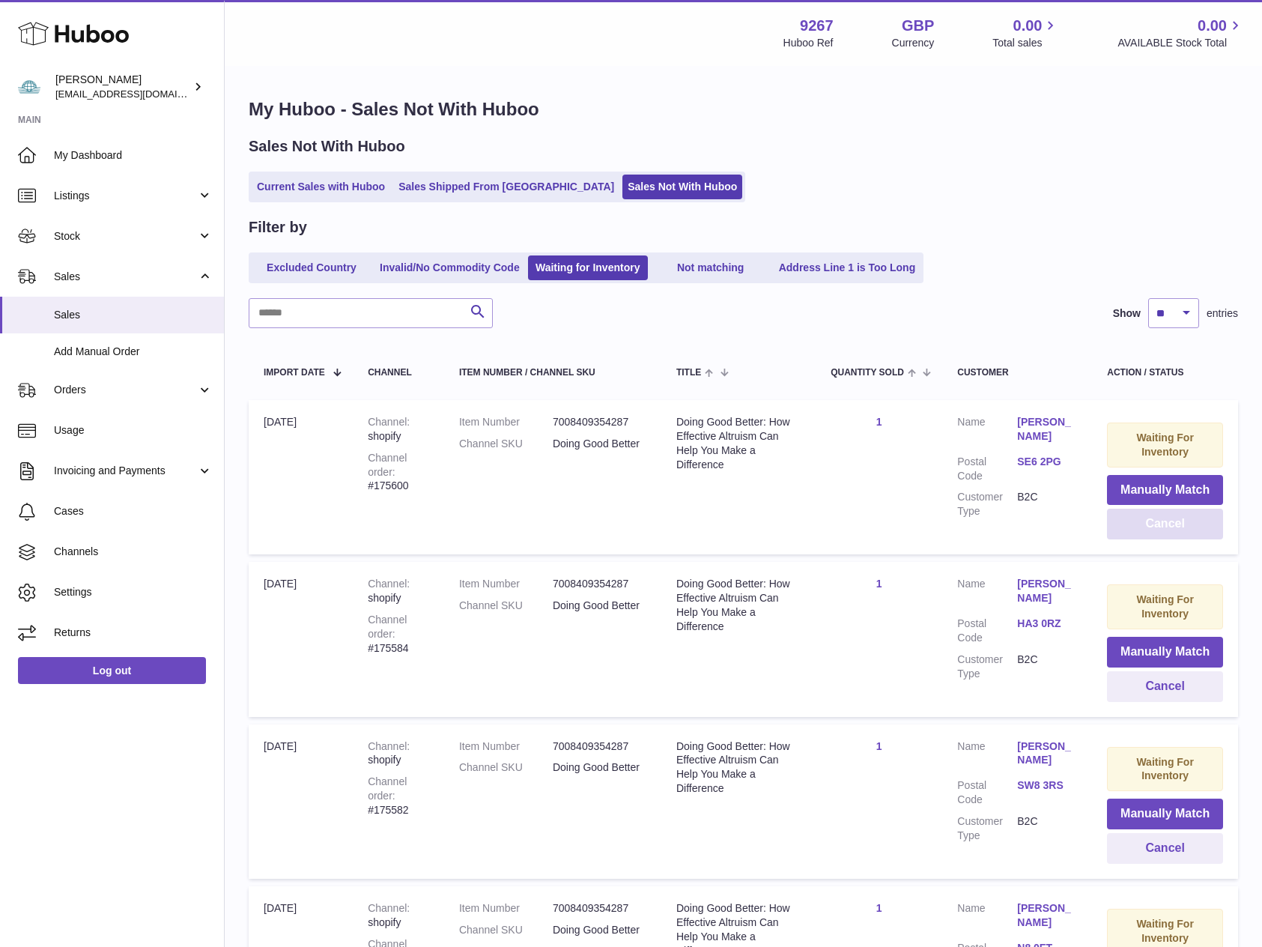
click at [1165, 525] on button "Cancel" at bounding box center [1165, 523] width 116 height 31
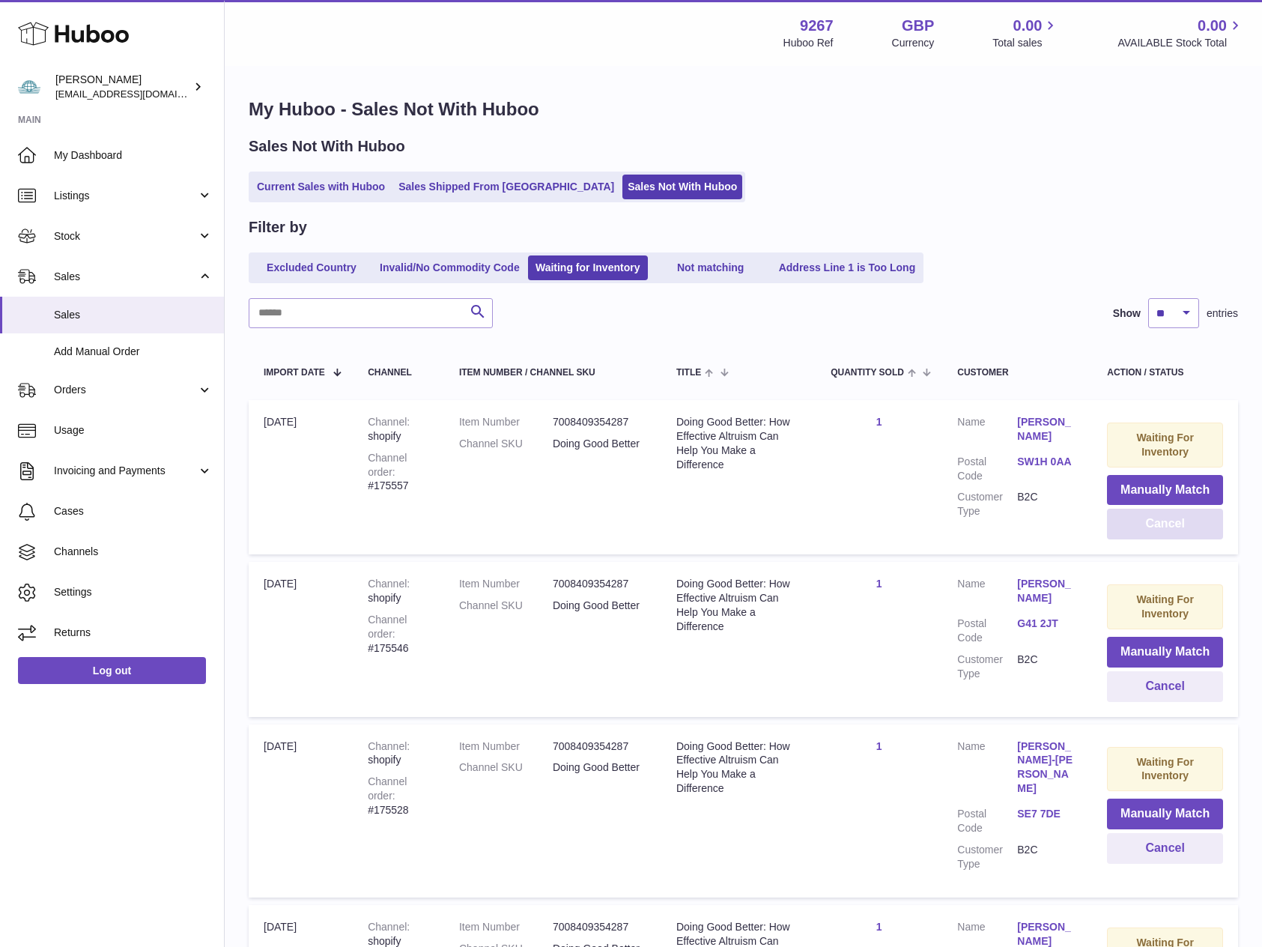
click at [1165, 525] on button "Cancel" at bounding box center [1165, 523] width 116 height 31
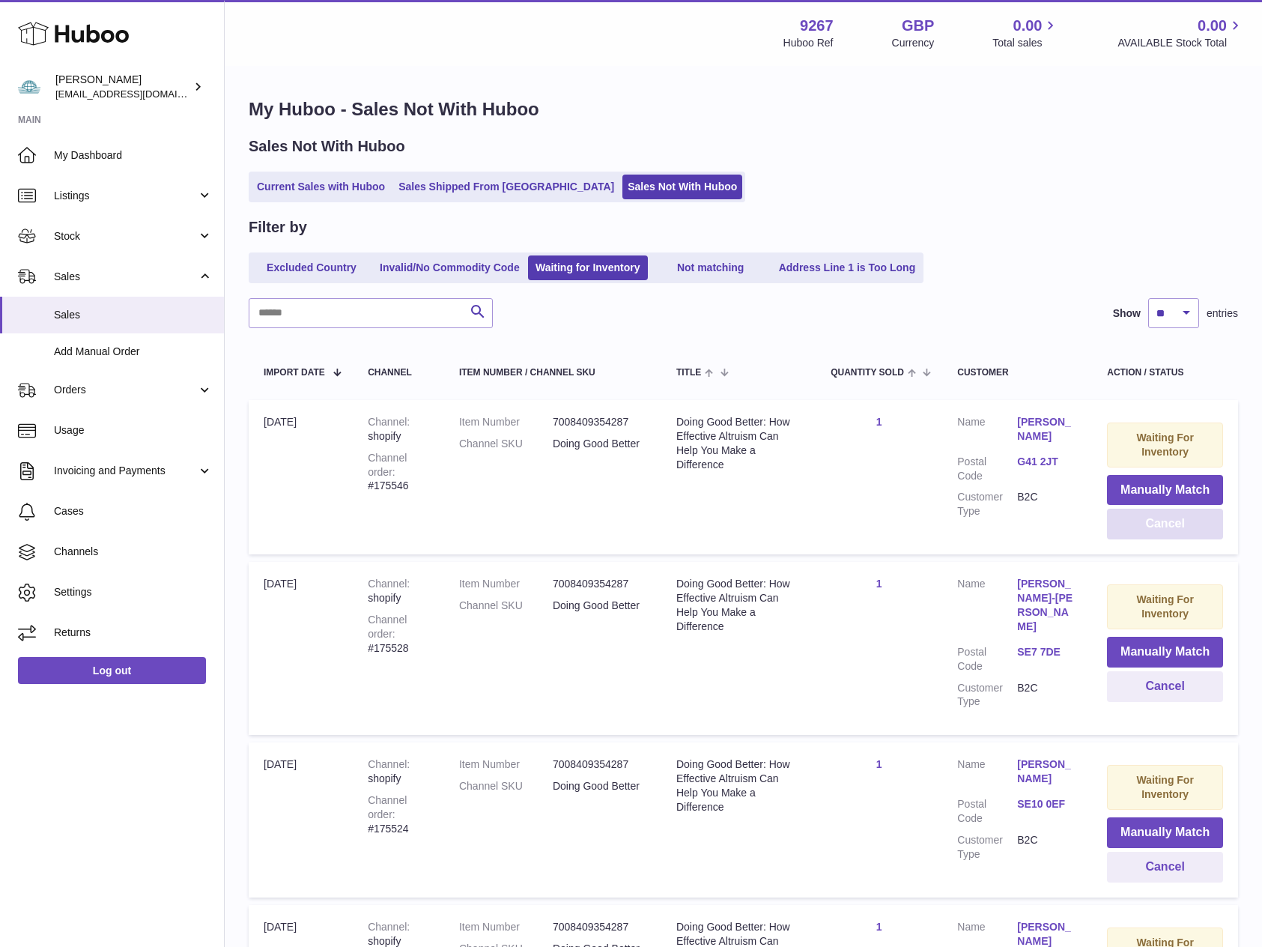
click at [1165, 525] on button "Cancel" at bounding box center [1165, 523] width 116 height 31
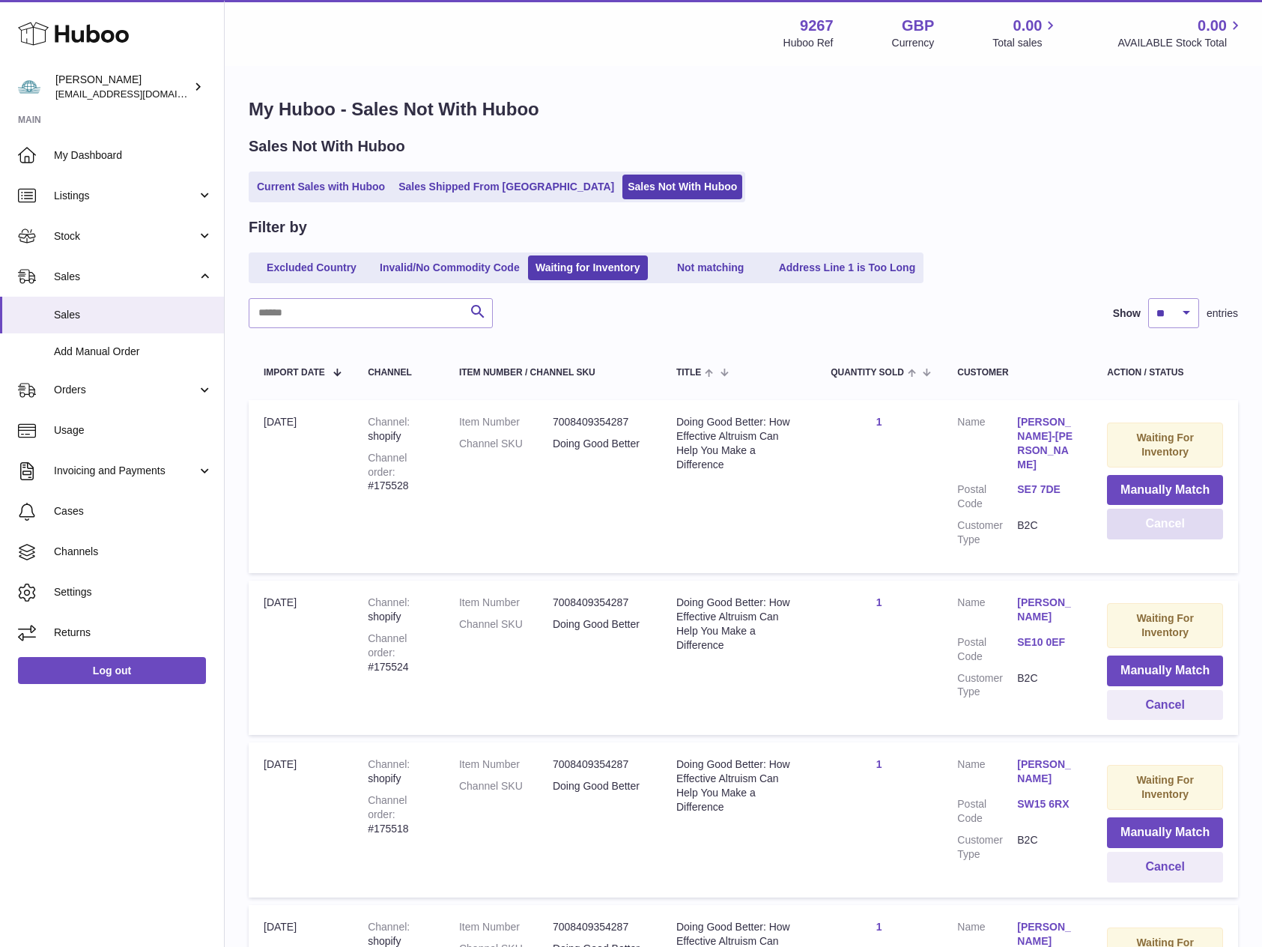
click at [1165, 525] on button "Cancel" at bounding box center [1165, 523] width 116 height 31
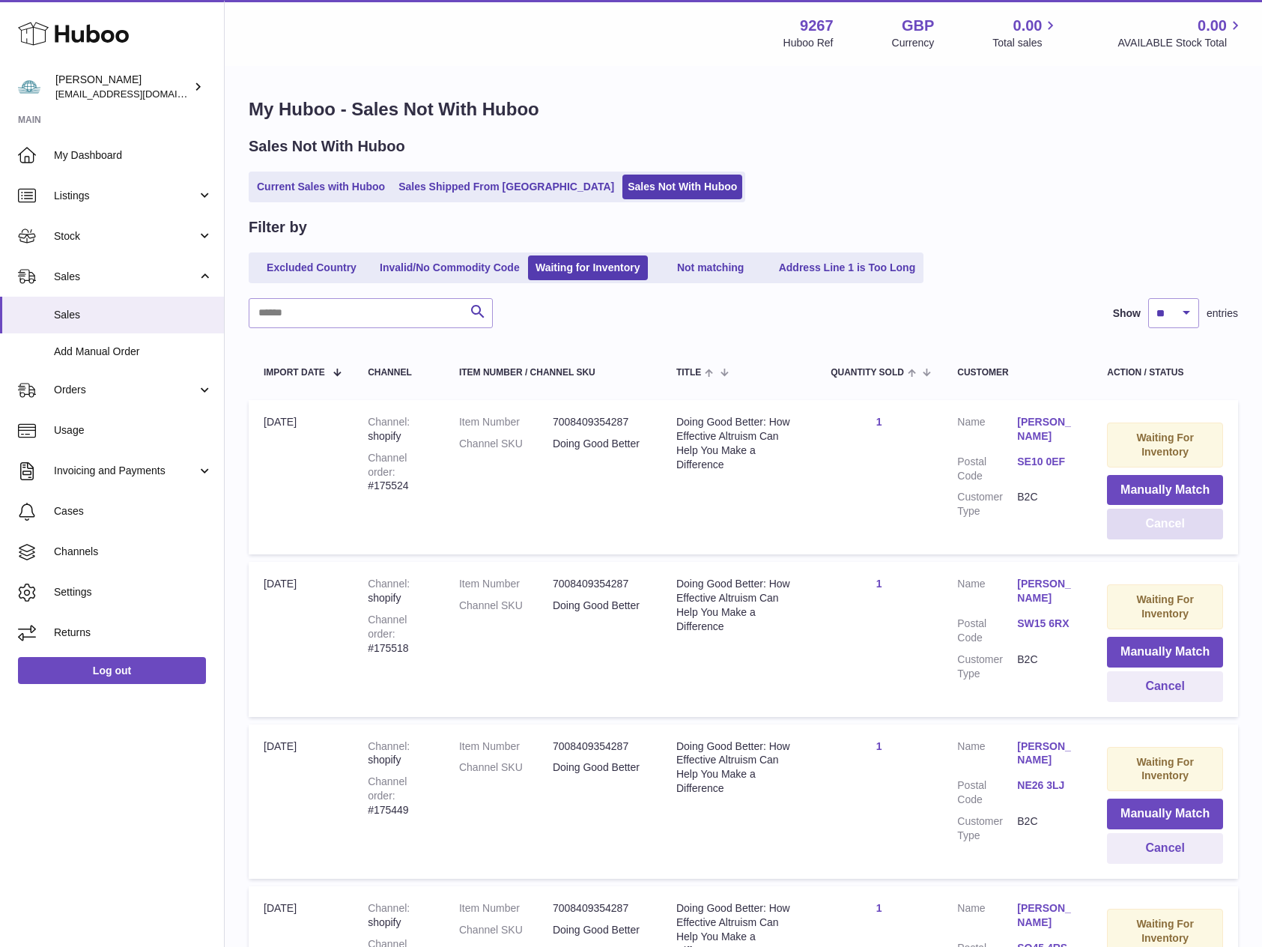
click at [1165, 525] on button "Cancel" at bounding box center [1165, 523] width 116 height 31
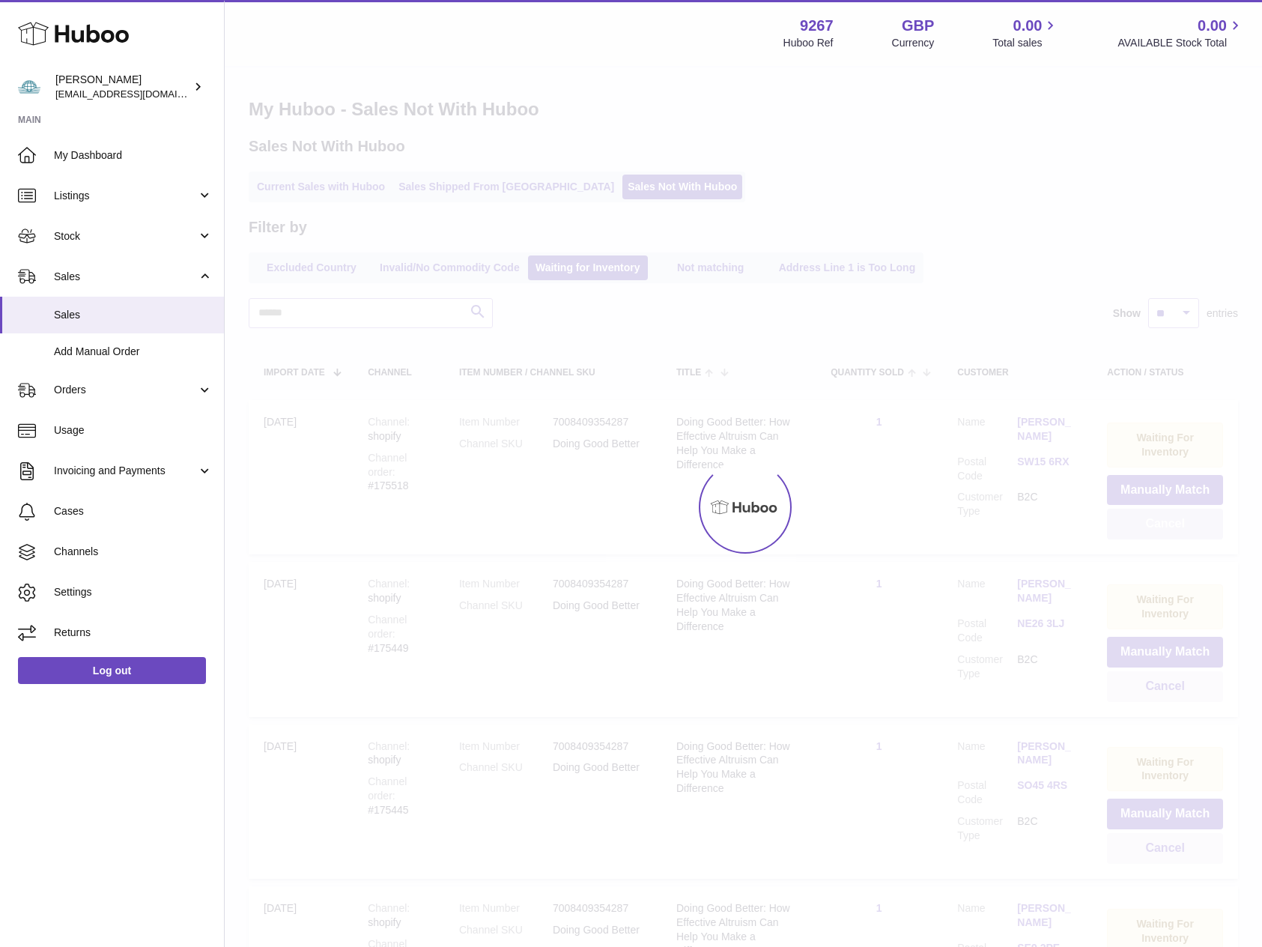
click at [1165, 525] on div at bounding box center [743, 506] width 1037 height 879
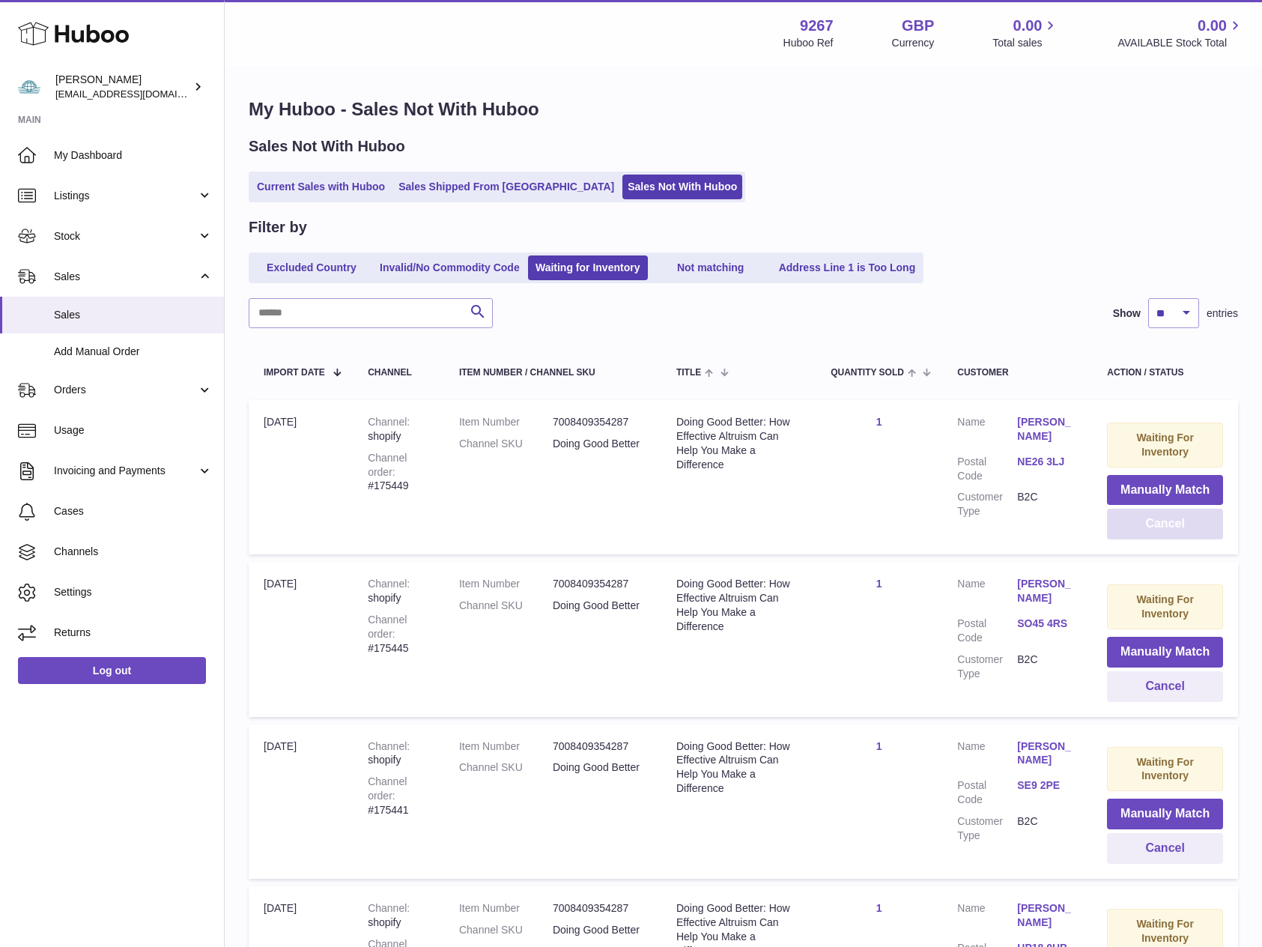
click at [1165, 525] on button "Cancel" at bounding box center [1165, 523] width 116 height 31
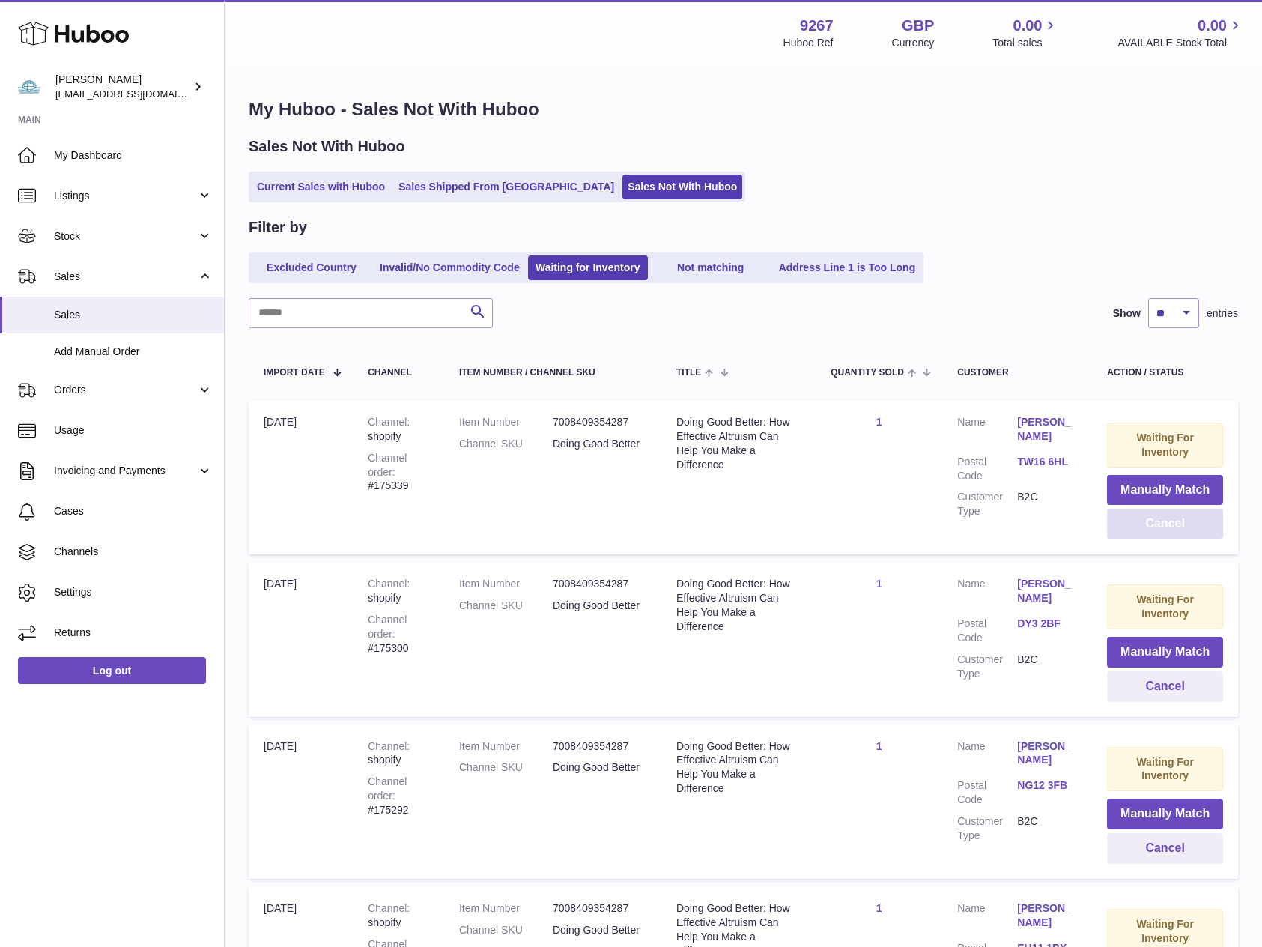
click at [1165, 525] on button "Cancel" at bounding box center [1165, 523] width 116 height 31
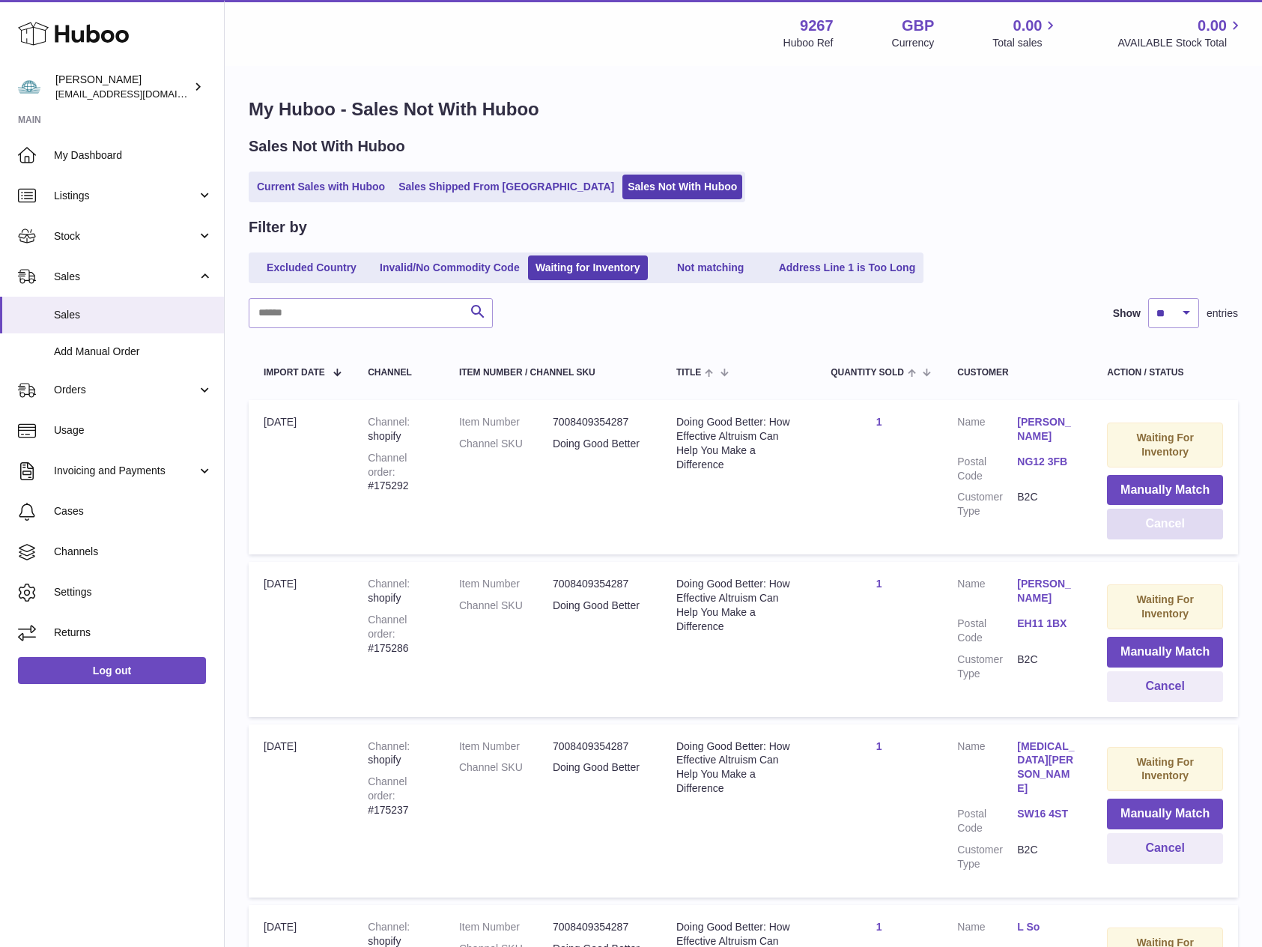
click at [1165, 525] on button "Cancel" at bounding box center [1165, 523] width 116 height 31
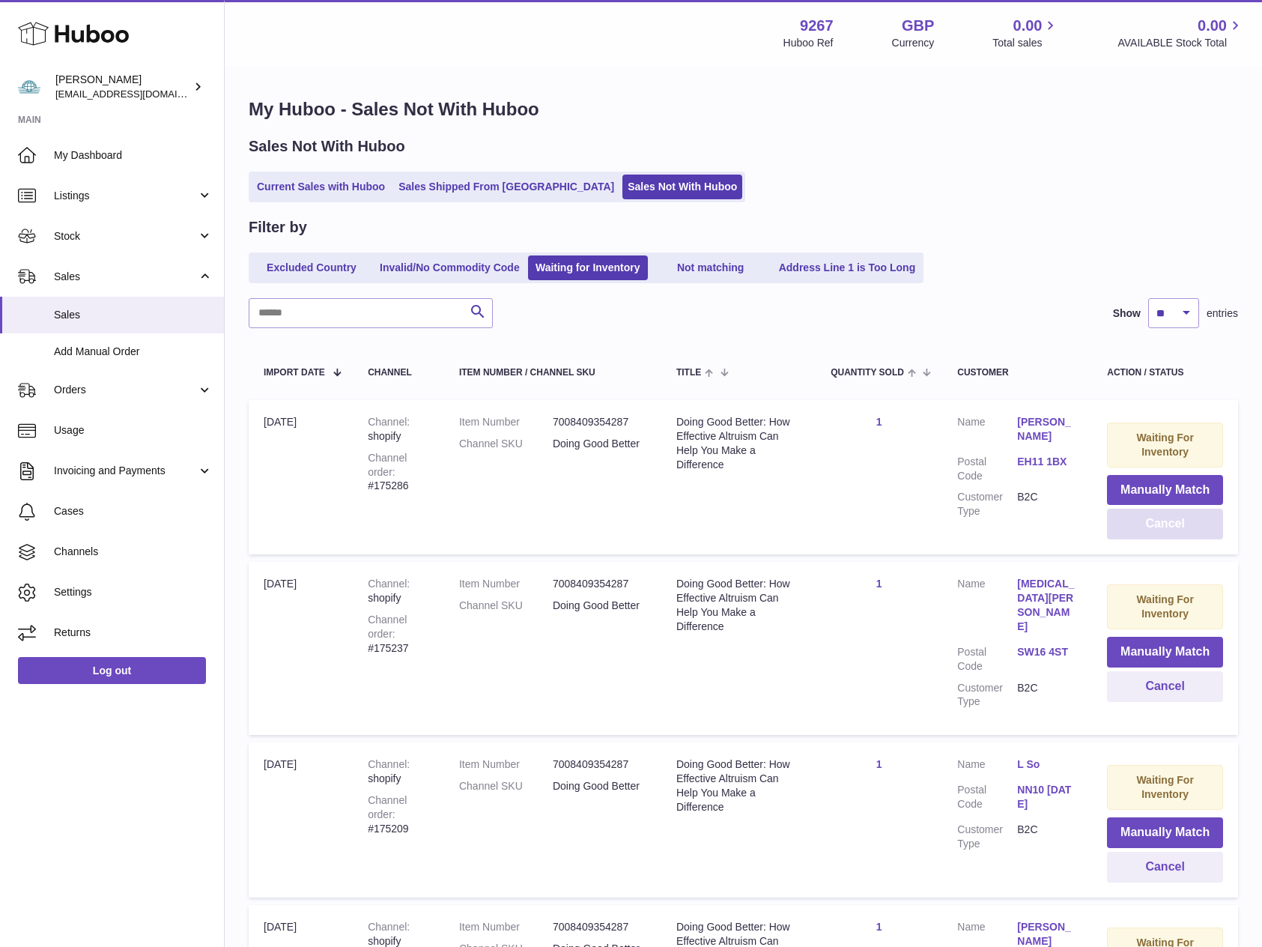
click at [1165, 525] on button "Cancel" at bounding box center [1165, 523] width 116 height 31
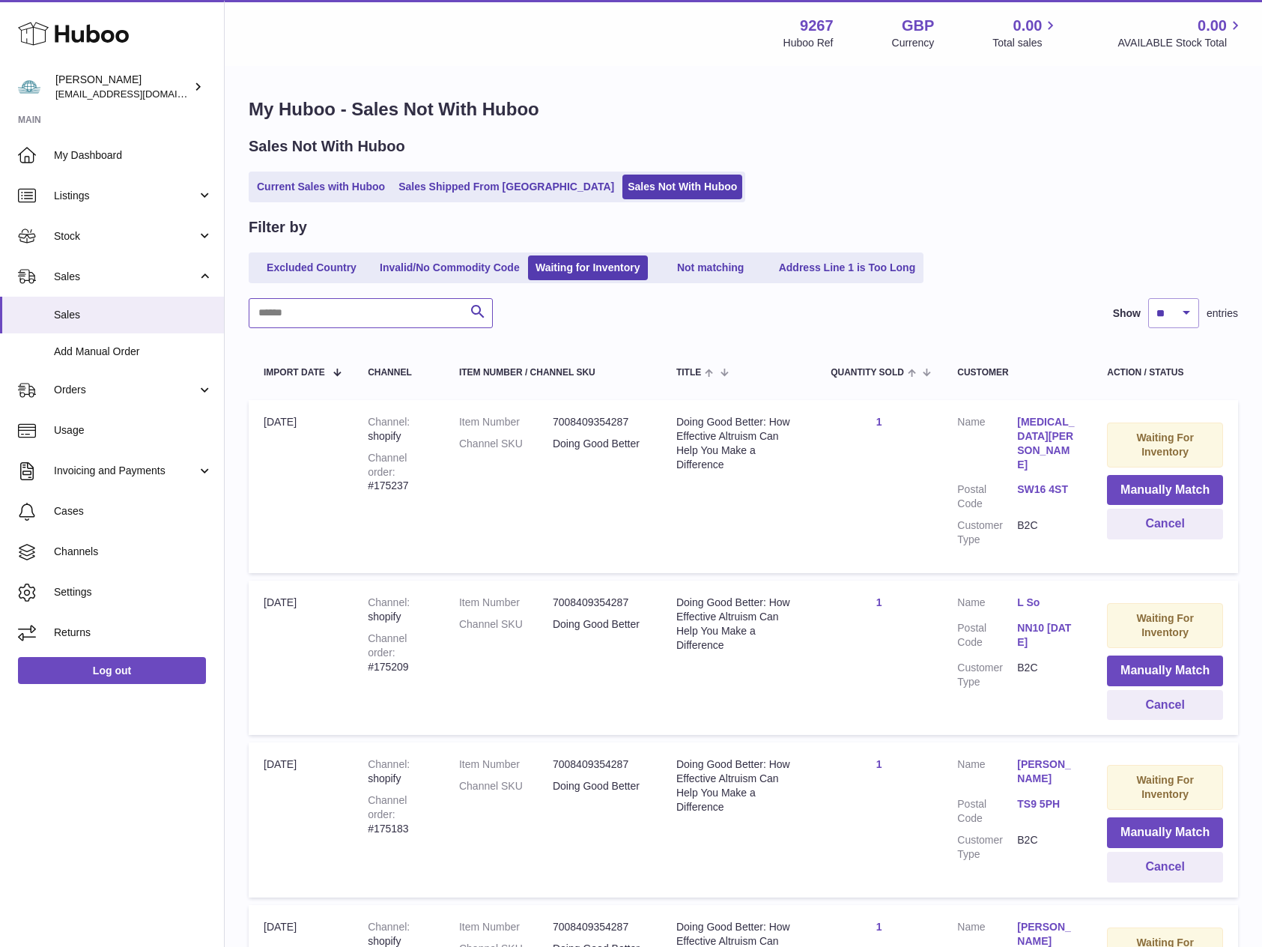
click at [338, 315] on input "text" at bounding box center [371, 313] width 244 height 30
paste input "**********"
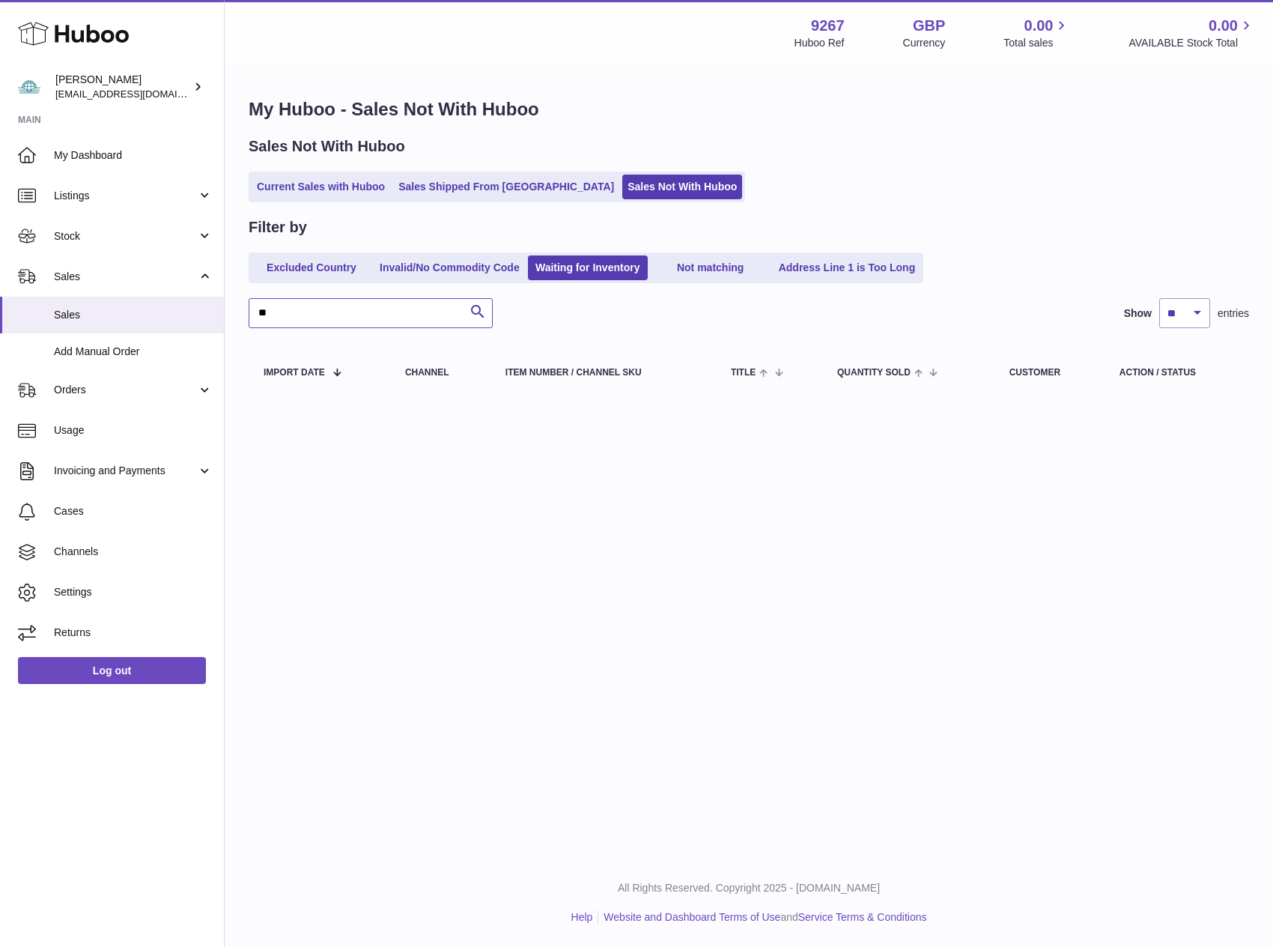
type input "*"
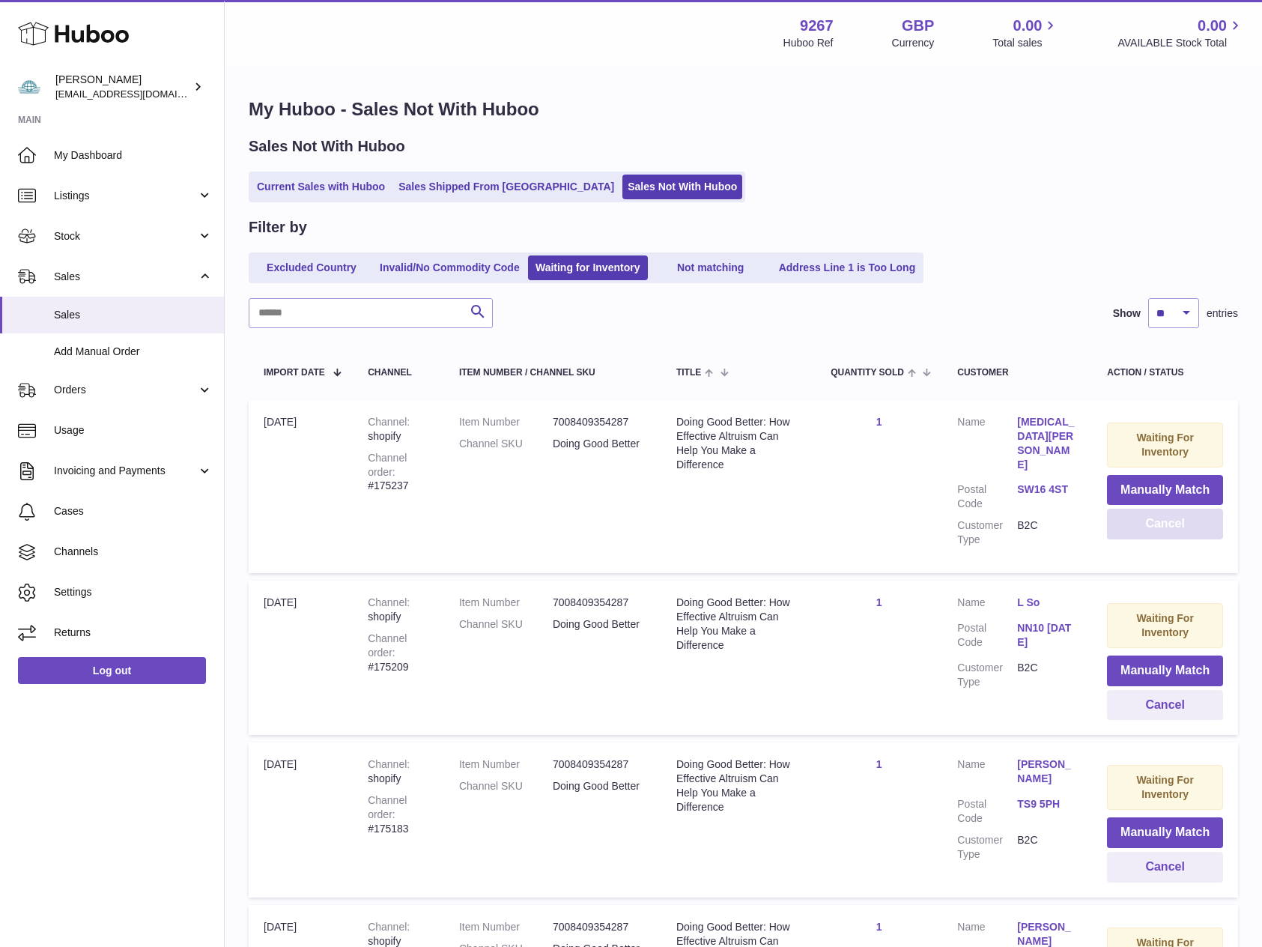
click at [1167, 523] on button "Cancel" at bounding box center [1165, 523] width 116 height 31
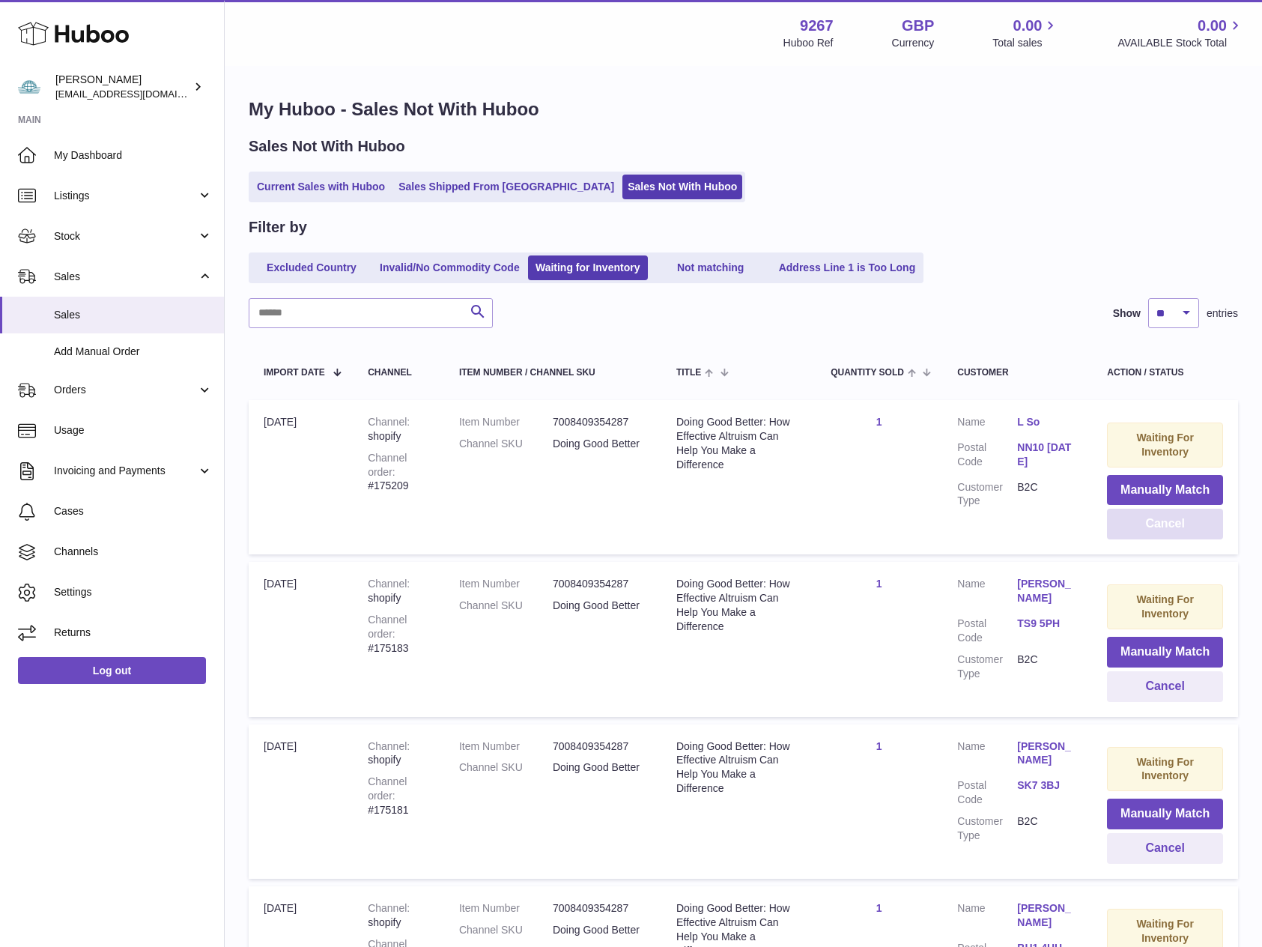
click at [1154, 528] on button "Cancel" at bounding box center [1165, 523] width 116 height 31
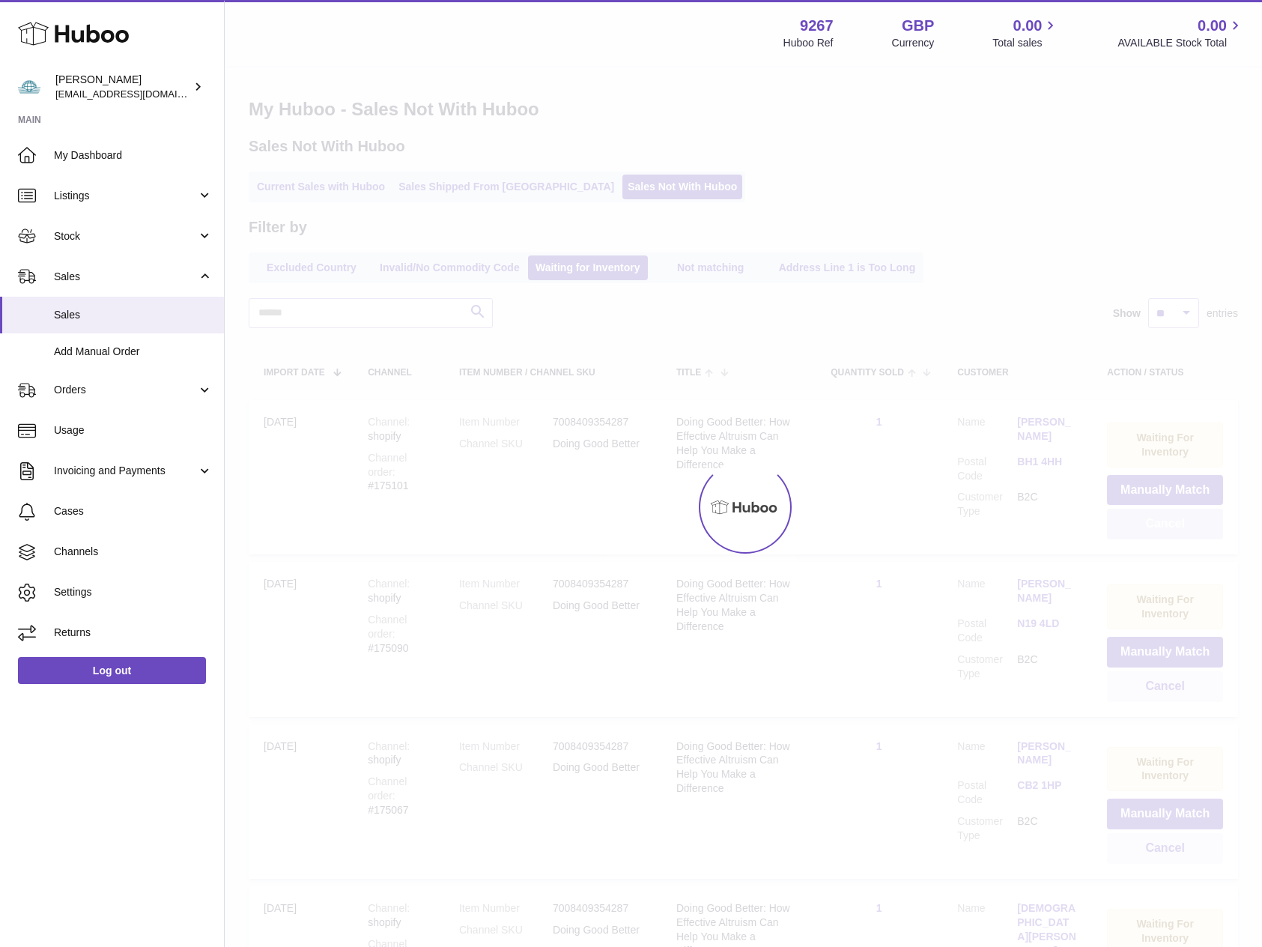
click at [1154, 528] on div at bounding box center [743, 506] width 1037 height 879
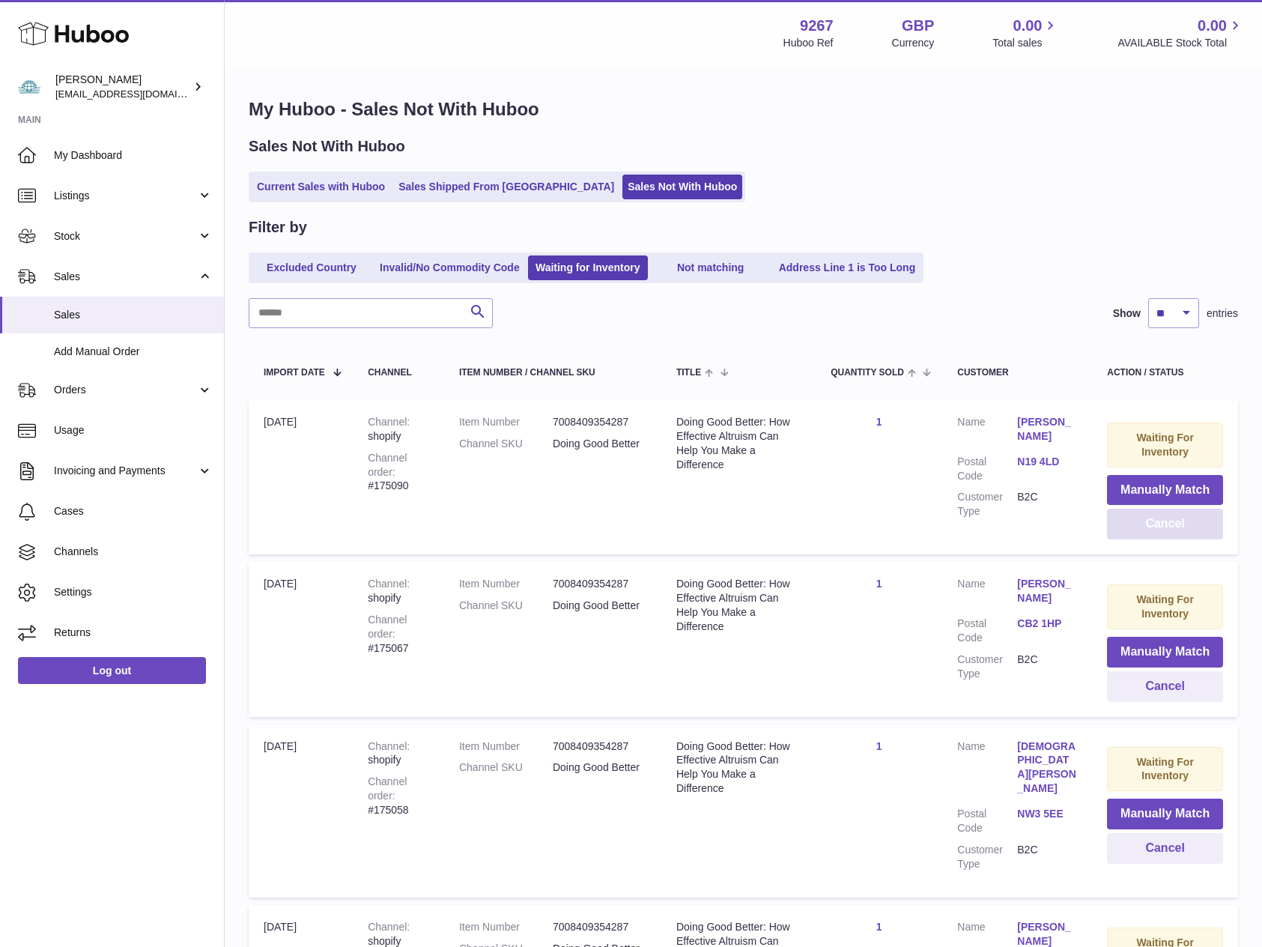
click at [1154, 528] on button "Cancel" at bounding box center [1165, 523] width 116 height 31
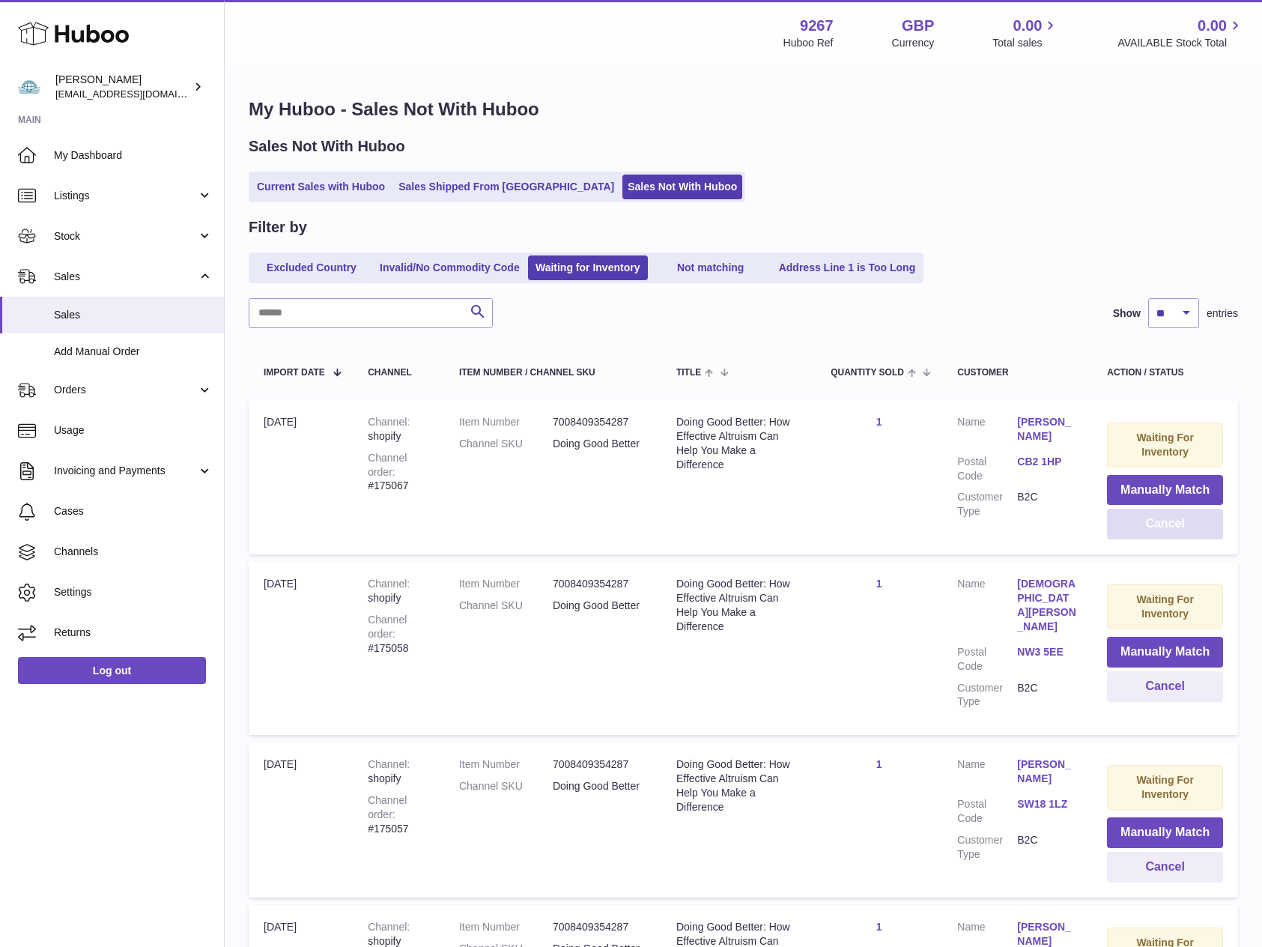
click at [1161, 526] on button "Cancel" at bounding box center [1165, 523] width 116 height 31
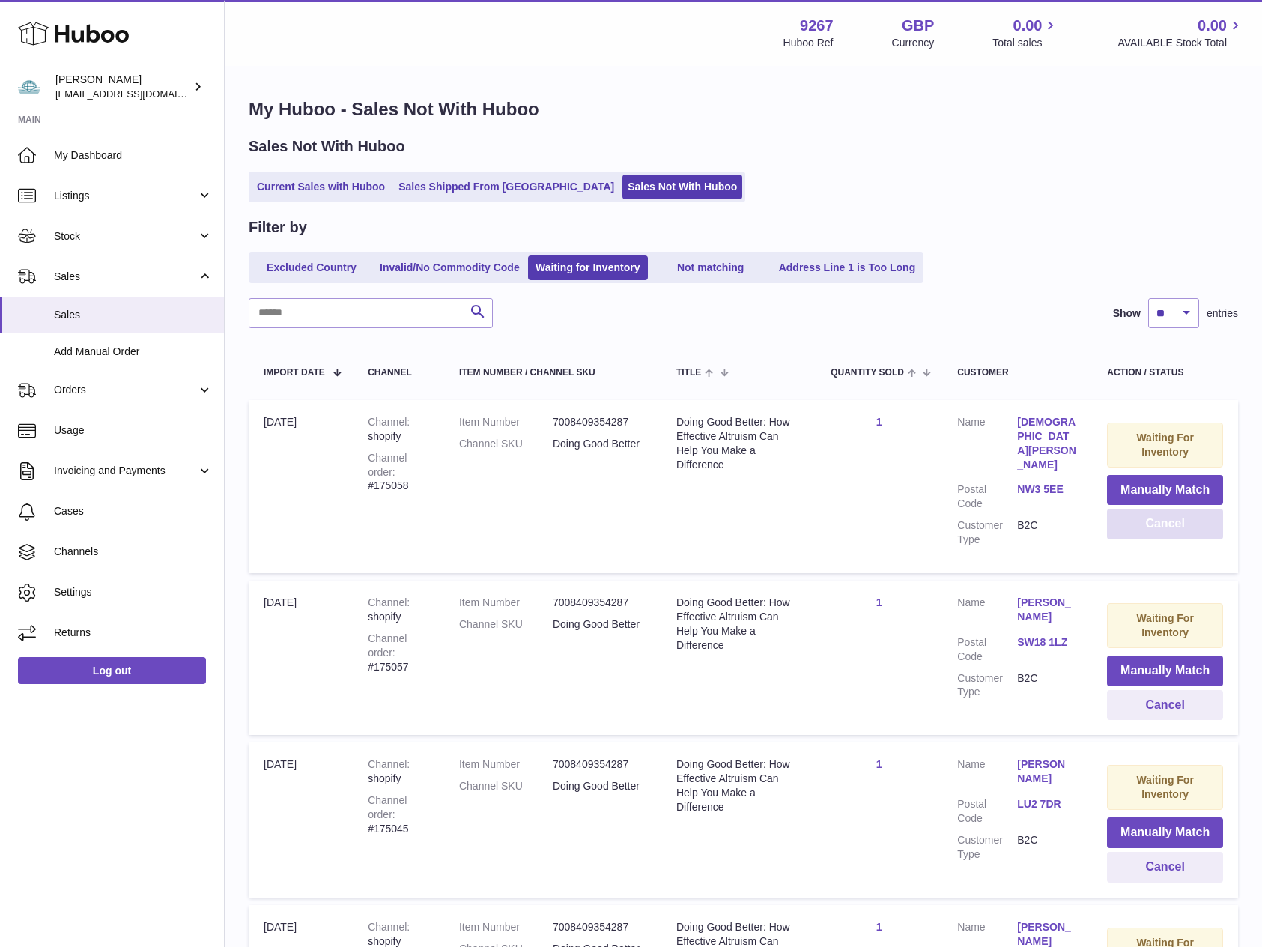
click at [1161, 526] on button "Cancel" at bounding box center [1165, 523] width 116 height 31
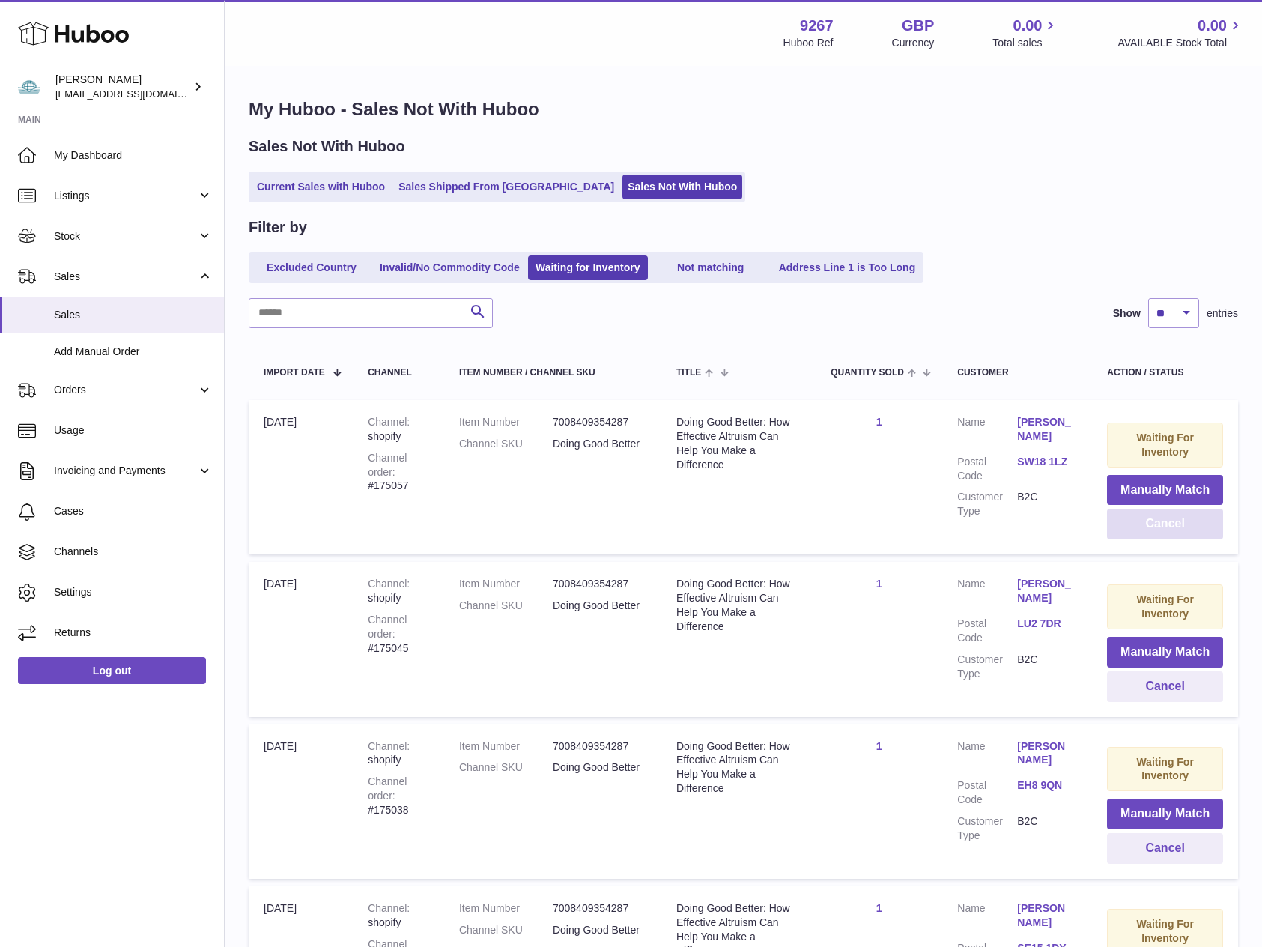
click at [1161, 526] on button "Cancel" at bounding box center [1165, 523] width 116 height 31
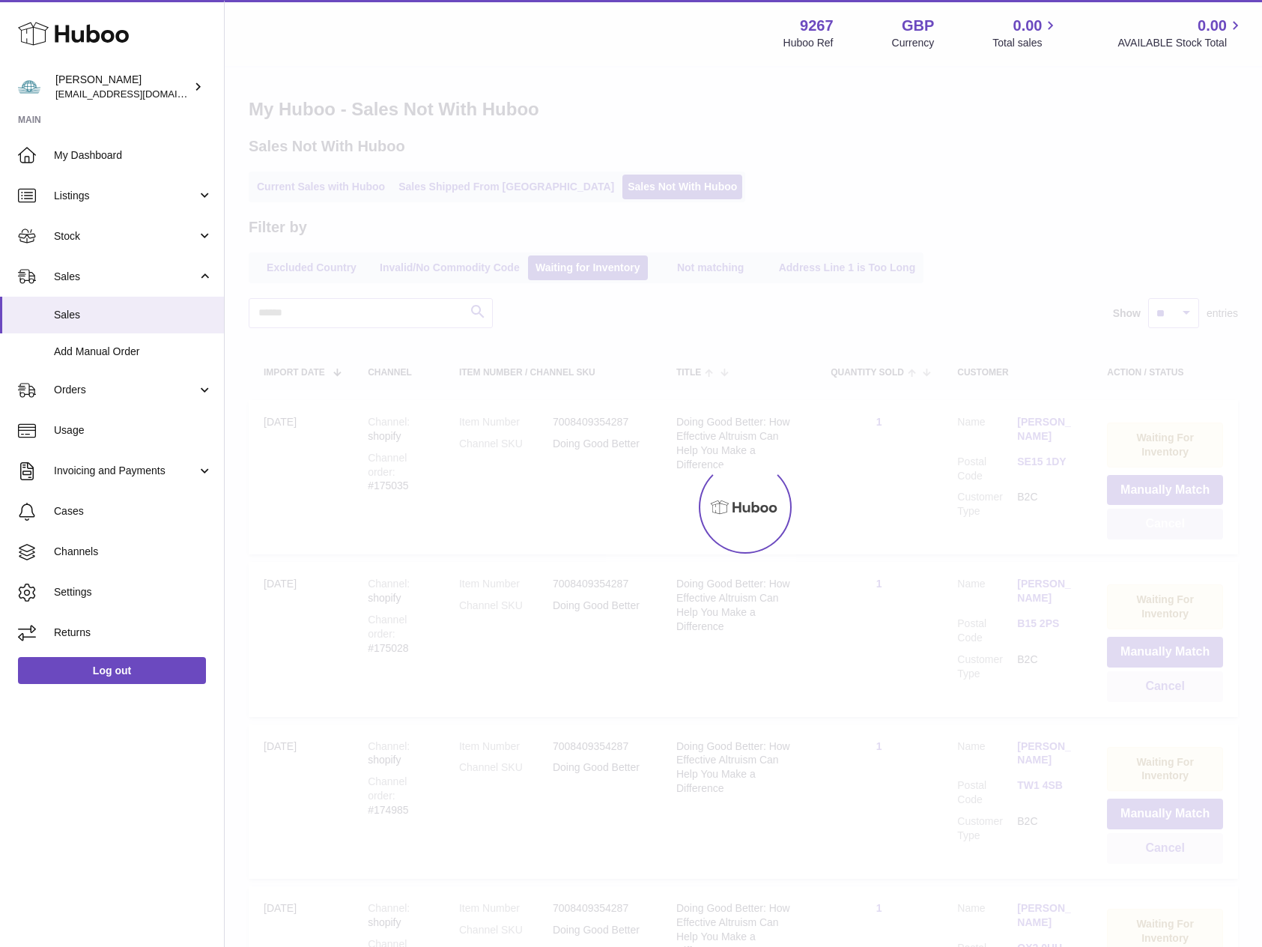
click at [1161, 526] on div "Menu Huboo 9267 Huboo Ref GBP Currency 0.00 Total sales 0.00 AVAILABLE Stock To…" at bounding box center [743, 539] width 1037 height 1078
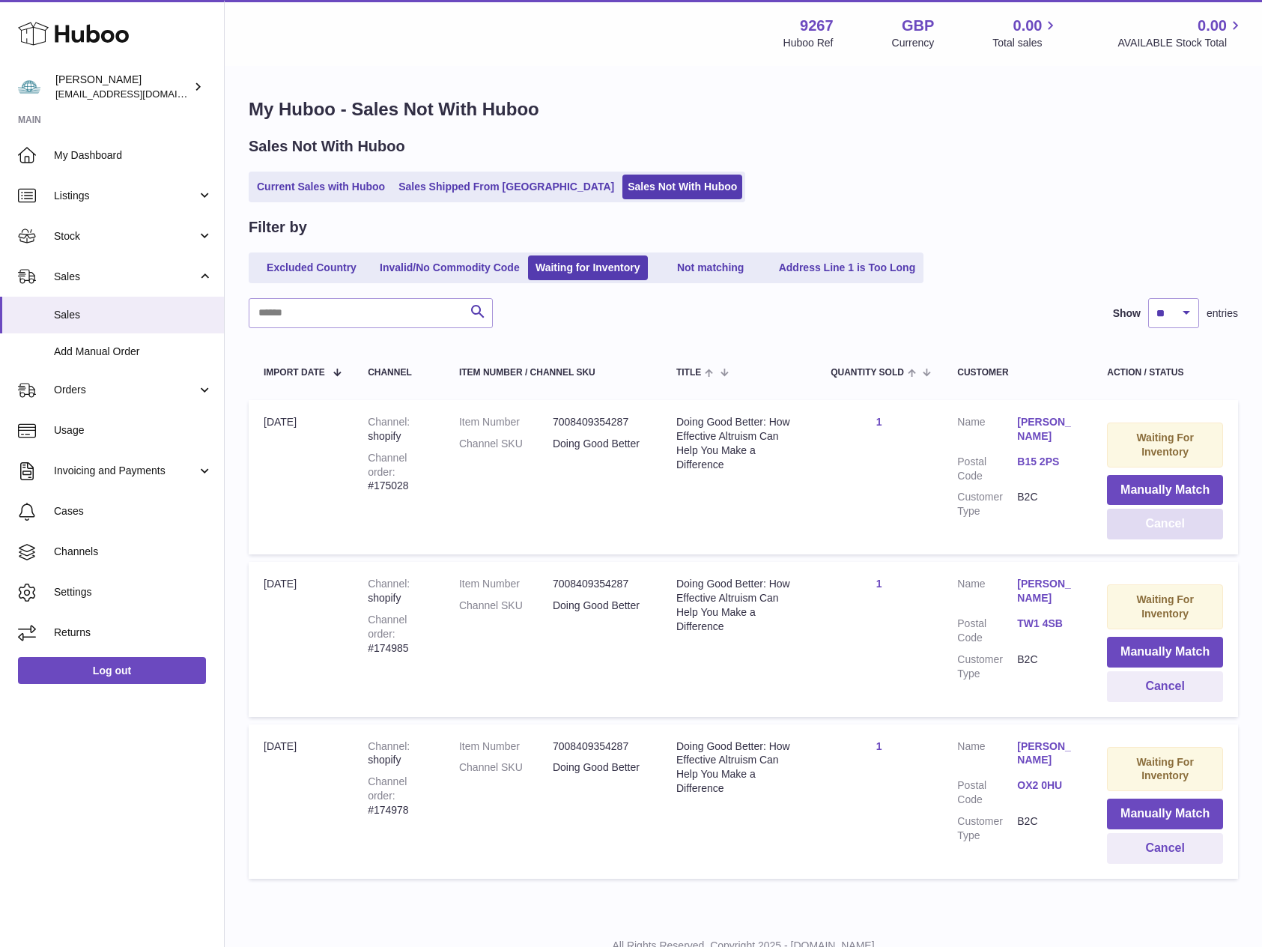
click at [1161, 526] on button "Cancel" at bounding box center [1165, 523] width 116 height 31
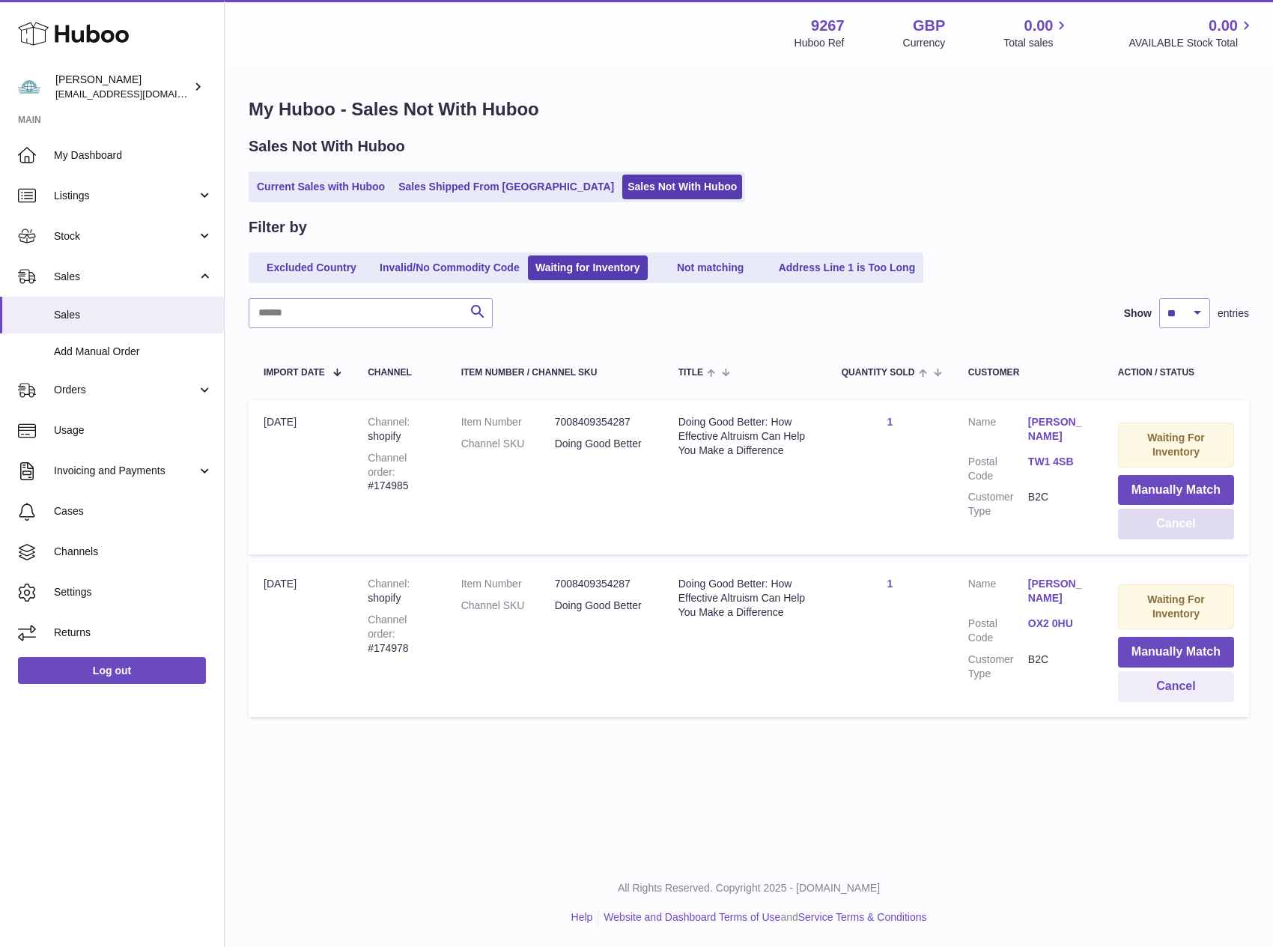
click at [1161, 526] on button "Cancel" at bounding box center [1176, 523] width 116 height 31
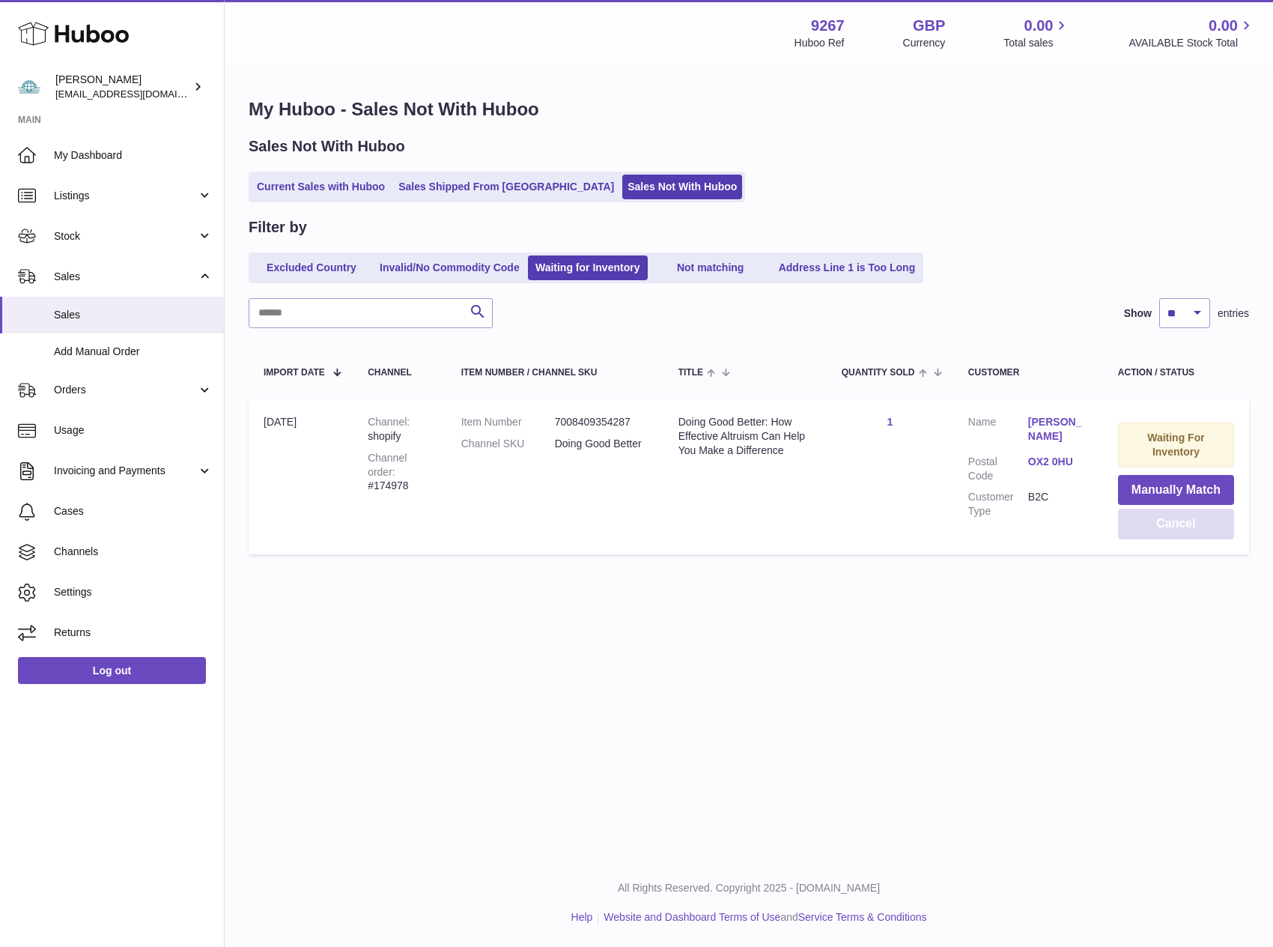
click at [1161, 526] on button "Cancel" at bounding box center [1176, 523] width 116 height 31
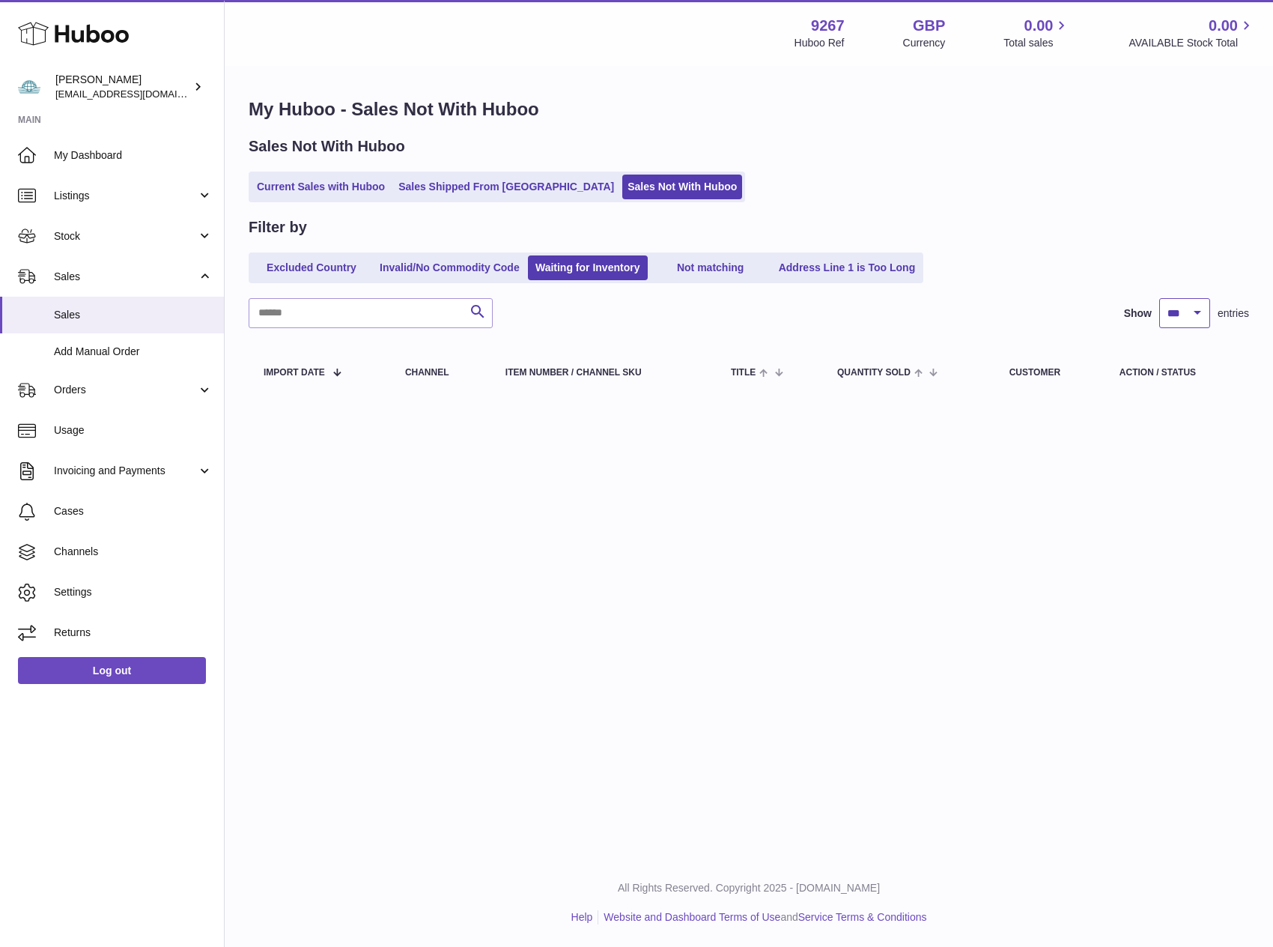
click at [1159, 298] on select "** ** ** ***" at bounding box center [1184, 313] width 51 height 30
click at [595, 264] on link "Waiting for Inventory" at bounding box center [588, 267] width 120 height 25
click at [586, 268] on link "Waiting for Inventory" at bounding box center [588, 267] width 120 height 25
select select "**"
click at [1159, 298] on select "** ** ** ***" at bounding box center [1184, 313] width 51 height 30
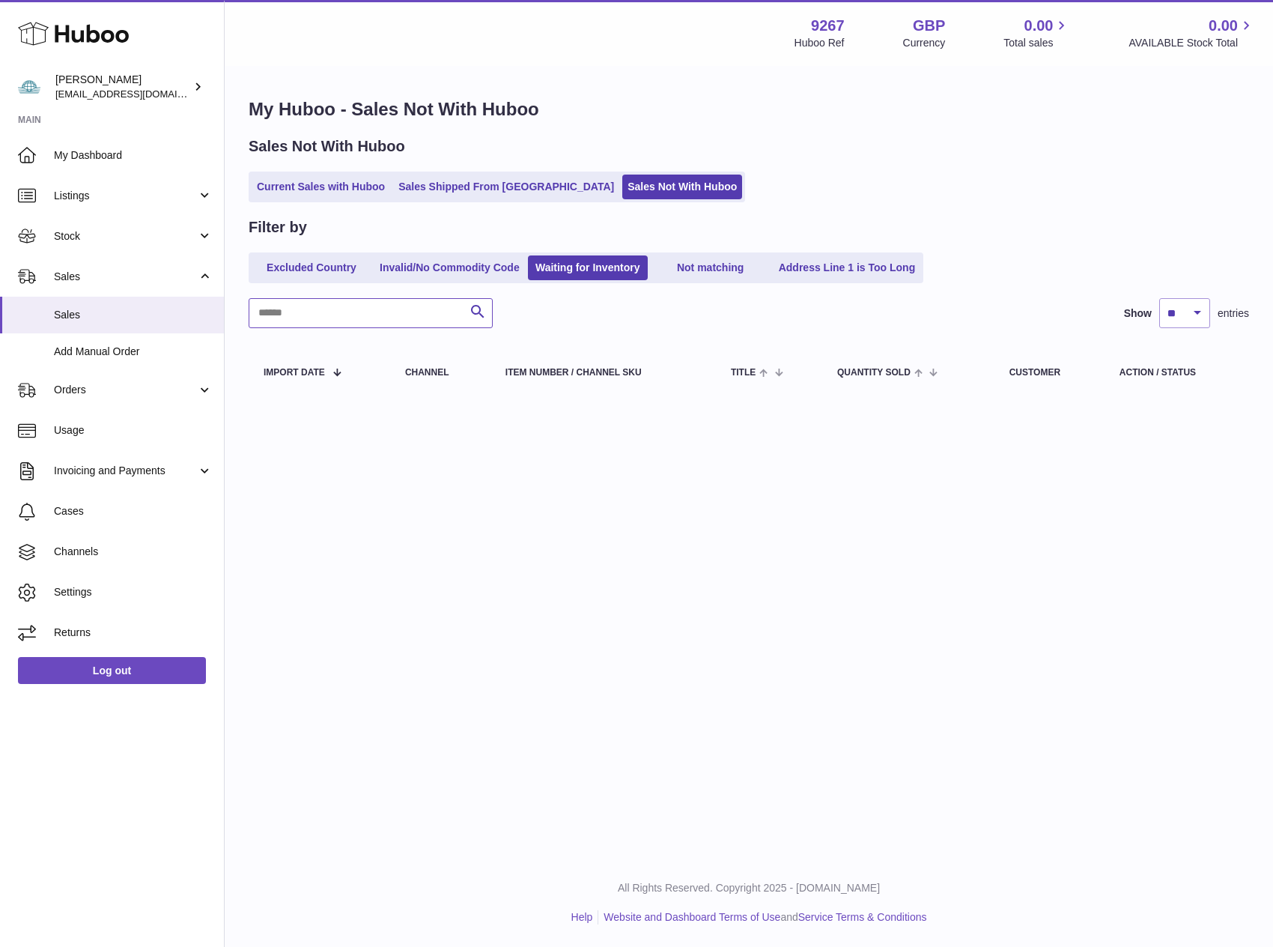
click at [288, 319] on input "text" at bounding box center [371, 313] width 244 height 30
paste input "**********"
type input "**********"
click at [381, 308] on input "**********" at bounding box center [371, 313] width 244 height 30
click at [365, 309] on input "**********" at bounding box center [371, 313] width 244 height 30
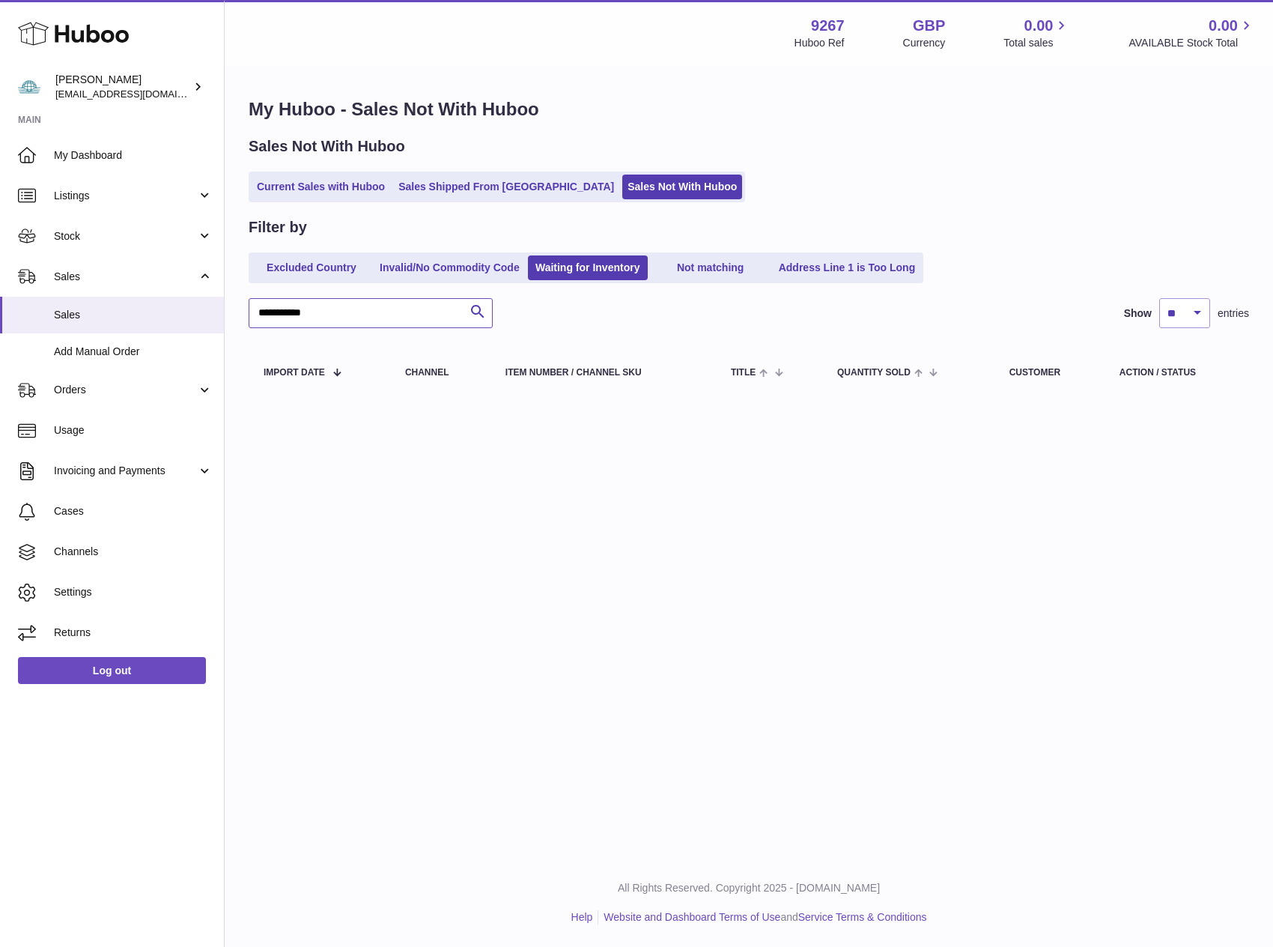
click at [365, 309] on input "**********" at bounding box center [371, 313] width 244 height 30
click at [420, 424] on div "Menu Huboo 9267 Huboo Ref GBP Currency 0.00 Total sales 0.00 AVAILABLE Stock To…" at bounding box center [749, 215] width 1048 height 430
